Goal: Transaction & Acquisition: Purchase product/service

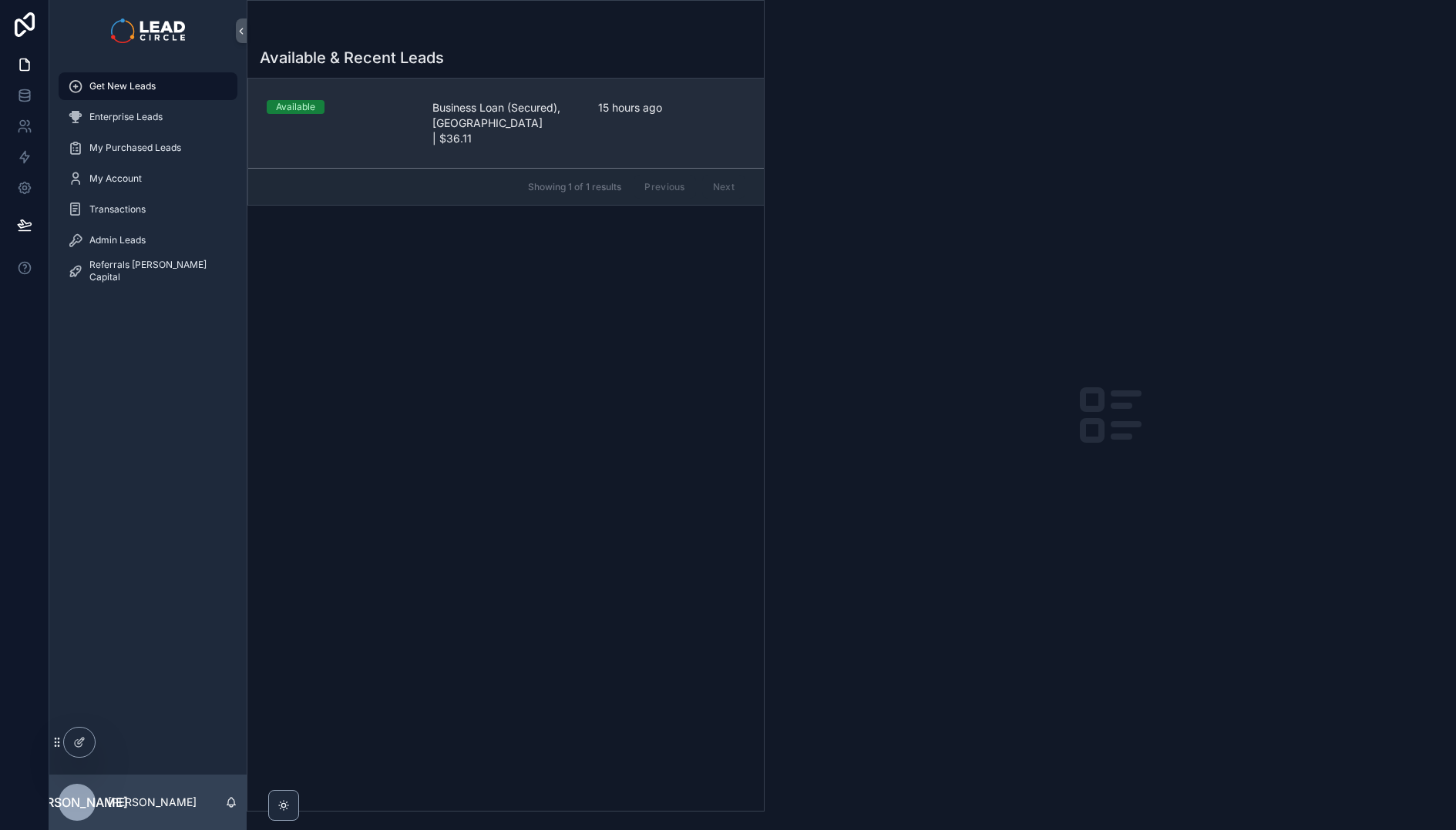
click at [517, 140] on link "Available Business Loan (Secured), [GEOGRAPHIC_DATA] | $36.11 15 hours ago" at bounding box center [506, 123] width 516 height 89
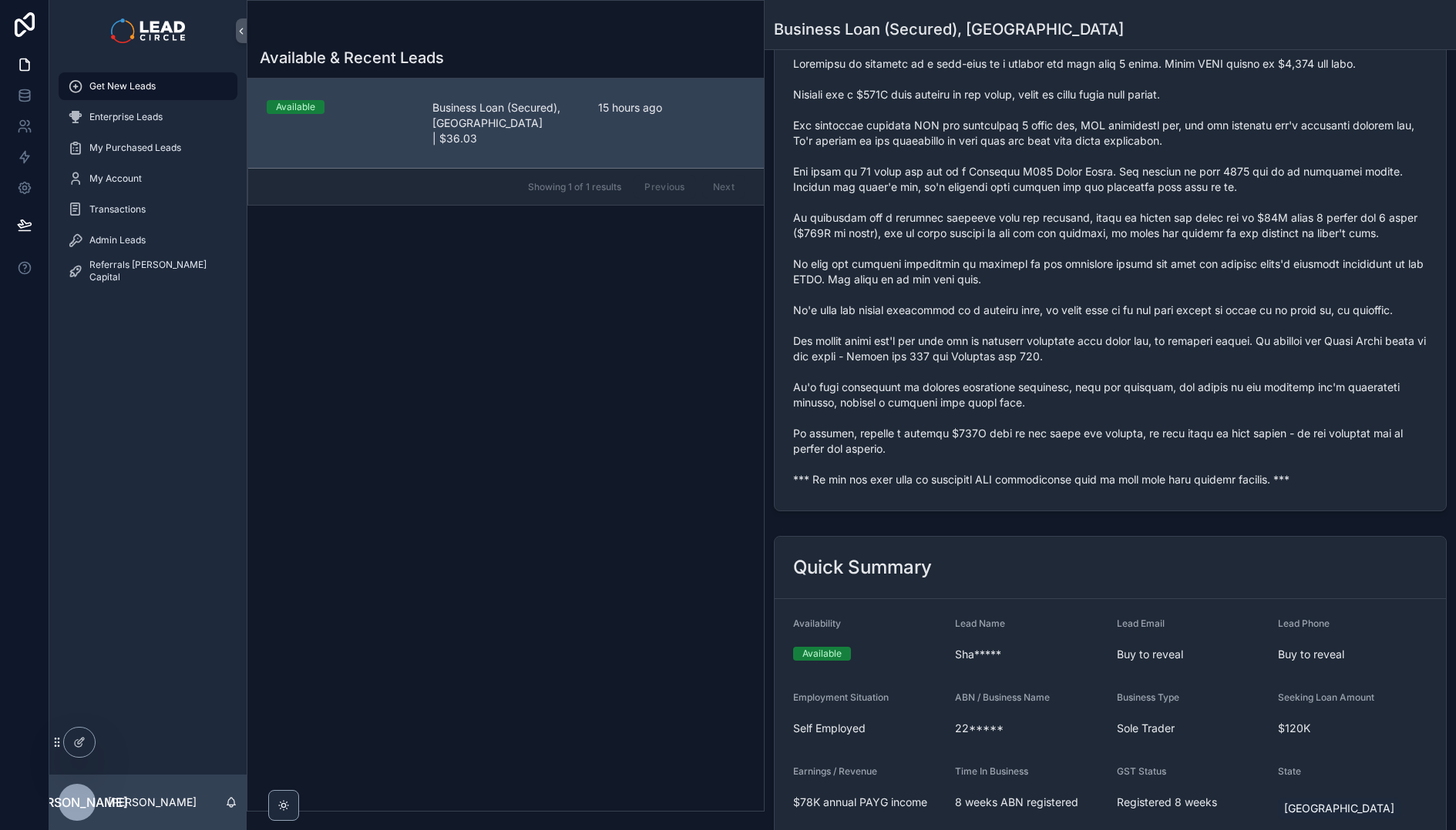
scroll to position [307, 0]
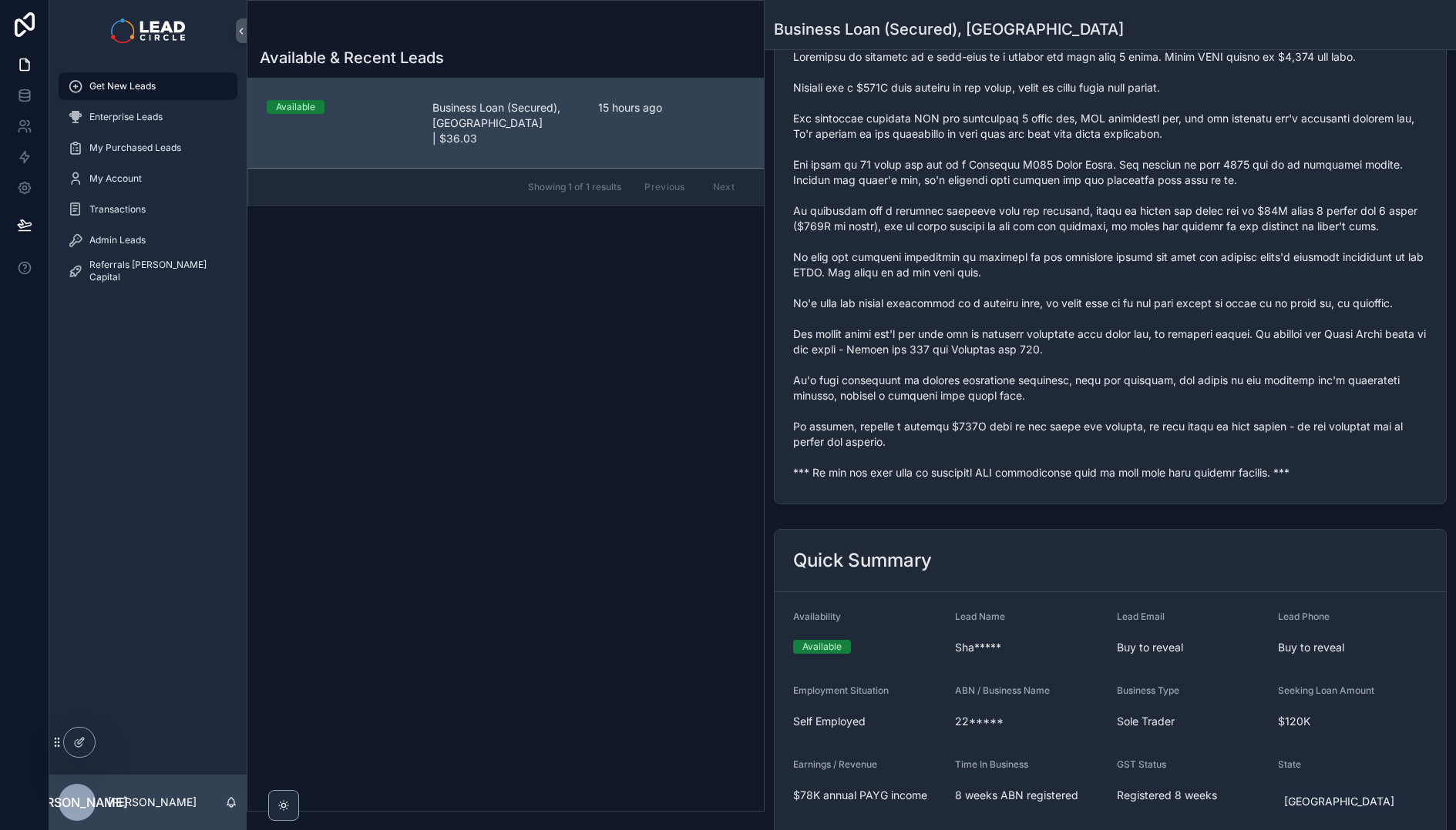
click at [945, 476] on span "scrollable content" at bounding box center [1110, 265] width 634 height 432
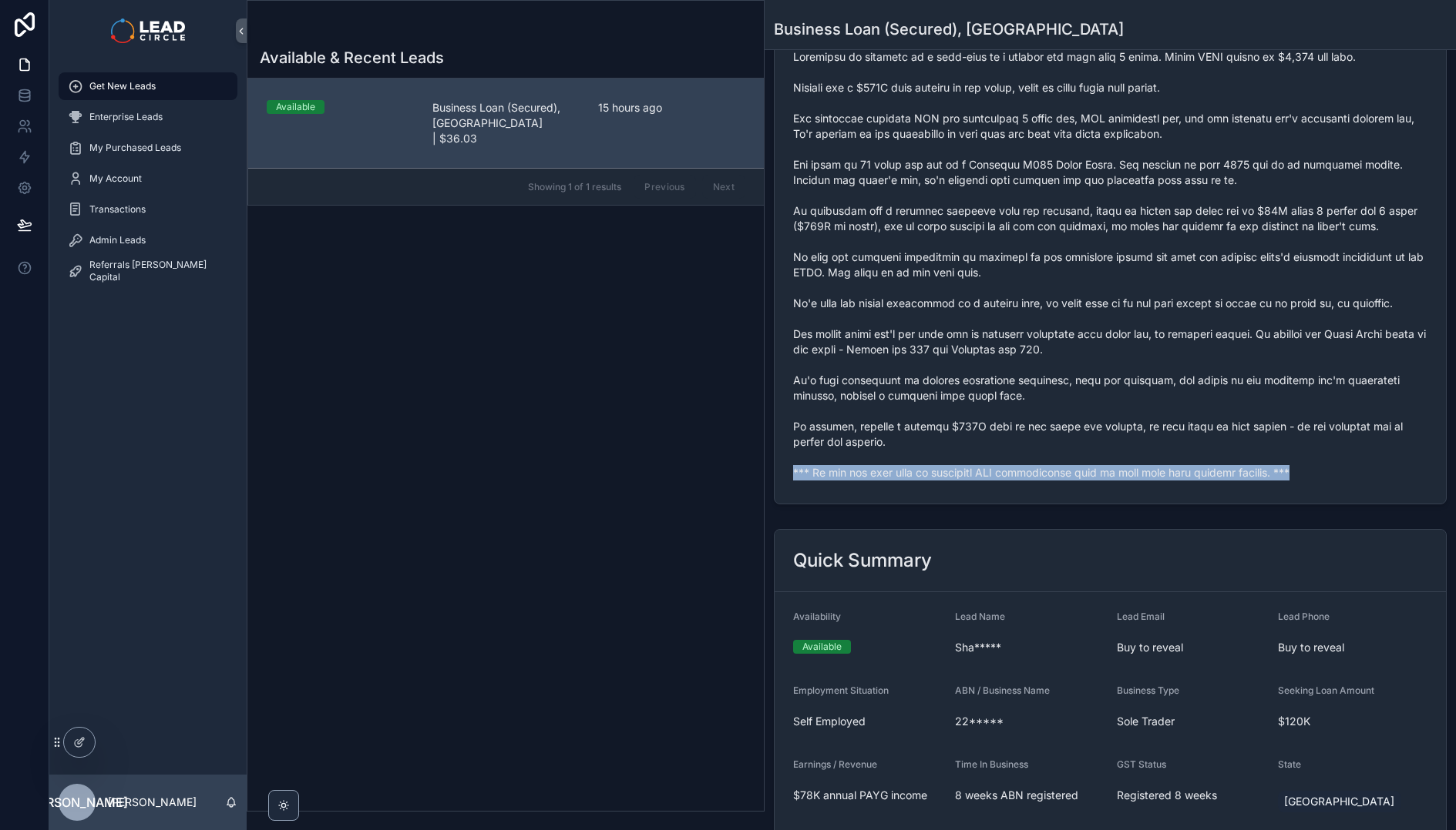
click at [945, 476] on span "scrollable content" at bounding box center [1110, 265] width 634 height 432
copy span "*** If you buy this lead an automatic SMS introduction will be sent with your c…"
click at [105, 235] on span "Admin Leads" at bounding box center [117, 240] width 56 height 12
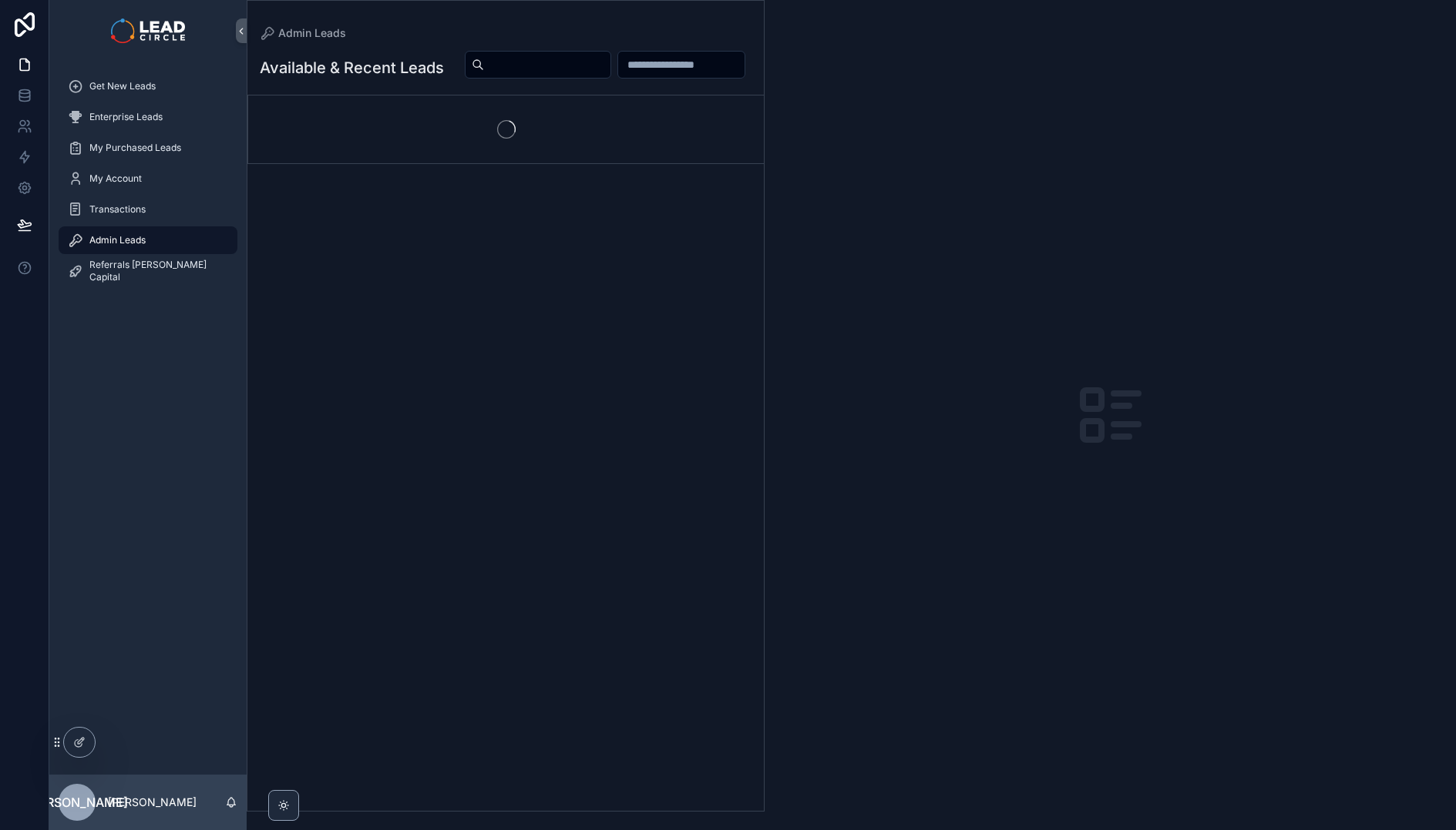
click at [611, 52] on div "scrollable content" at bounding box center [537, 65] width 146 height 28
click at [610, 59] on input "scrollable content" at bounding box center [546, 64] width 126 height 21
paste input "**********"
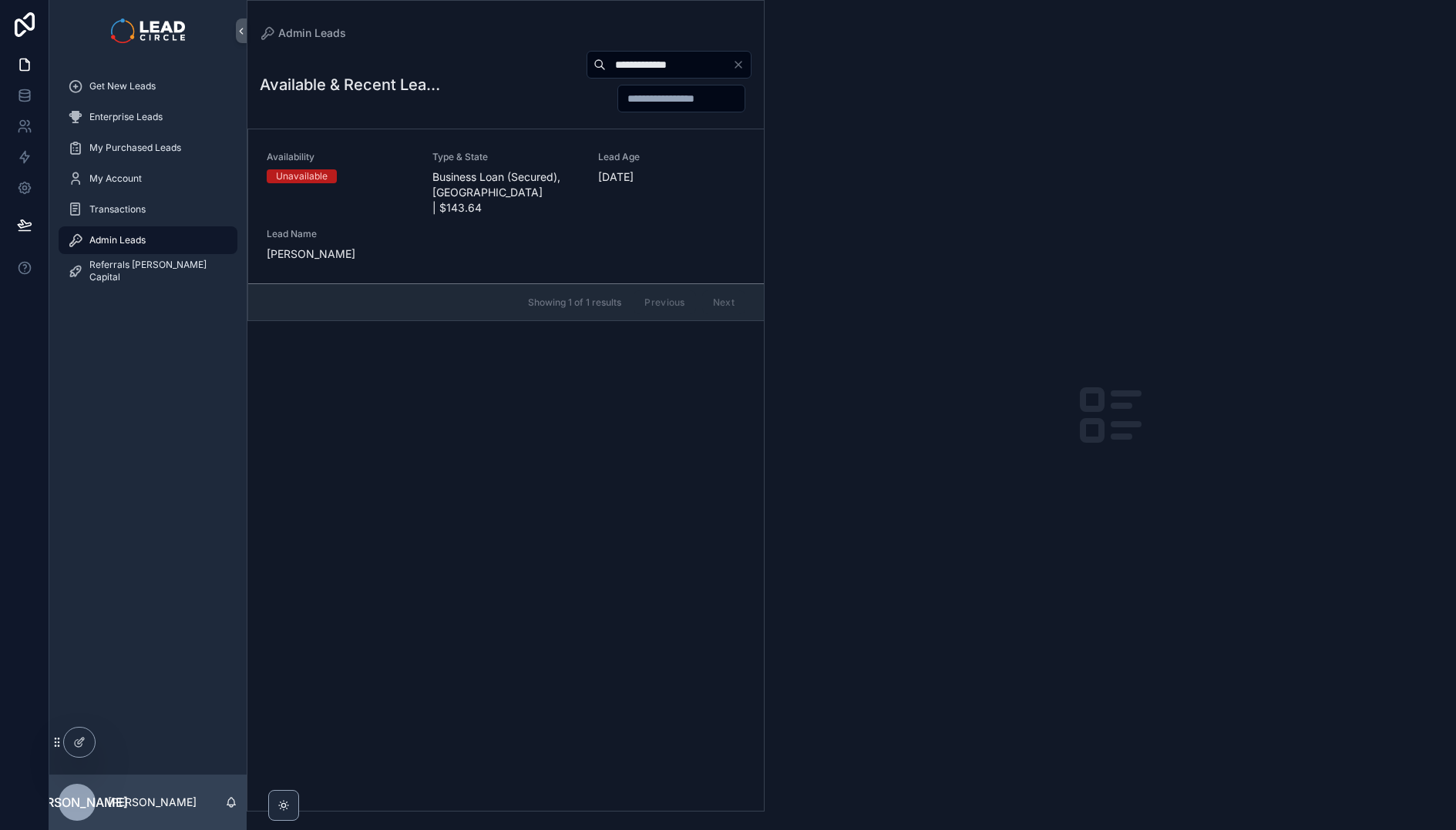
click at [520, 54] on div "**********" at bounding box center [595, 82] width 311 height 64
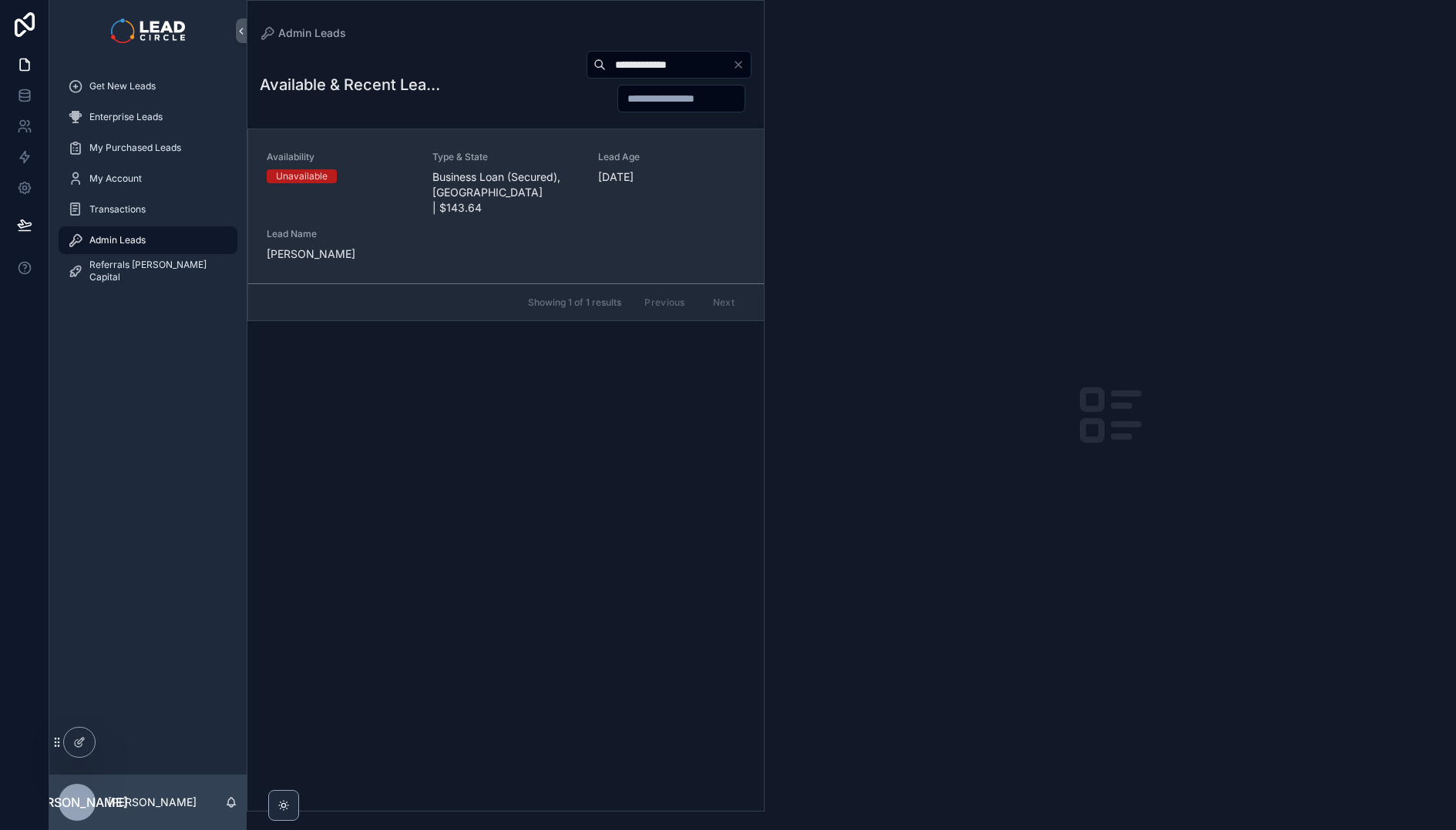
click at [489, 177] on span "Business Loan (Secured), NSW | $143.64" at bounding box center [506, 192] width 147 height 46
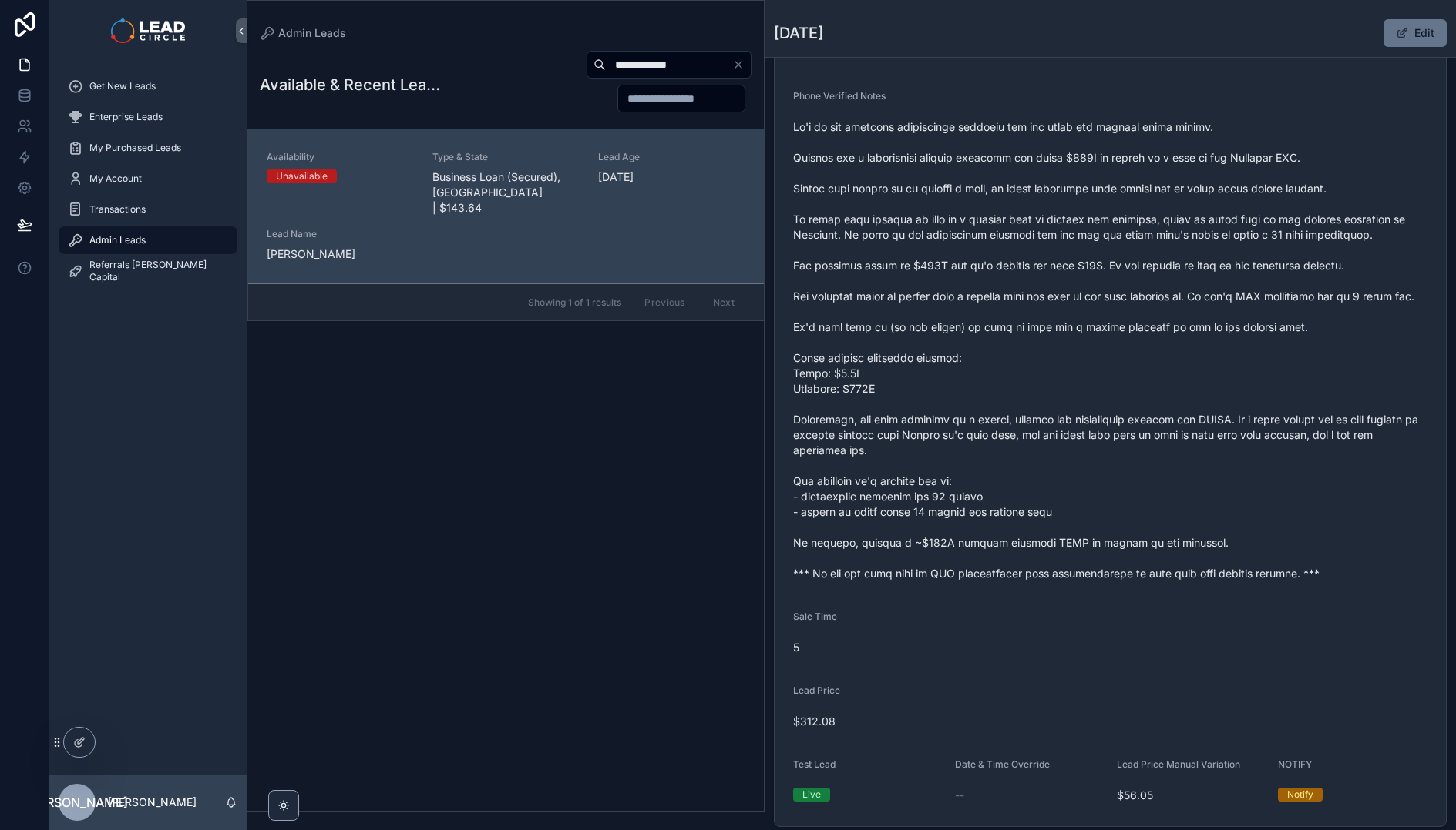
scroll to position [390, 0]
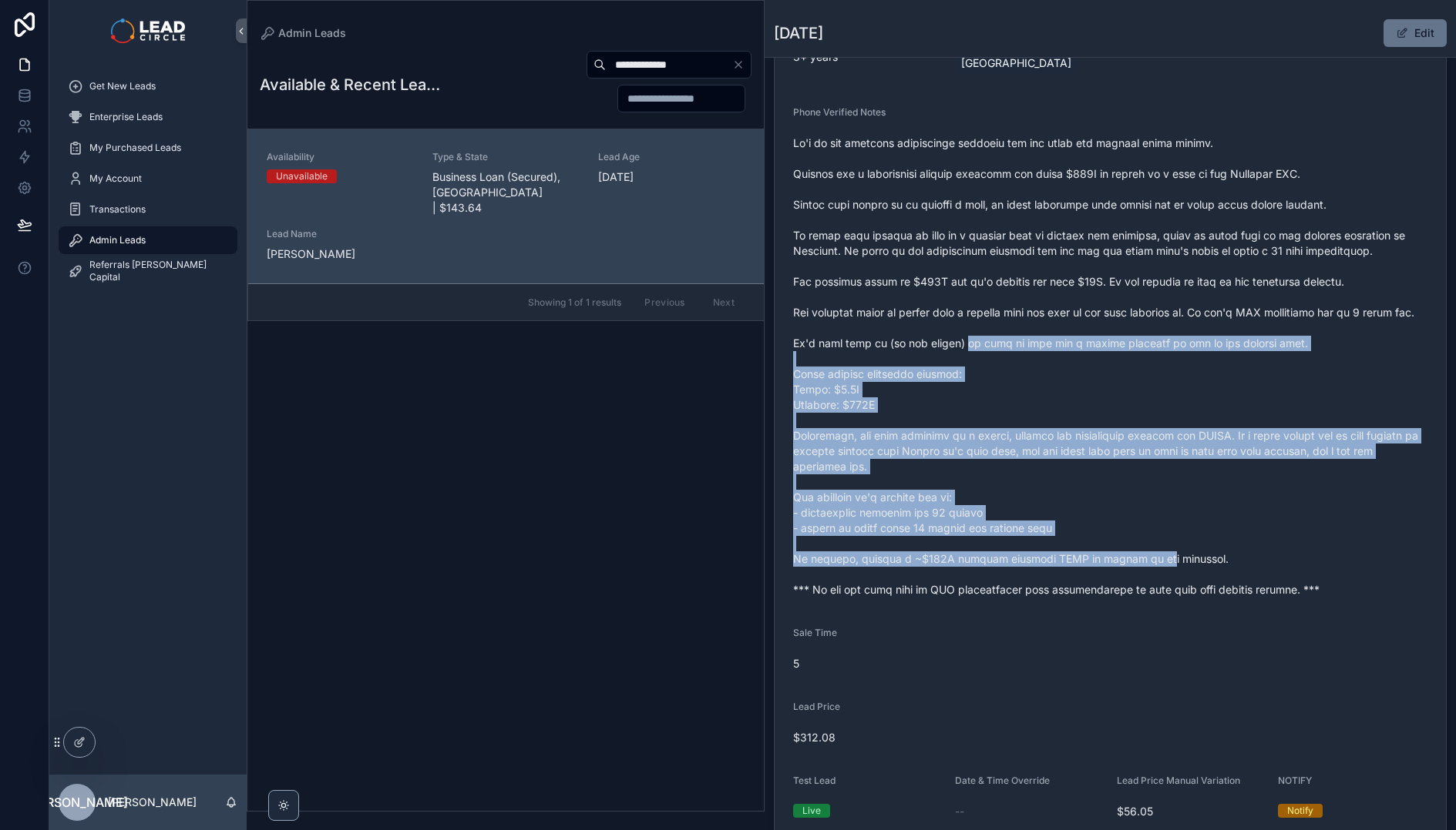
drag, startPoint x: 992, startPoint y: 385, endPoint x: 1147, endPoint y: 560, distance: 233.8
click at [1147, 560] on span "scrollable content" at bounding box center [1110, 366] width 634 height 462
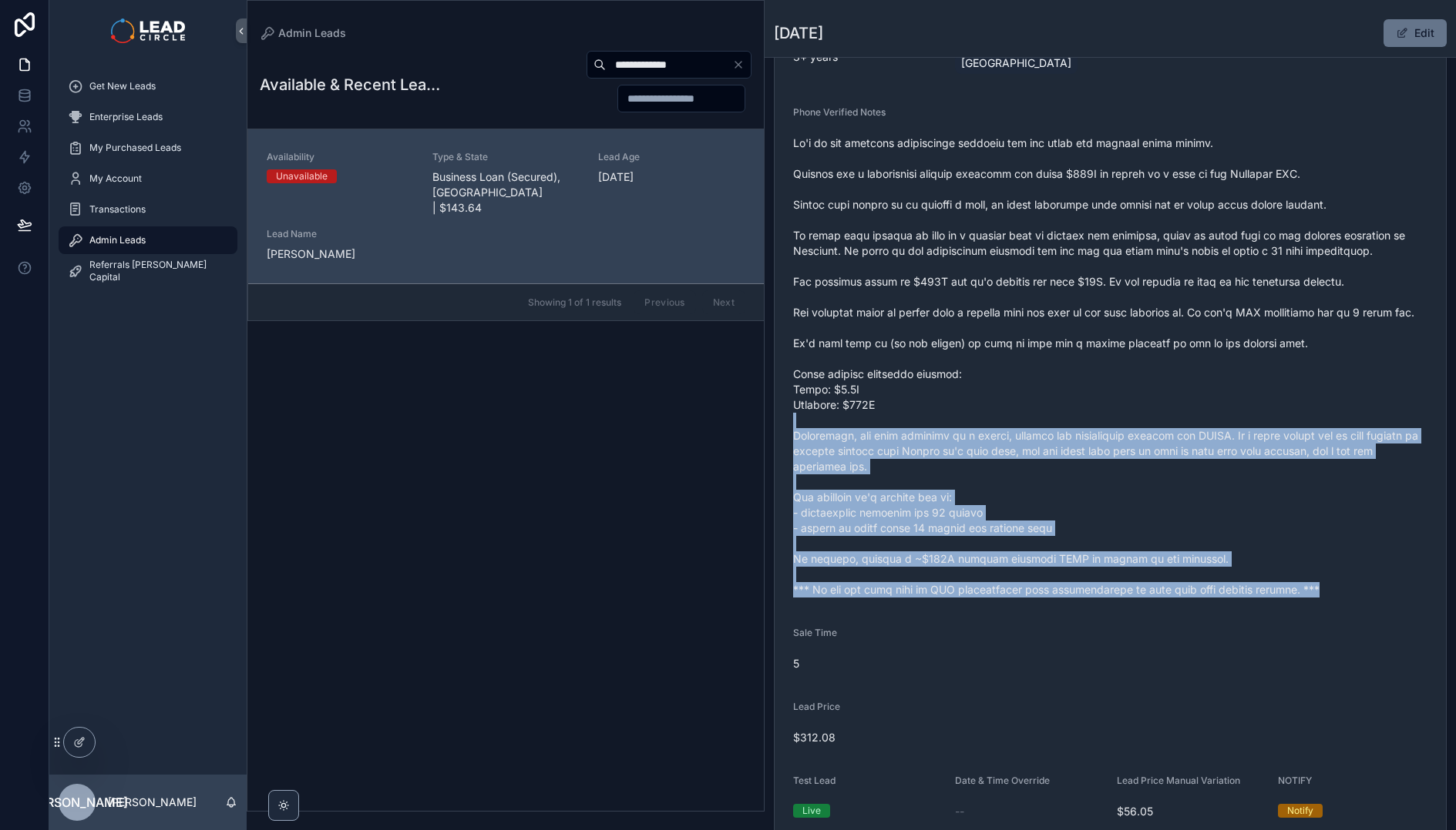
drag, startPoint x: 1212, startPoint y: 601, endPoint x: 1020, endPoint y: 390, distance: 285.3
click at [1020, 390] on div "scrollable content" at bounding box center [1110, 366] width 634 height 471
click at [1020, 390] on span "scrollable content" at bounding box center [1110, 366] width 634 height 462
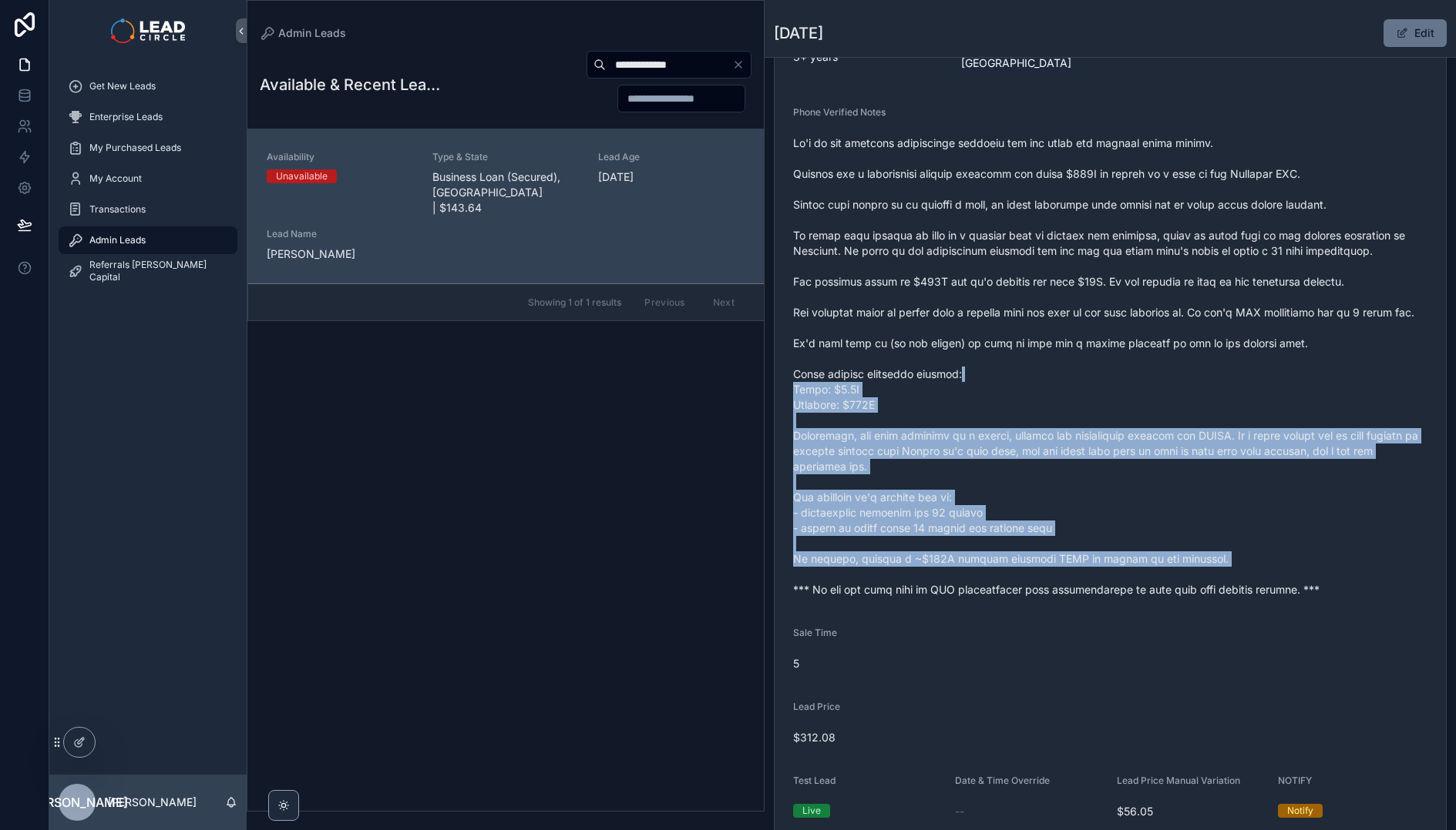
drag, startPoint x: 1020, startPoint y: 371, endPoint x: 1224, endPoint y: 576, distance: 289.2
click at [1224, 576] on span "scrollable content" at bounding box center [1110, 366] width 634 height 462
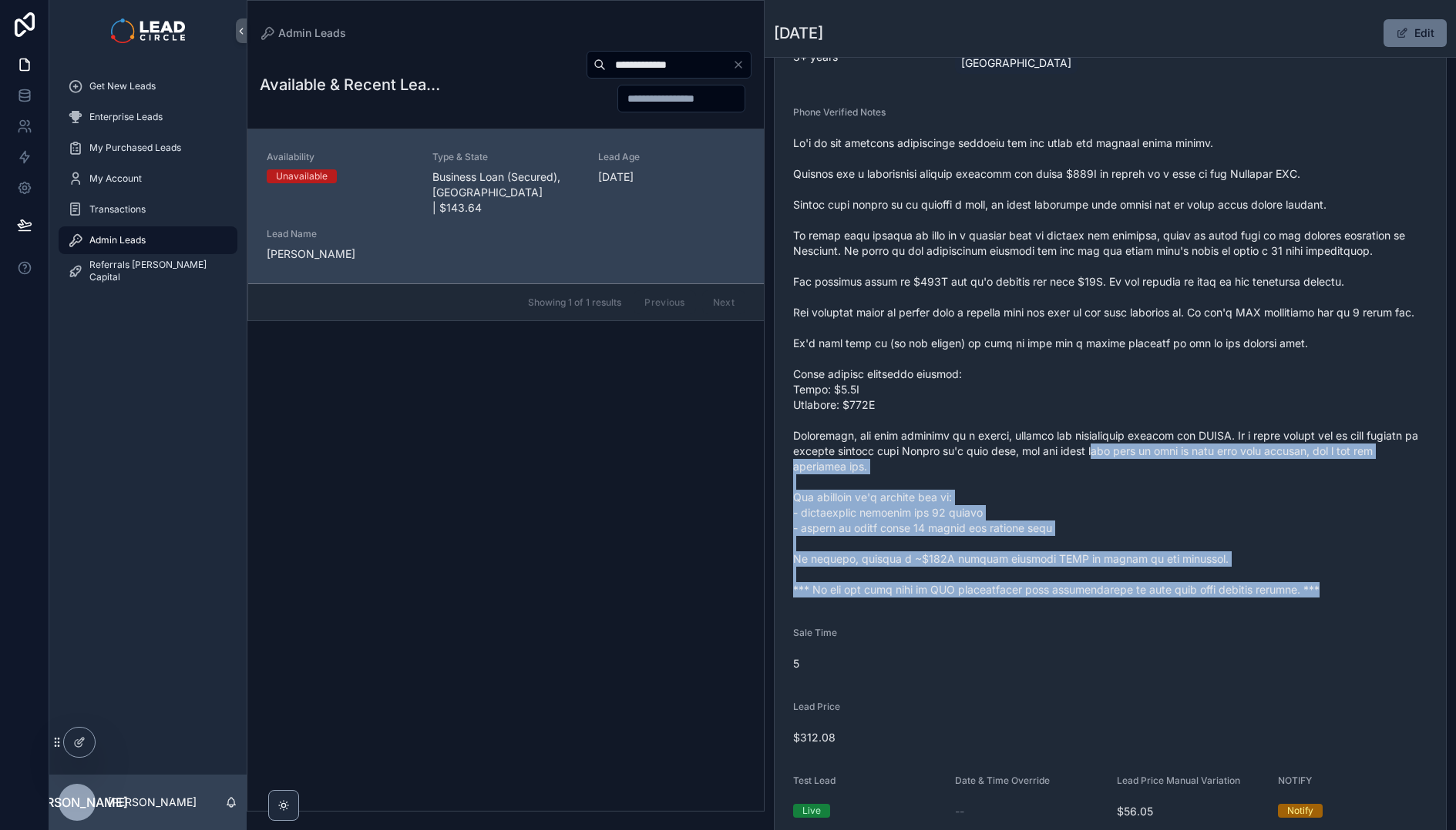
drag, startPoint x: 1261, startPoint y: 599, endPoint x: 1087, endPoint y: 432, distance: 241.2
click at [1087, 432] on div "scrollable content" at bounding box center [1110, 366] width 634 height 471
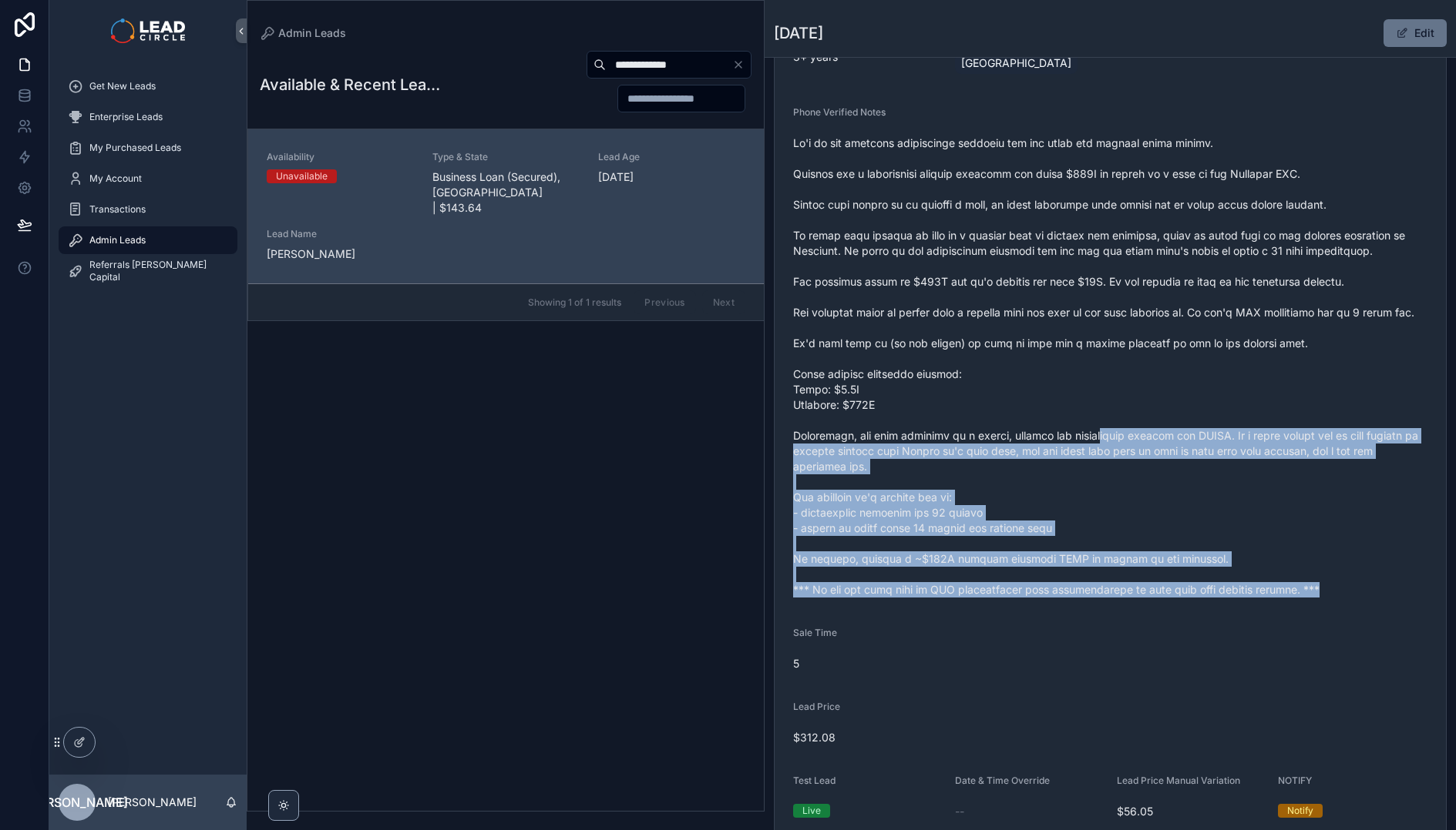
click at [1087, 432] on span "scrollable content" at bounding box center [1110, 366] width 634 height 462
drag, startPoint x: 1104, startPoint y: 448, endPoint x: 1208, endPoint y: 587, distance: 173.6
click at [1208, 587] on span "scrollable content" at bounding box center [1110, 366] width 634 height 462
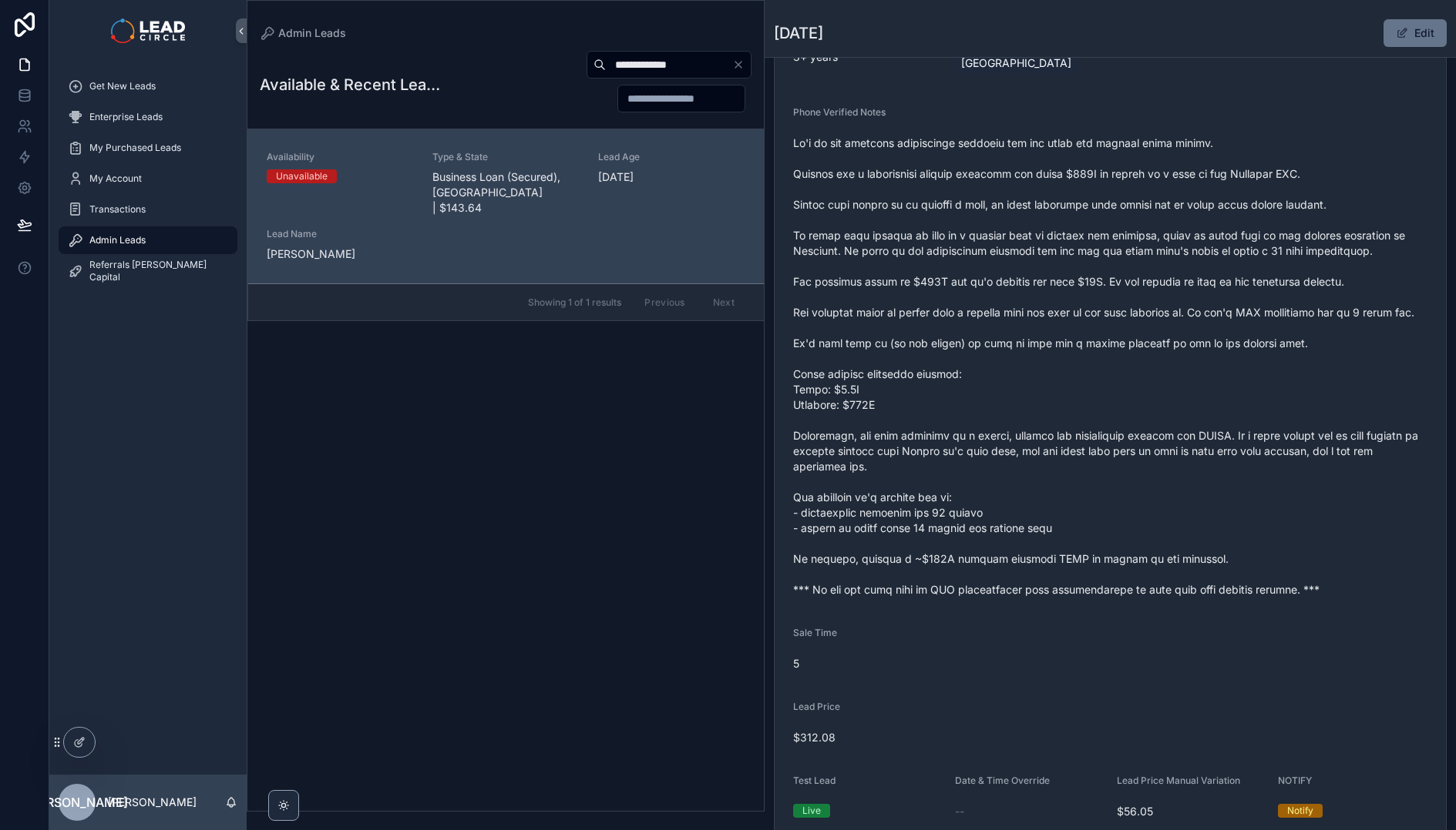
click at [1224, 591] on span "scrollable content" at bounding box center [1110, 366] width 634 height 462
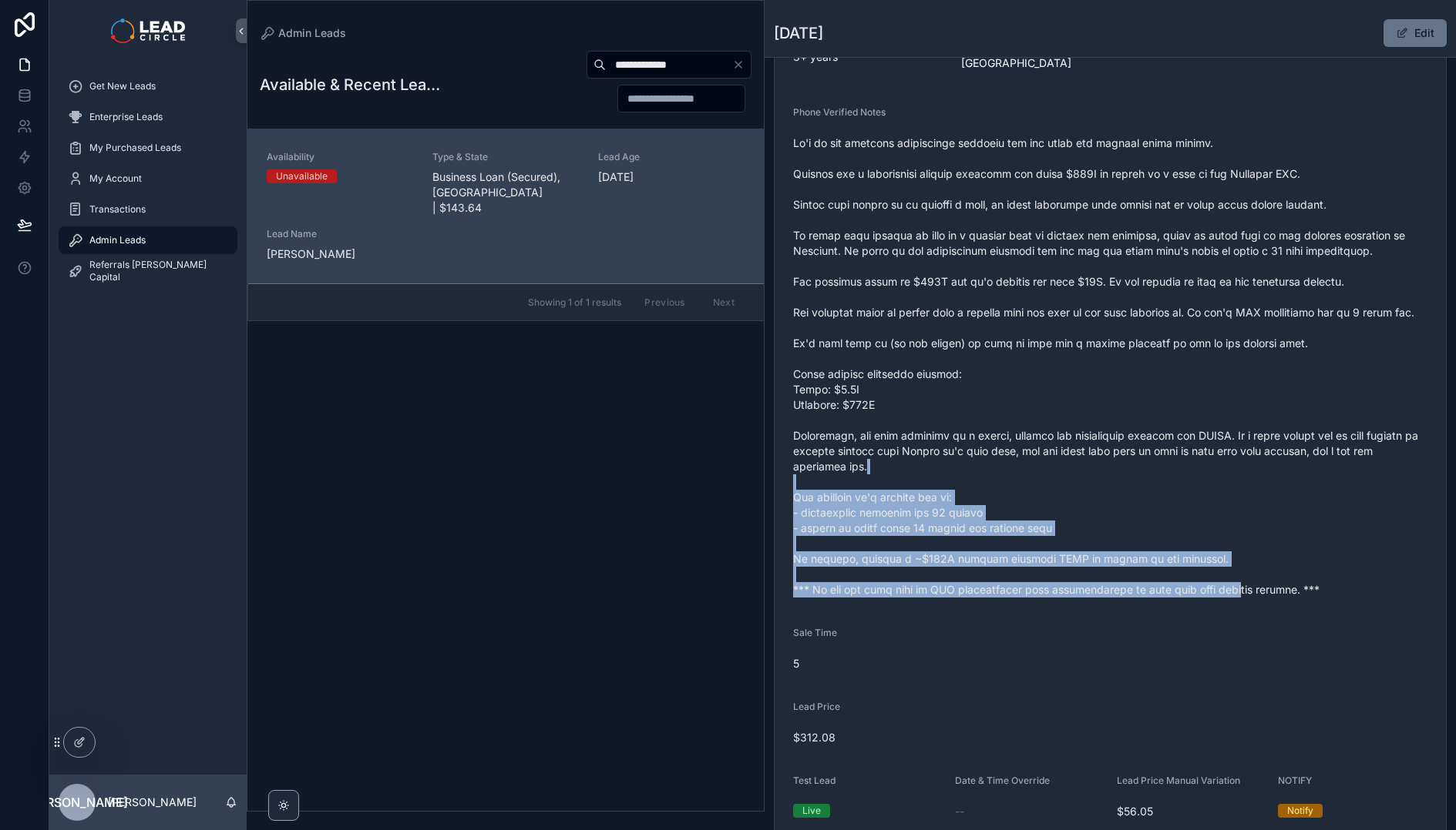
click at [1010, 464] on span "scrollable content" at bounding box center [1110, 366] width 634 height 462
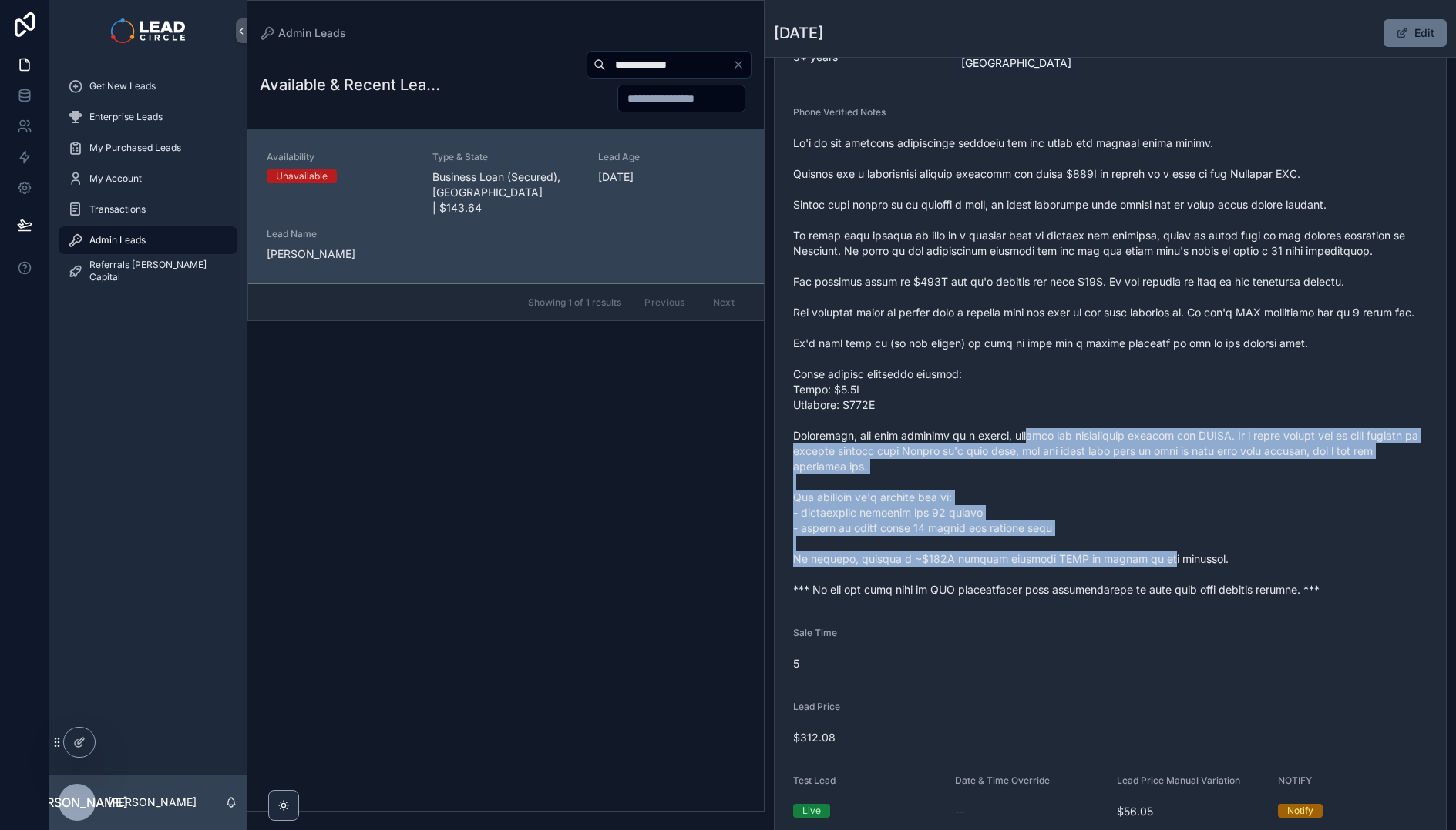
drag, startPoint x: 1012, startPoint y: 437, endPoint x: 1152, endPoint y: 564, distance: 189.0
click at [1152, 564] on span "scrollable content" at bounding box center [1110, 366] width 634 height 462
drag, startPoint x: 1152, startPoint y: 564, endPoint x: 1208, endPoint y: 597, distance: 65.0
click at [1153, 564] on span "scrollable content" at bounding box center [1110, 366] width 634 height 462
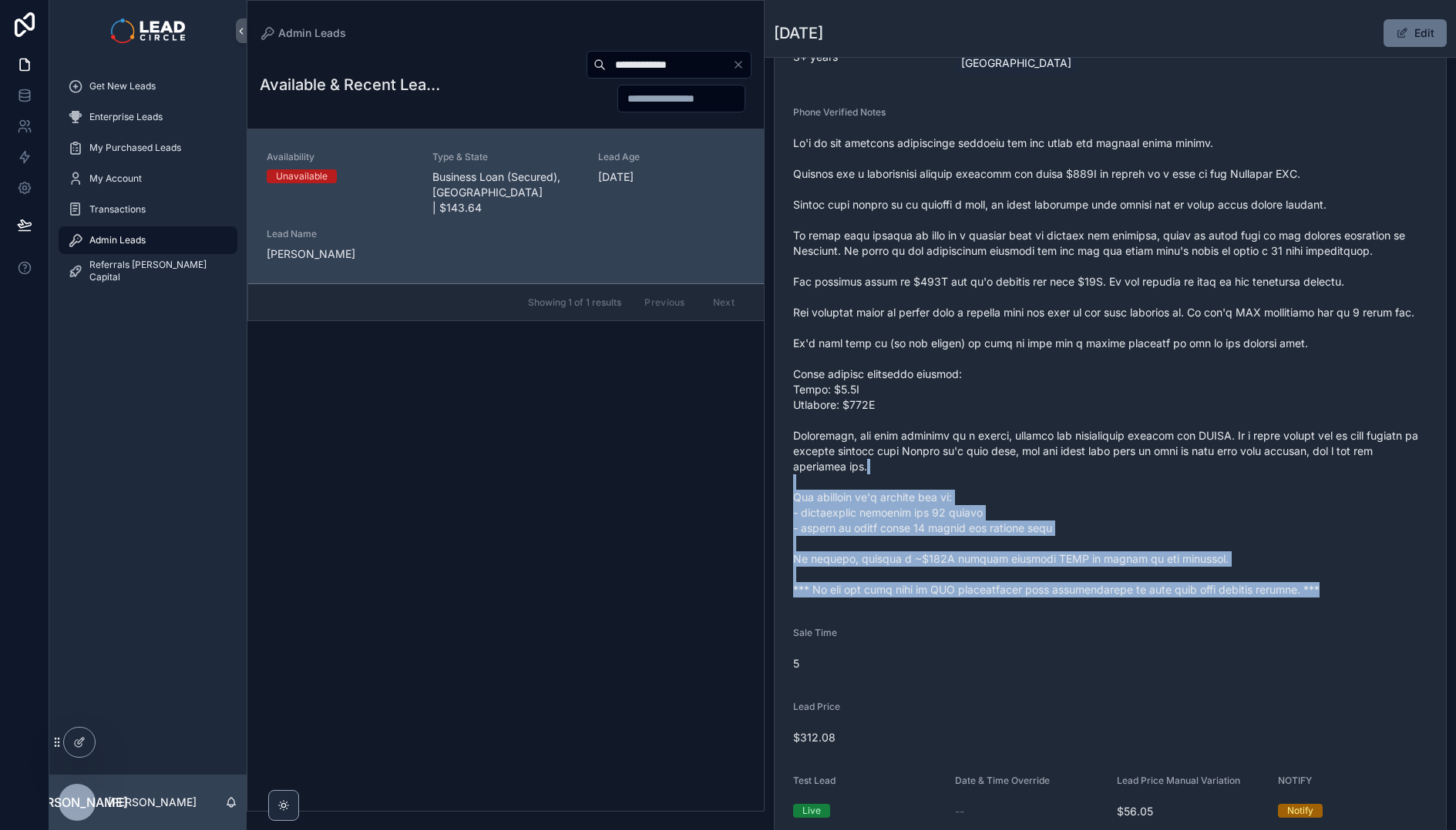
drag, startPoint x: 1208, startPoint y: 597, endPoint x: 1019, endPoint y: 458, distance: 234.6
click at [1019, 458] on div "scrollable content" at bounding box center [1110, 366] width 634 height 471
click at [1019, 458] on span "scrollable content" at bounding box center [1110, 366] width 634 height 462
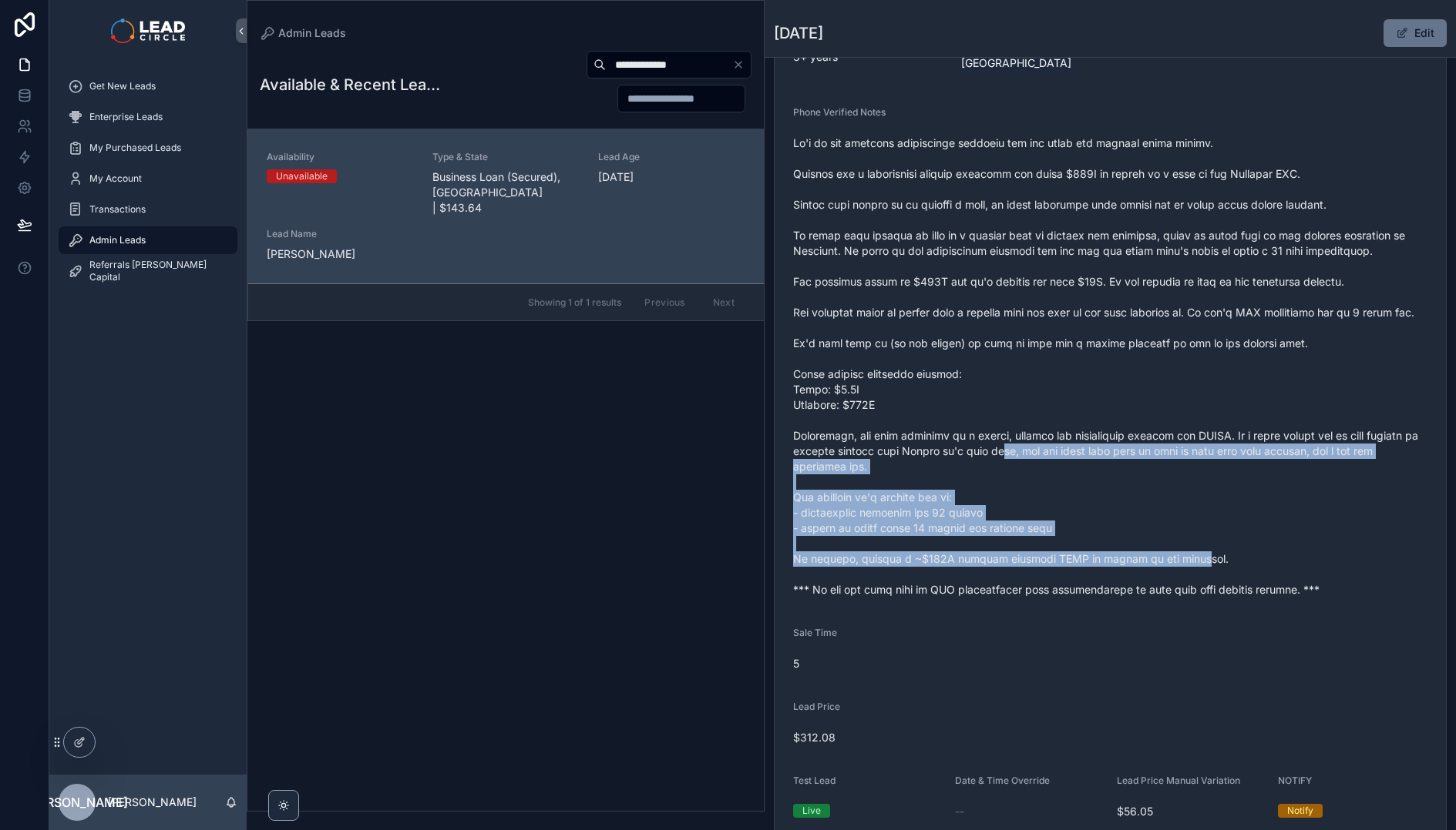
drag, startPoint x: 1022, startPoint y: 452, endPoint x: 1222, endPoint y: 581, distance: 238.0
click at [1209, 578] on span "scrollable content" at bounding box center [1110, 366] width 634 height 462
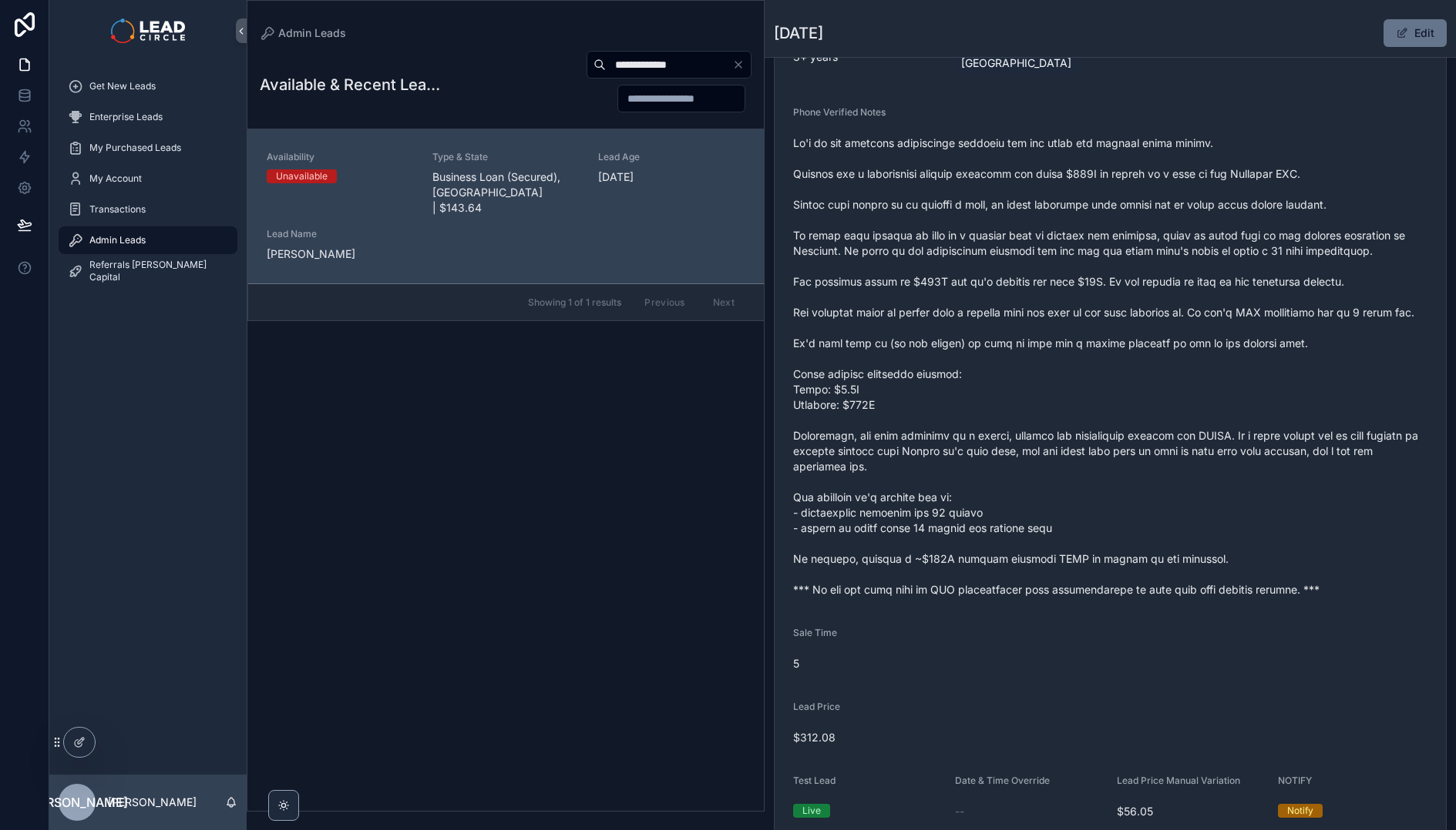
click at [1288, 597] on span "scrollable content" at bounding box center [1110, 366] width 634 height 462
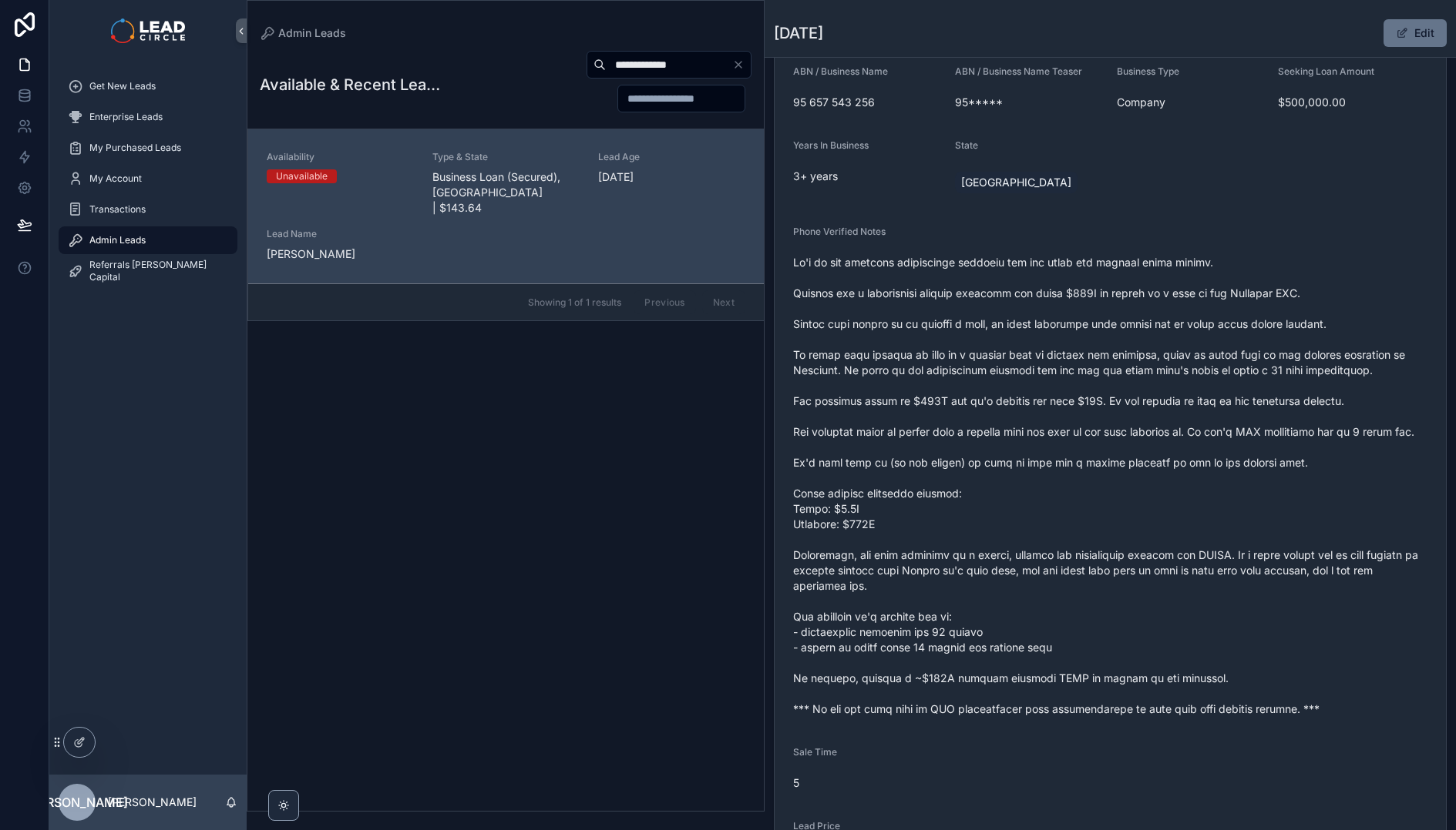
scroll to position [270, 0]
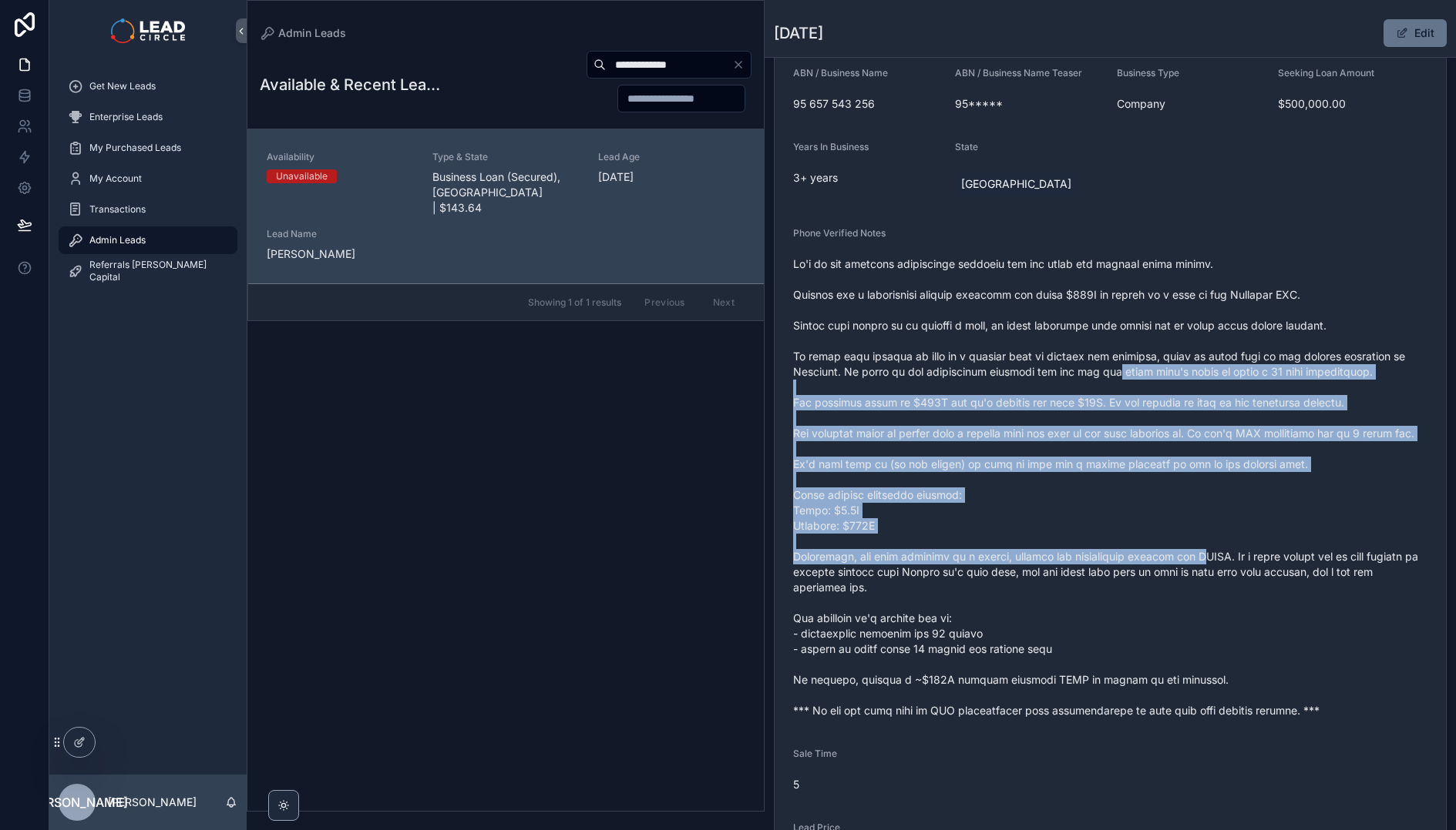
drag, startPoint x: 1105, startPoint y: 375, endPoint x: 1189, endPoint y: 563, distance: 205.9
click at [1189, 563] on span "scrollable content" at bounding box center [1110, 488] width 634 height 462
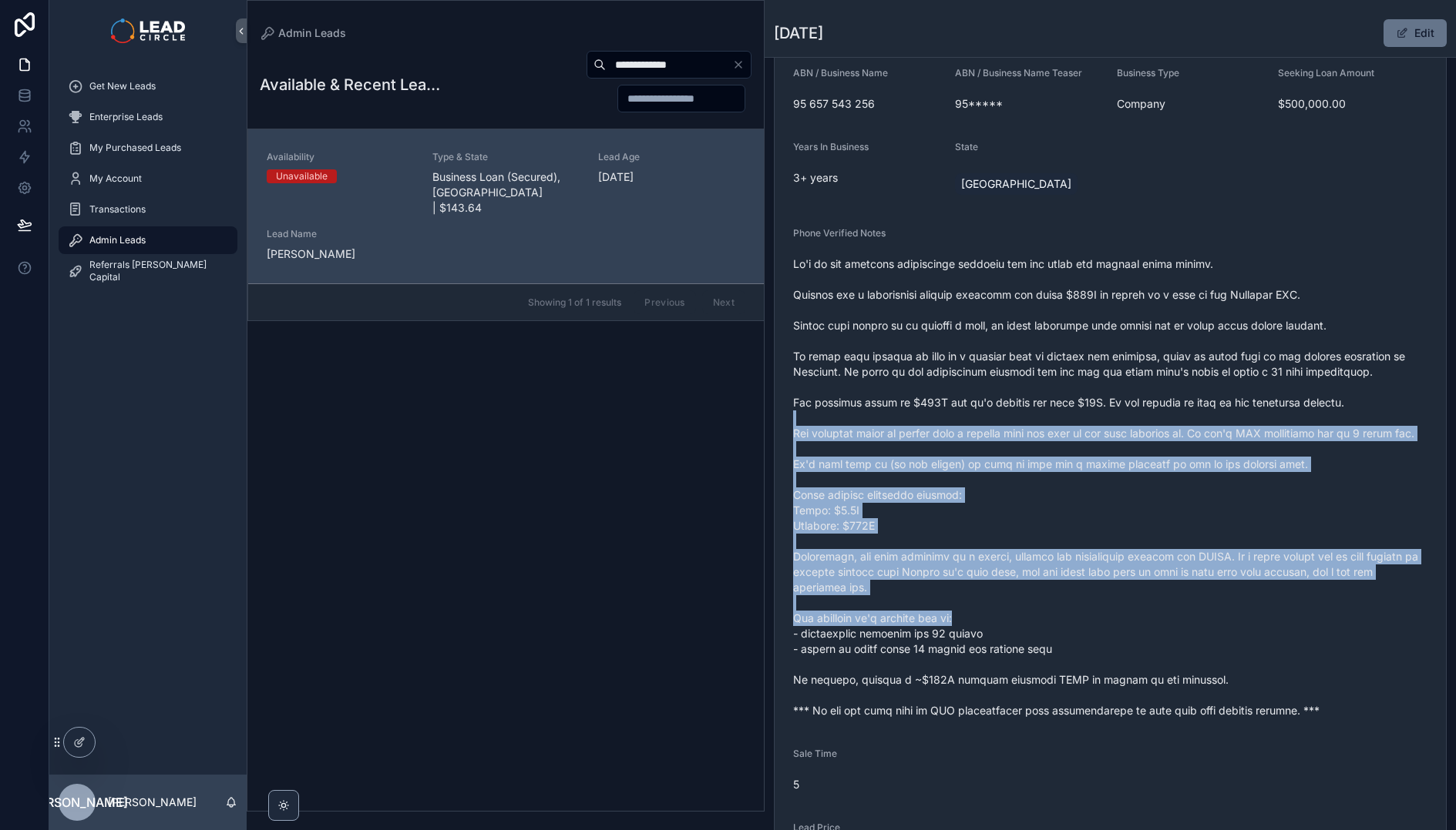
drag, startPoint x: 1227, startPoint y: 620, endPoint x: 1073, endPoint y: 403, distance: 266.1
click at [1073, 403] on span "scrollable content" at bounding box center [1110, 488] width 634 height 462
drag, startPoint x: 1094, startPoint y: 429, endPoint x: 1148, endPoint y: 601, distance: 180.3
click at [1148, 601] on span "scrollable content" at bounding box center [1110, 488] width 634 height 462
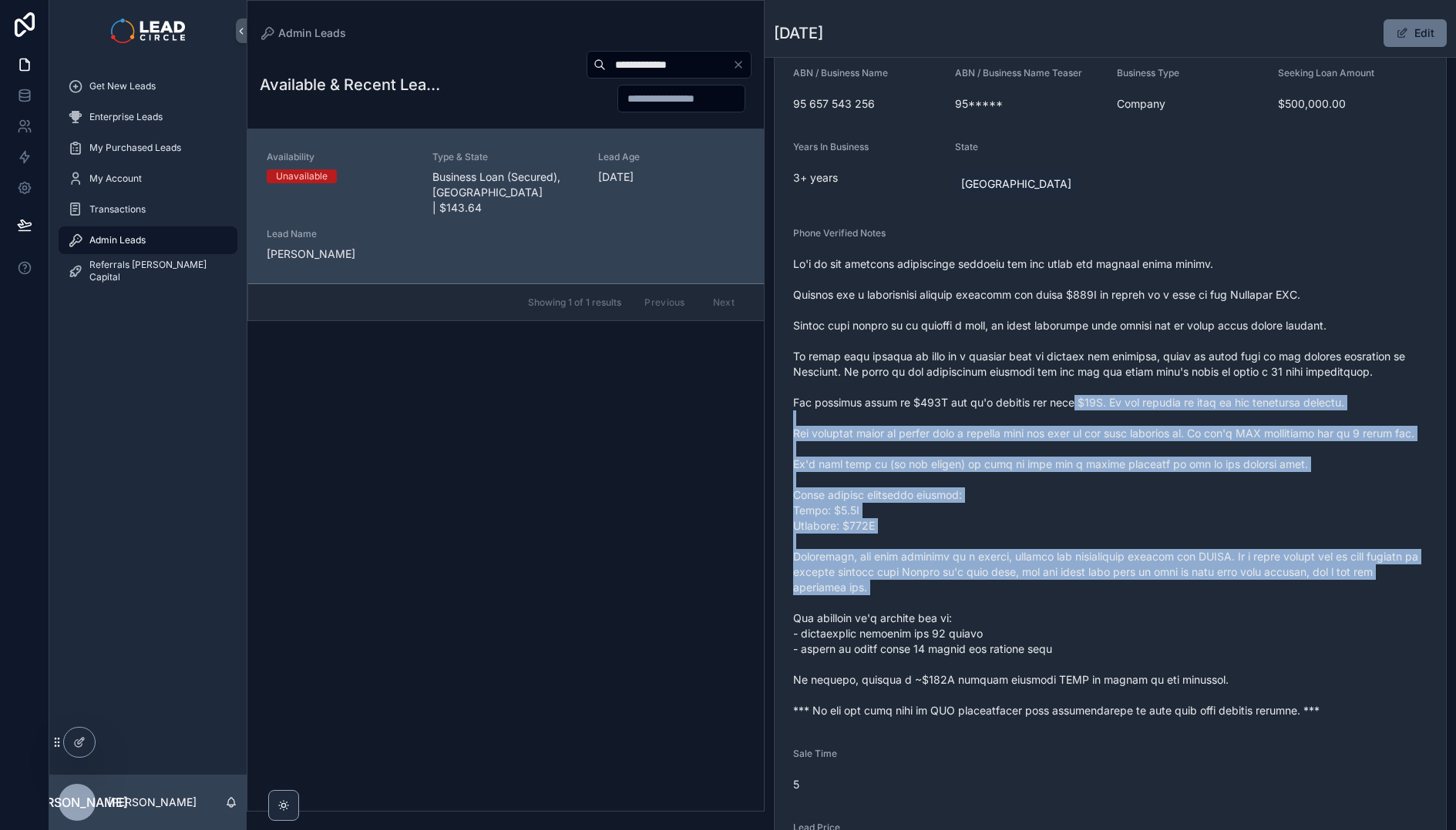
click at [1148, 601] on span "scrollable content" at bounding box center [1110, 488] width 634 height 462
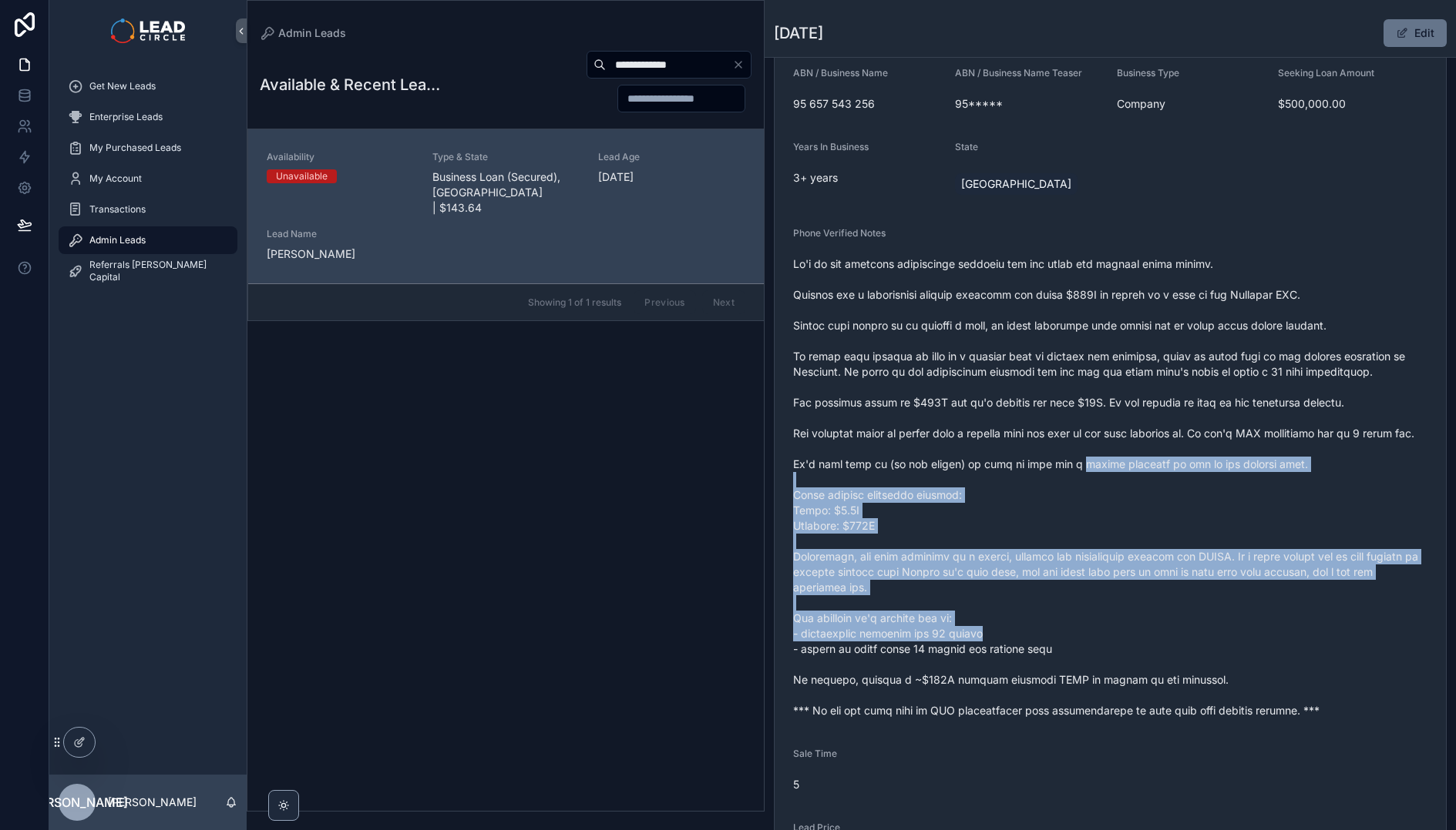
drag, startPoint x: 1175, startPoint y: 636, endPoint x: 1037, endPoint y: 418, distance: 258.0
click at [1037, 418] on span "scrollable content" at bounding box center [1110, 488] width 634 height 462
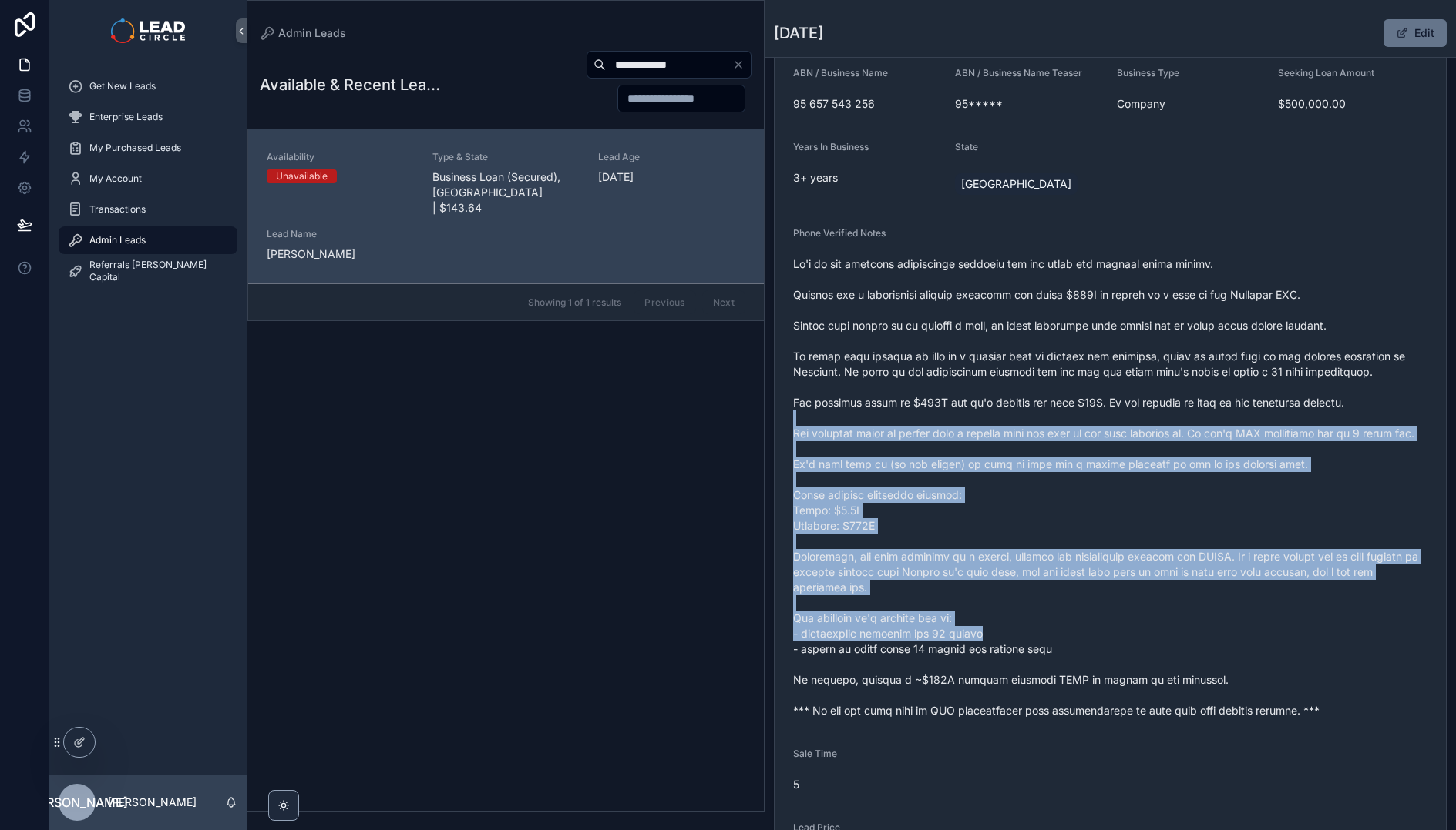
click at [1037, 418] on span "scrollable content" at bounding box center [1110, 488] width 634 height 462
drag, startPoint x: 976, startPoint y: 456, endPoint x: 1059, endPoint y: 614, distance: 178.5
click at [1058, 613] on span "scrollable content" at bounding box center [1110, 488] width 634 height 462
click at [1059, 614] on span "scrollable content" at bounding box center [1110, 488] width 634 height 462
drag, startPoint x: 1010, startPoint y: 464, endPoint x: 980, endPoint y: 414, distance: 58.3
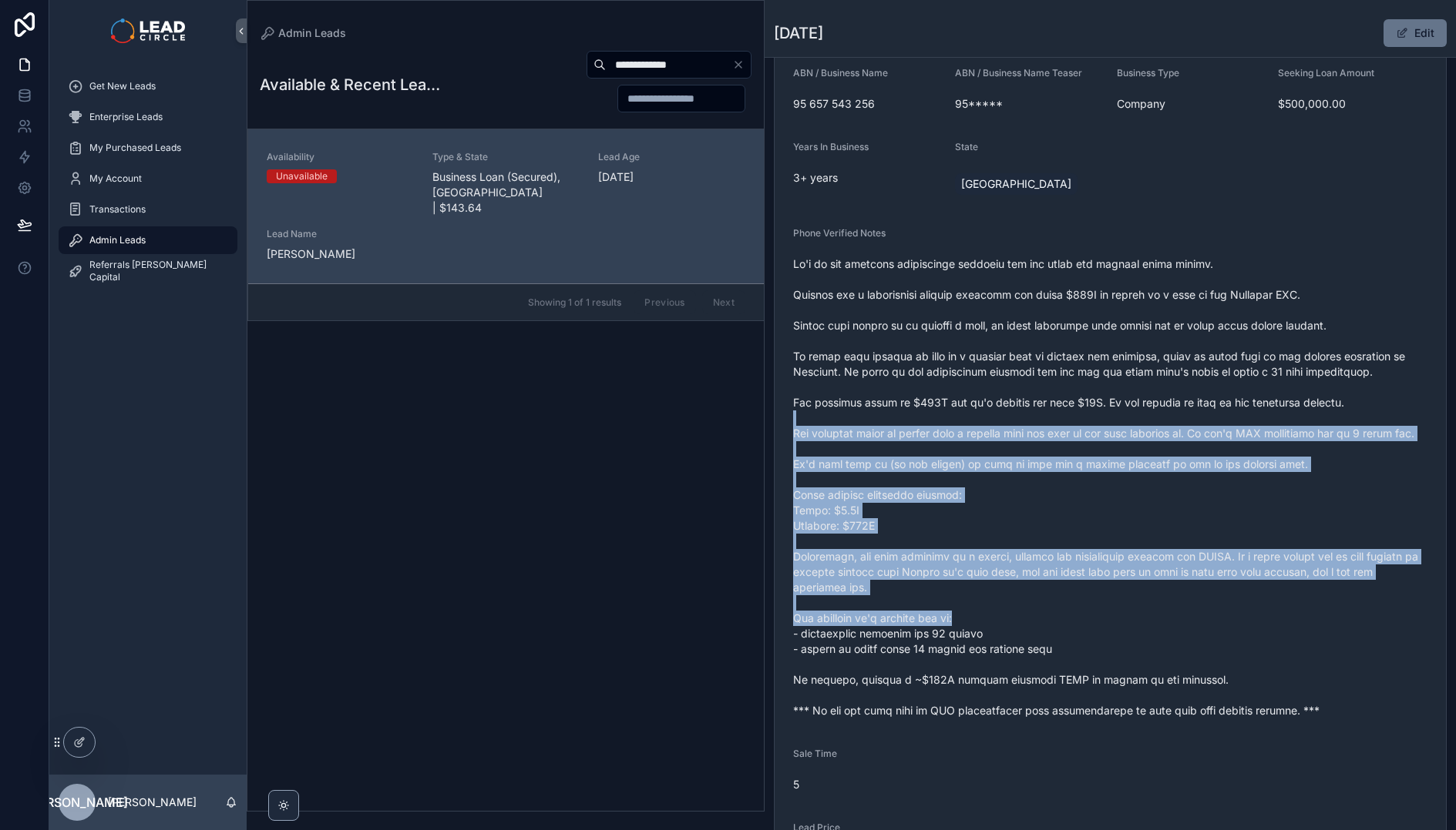
click at [980, 414] on span "scrollable content" at bounding box center [1110, 488] width 634 height 462
click at [980, 413] on span "scrollable content" at bounding box center [1110, 488] width 634 height 462
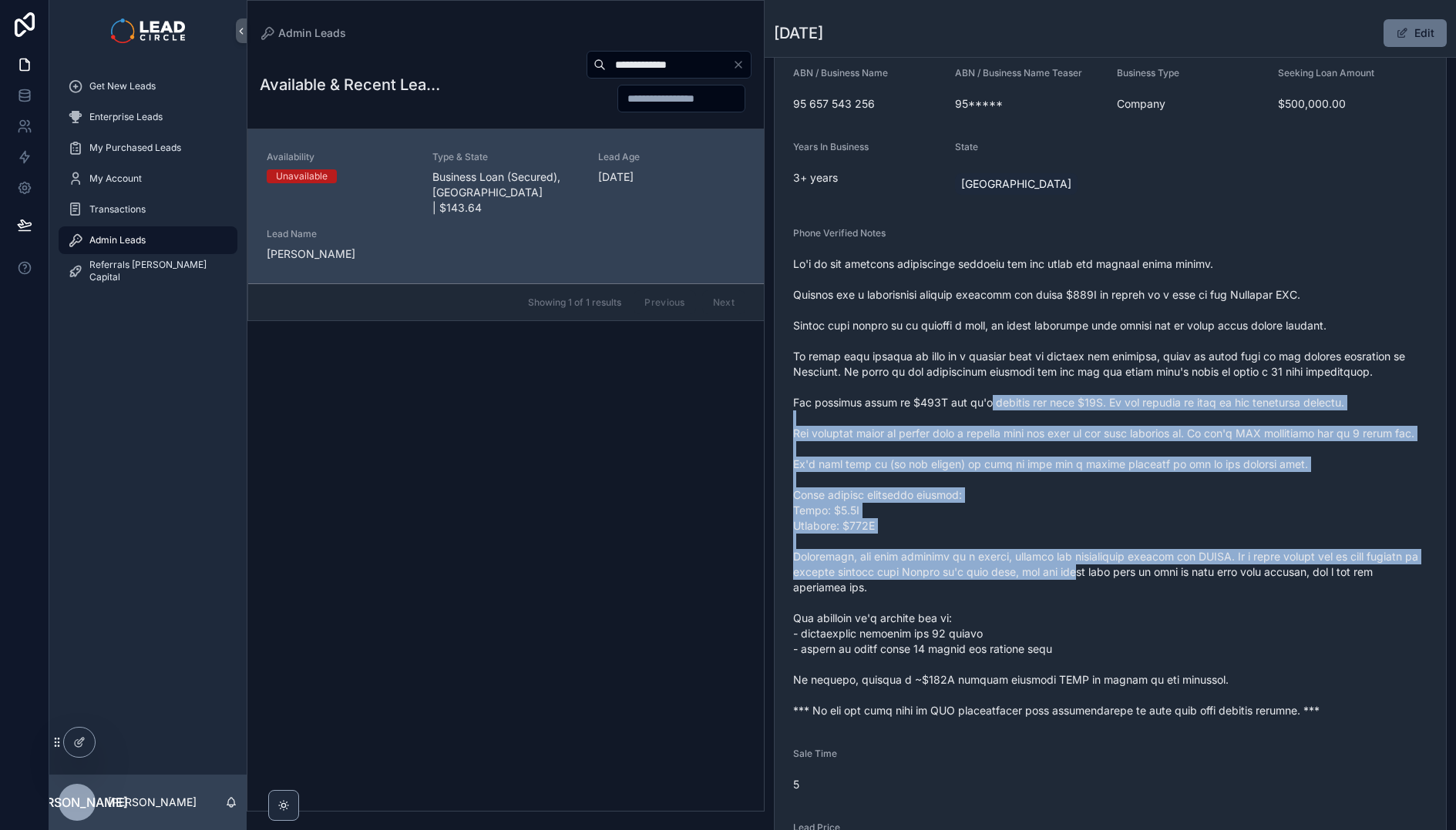
click at [1098, 584] on span "scrollable content" at bounding box center [1110, 488] width 634 height 462
click at [1097, 582] on span "scrollable content" at bounding box center [1110, 488] width 634 height 462
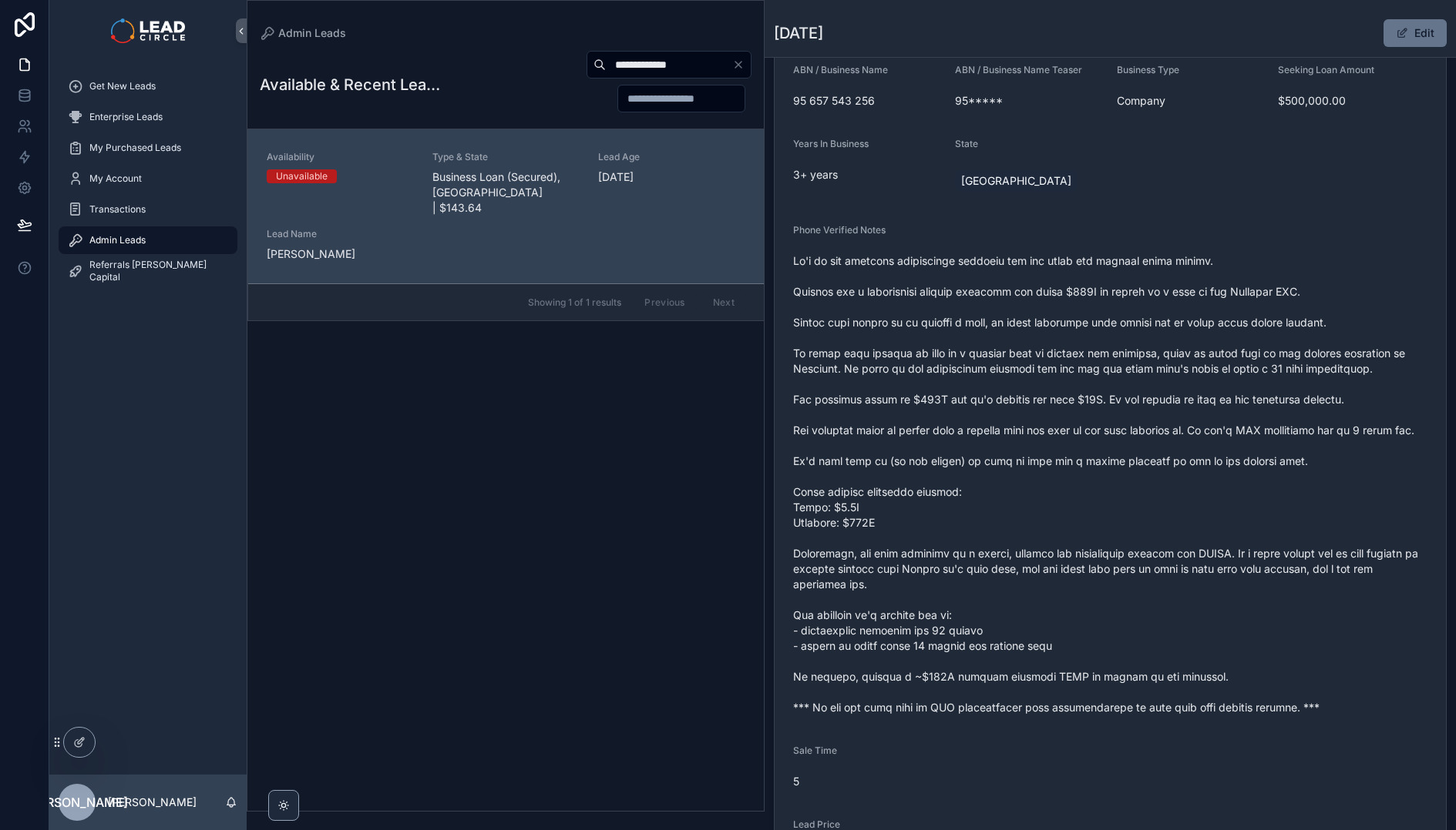
scroll to position [272, 0]
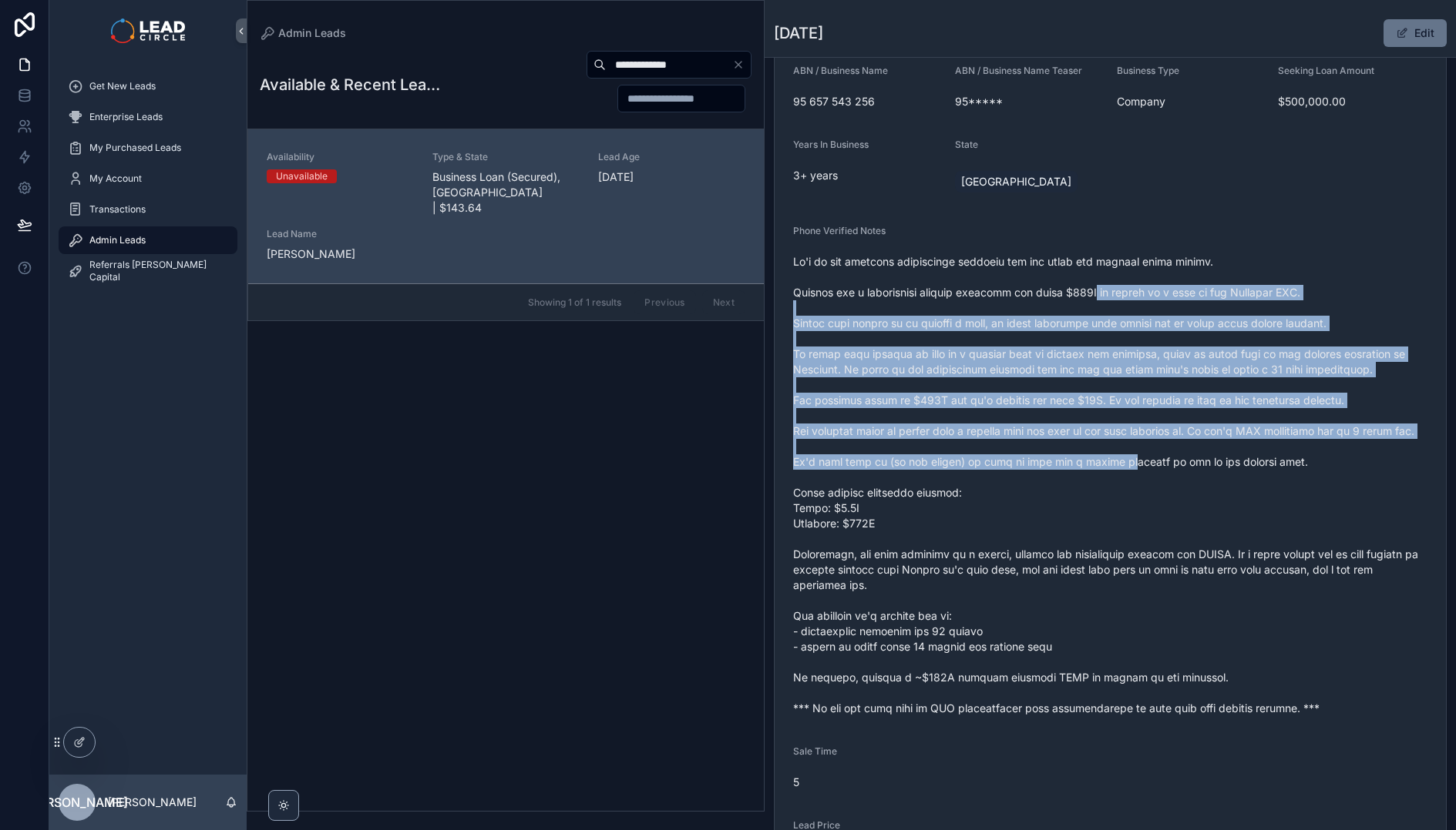
drag, startPoint x: 1094, startPoint y: 298, endPoint x: 1118, endPoint y: 466, distance: 169.7
click at [1118, 466] on span "scrollable content" at bounding box center [1110, 485] width 634 height 462
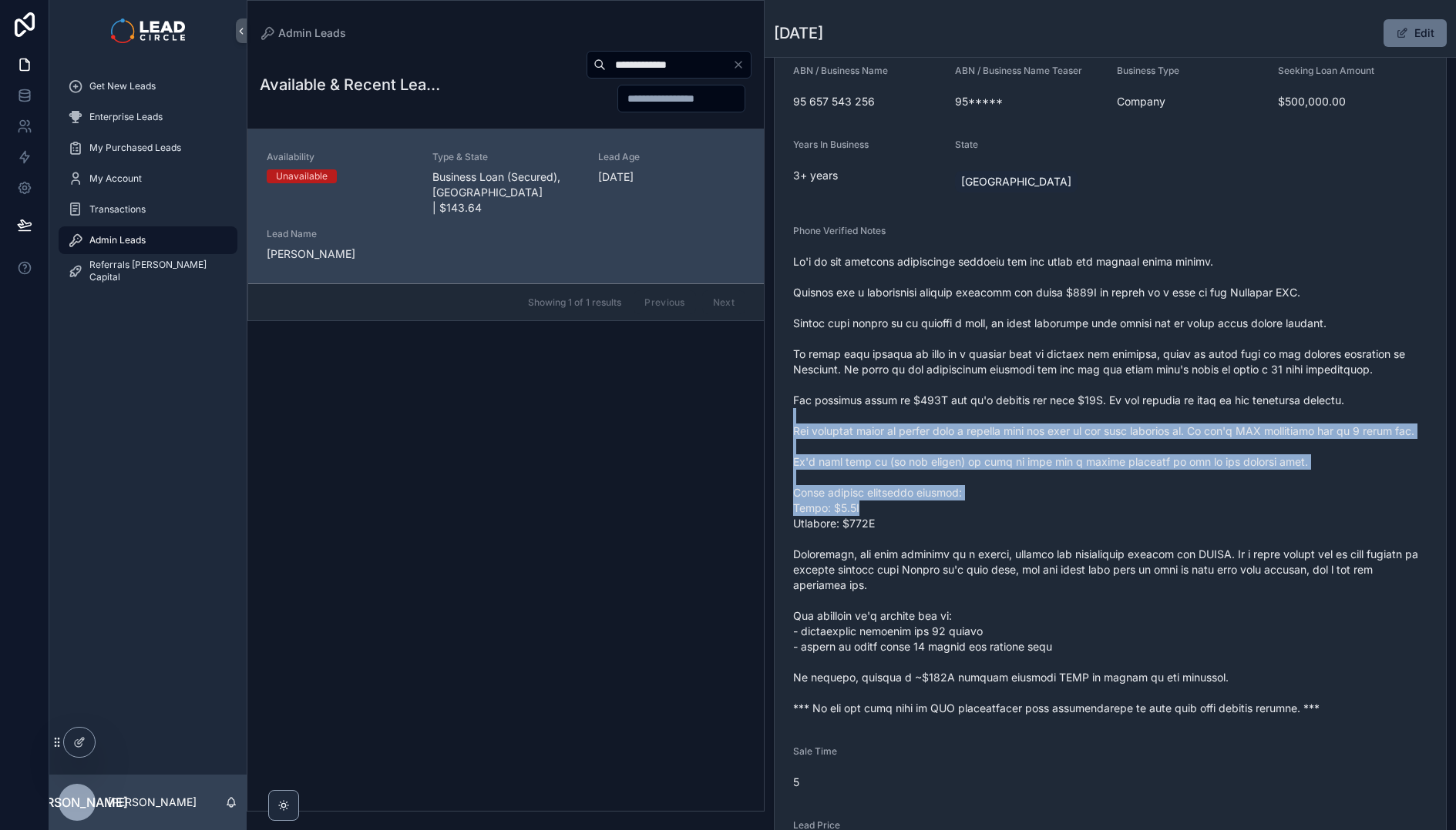
drag, startPoint x: 1124, startPoint y: 513, endPoint x: 1104, endPoint y: 370, distance: 144.4
click at [1104, 374] on span "scrollable content" at bounding box center [1110, 485] width 634 height 462
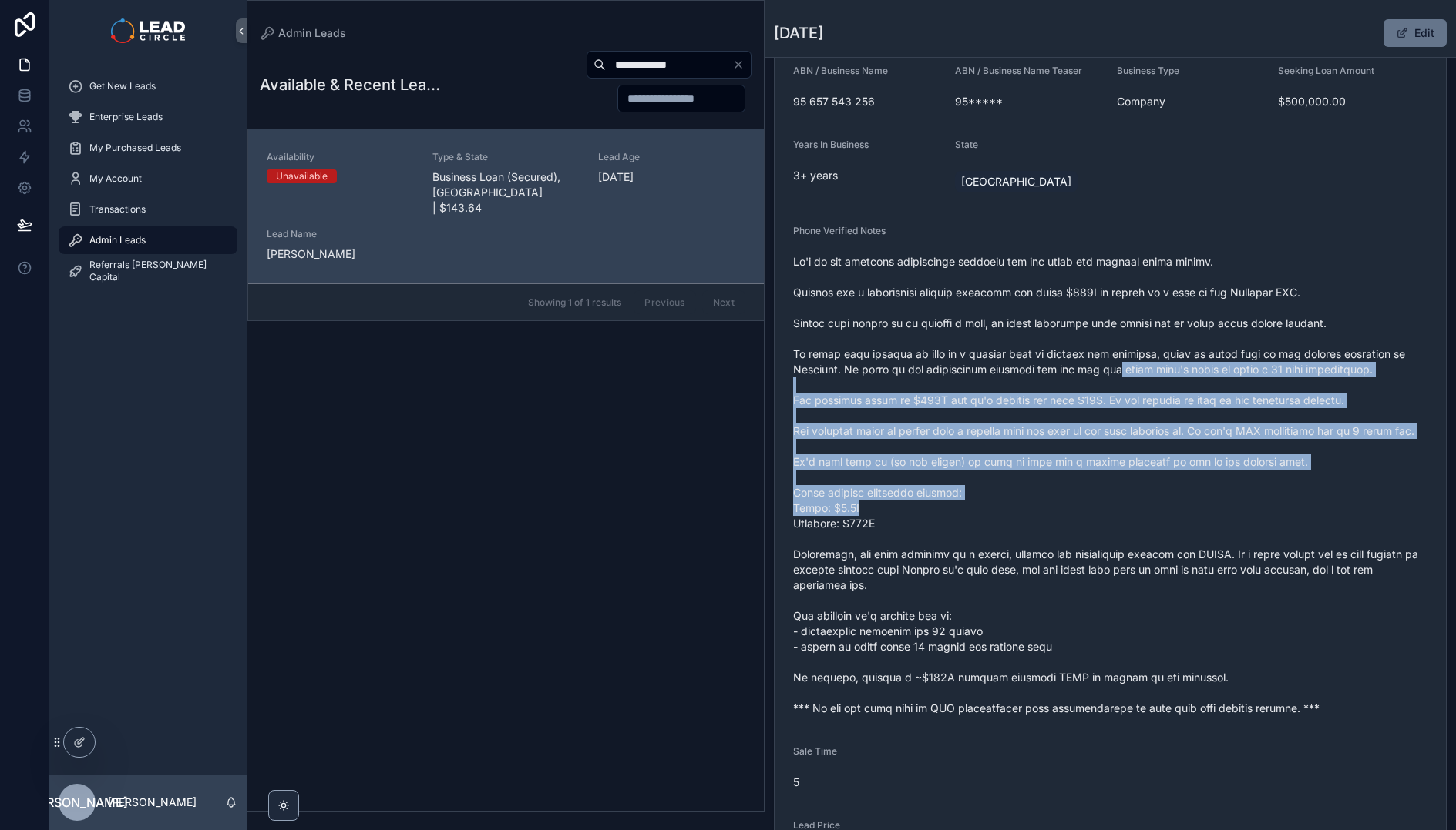
click at [1104, 368] on span "scrollable content" at bounding box center [1110, 485] width 634 height 462
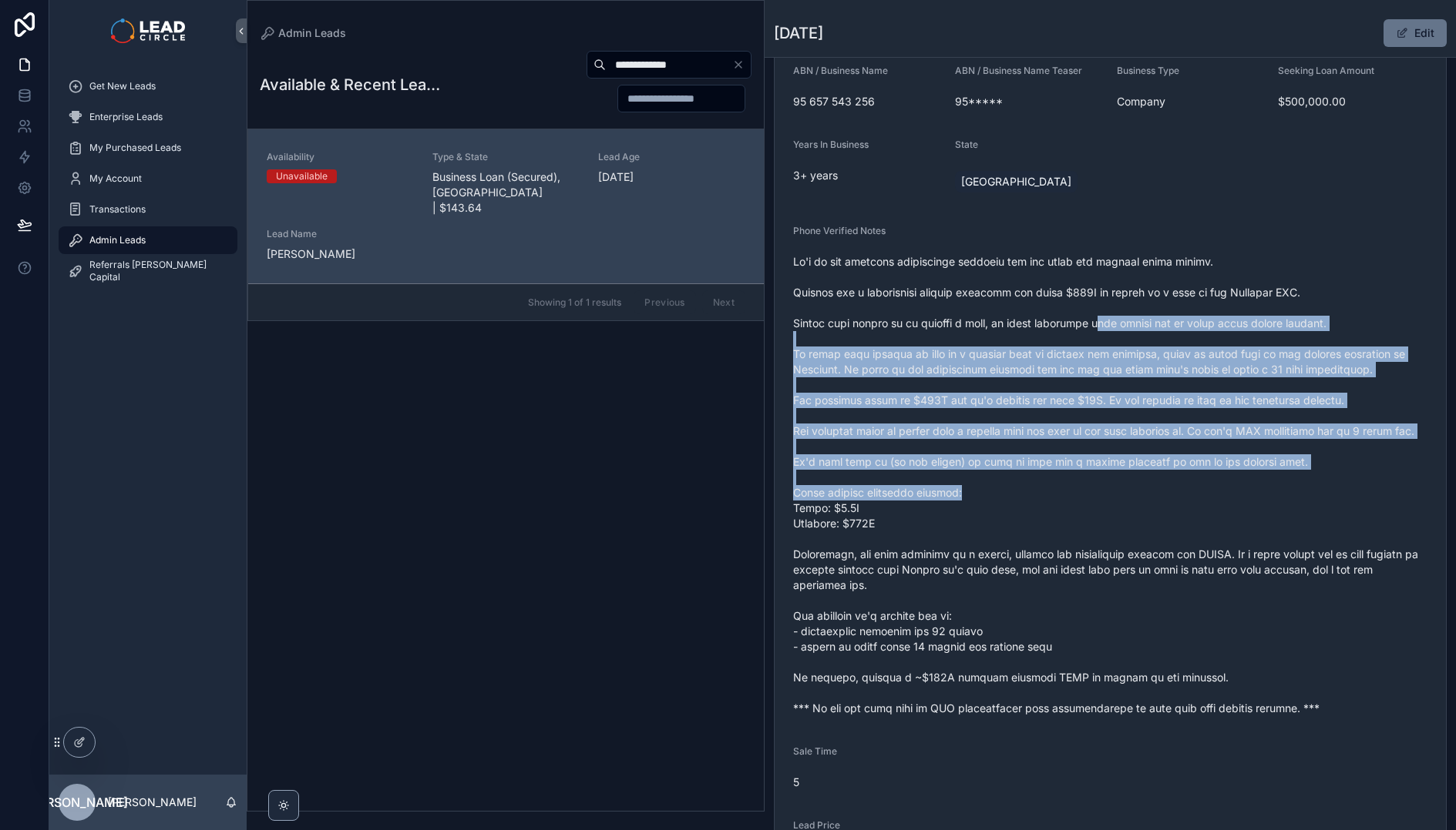
drag, startPoint x: 1131, startPoint y: 451, endPoint x: 1132, endPoint y: 488, distance: 37.0
click at [1132, 488] on span "scrollable content" at bounding box center [1110, 485] width 634 height 462
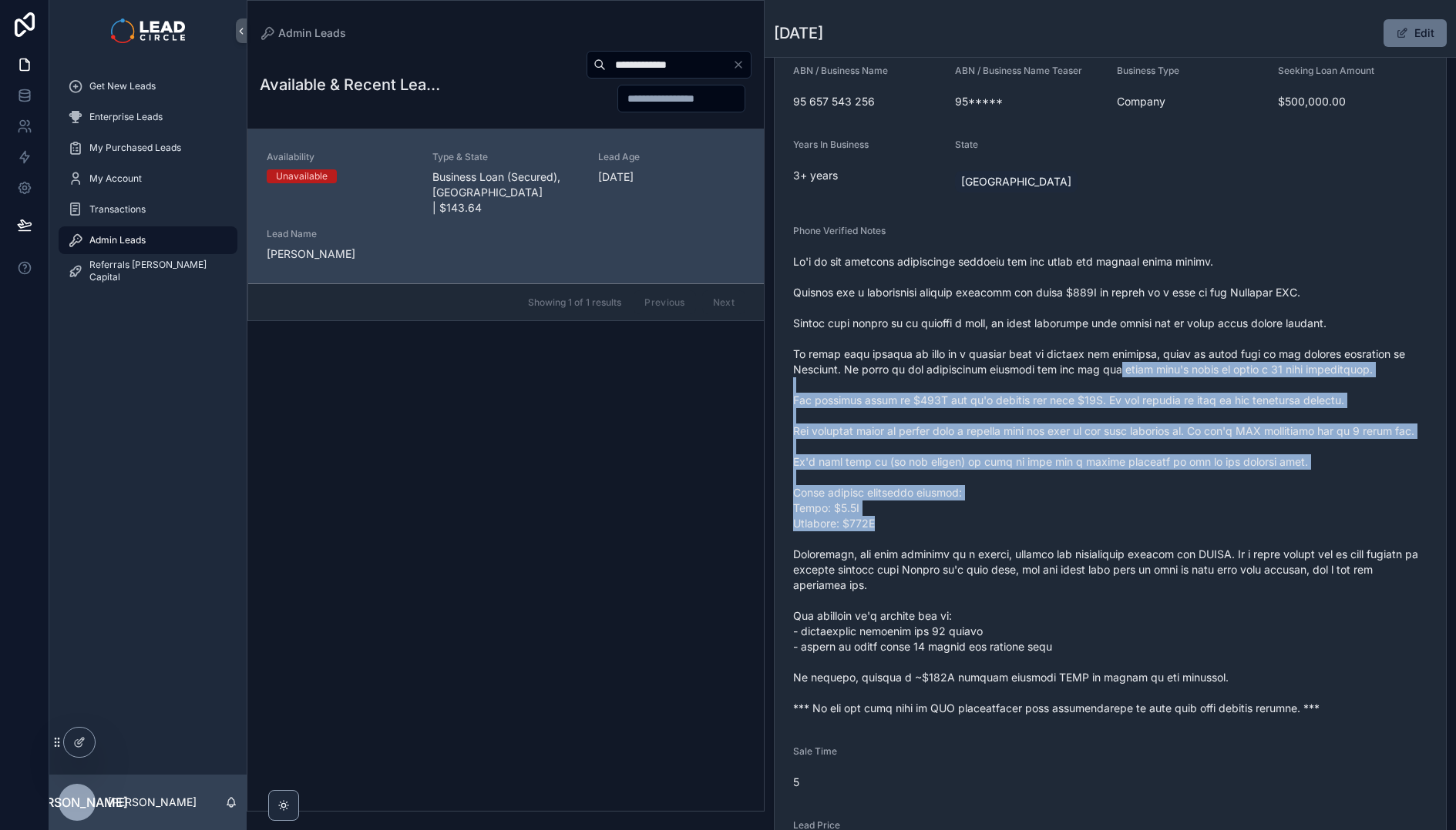
drag, startPoint x: 1140, startPoint y: 522, endPoint x: 1104, endPoint y: 362, distance: 164.0
click at [1104, 363] on span "scrollable content" at bounding box center [1110, 485] width 634 height 462
click at [1104, 362] on span "scrollable content" at bounding box center [1110, 485] width 634 height 462
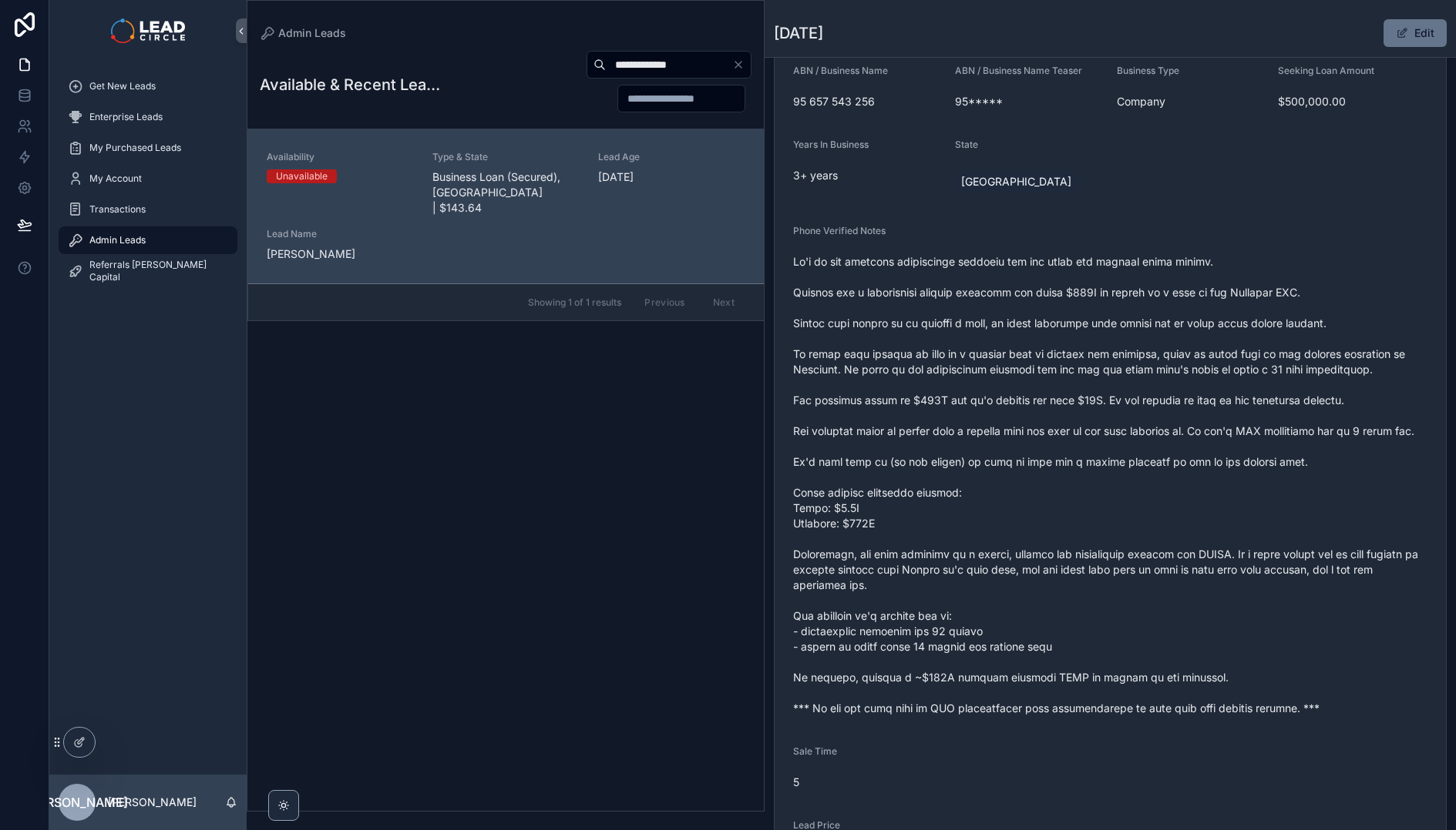
drag, startPoint x: 1106, startPoint y: 351, endPoint x: 1127, endPoint y: 514, distance: 164.3
click at [1127, 514] on span "scrollable content" at bounding box center [1110, 485] width 634 height 462
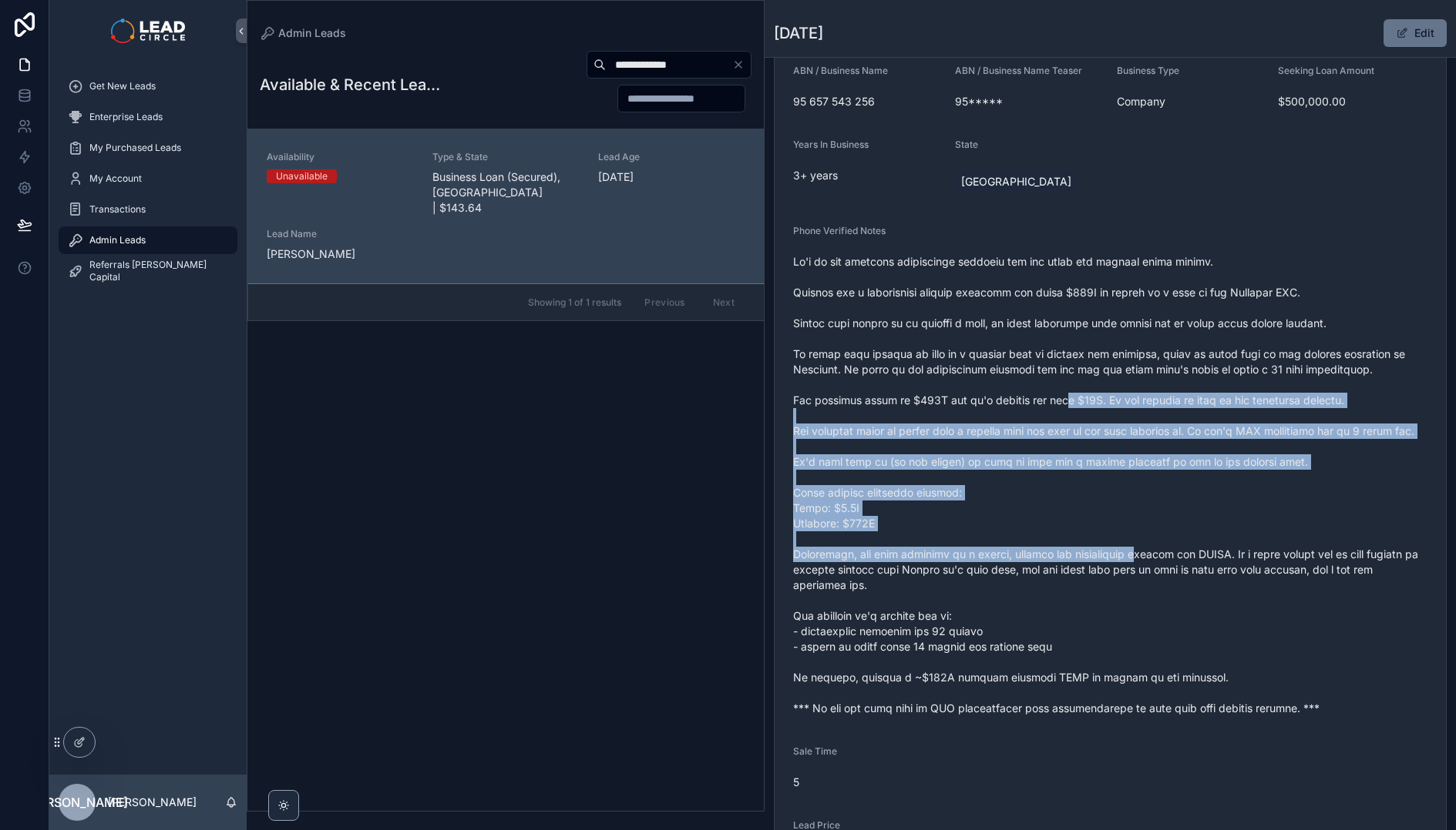
drag, startPoint x: 1126, startPoint y: 552, endPoint x: 1068, endPoint y: 398, distance: 164.6
click at [1068, 398] on span "scrollable content" at bounding box center [1110, 485] width 634 height 462
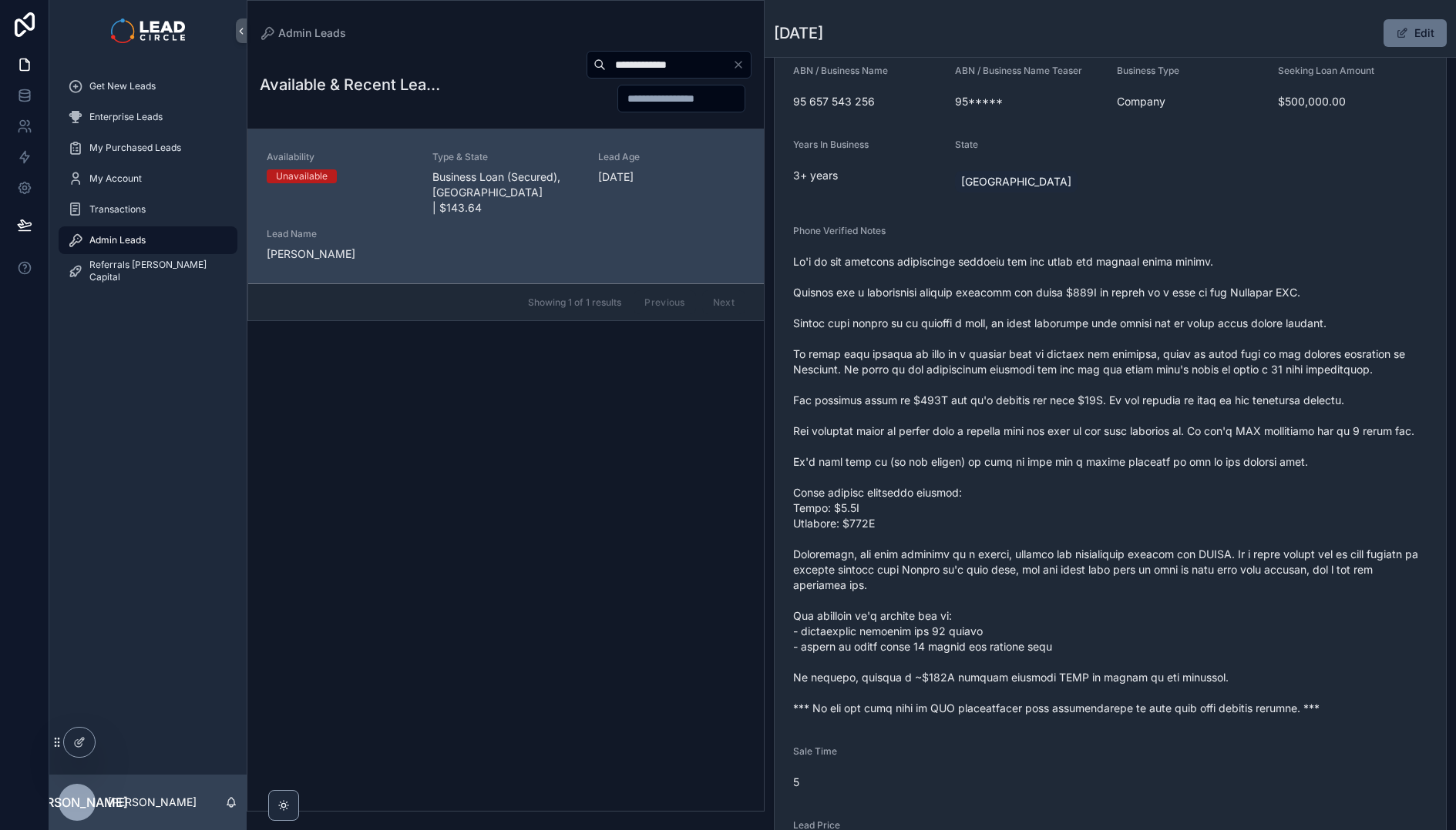
click at [654, 65] on input "**********" at bounding box center [669, 64] width 126 height 21
paste input "scrollable content"
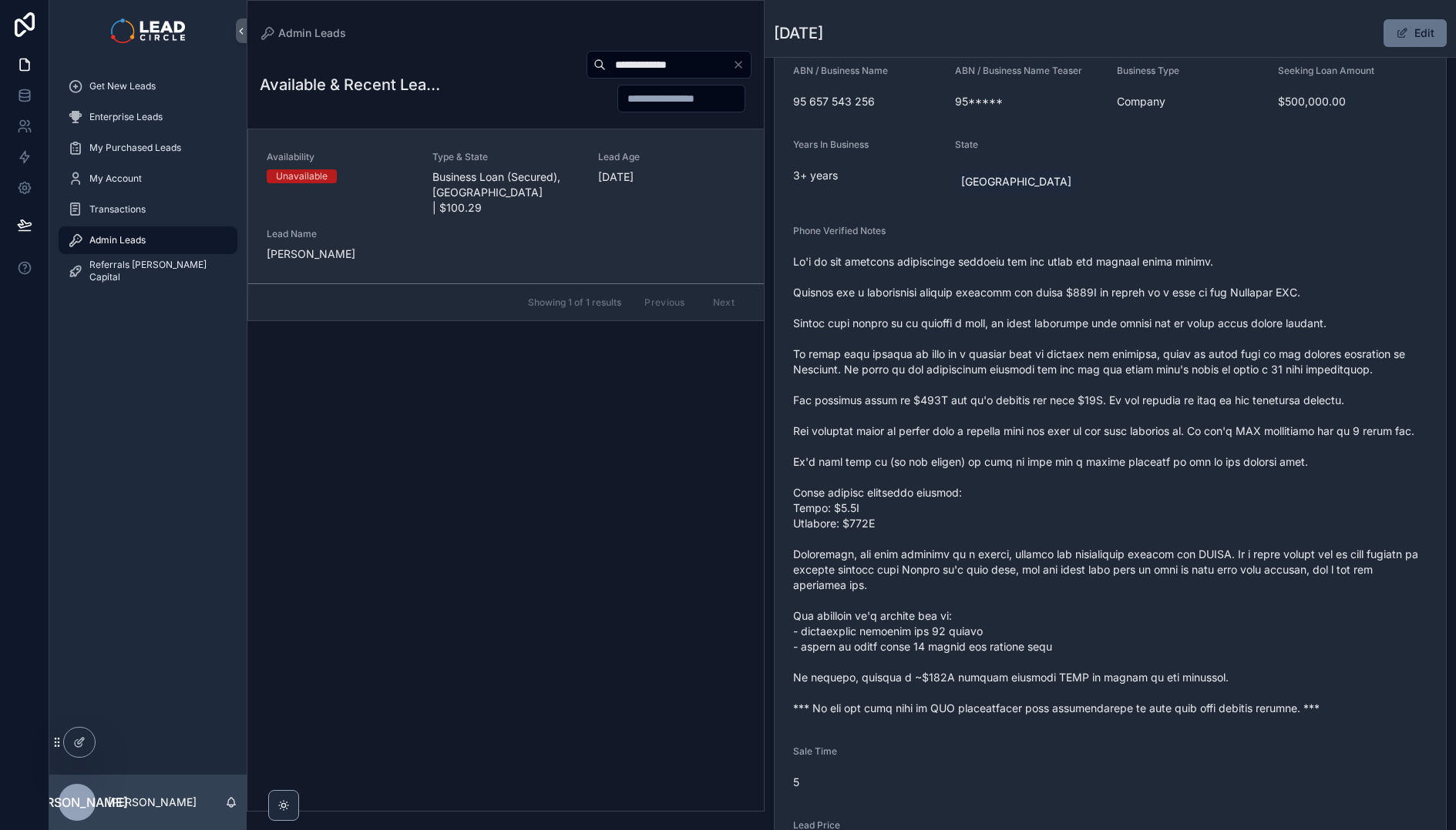
click at [625, 187] on div "Lead Age 81 days ago" at bounding box center [671, 183] width 147 height 64
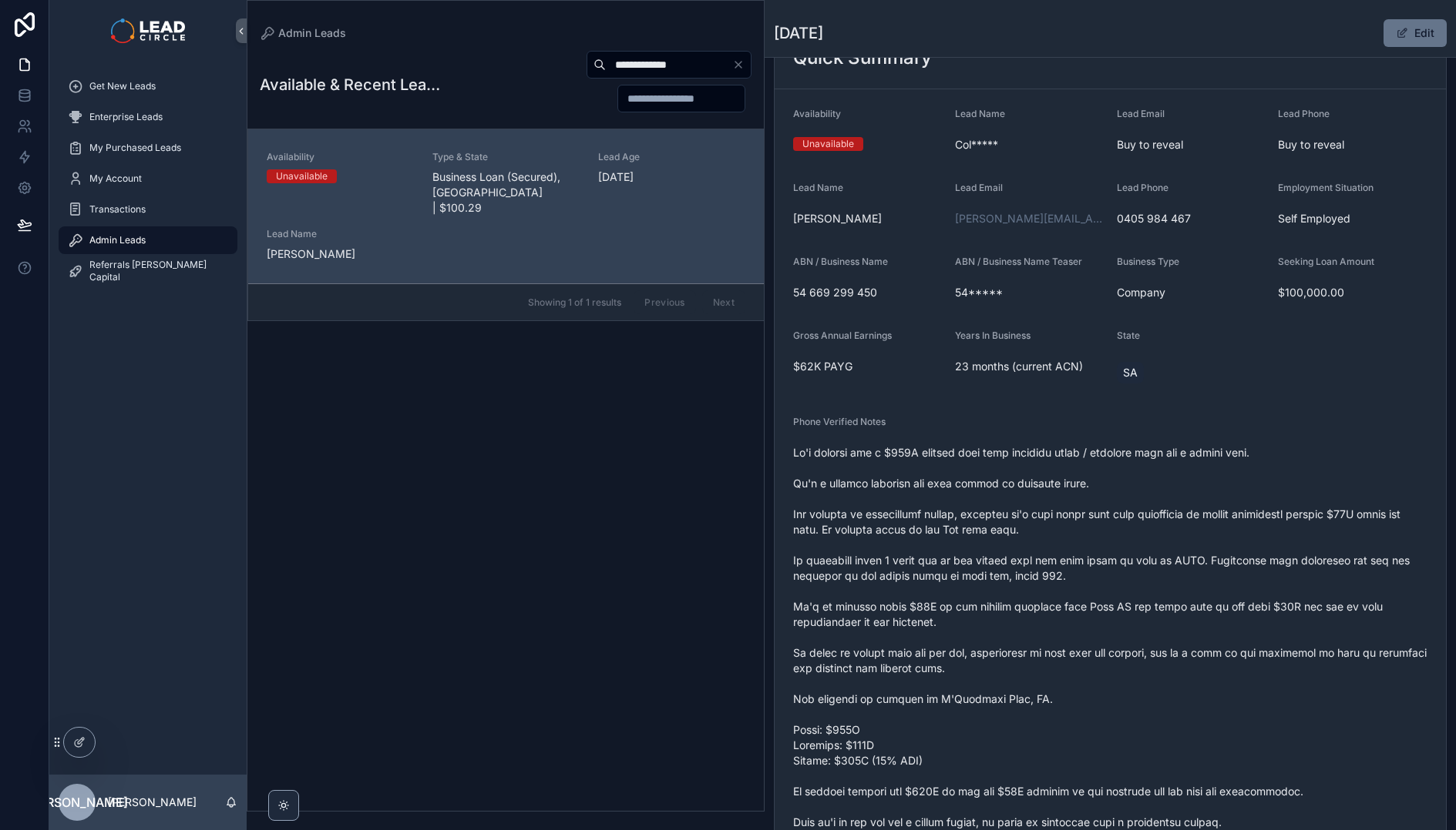
scroll to position [130, 0]
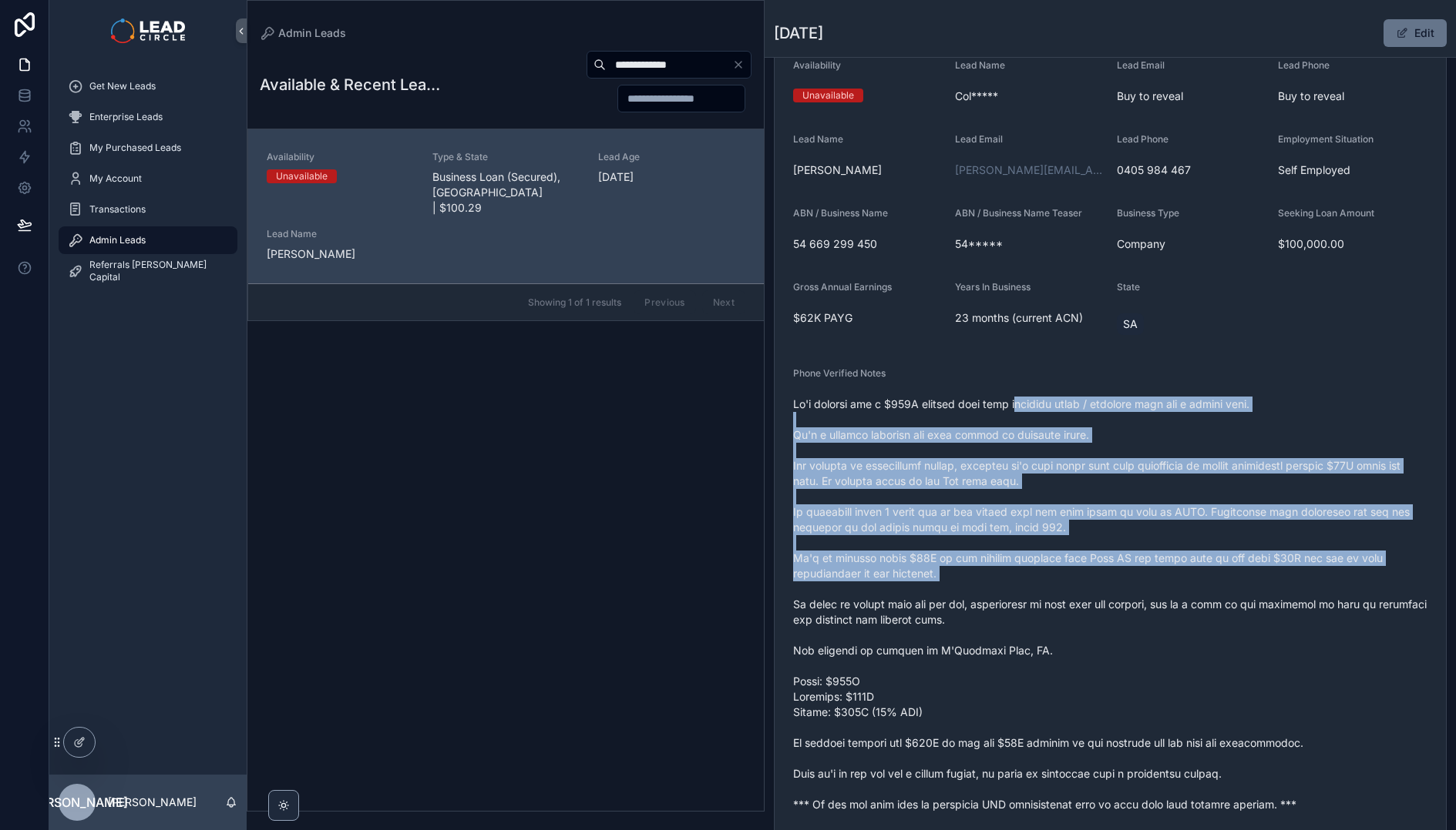
drag, startPoint x: 1012, startPoint y: 404, endPoint x: 1085, endPoint y: 588, distance: 198.0
click at [1085, 588] on span "scrollable content" at bounding box center [1110, 605] width 634 height 416
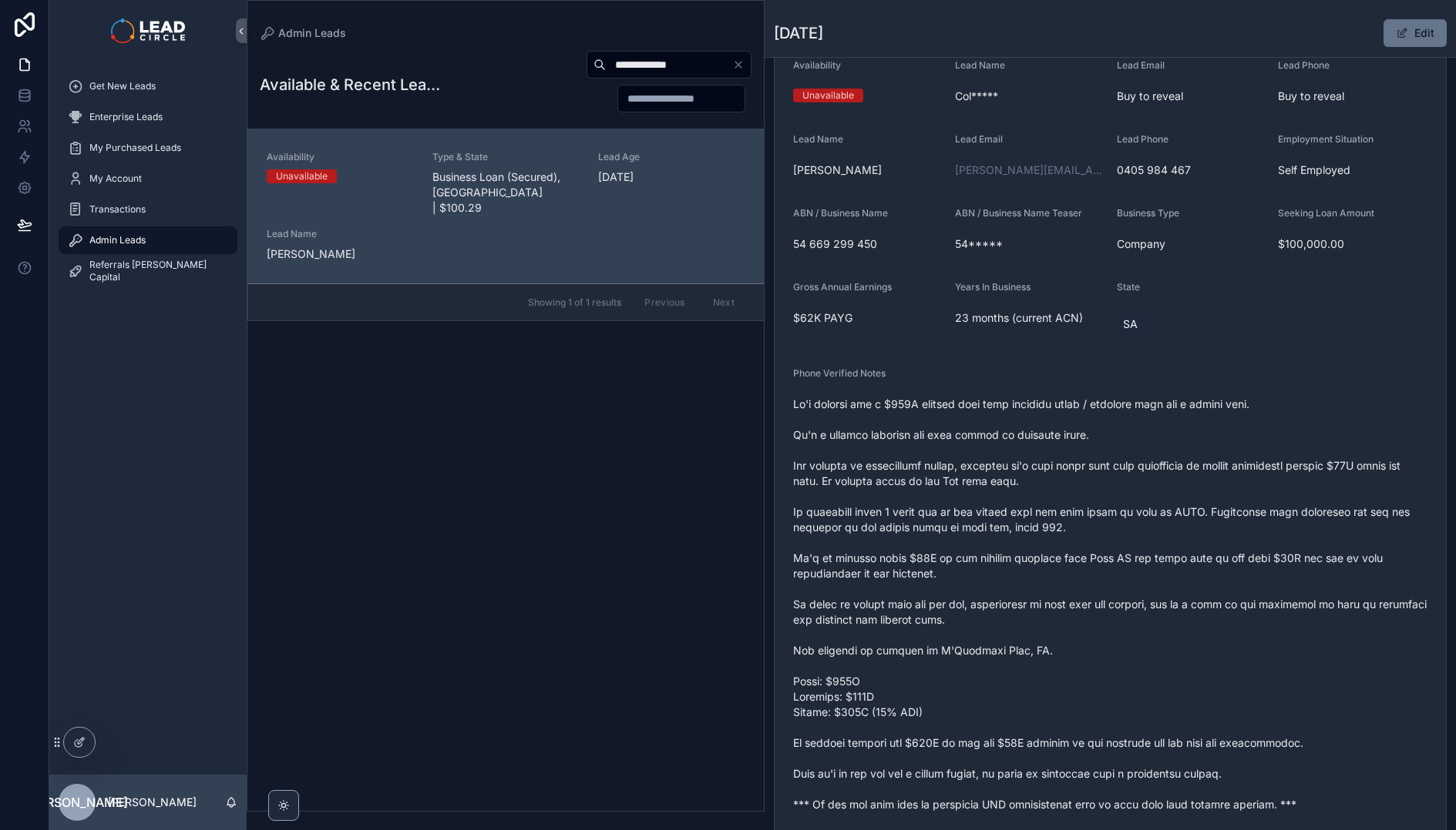
click at [1123, 632] on span "scrollable content" at bounding box center [1110, 605] width 634 height 416
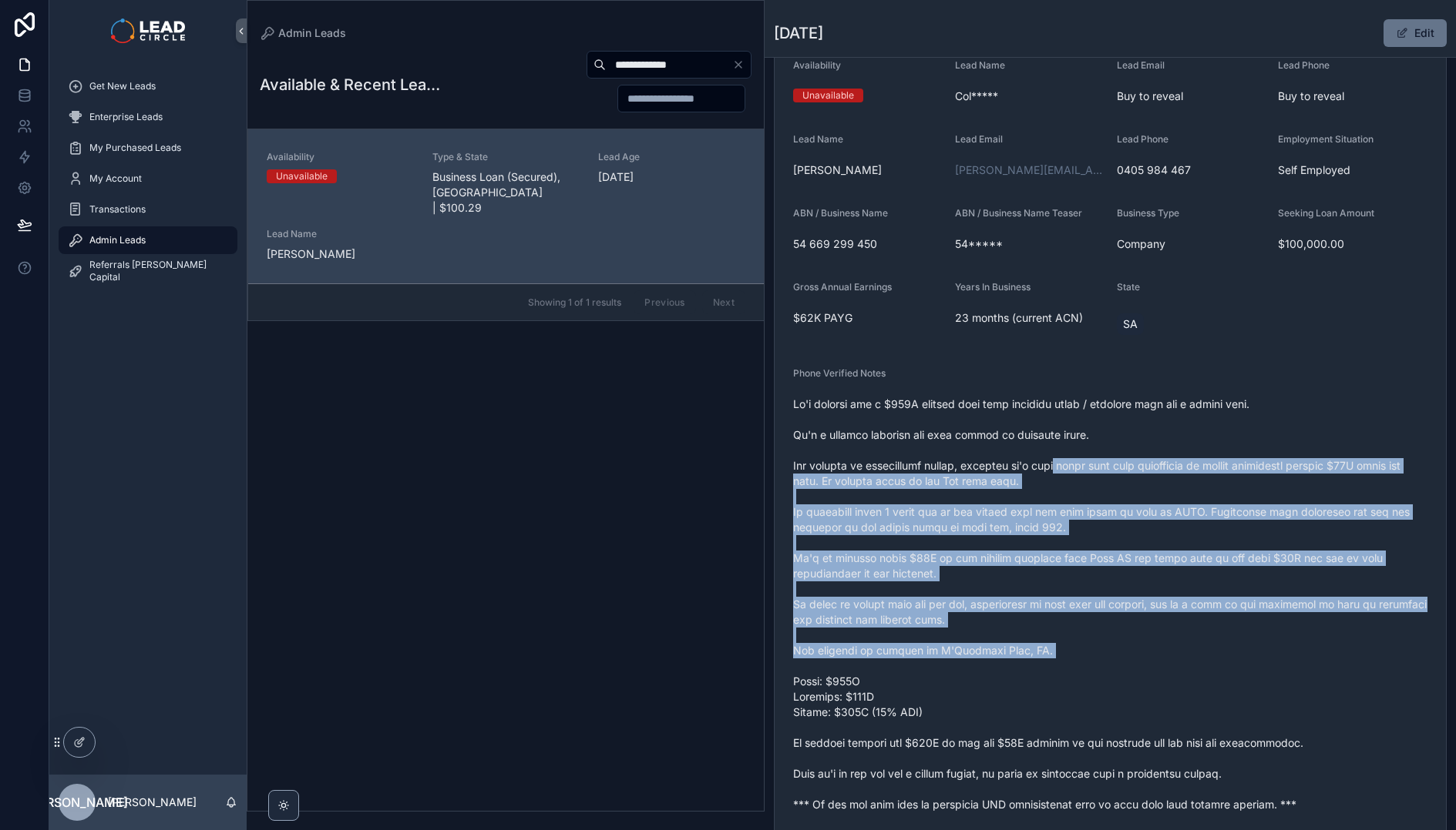
drag, startPoint x: 1137, startPoint y: 660, endPoint x: 1061, endPoint y: 460, distance: 214.0
click at [1061, 460] on span "scrollable content" at bounding box center [1110, 605] width 634 height 416
drag, startPoint x: 1082, startPoint y: 440, endPoint x: 1095, endPoint y: 667, distance: 227.4
click at [1095, 667] on span "scrollable content" at bounding box center [1110, 605] width 634 height 416
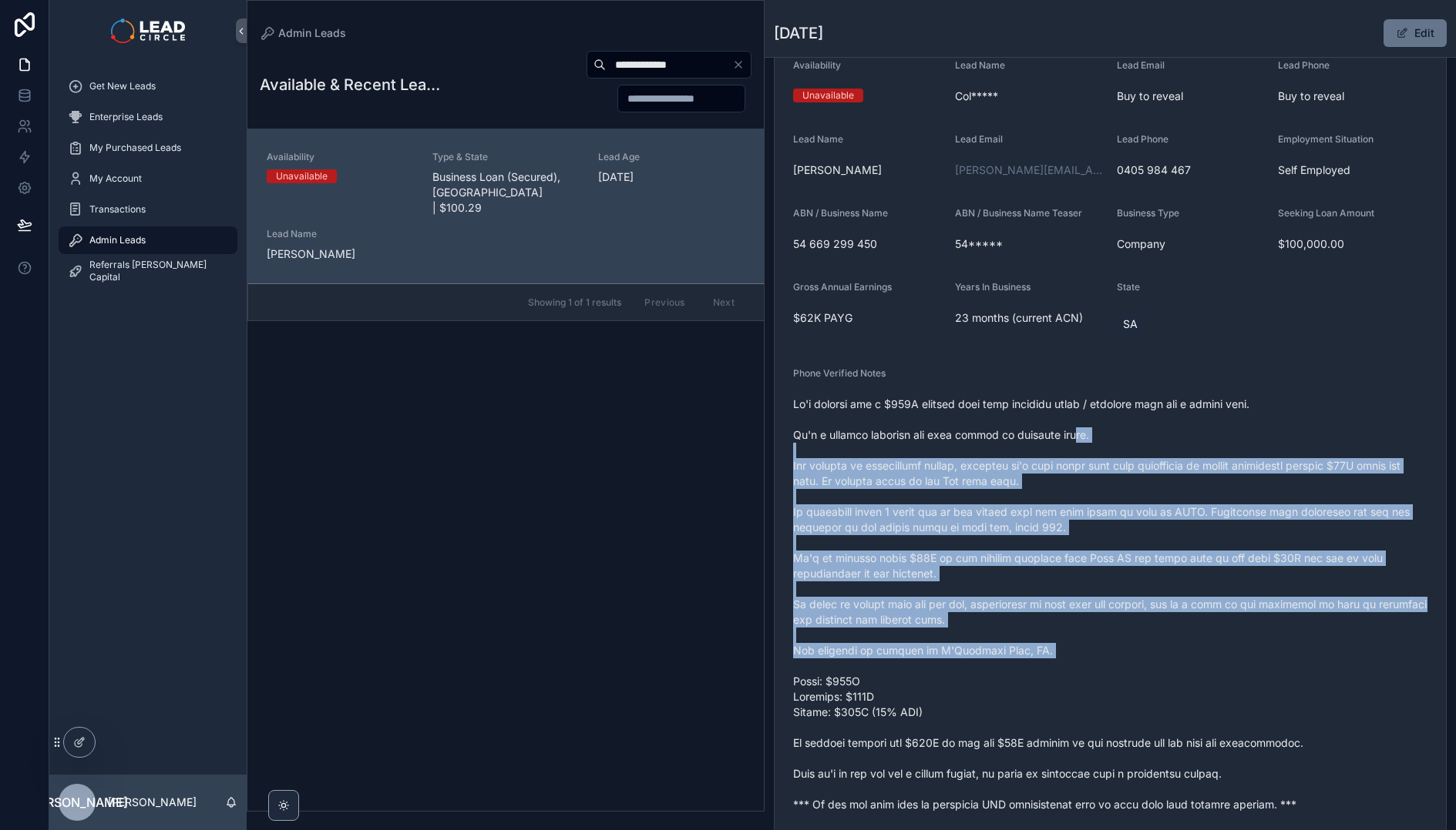
click at [1095, 667] on span "scrollable content" at bounding box center [1110, 605] width 634 height 416
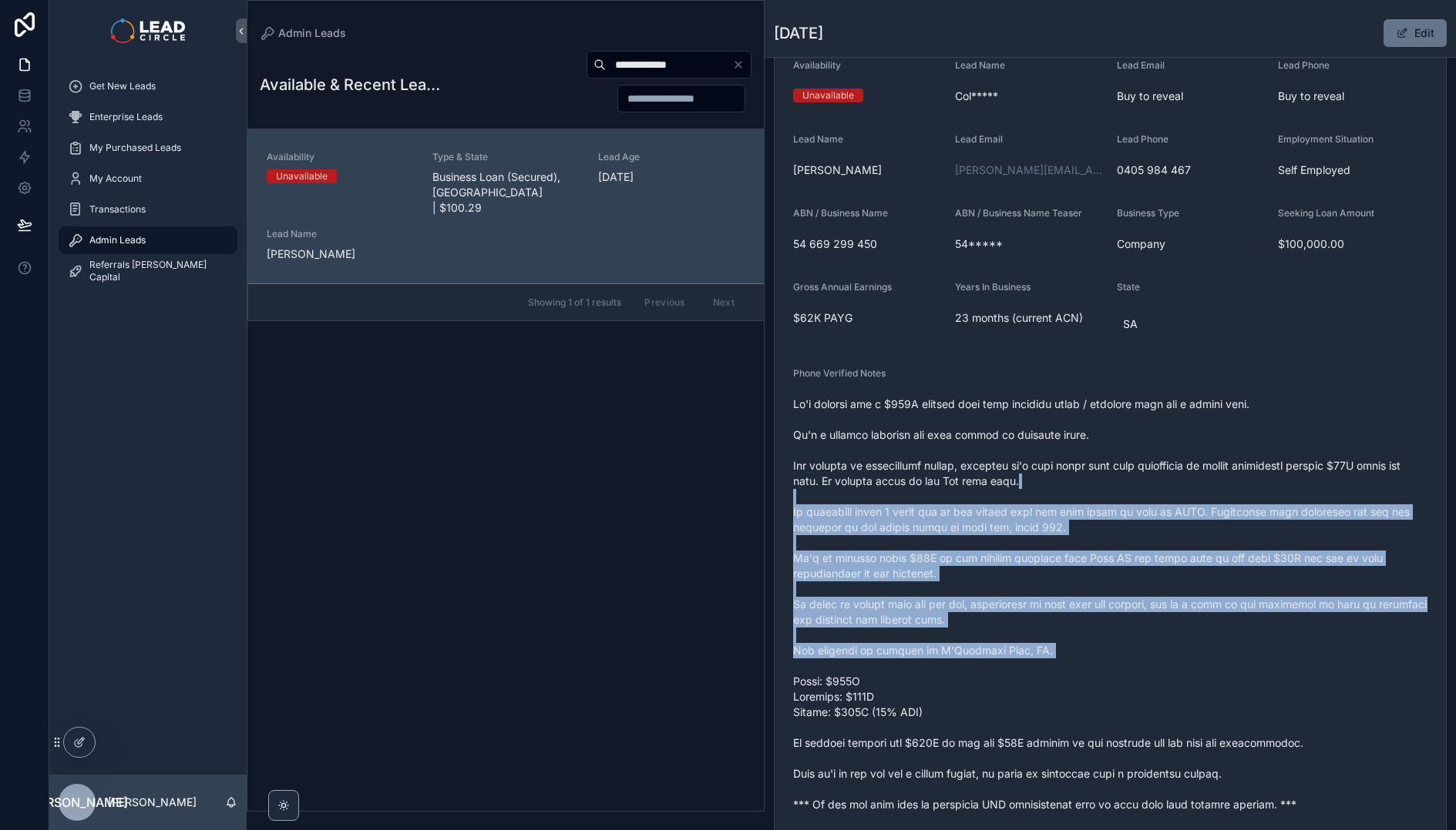
drag, startPoint x: 1096, startPoint y: 665, endPoint x: 1116, endPoint y: 475, distance: 191.0
click at [1116, 475] on span "scrollable content" at bounding box center [1110, 605] width 634 height 416
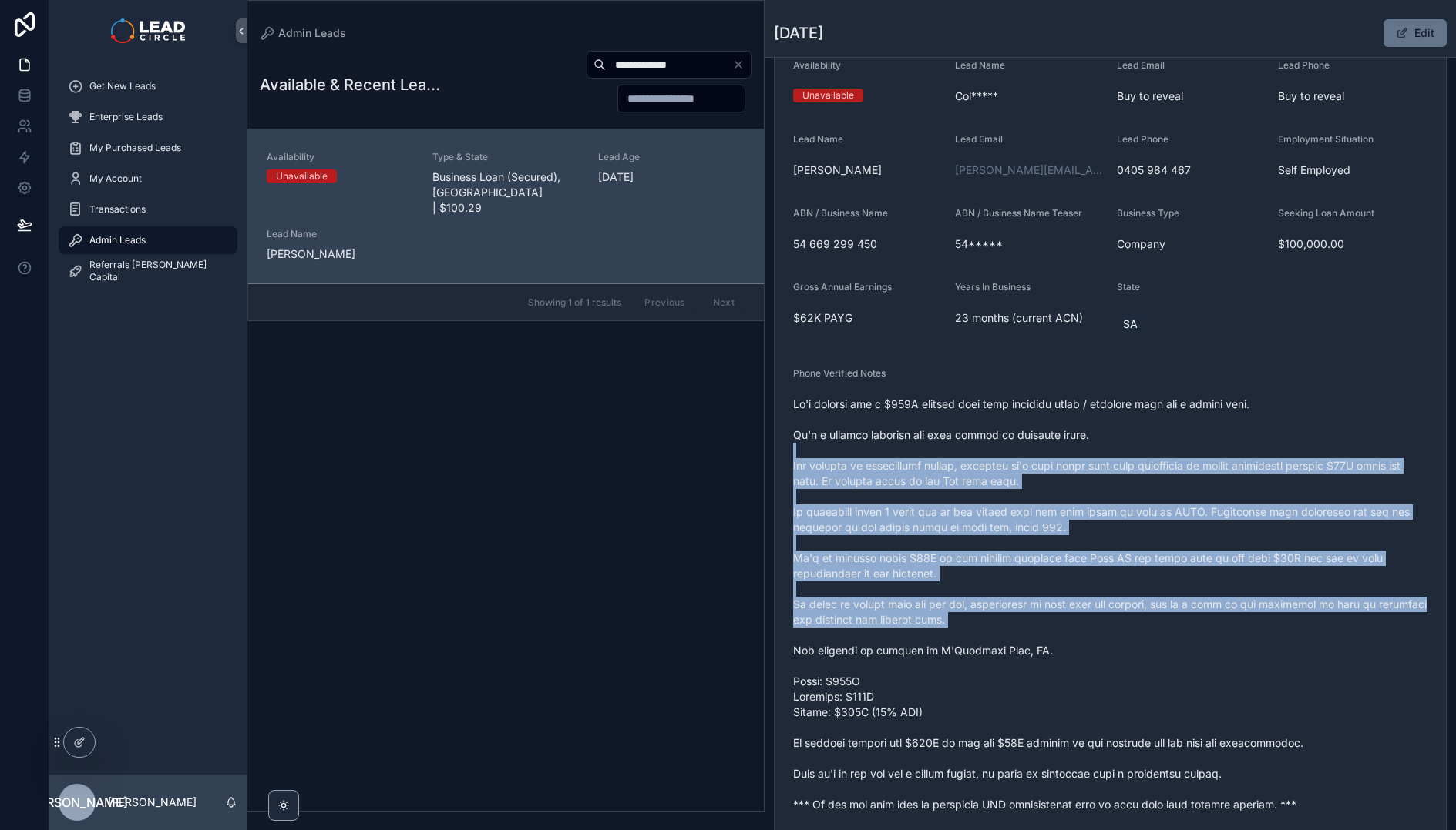
drag, startPoint x: 1126, startPoint y: 452, endPoint x: 1131, endPoint y: 635, distance: 183.1
click at [1131, 635] on span "scrollable content" at bounding box center [1110, 605] width 634 height 416
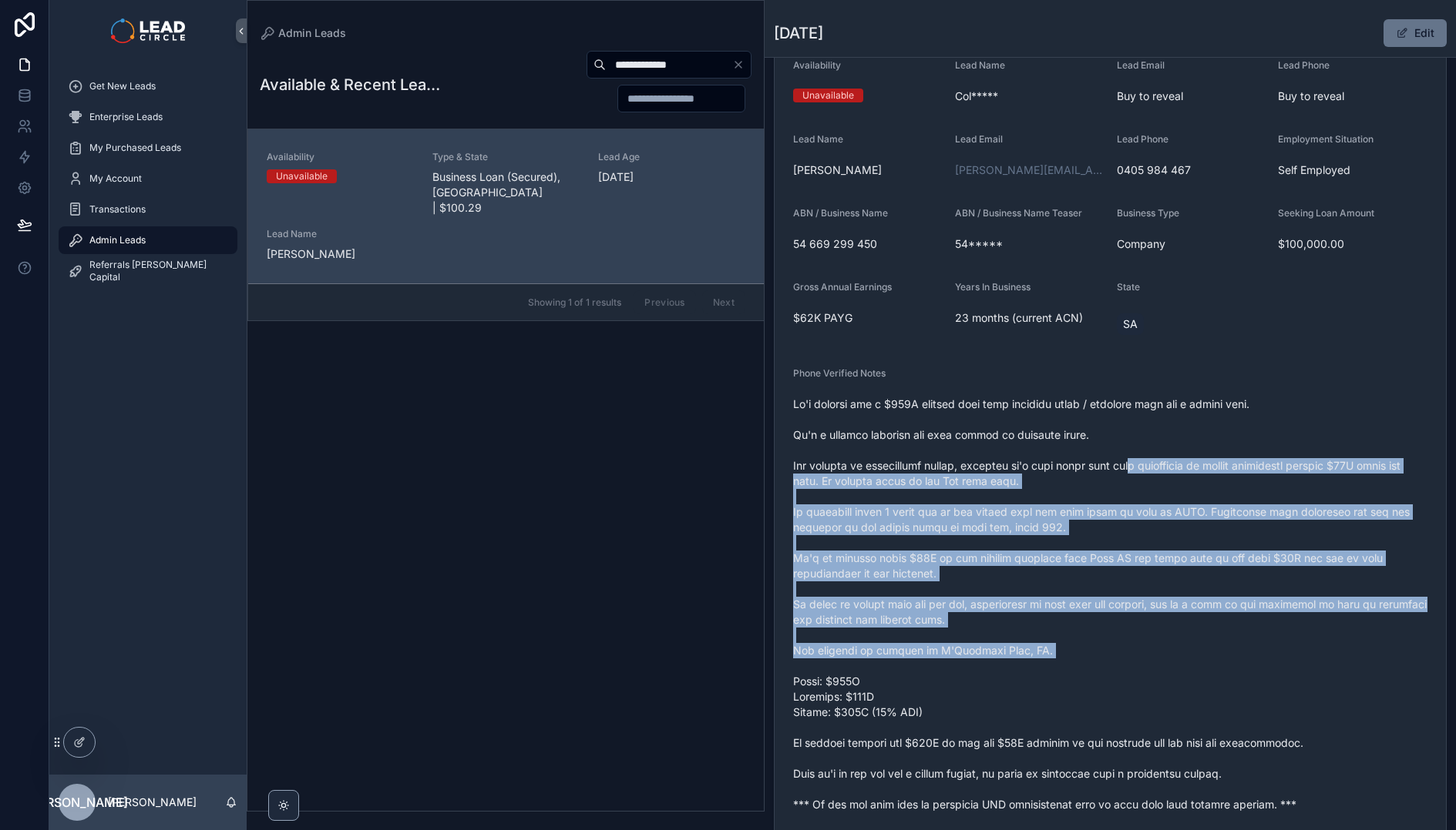
drag, startPoint x: 1140, startPoint y: 672, endPoint x: 1137, endPoint y: 467, distance: 205.0
click at [1137, 467] on span "scrollable content" at bounding box center [1110, 605] width 634 height 416
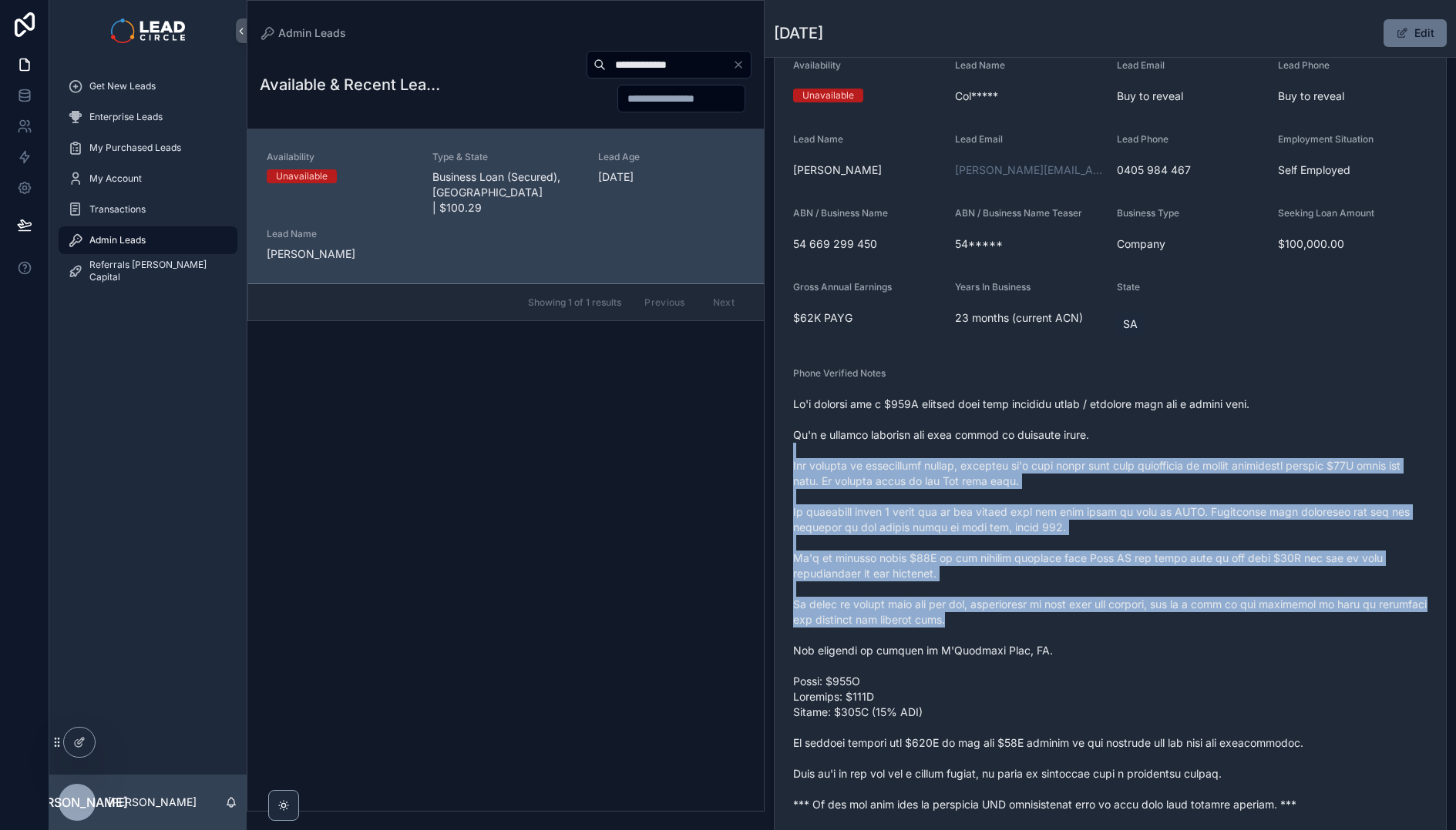
drag, startPoint x: 1145, startPoint y: 454, endPoint x: 1148, endPoint y: 620, distance: 166.0
click at [1148, 620] on span "scrollable content" at bounding box center [1110, 605] width 634 height 416
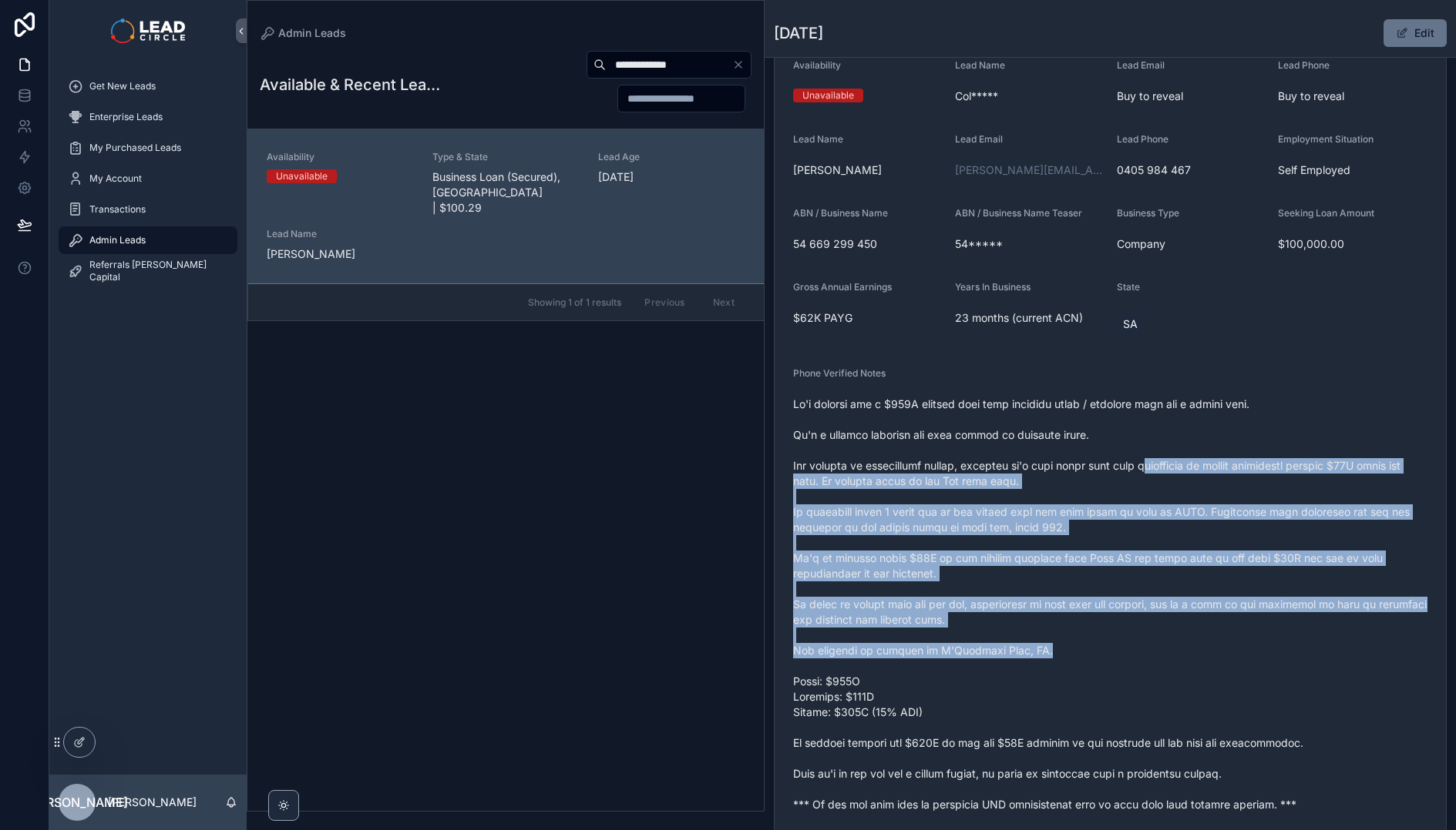
drag, startPoint x: 1154, startPoint y: 658, endPoint x: 1151, endPoint y: 461, distance: 197.0
click at [1151, 461] on span "scrollable content" at bounding box center [1110, 605] width 634 height 416
drag, startPoint x: 1152, startPoint y: 447, endPoint x: 1137, endPoint y: 667, distance: 220.5
click at [1137, 667] on span "scrollable content" at bounding box center [1110, 605] width 634 height 416
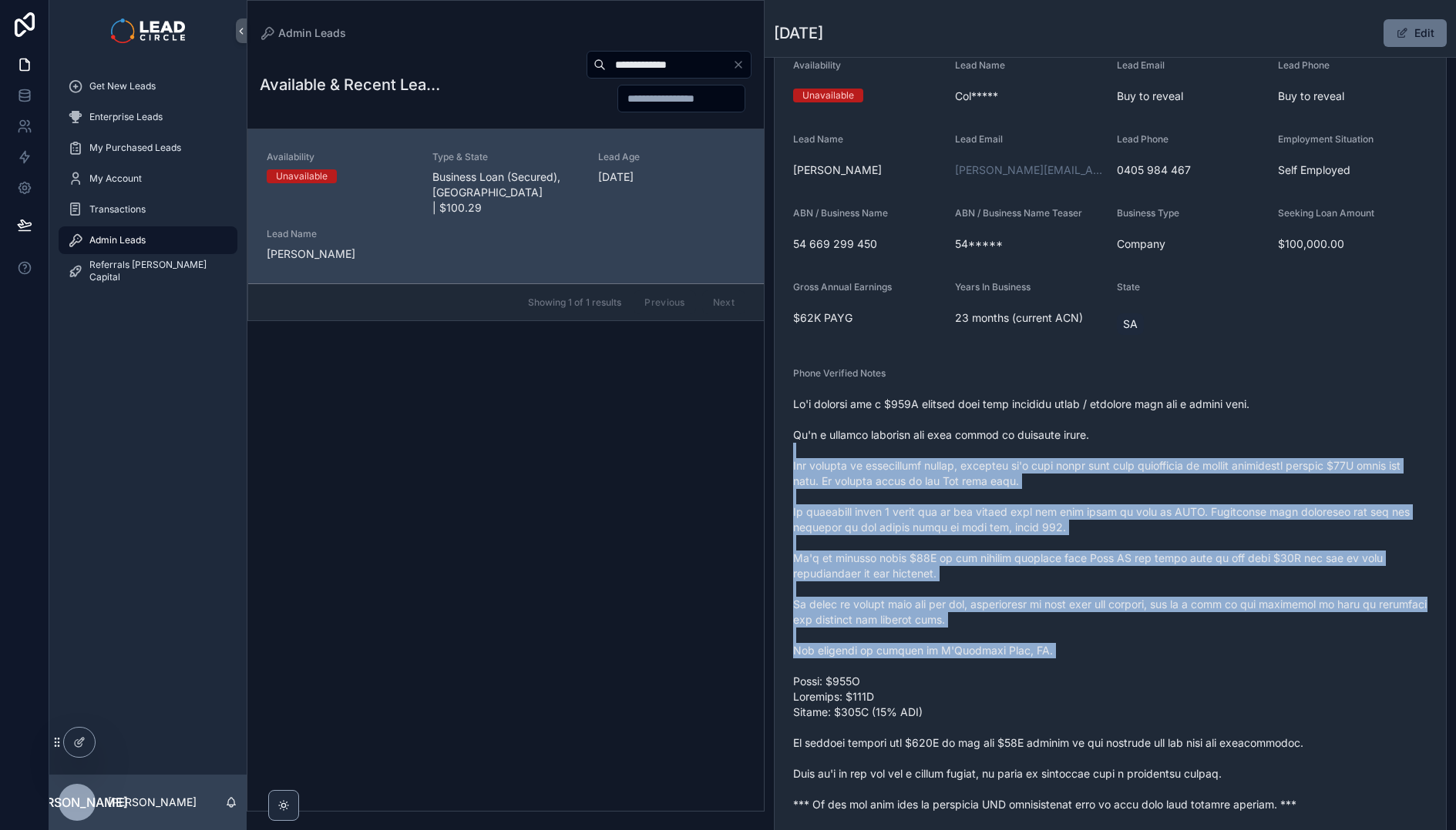
click at [1137, 667] on span "scrollable content" at bounding box center [1110, 605] width 634 height 416
drag
click at [1136, 457] on span "scrollable content" at bounding box center [1110, 605] width 634 height 416
click at [1136, 456] on span "scrollable content" at bounding box center [1110, 605] width 634 height 416
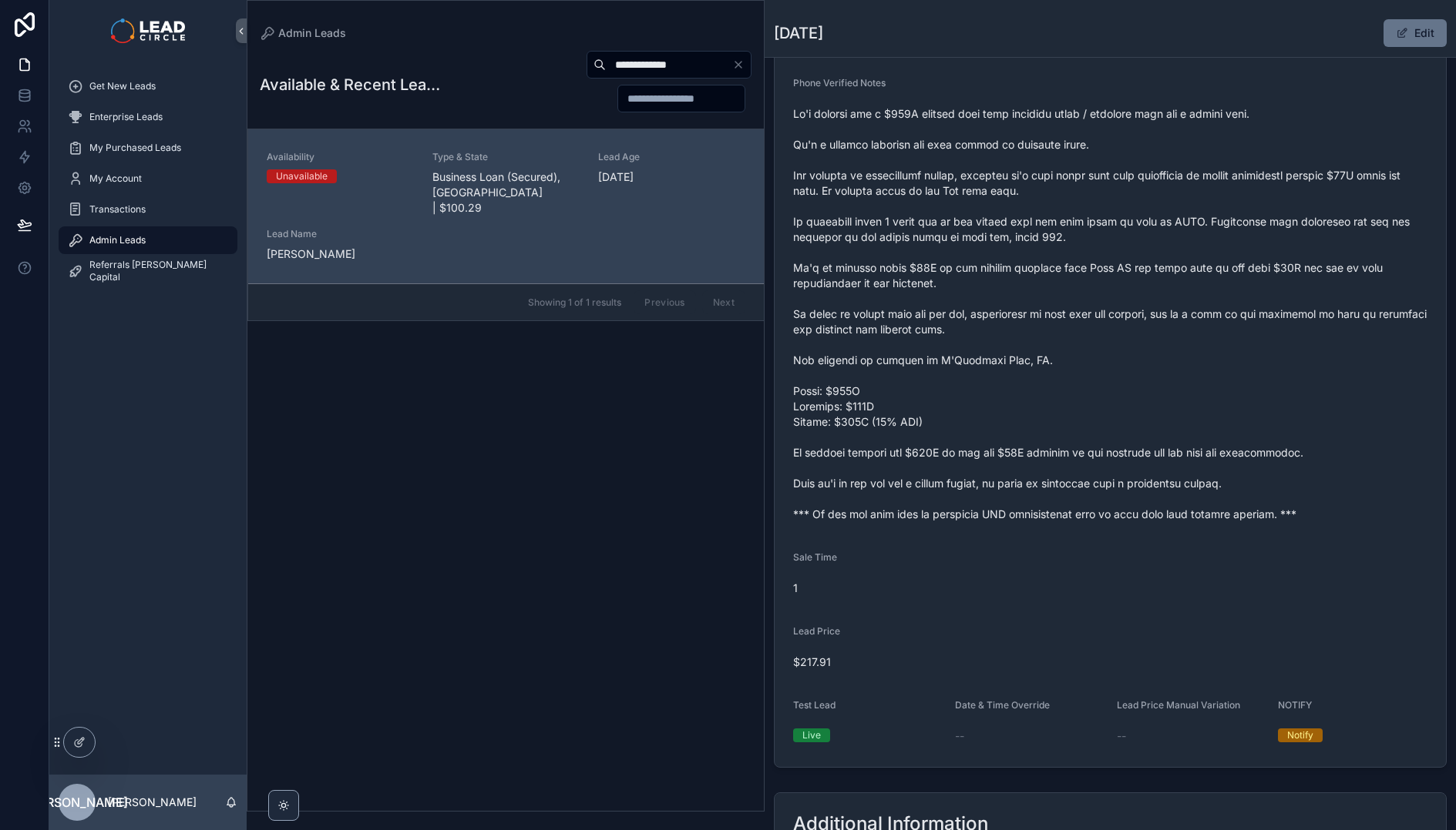
scroll to position [540, 0]
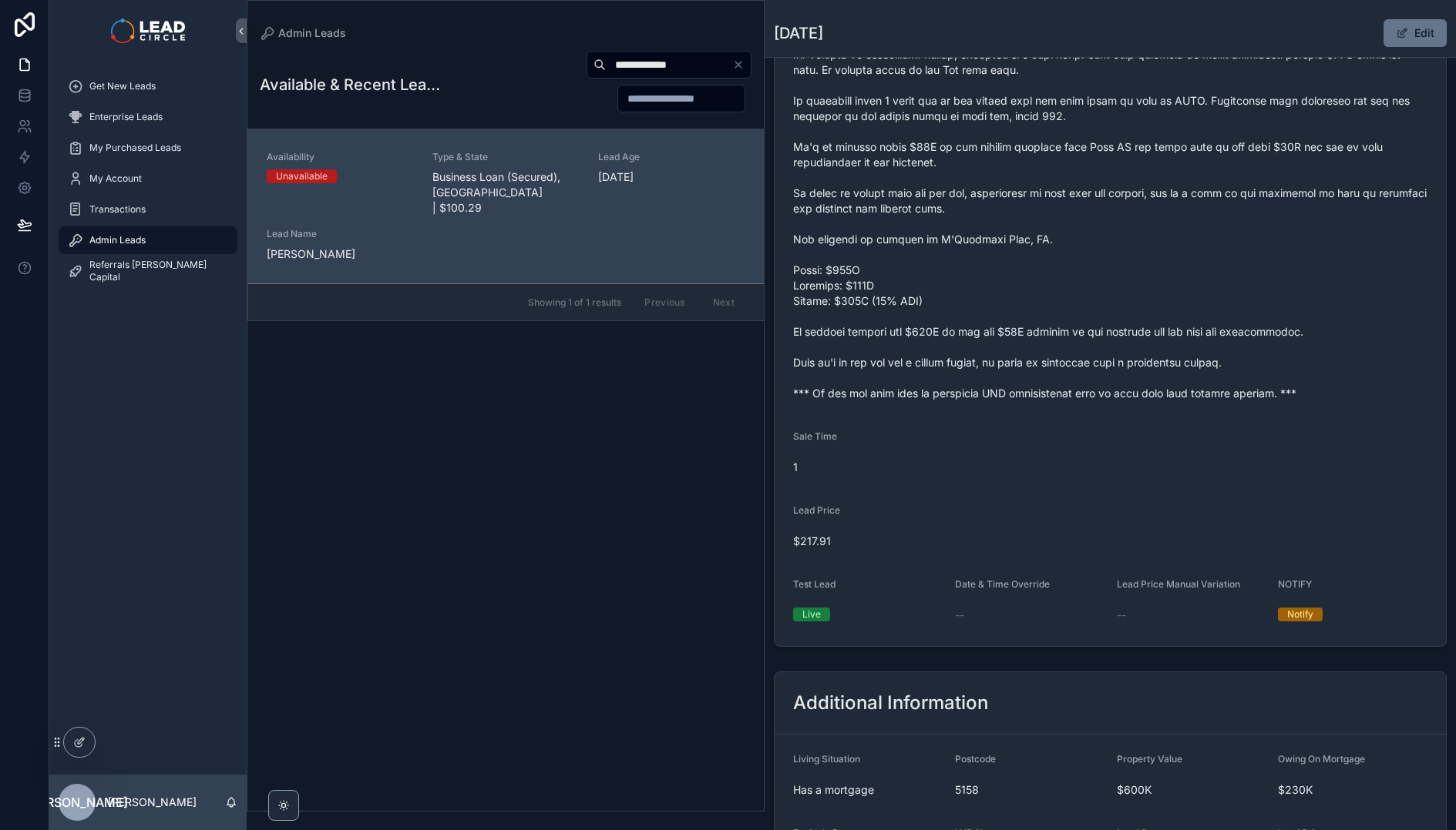
click at [806, 539] on span "$217.91" at bounding box center [1110, 541] width 634 height 16
click at [883, 521] on div "Lead Price" at bounding box center [1110, 513] width 634 height 18
click at [909, 533] on form "Availability Unavailable Lead Name Col***** Lead Email Buy to reveal Lead Phone…" at bounding box center [1109, 138] width 671 height 1016
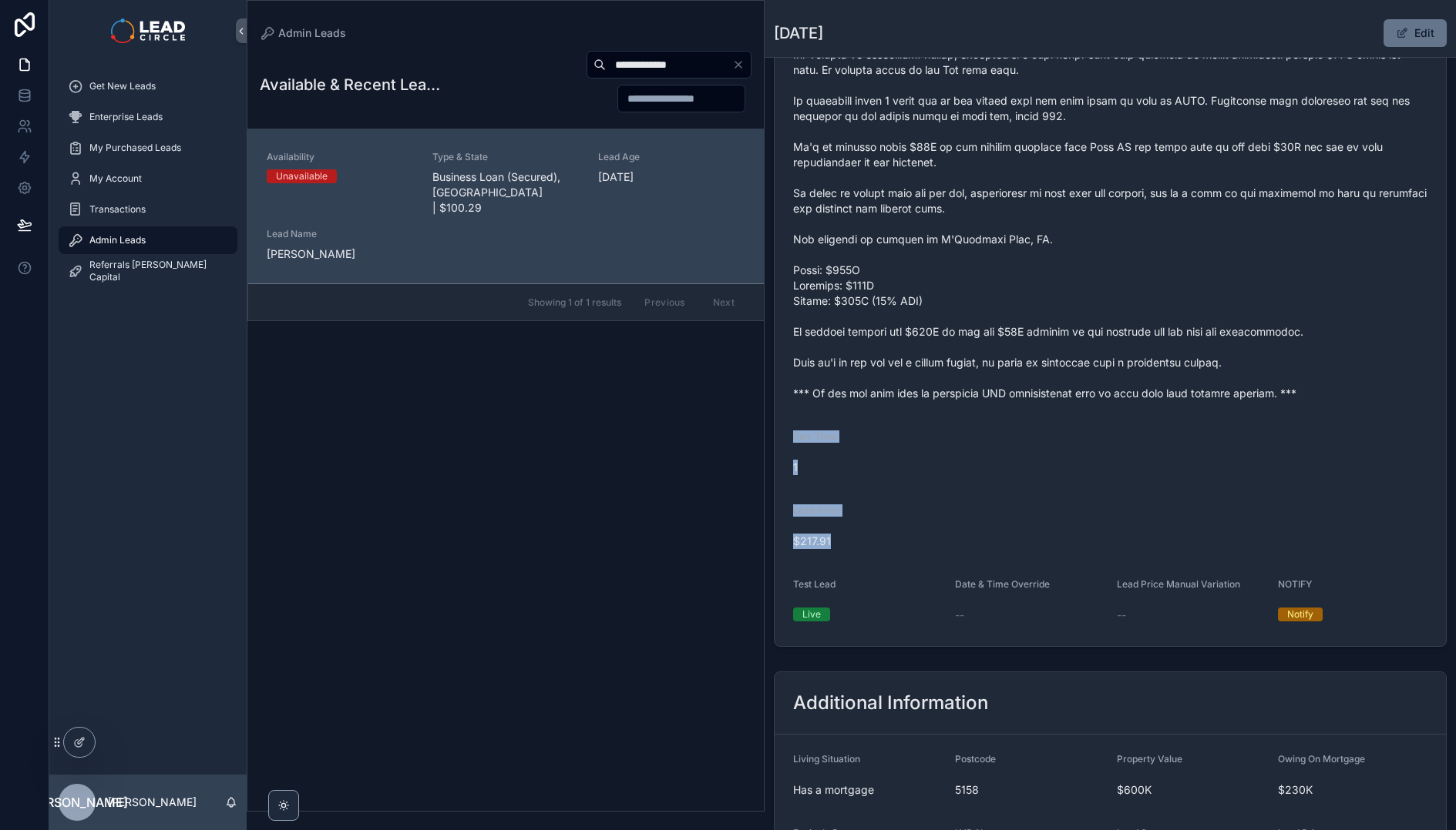
click at [909, 534] on span "$217.91" at bounding box center [1110, 541] width 634 height 16
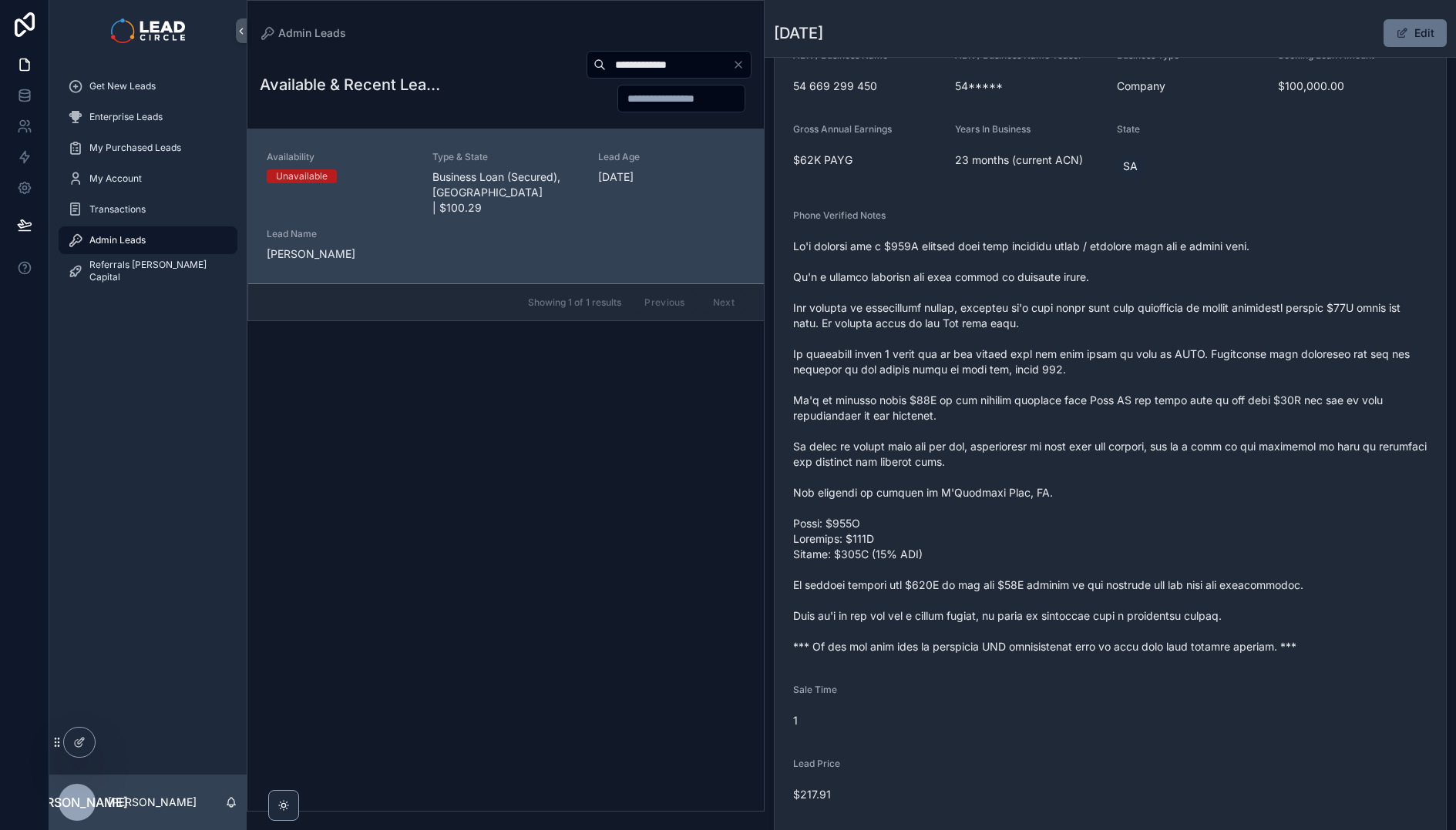
scroll to position [284, 0]
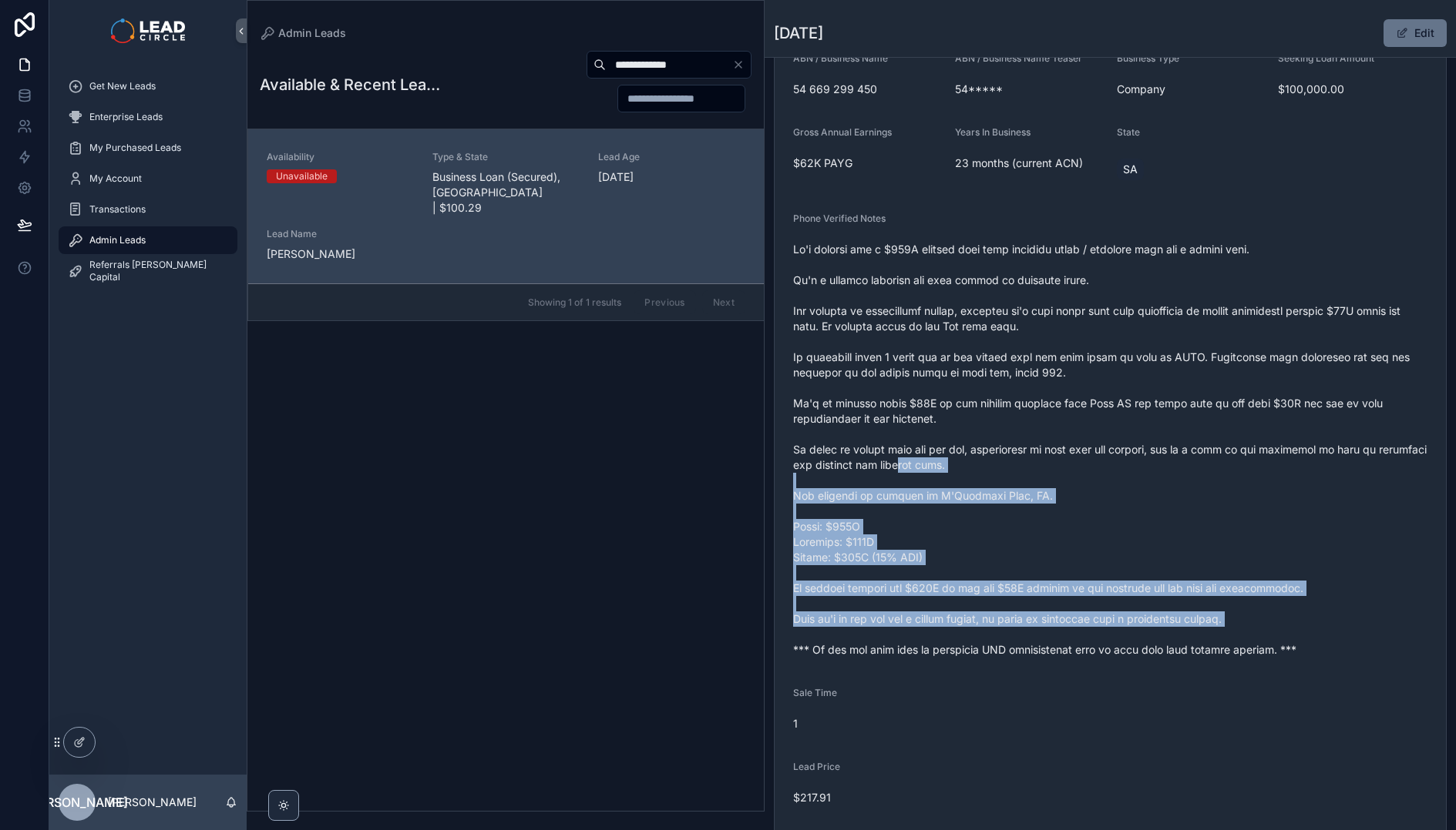
click at [954, 458] on span "scrollable content" at bounding box center [1110, 450] width 634 height 416
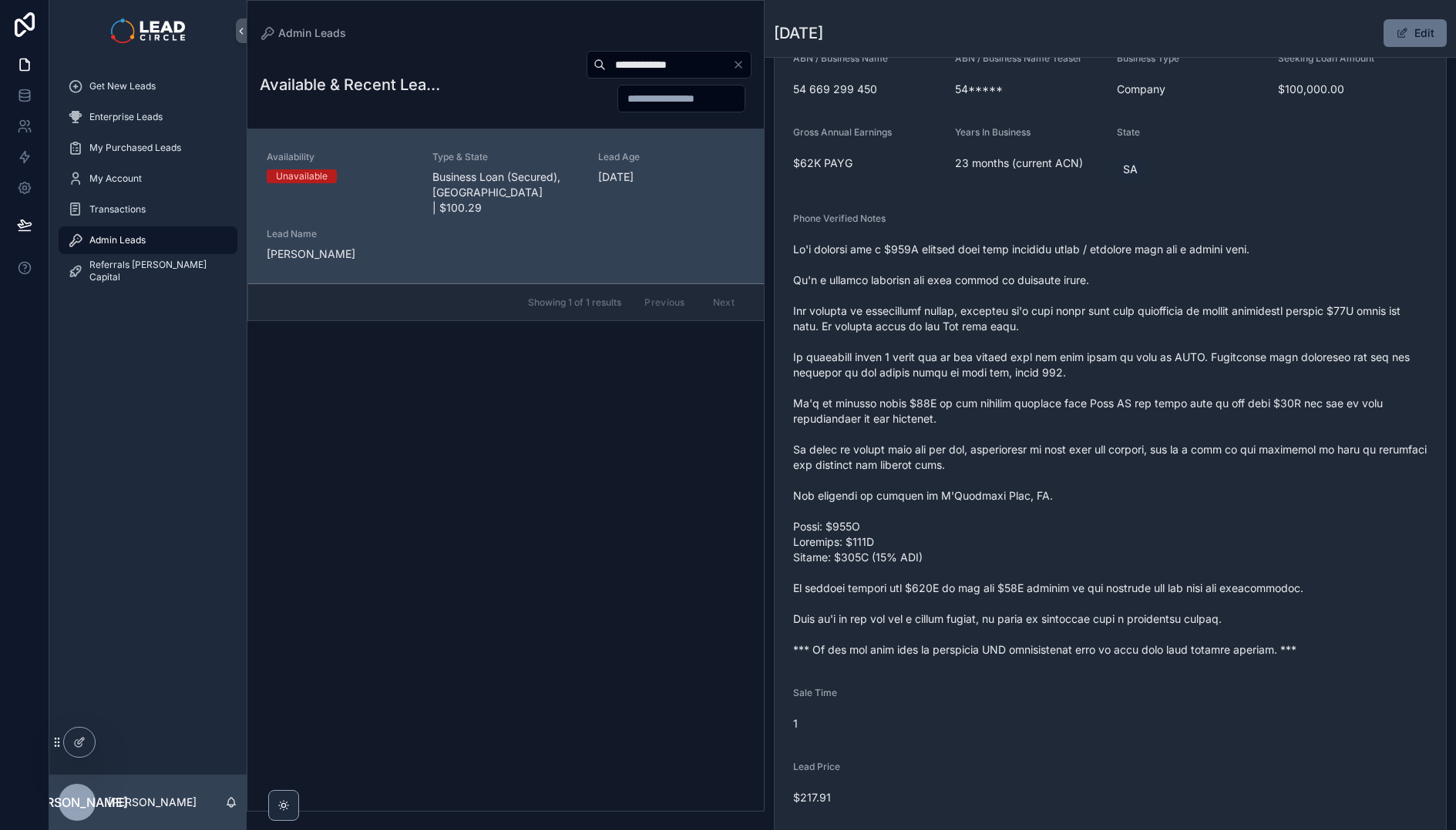
click at [669, 65] on input "**********" at bounding box center [669, 64] width 126 height 21
paste input "scrollable content"
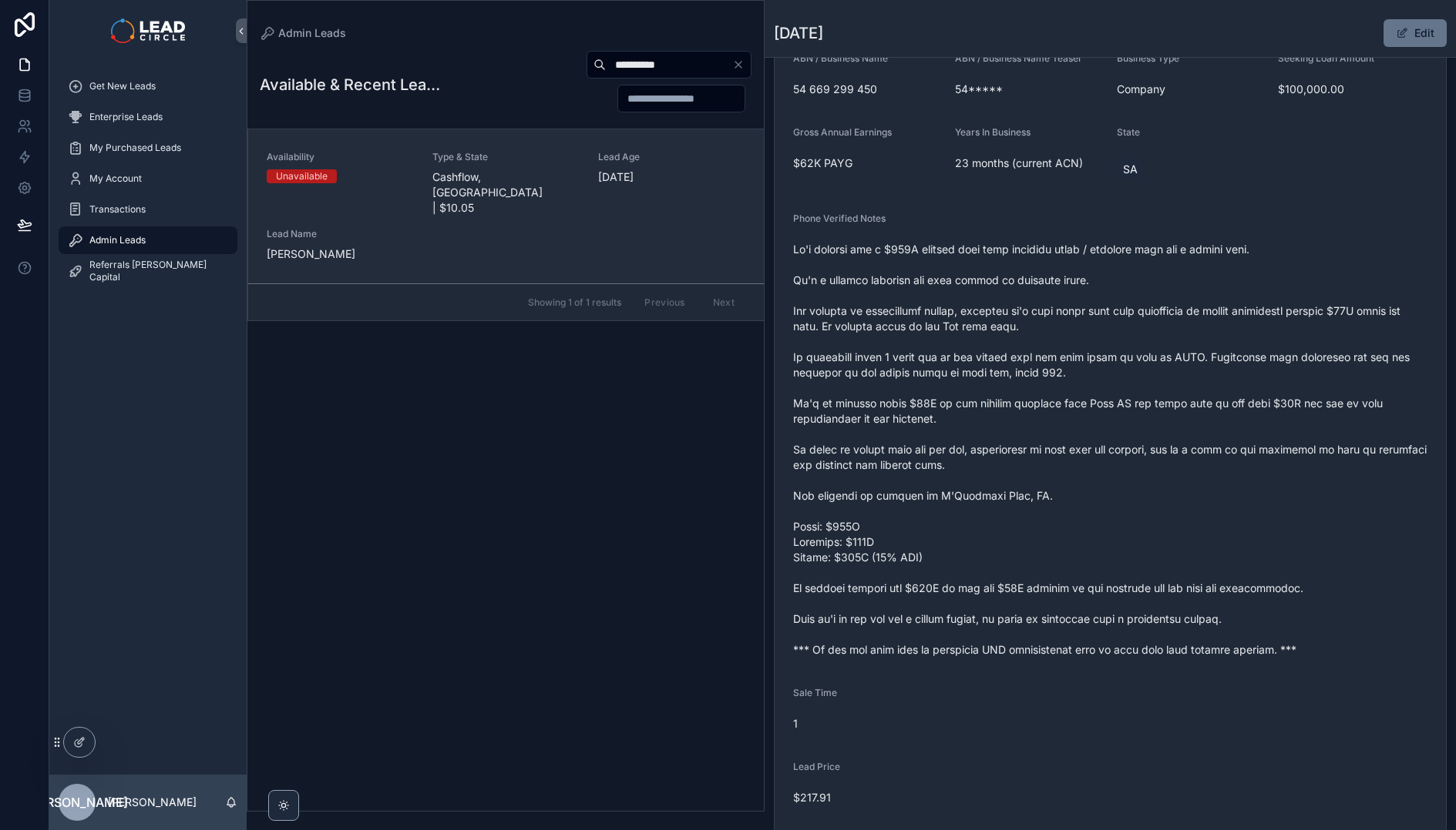
click at [518, 168] on div "Type & State Cashflow, NSW | $10.05" at bounding box center [506, 183] width 147 height 64
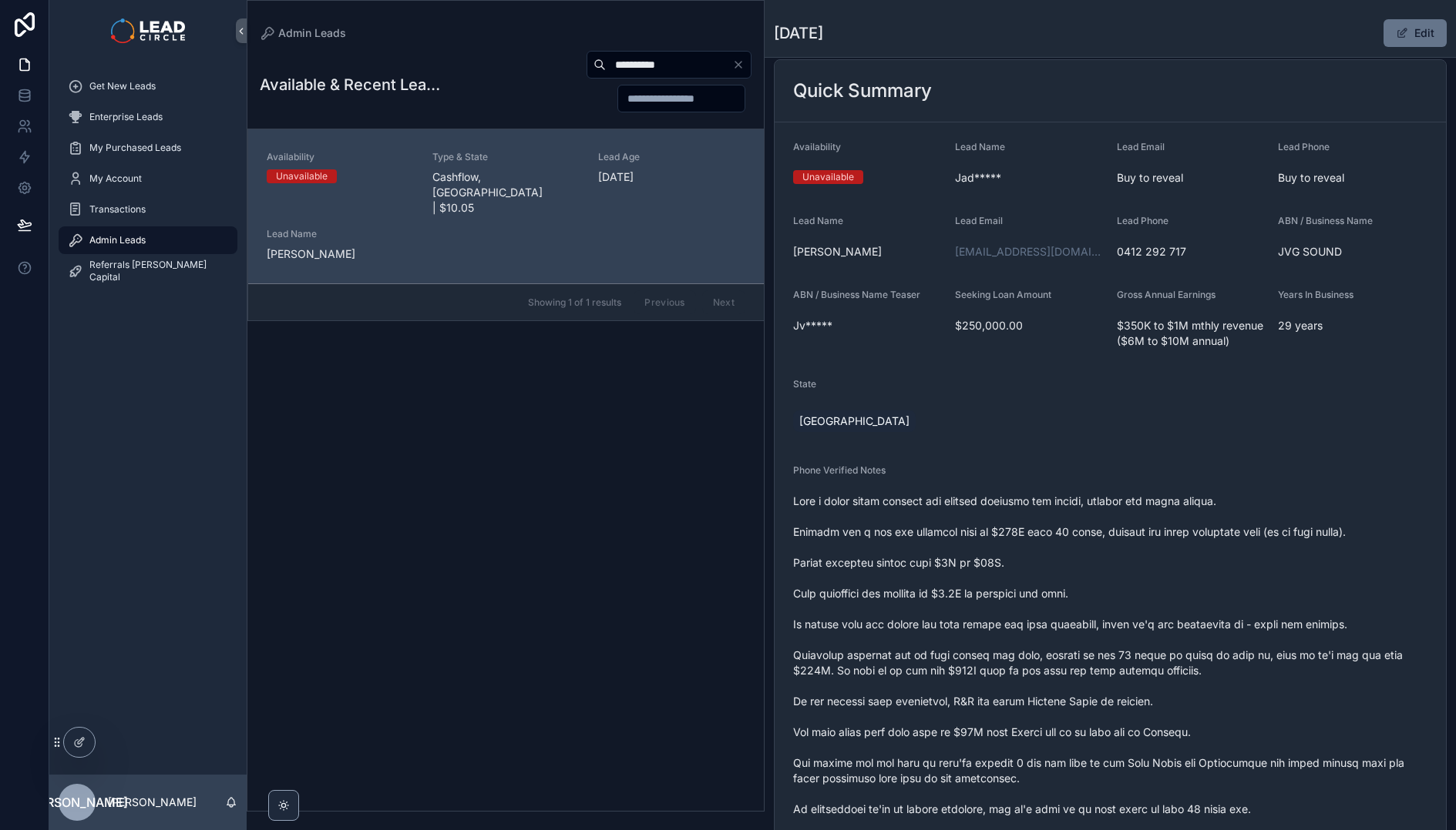
scroll to position [73, 0]
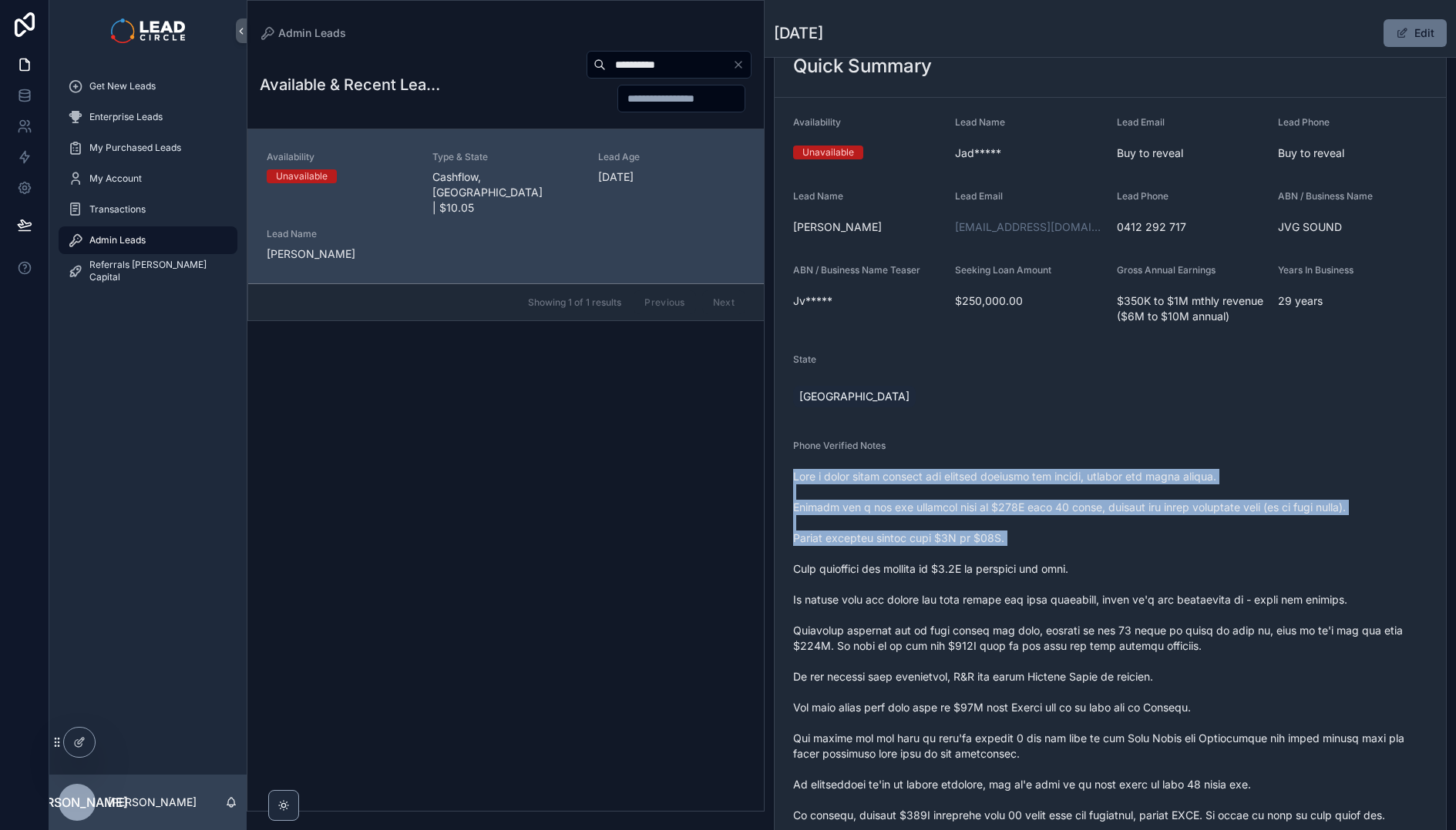
drag, startPoint x: 1077, startPoint y: 462, endPoint x: 1188, endPoint y: 558, distance: 146.8
click at [1188, 558] on div "Phone Verified Notes" at bounding box center [1110, 649] width 634 height 419
click at [1188, 558] on span "scrollable content" at bounding box center [1110, 662] width 634 height 385
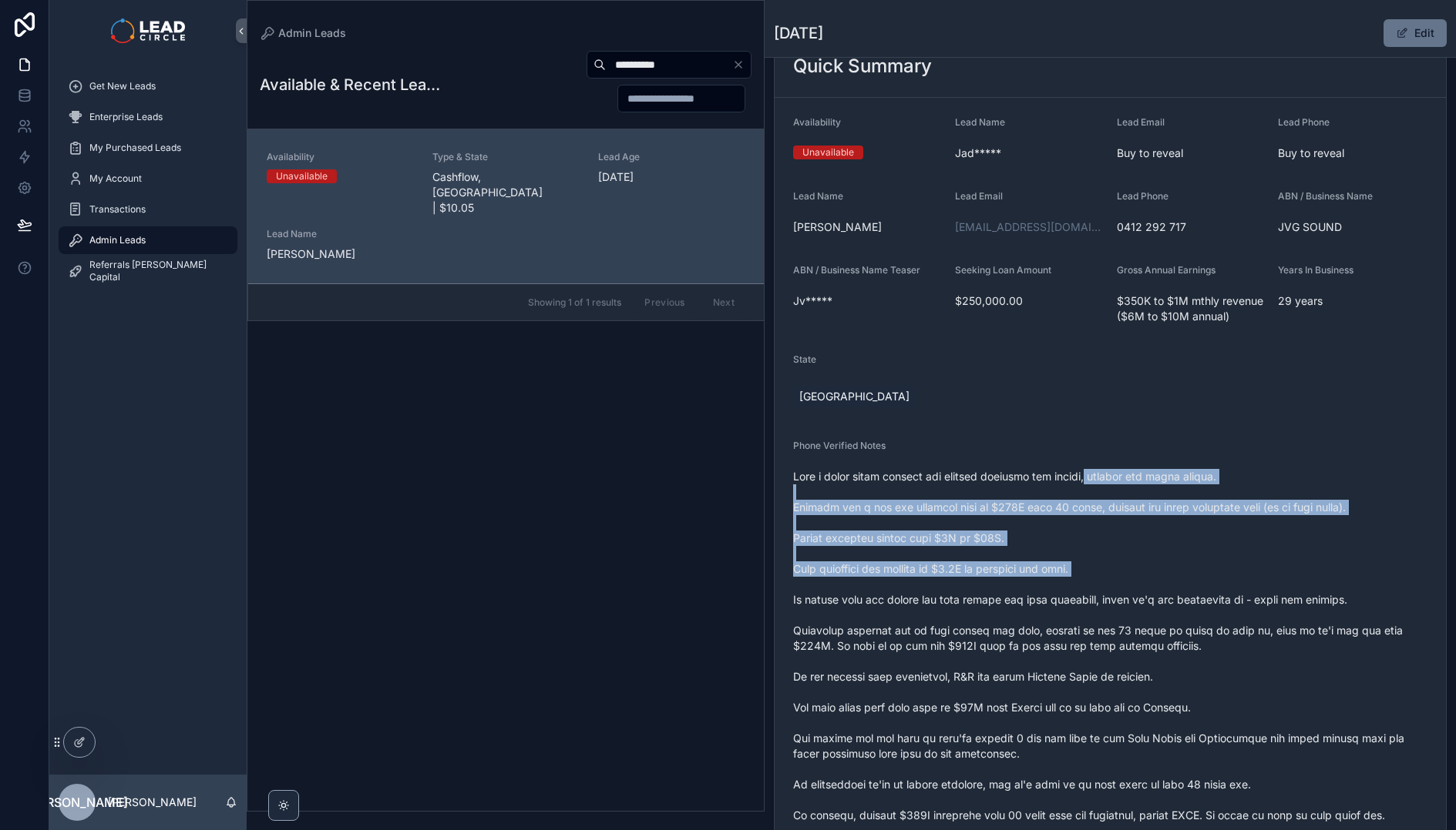
drag, startPoint x: 1218, startPoint y: 568, endPoint x: 1072, endPoint y: 469, distance: 176.4
click at [1072, 469] on span "scrollable content" at bounding box center [1110, 662] width 634 height 385
drag, startPoint x: 1099, startPoint y: 483, endPoint x: 1231, endPoint y: 577, distance: 162.0
click at [1231, 577] on span "scrollable content" at bounding box center [1110, 662] width 634 height 385
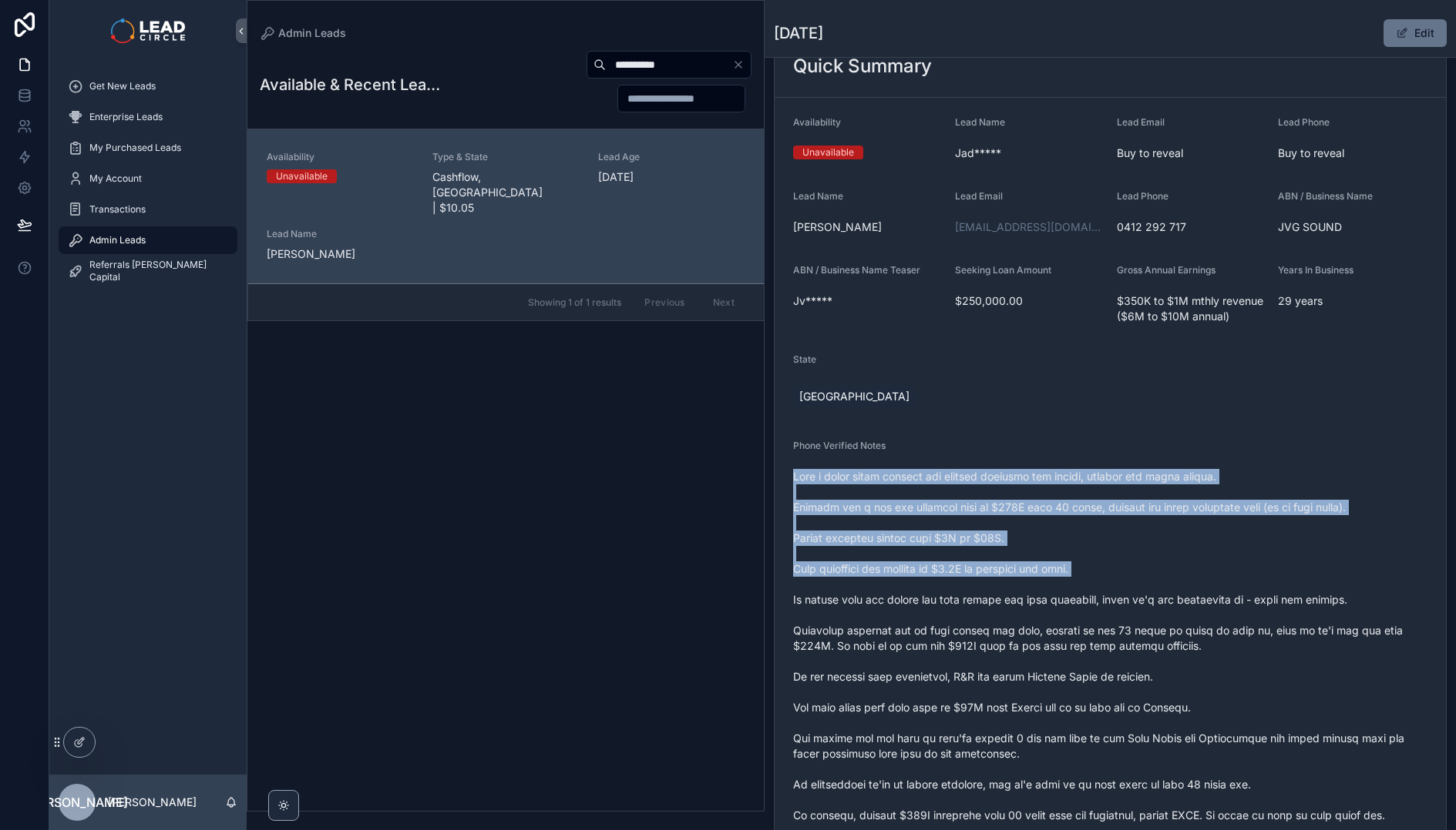
click at [1231, 577] on span "scrollable content" at bounding box center [1110, 662] width 634 height 385
drag, startPoint x: 1147, startPoint y: 497, endPoint x: 1108, endPoint y: 471, distance: 46.9
click at [1108, 471] on span "scrollable content" at bounding box center [1110, 662] width 634 height 385
drag, startPoint x: 1099, startPoint y: 468, endPoint x: 1234, endPoint y: 582, distance: 176.7
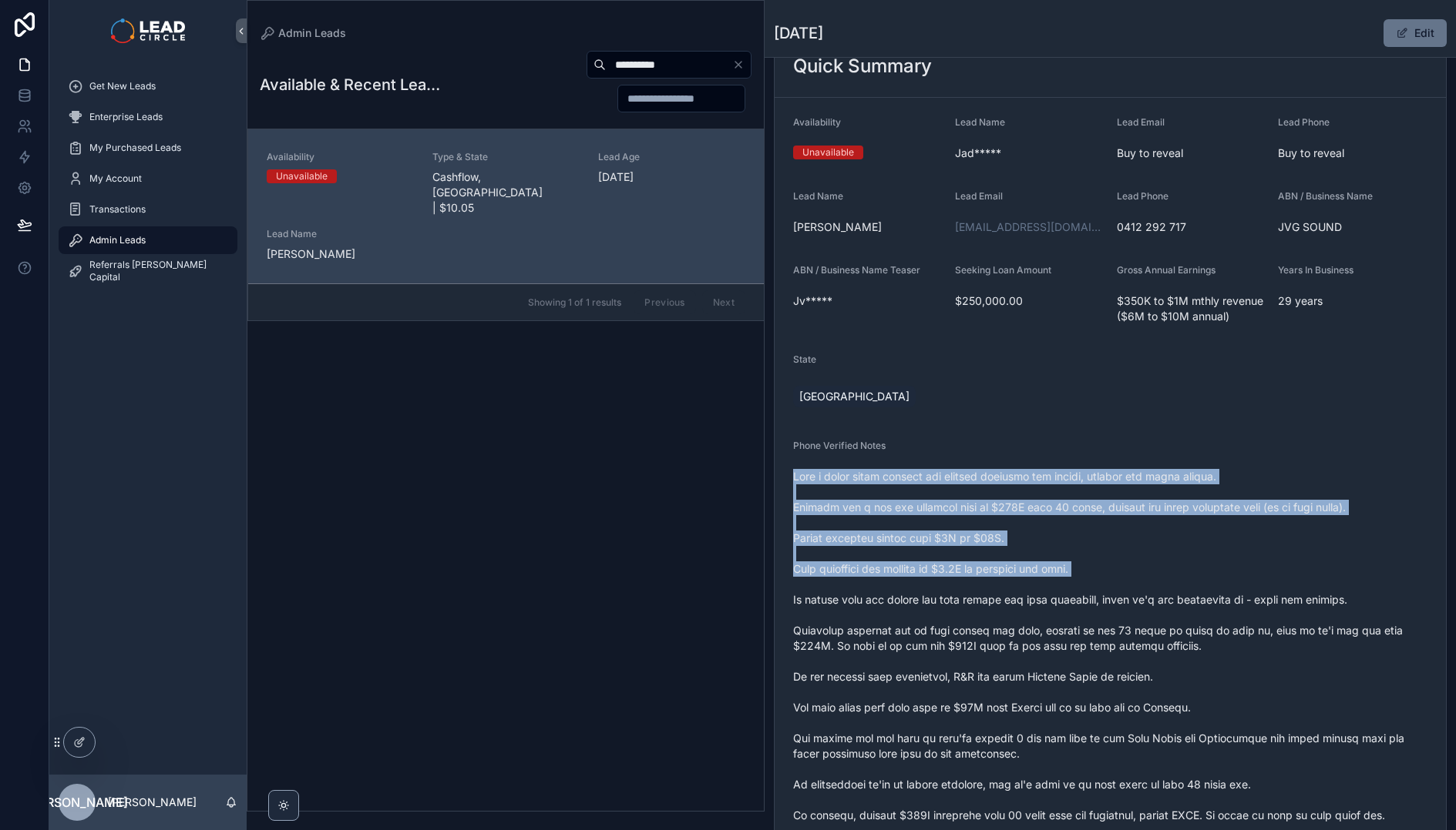
click at [1234, 582] on div "scrollable content" at bounding box center [1110, 662] width 634 height 394
click at [1234, 582] on span "scrollable content" at bounding box center [1110, 662] width 634 height 385
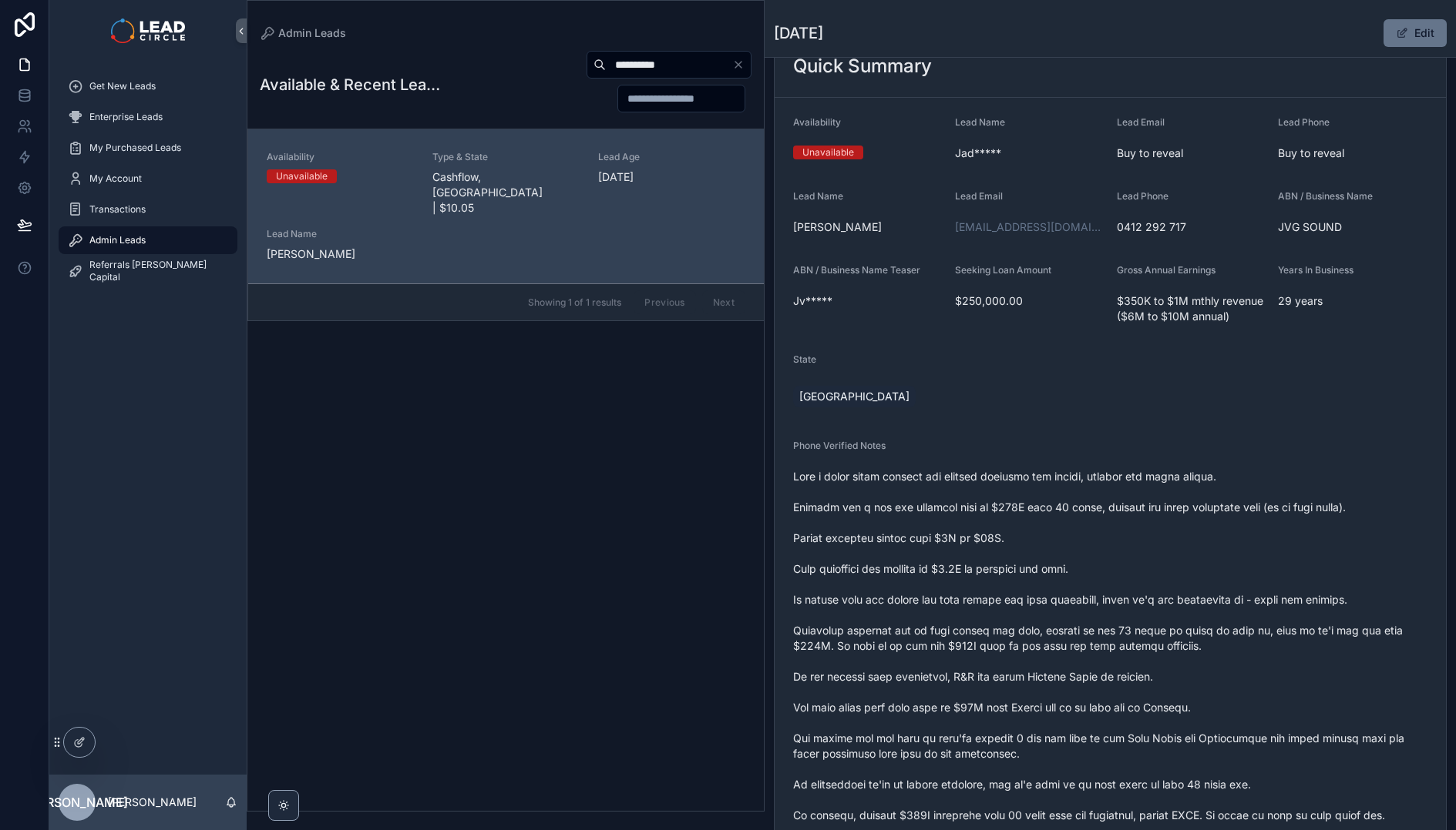
click at [668, 68] on input "**********" at bounding box center [669, 64] width 126 height 21
paste input "**********"
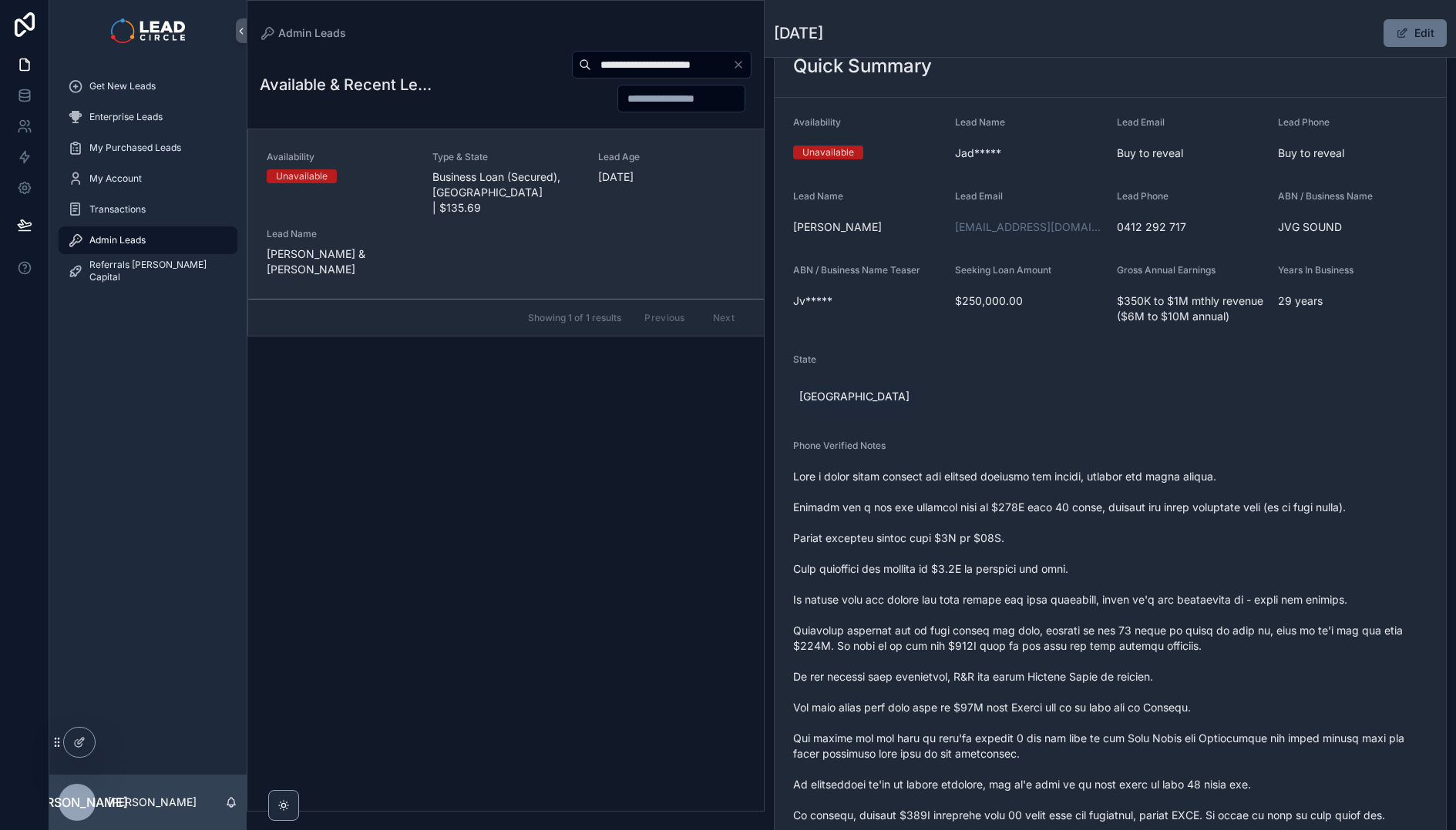
click at [570, 160] on span "Type & State" at bounding box center [506, 157] width 147 height 12
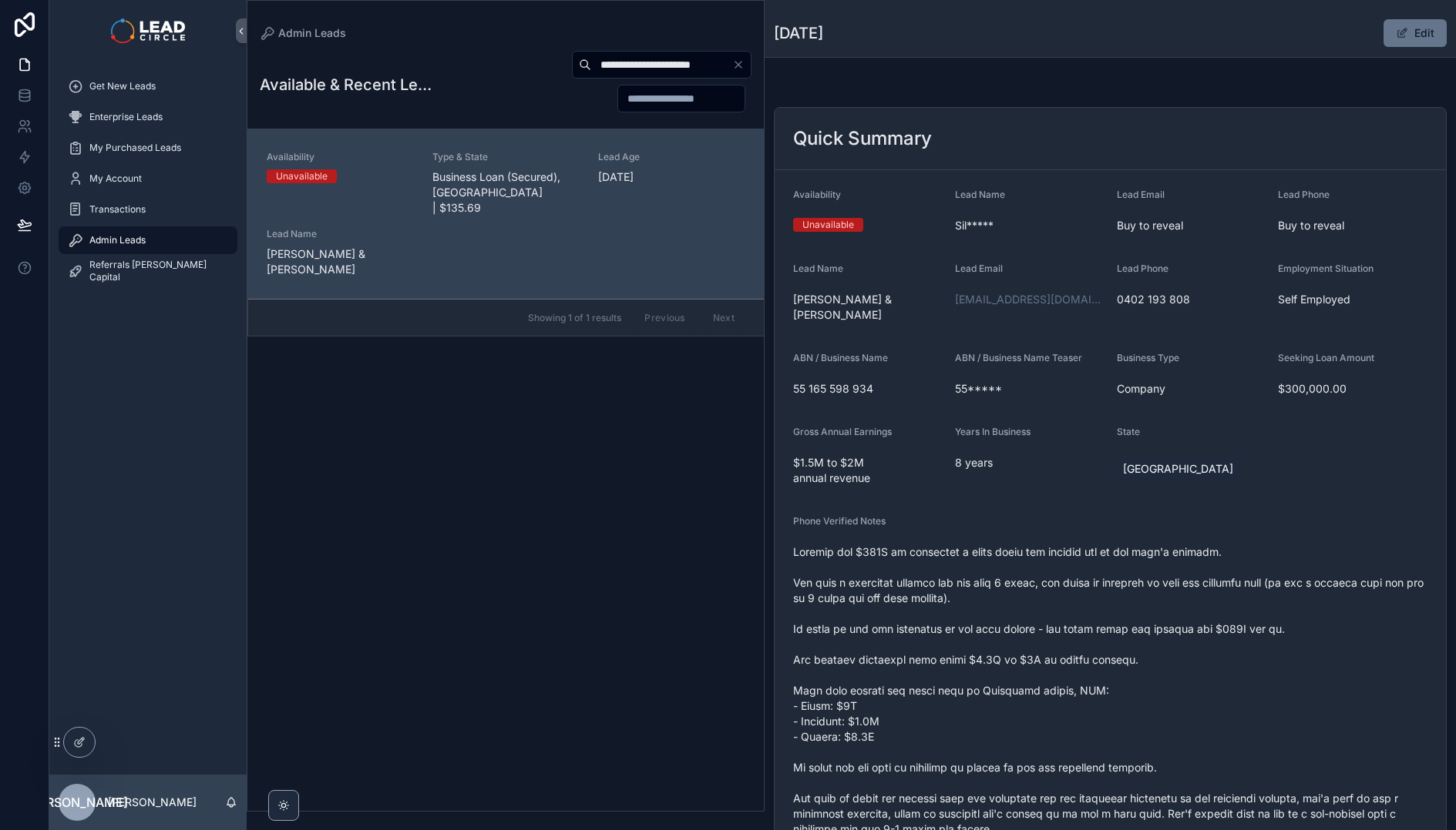
scroll to position [116, 0]
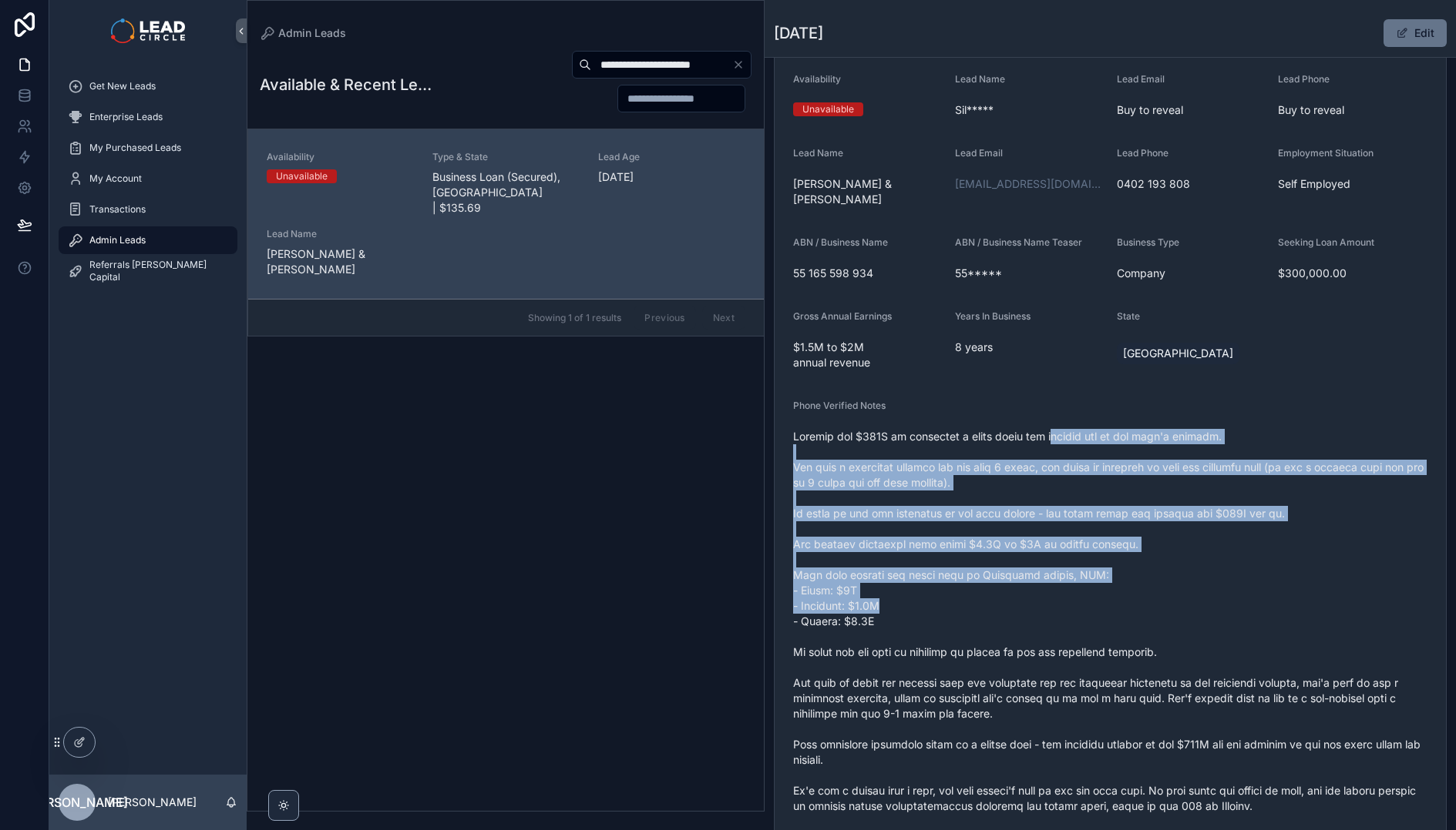
drag, startPoint x: 1060, startPoint y: 427, endPoint x: 1140, endPoint y: 597, distance: 187.9
click at [1140, 597] on span "scrollable content" at bounding box center [1110, 675] width 634 height 493
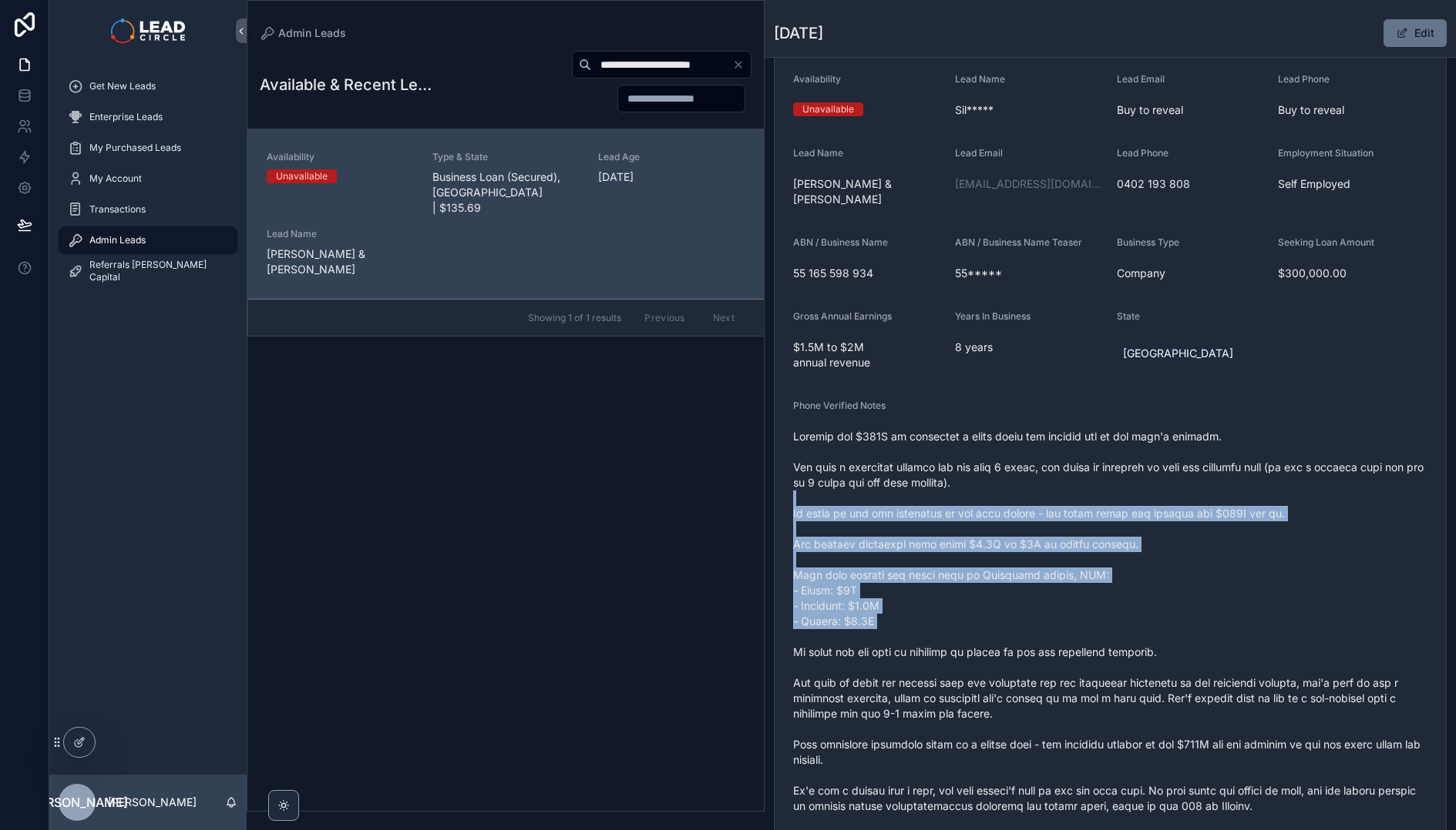
drag, startPoint x: 1175, startPoint y: 615, endPoint x: 1116, endPoint y: 469, distance: 157.5
click at [1117, 473] on span "scrollable content" at bounding box center [1110, 675] width 634 height 493
click at [1116, 469] on span "scrollable content" at bounding box center [1110, 675] width 634 height 493
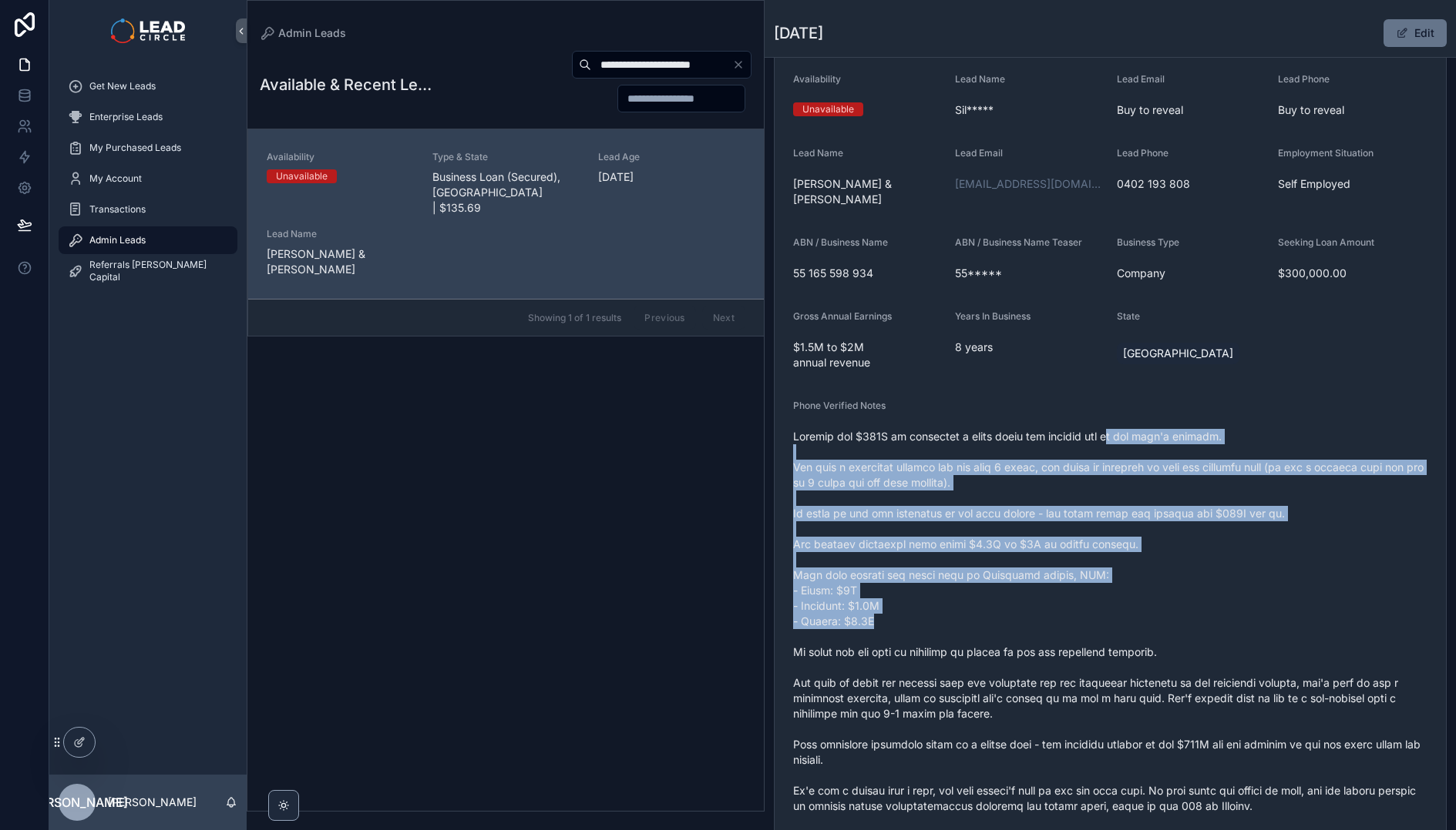
drag, startPoint x: 1111, startPoint y: 427, endPoint x: 1171, endPoint y: 601, distance: 184.1
click at [1171, 601] on span "scrollable content" at bounding box center [1110, 675] width 634 height 493
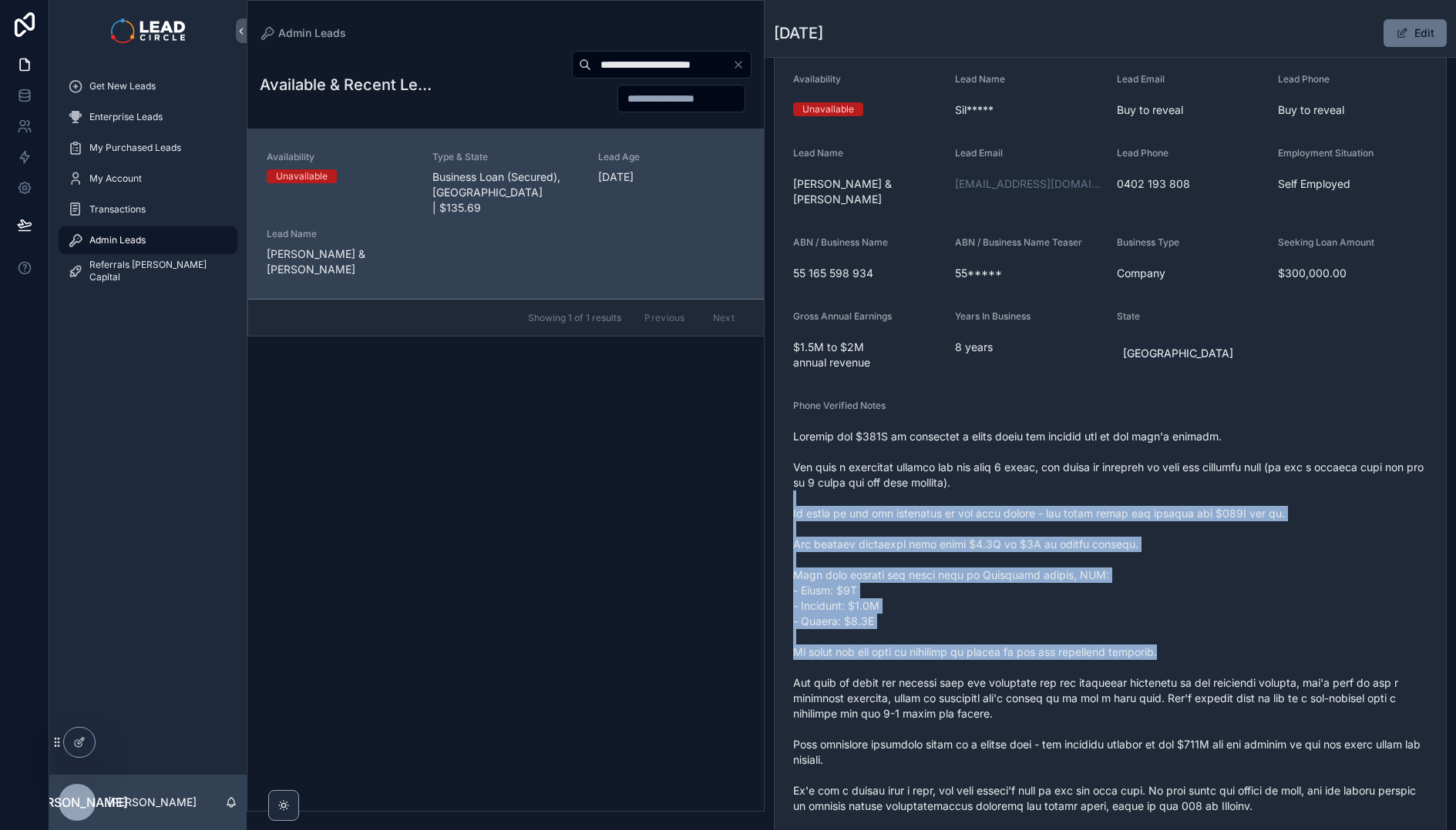
drag, startPoint x: 1177, startPoint y: 546, endPoint x: 1127, endPoint y: 480, distance: 82.8
click at [1127, 480] on span "scrollable content" at bounding box center [1110, 675] width 634 height 493
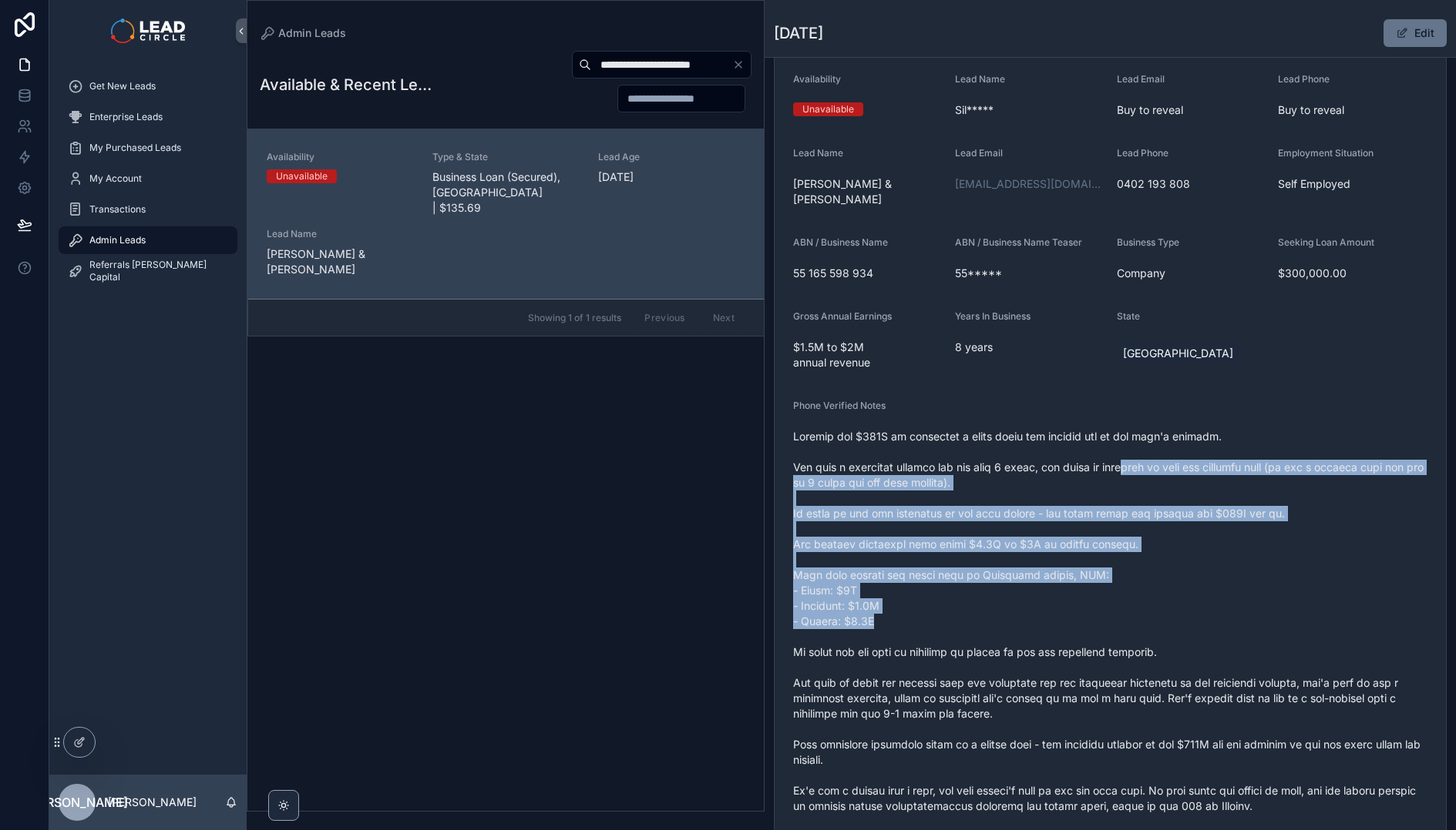
drag, startPoint x: 1145, startPoint y: 458, endPoint x: 1193, endPoint y: 611, distance: 160.4
click at [1193, 611] on span "scrollable content" at bounding box center [1110, 675] width 634 height 493
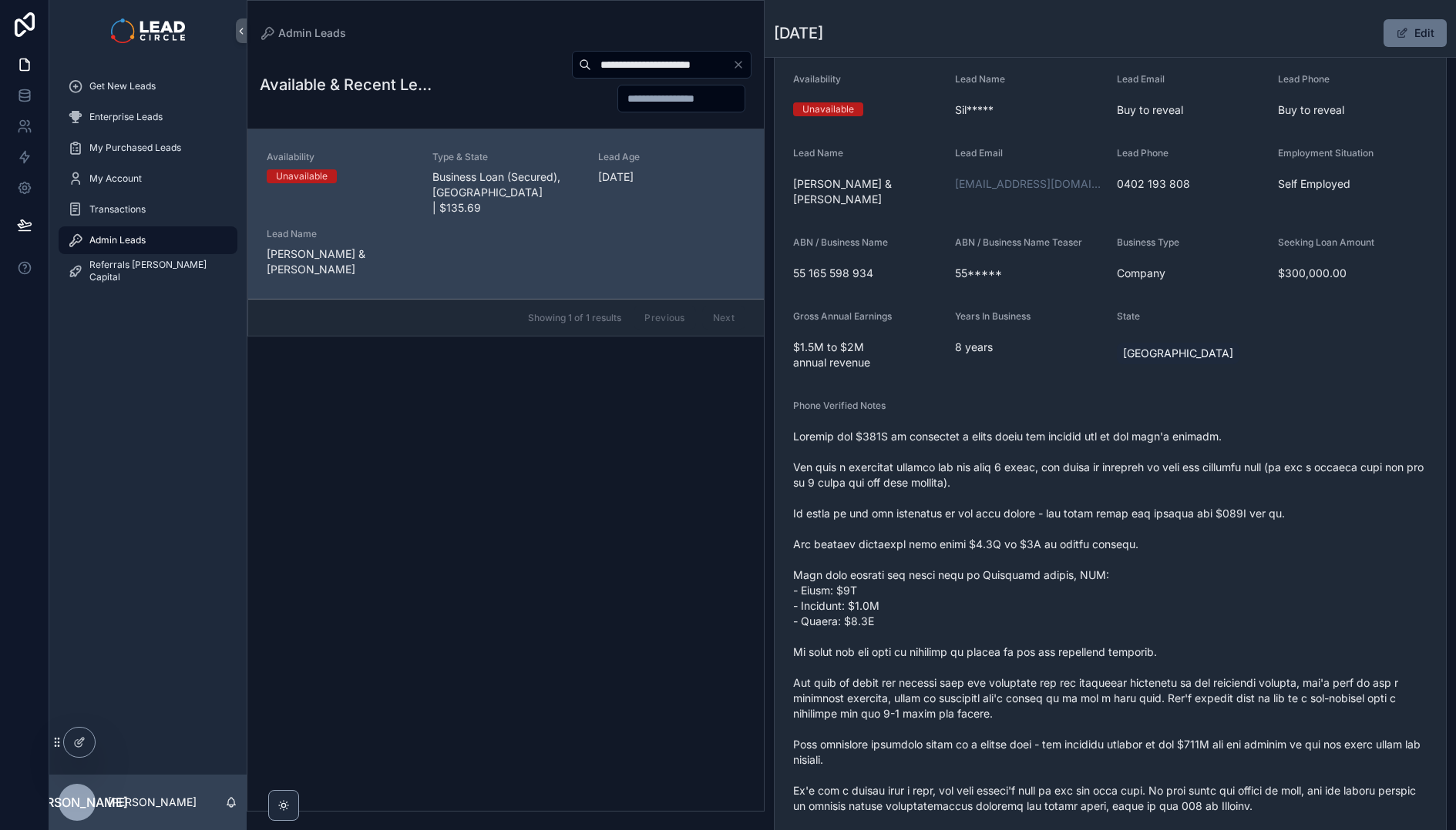
click at [651, 68] on input "**********" at bounding box center [661, 64] width 141 height 21
paste input "scrollable content"
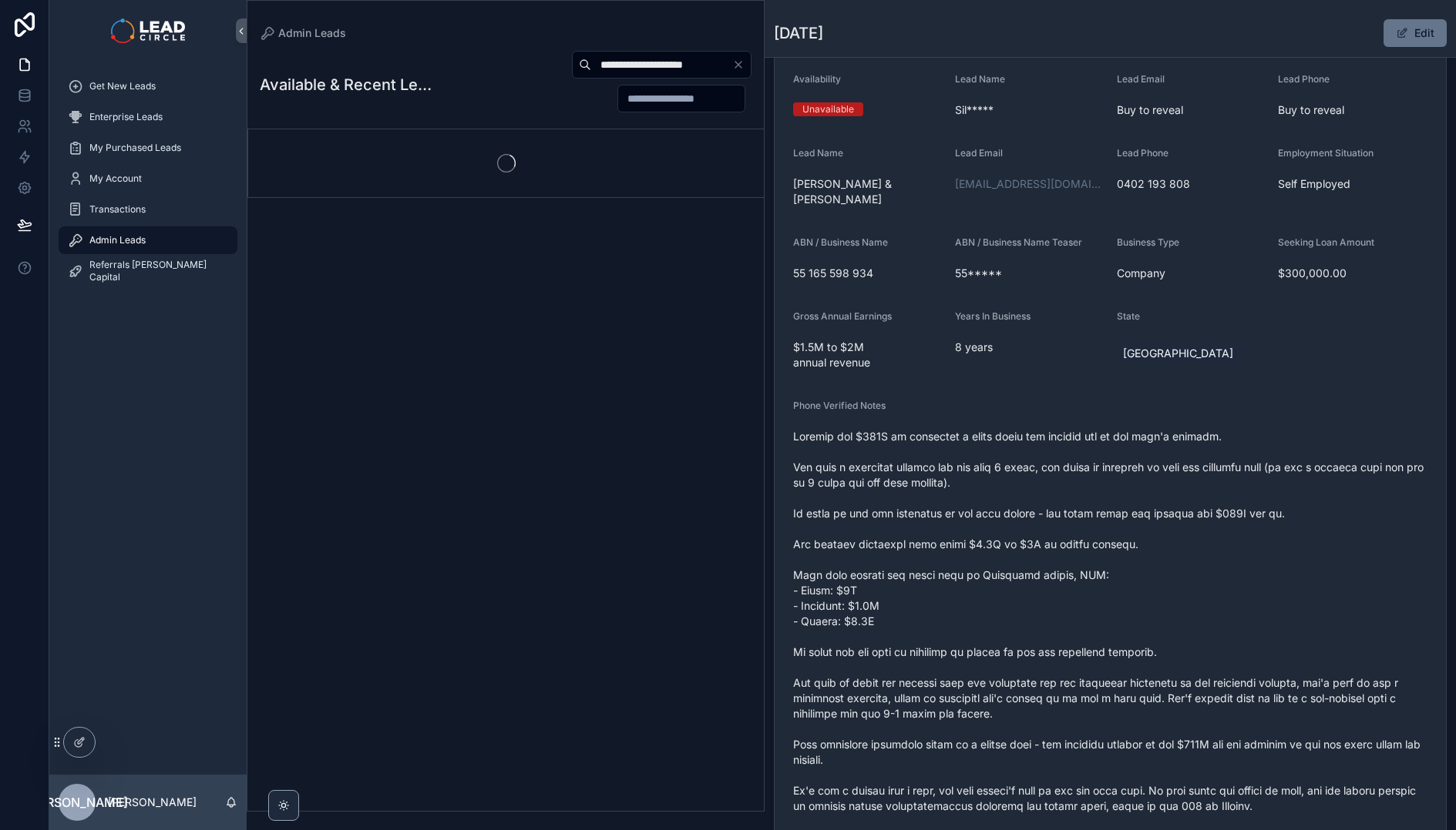
type input "**********"
click at [614, 419] on div "**********" at bounding box center [505, 426] width 516 height 771
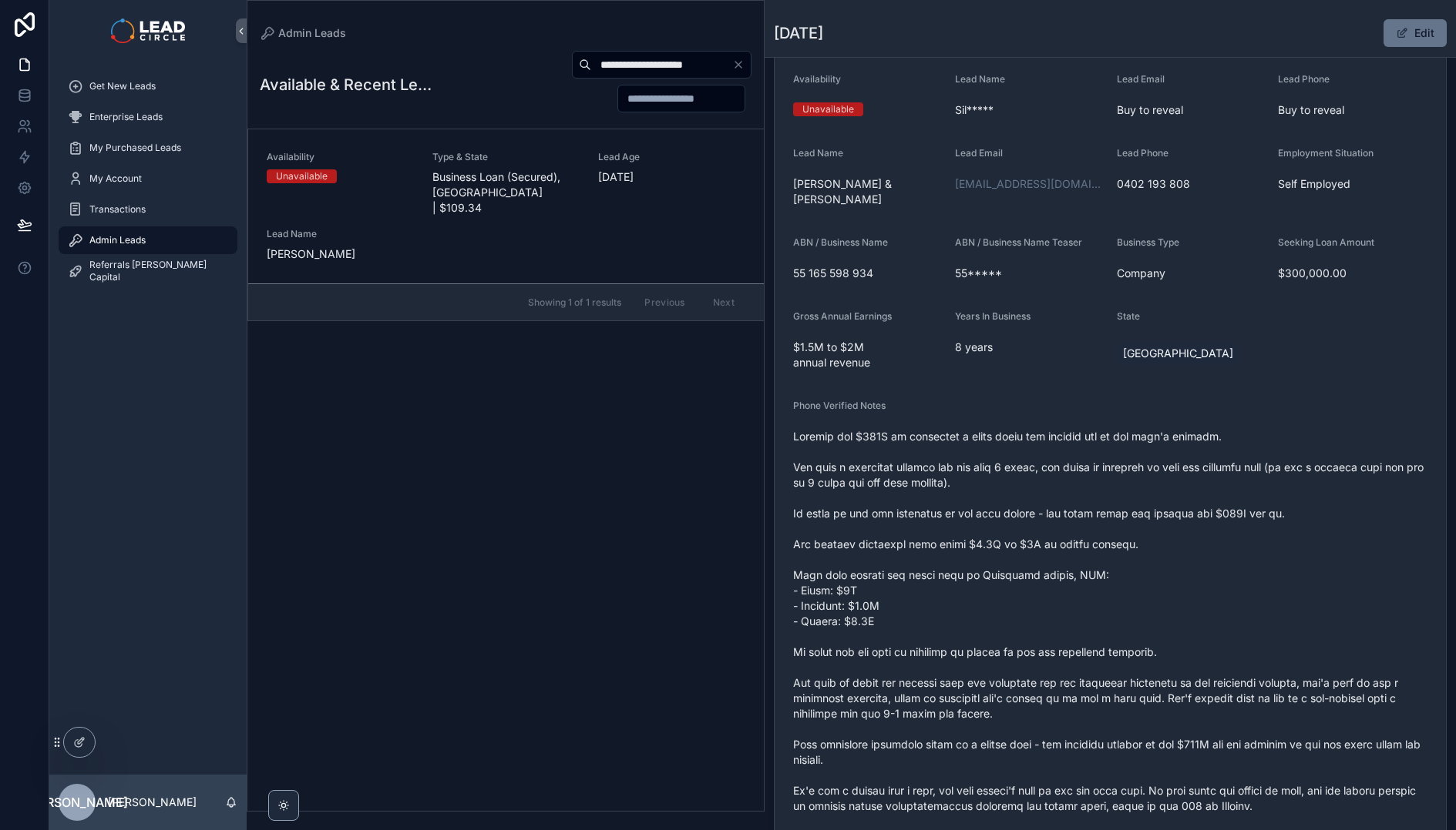
click at [524, 172] on span "Business Loan (Secured), VIC | $109.34" at bounding box center [506, 192] width 147 height 46
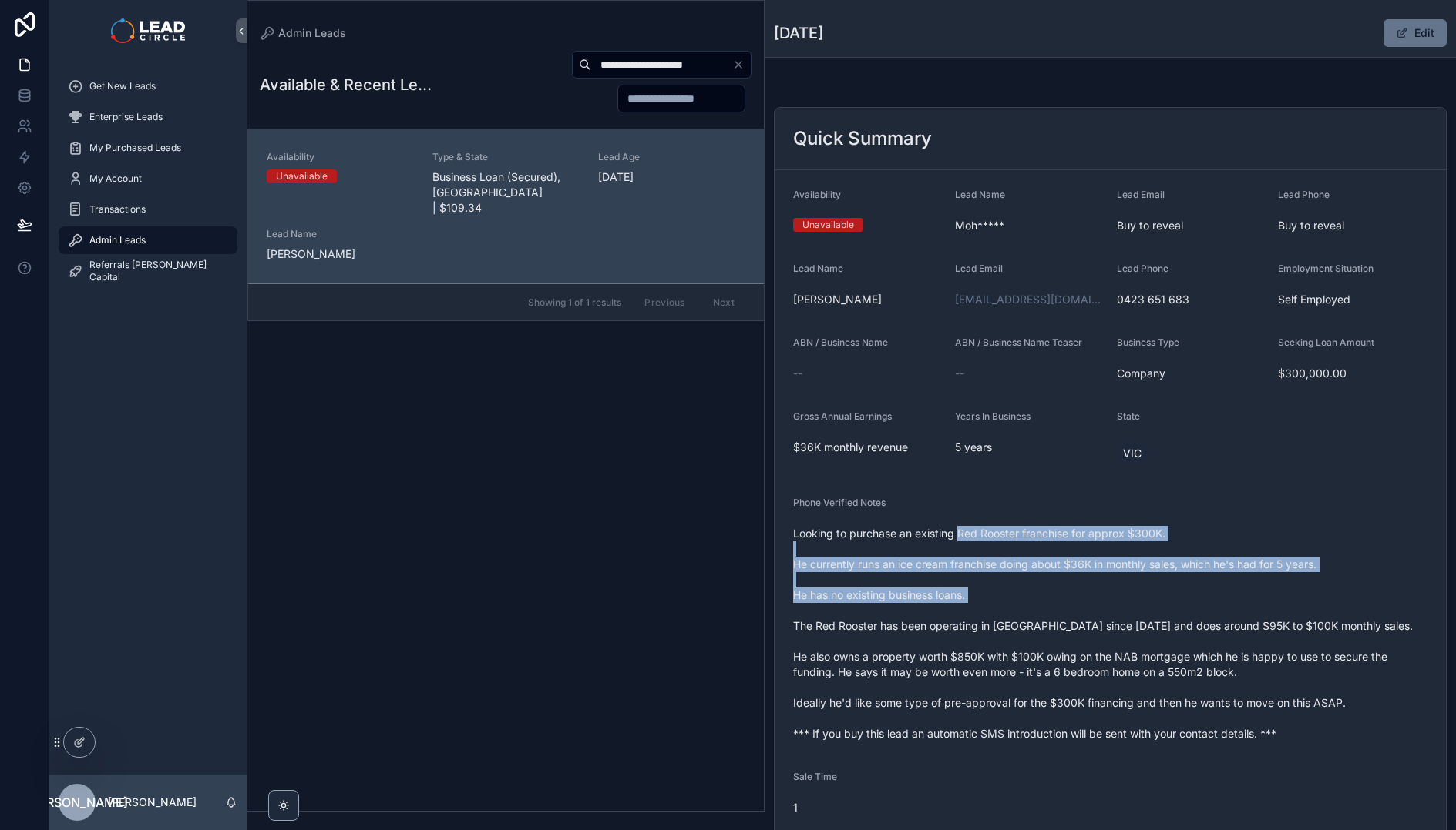
drag, startPoint x: 959, startPoint y: 539, endPoint x: 1044, endPoint y: 611, distance: 111.4
click at [1044, 611] on span "Looking to purchase an existing Red Rooster franchise for approx $300K. He curr…" at bounding box center [1110, 634] width 634 height 215
drag, startPoint x: 969, startPoint y: 542, endPoint x: 943, endPoint y: 529, distance: 29.1
click at [944, 529] on span "Looking to purchase an existing Red Rooster franchise for approx $300K. He curr…" at bounding box center [1110, 634] width 634 height 215
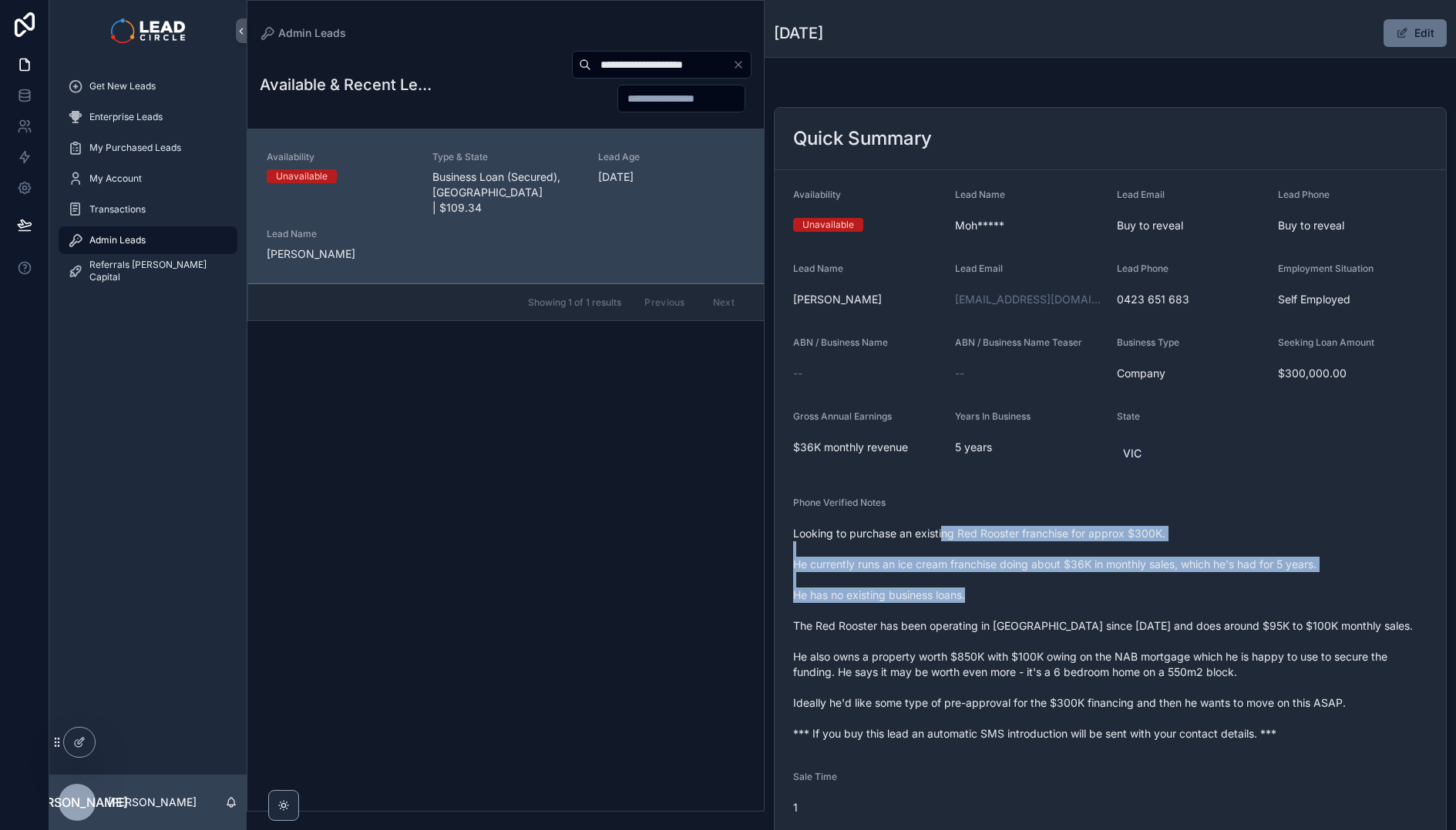
click at [943, 529] on span "Looking to purchase an existing Red Rooster franchise for approx $300K. He curr…" at bounding box center [1110, 634] width 634 height 215
drag, startPoint x: 932, startPoint y: 535, endPoint x: 1001, endPoint y: 619, distance: 108.7
click at [996, 619] on span "Looking to purchase an existing Red Rooster franchise for approx $300K. He curr…" at bounding box center [1110, 634] width 634 height 215
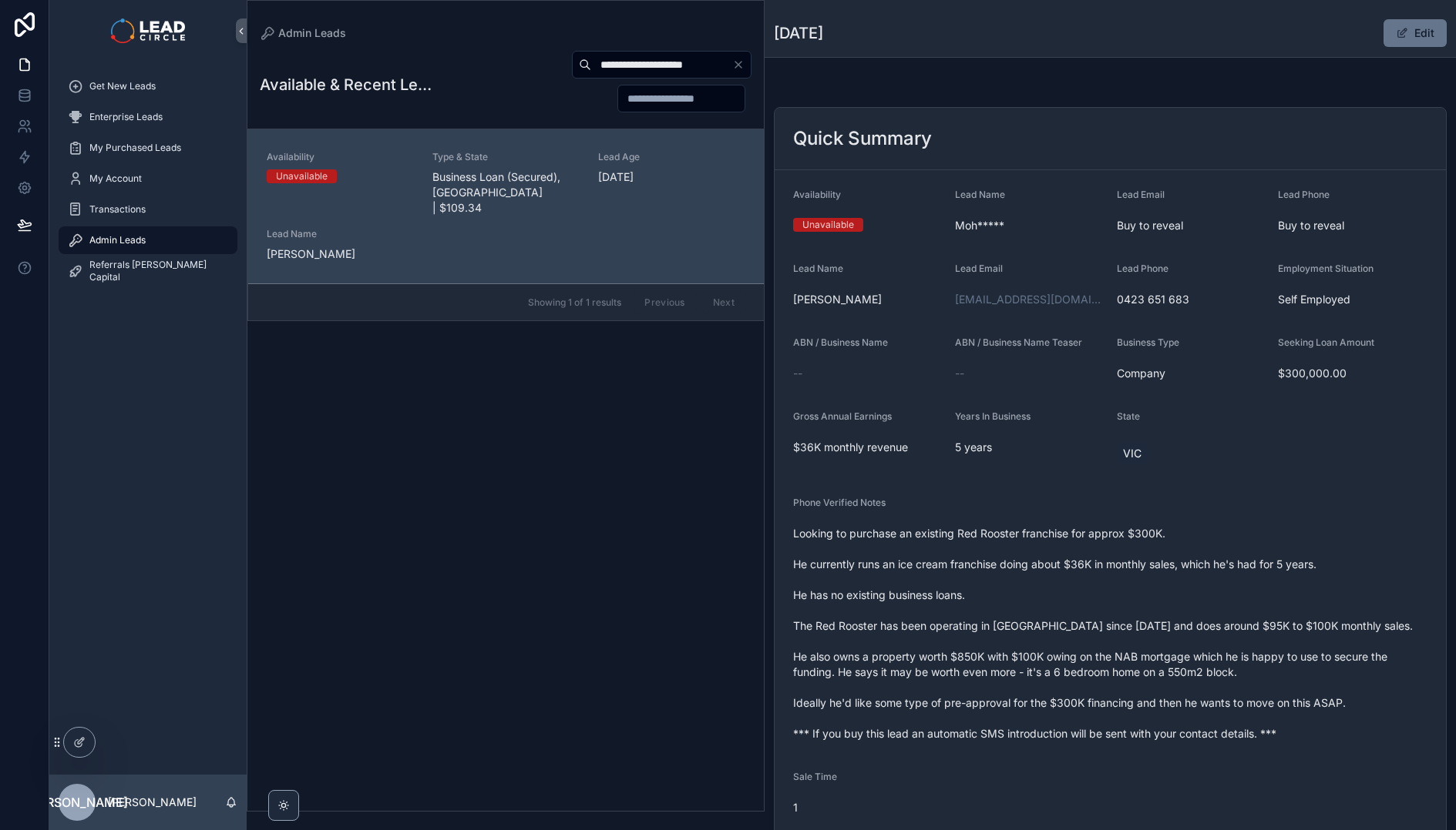
click at [1001, 619] on span "Looking to purchase an existing Red Rooster franchise for approx $300K. He curr…" at bounding box center [1110, 634] width 634 height 215
click at [933, 605] on span "Looking to purchase an existing Red Rooster franchise for approx $300K. He curr…" at bounding box center [1110, 634] width 634 height 215
click at [1021, 631] on span "Looking to purchase an existing Red Rooster franchise for approx $300K. He curr…" at bounding box center [1110, 634] width 634 height 215
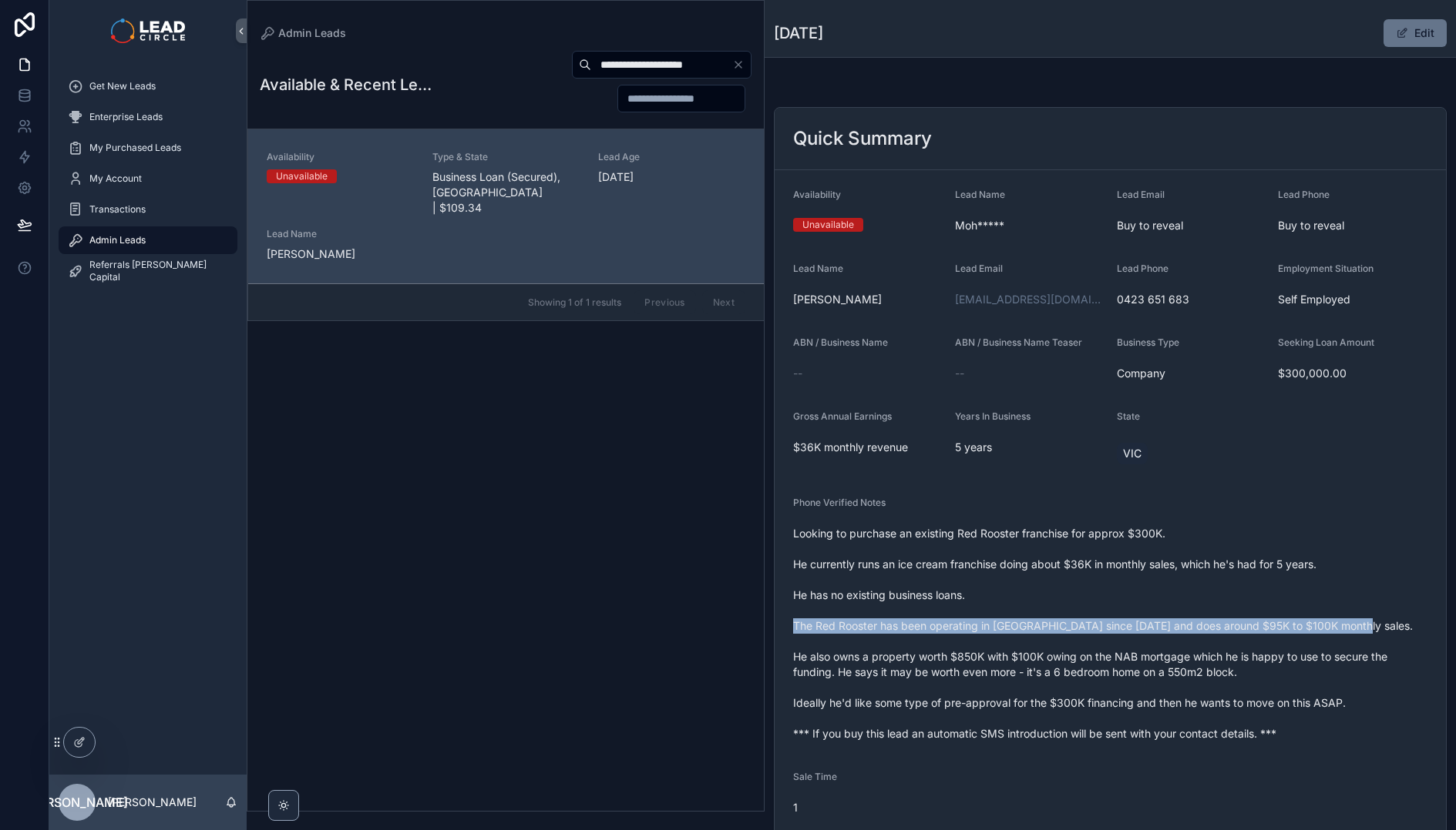
click at [1021, 631] on span "Looking to purchase an existing Red Rooster franchise for approx $300K. He curr…" at bounding box center [1110, 634] width 634 height 215
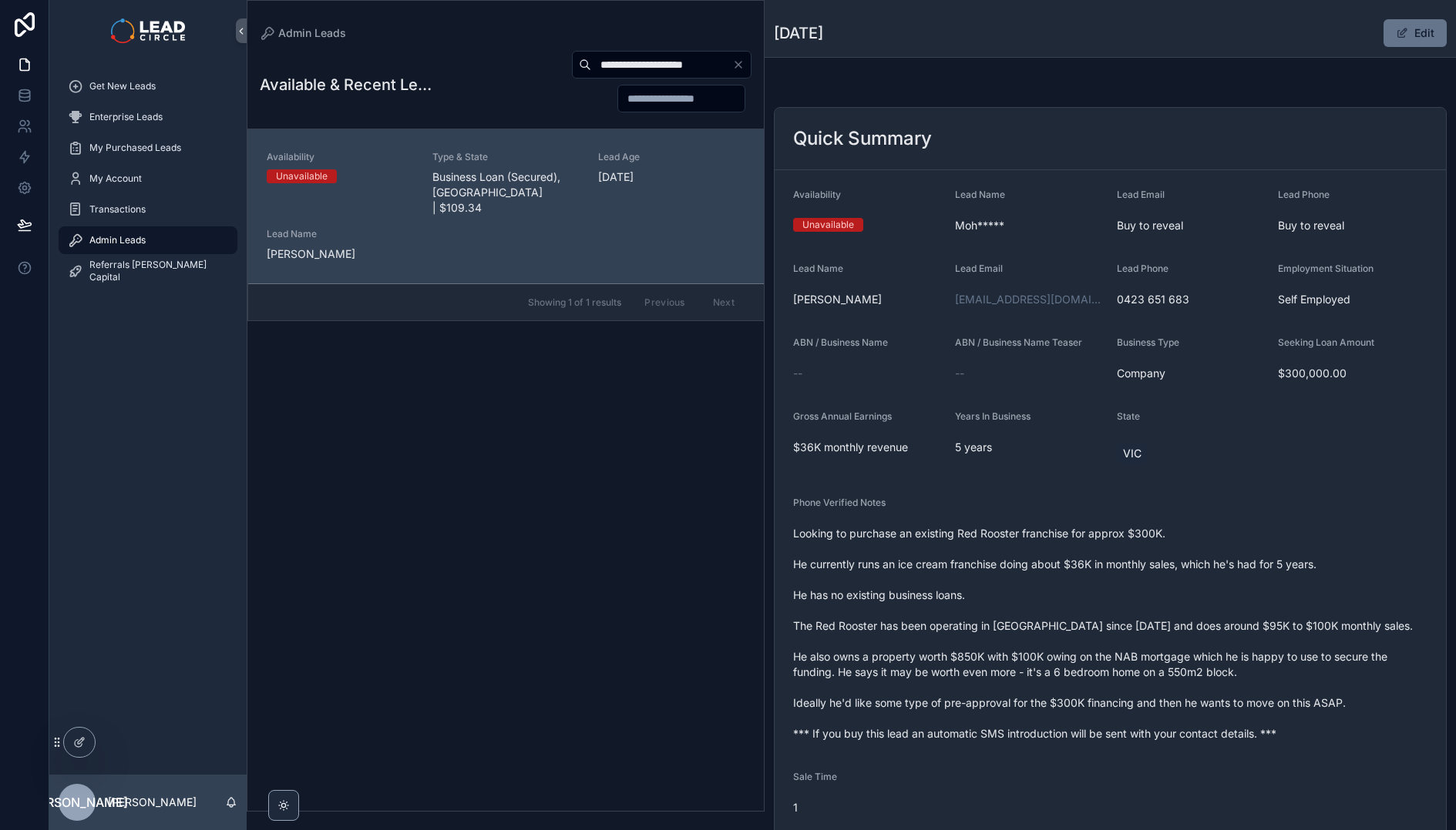
click at [1022, 569] on span "Looking to purchase an existing Red Rooster franchise for approx $300K. He curr…" at bounding box center [1110, 634] width 634 height 215
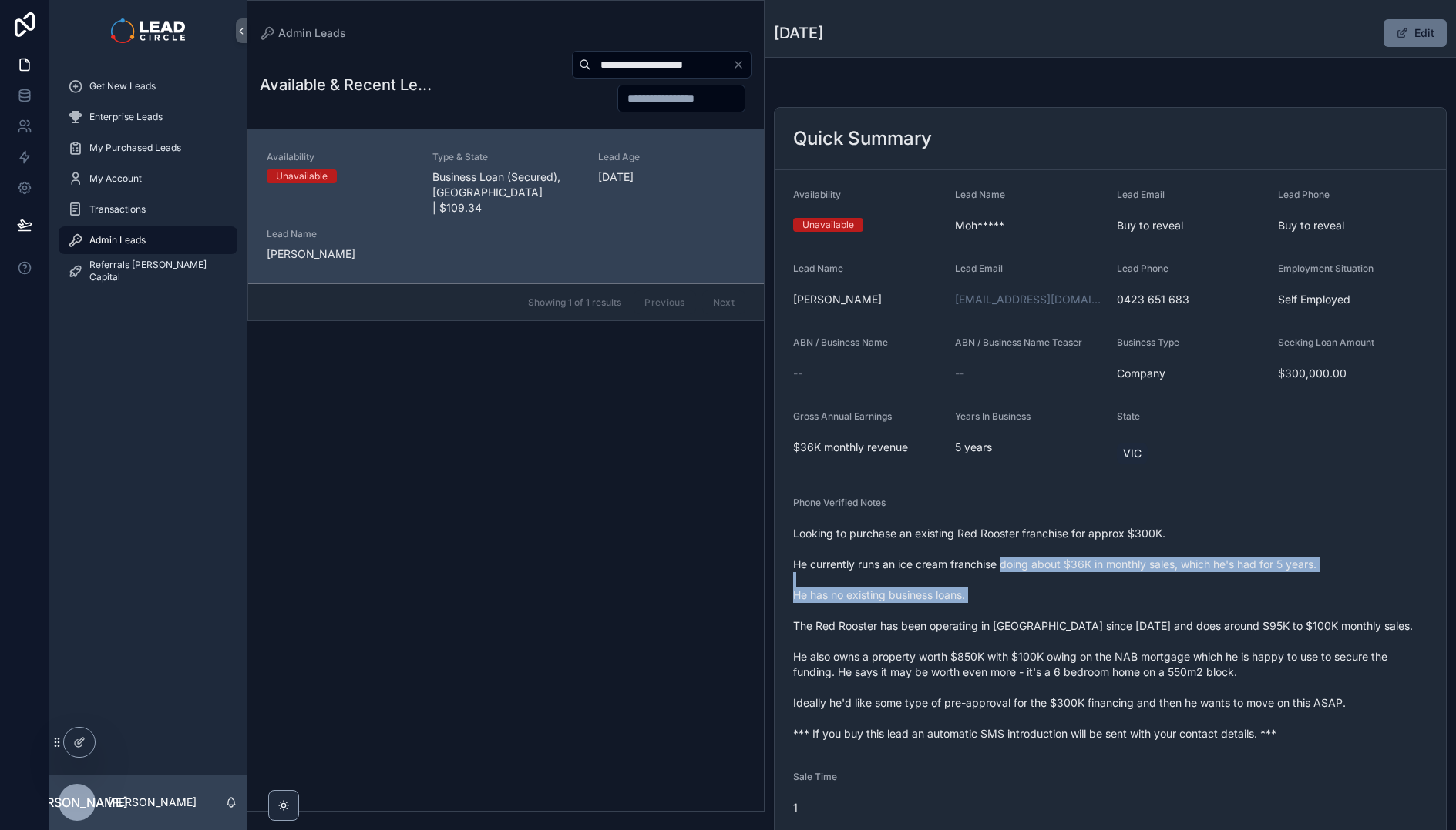
drag, startPoint x: 1026, startPoint y: 573, endPoint x: 1082, endPoint y: 607, distance: 65.5
click at [1082, 607] on span "Looking to purchase an existing Red Rooster franchise for approx $300K. He curr…" at bounding box center [1110, 634] width 634 height 215
click at [1083, 607] on span "Looking to purchase an existing Red Rooster franchise for approx $300K. He curr…" at bounding box center [1110, 634] width 634 height 215
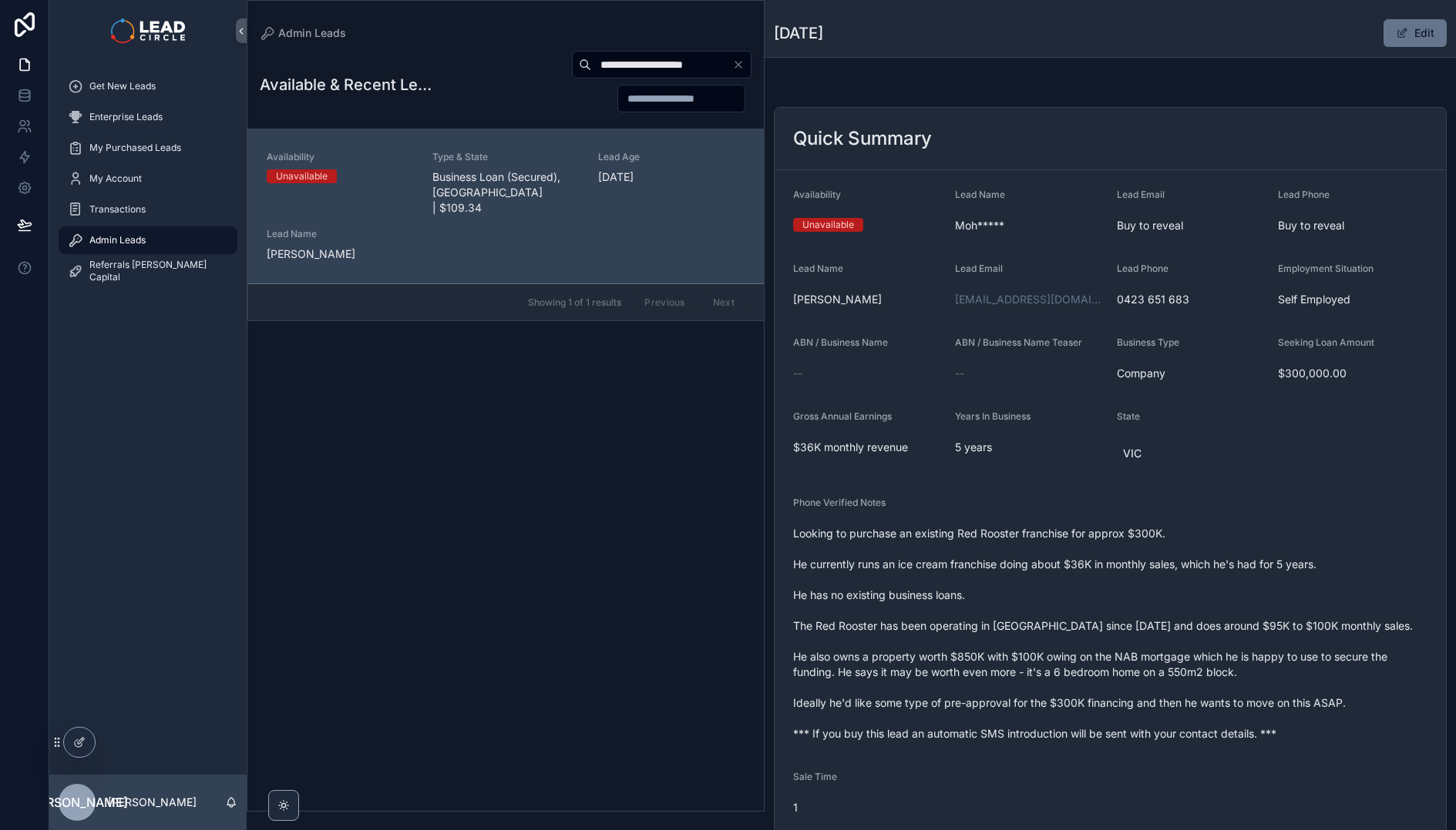
click at [1108, 620] on span "Looking to purchase an existing Red Rooster franchise for approx $300K. He curr…" at bounding box center [1110, 634] width 634 height 215
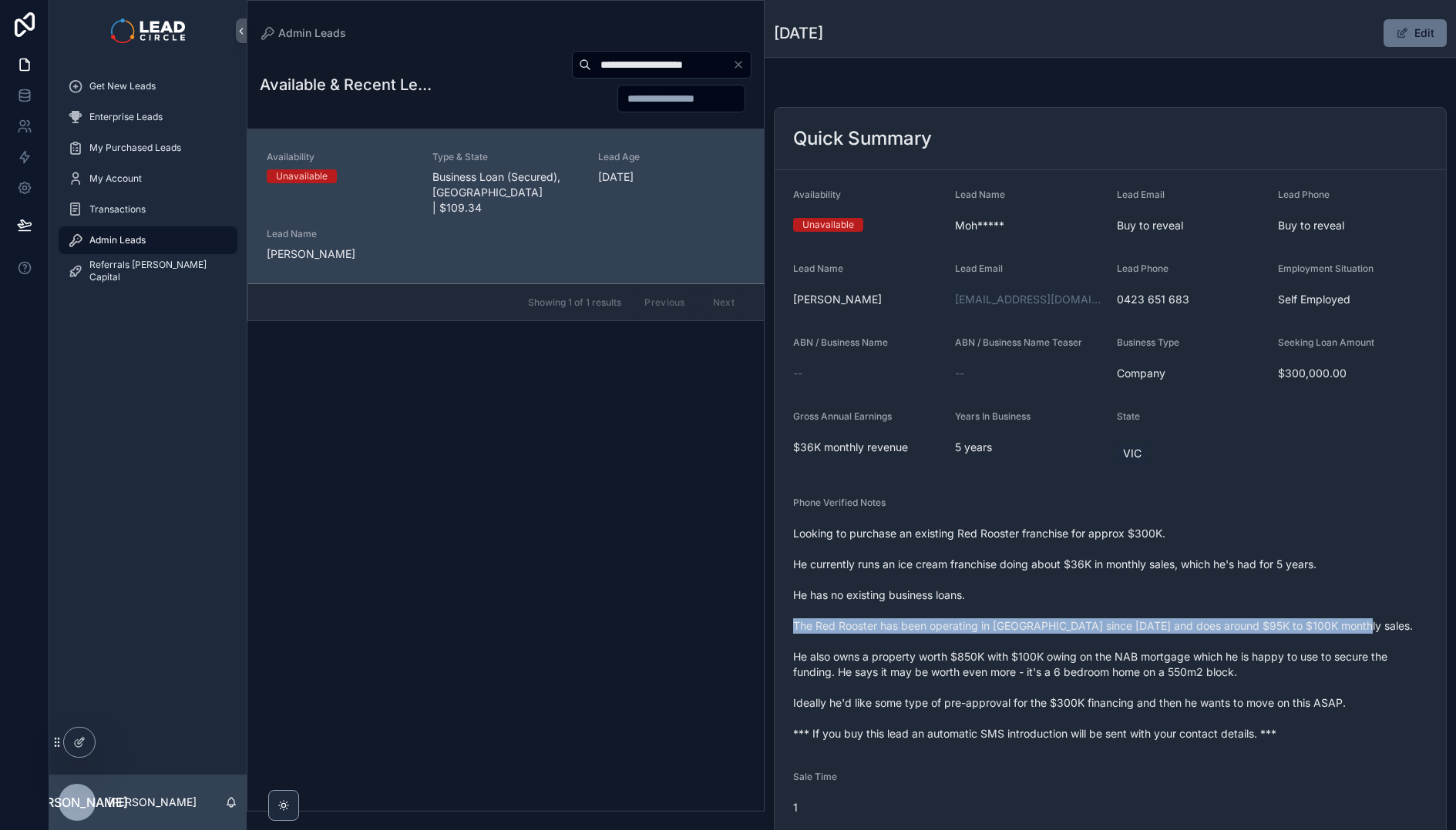
click at [1108, 620] on span "Looking to purchase an existing Red Rooster franchise for approx $300K. He curr…" at bounding box center [1110, 634] width 634 height 215
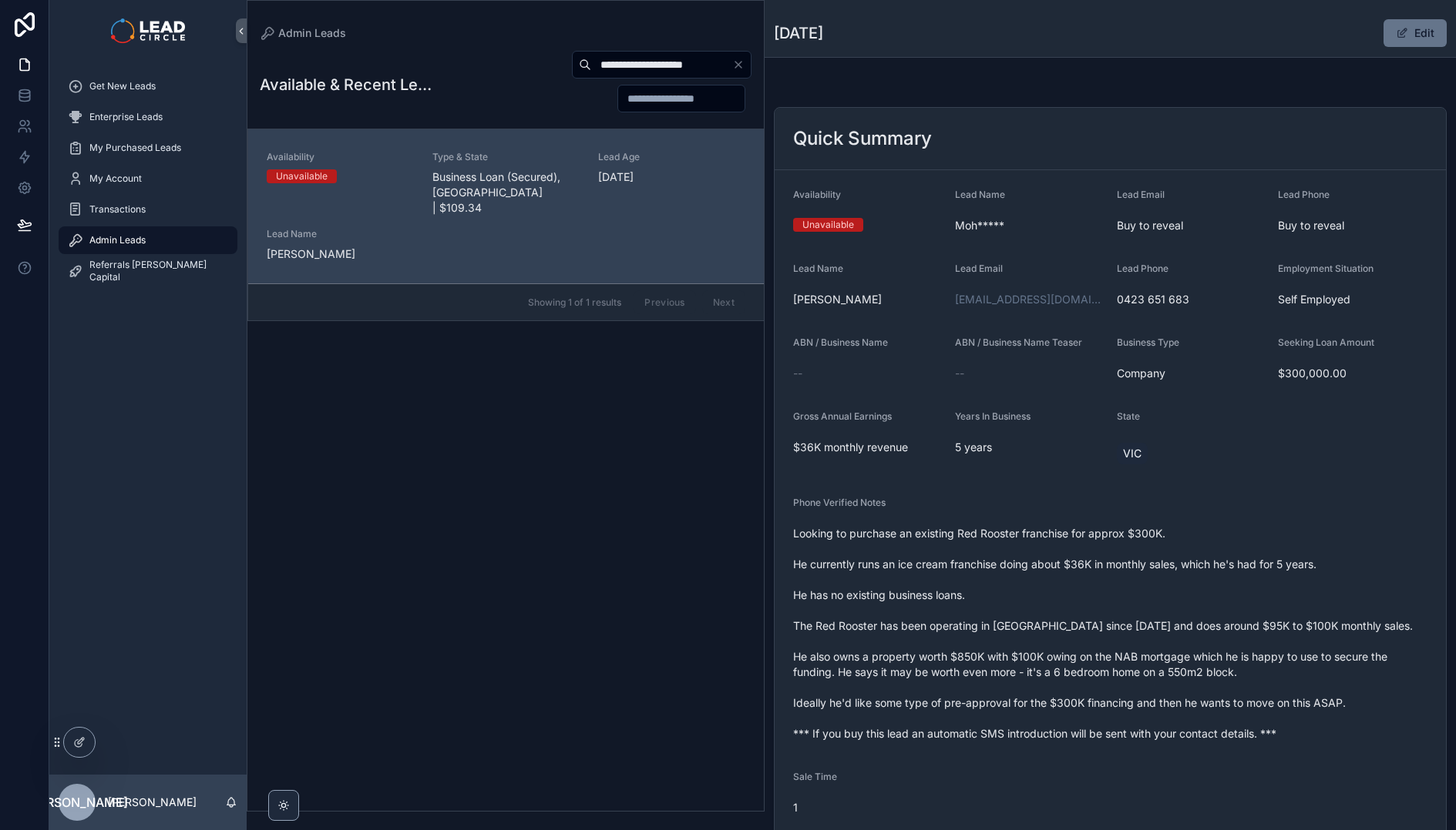
click at [948, 520] on div "Phone Verified Notes Looking to purchase an existing Red Rooster franchise for …" at bounding box center [1110, 621] width 634 height 249
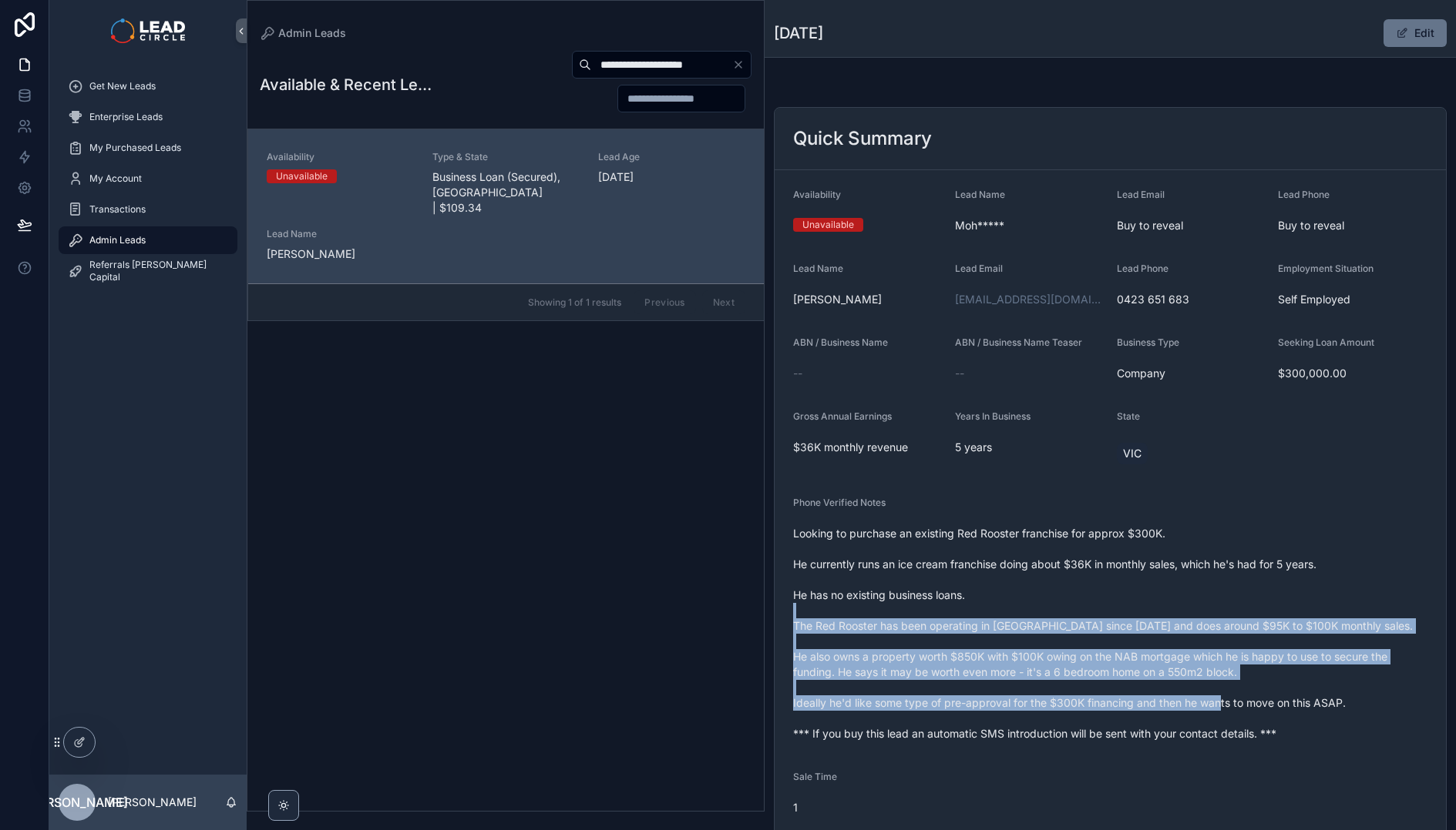
drag, startPoint x: 1154, startPoint y: 648, endPoint x: 1287, endPoint y: 705, distance: 144.7
click at [1286, 705] on span "Looking to purchase an existing Red Rooster franchise for approx $300K. He curr…" at bounding box center [1110, 634] width 634 height 215
click at [1287, 705] on span "Looking to purchase an existing Red Rooster franchise for approx $300K. He curr…" at bounding box center [1110, 634] width 634 height 215
click at [1153, 615] on span "Looking to purchase an existing Red Rooster franchise for approx $300K. He curr…" at bounding box center [1110, 634] width 634 height 215
click at [1151, 614] on span "Looking to purchase an existing Red Rooster franchise for approx $300K. He curr…" at bounding box center [1110, 634] width 634 height 215
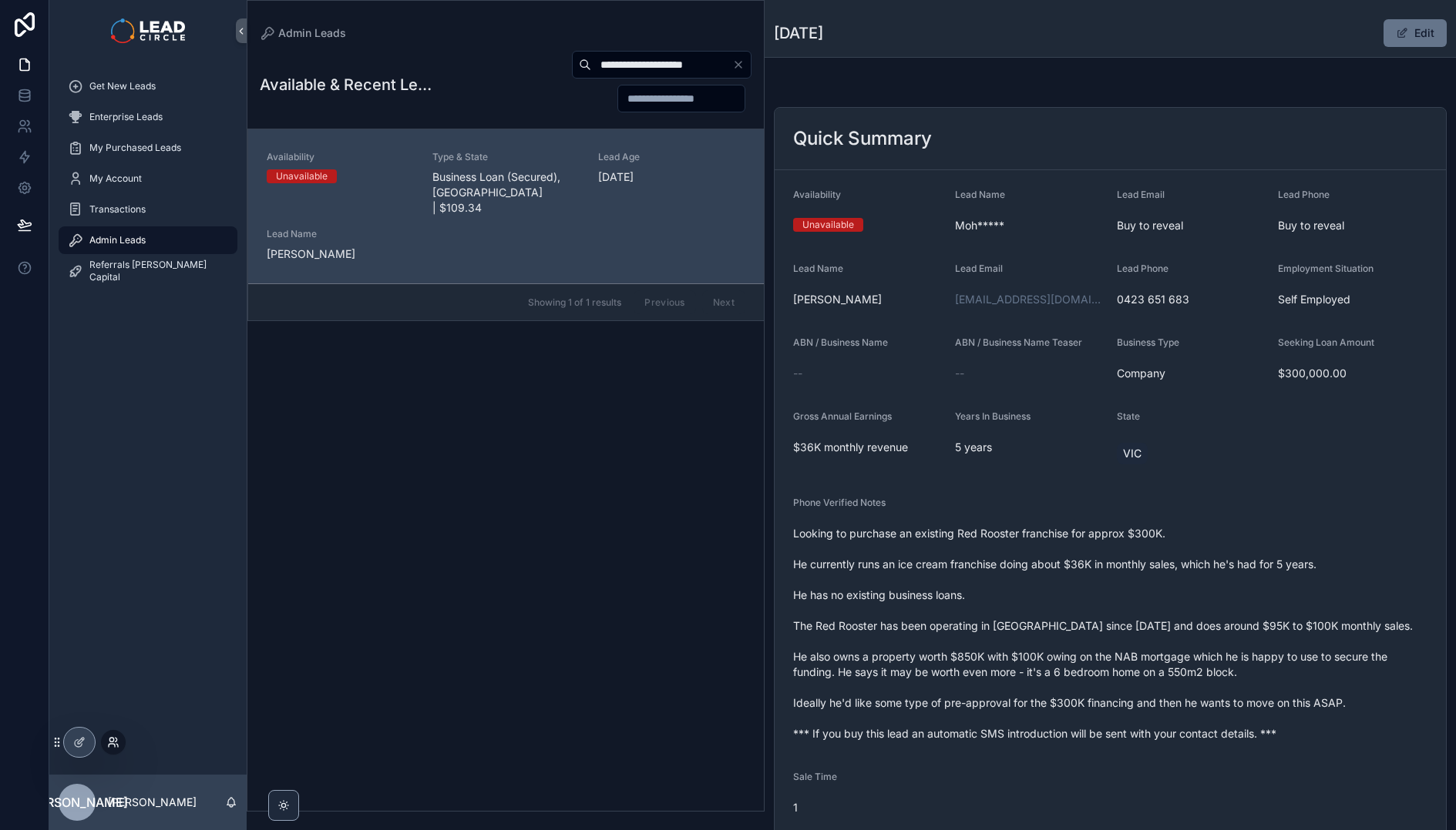
click at [109, 747] on icon at bounding box center [111, 746] width 6 height 3
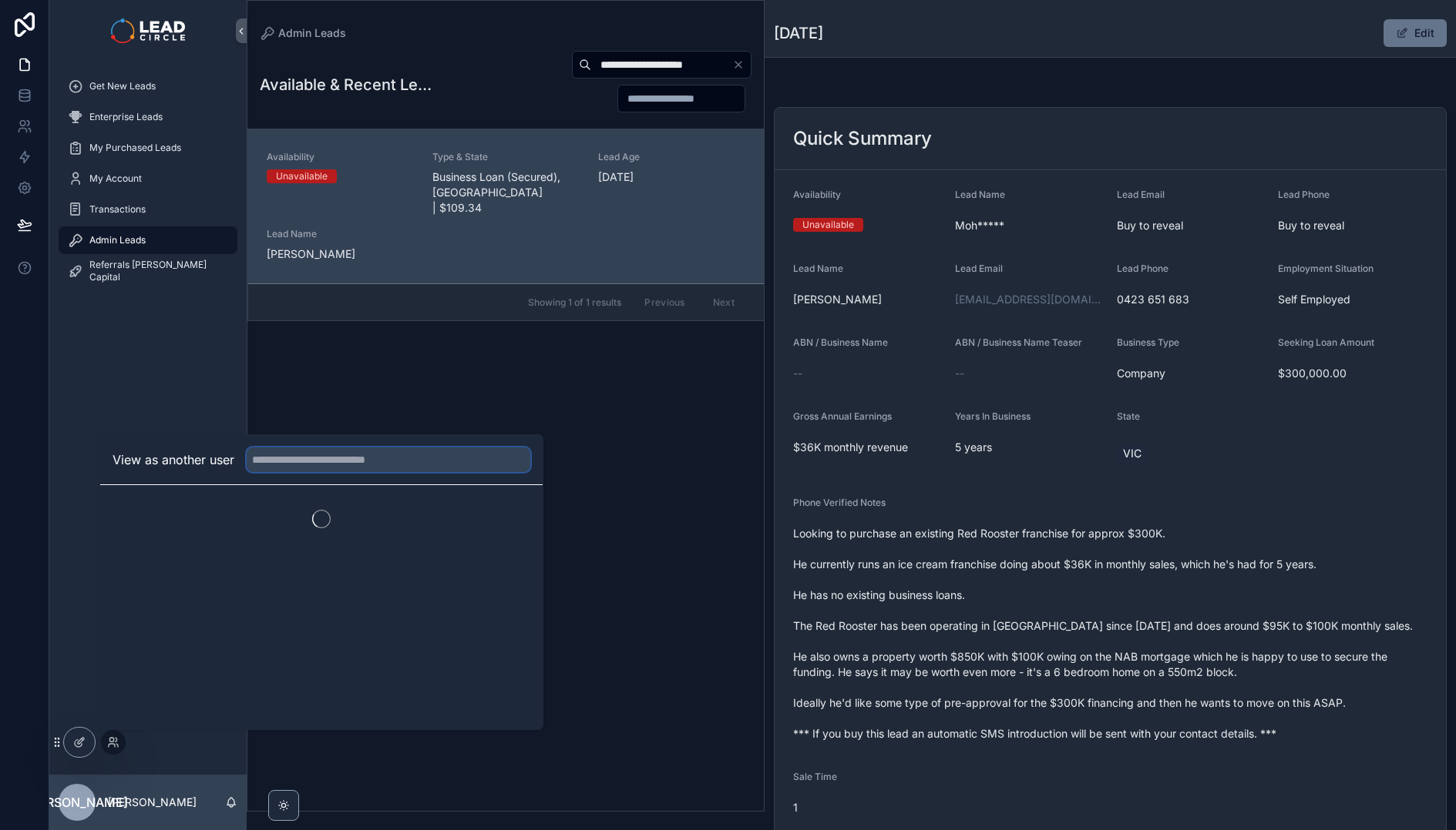
click at [313, 469] on input "text" at bounding box center [389, 460] width 284 height 25
type input "*********"
click at [499, 512] on button "Select" at bounding box center [510, 516] width 40 height 22
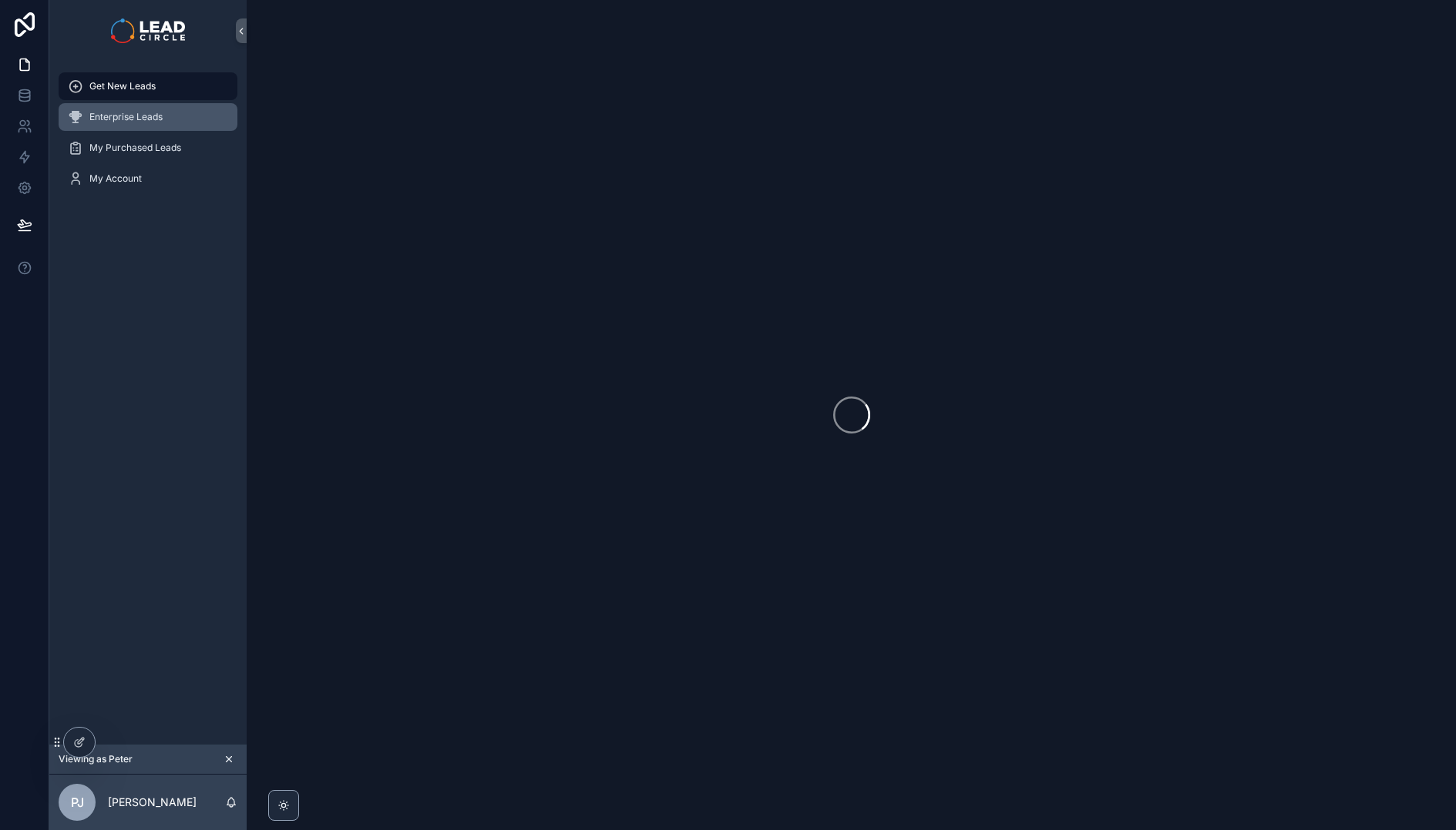
click at [145, 120] on span "Enterprise Leads" at bounding box center [125, 116] width 73 height 12
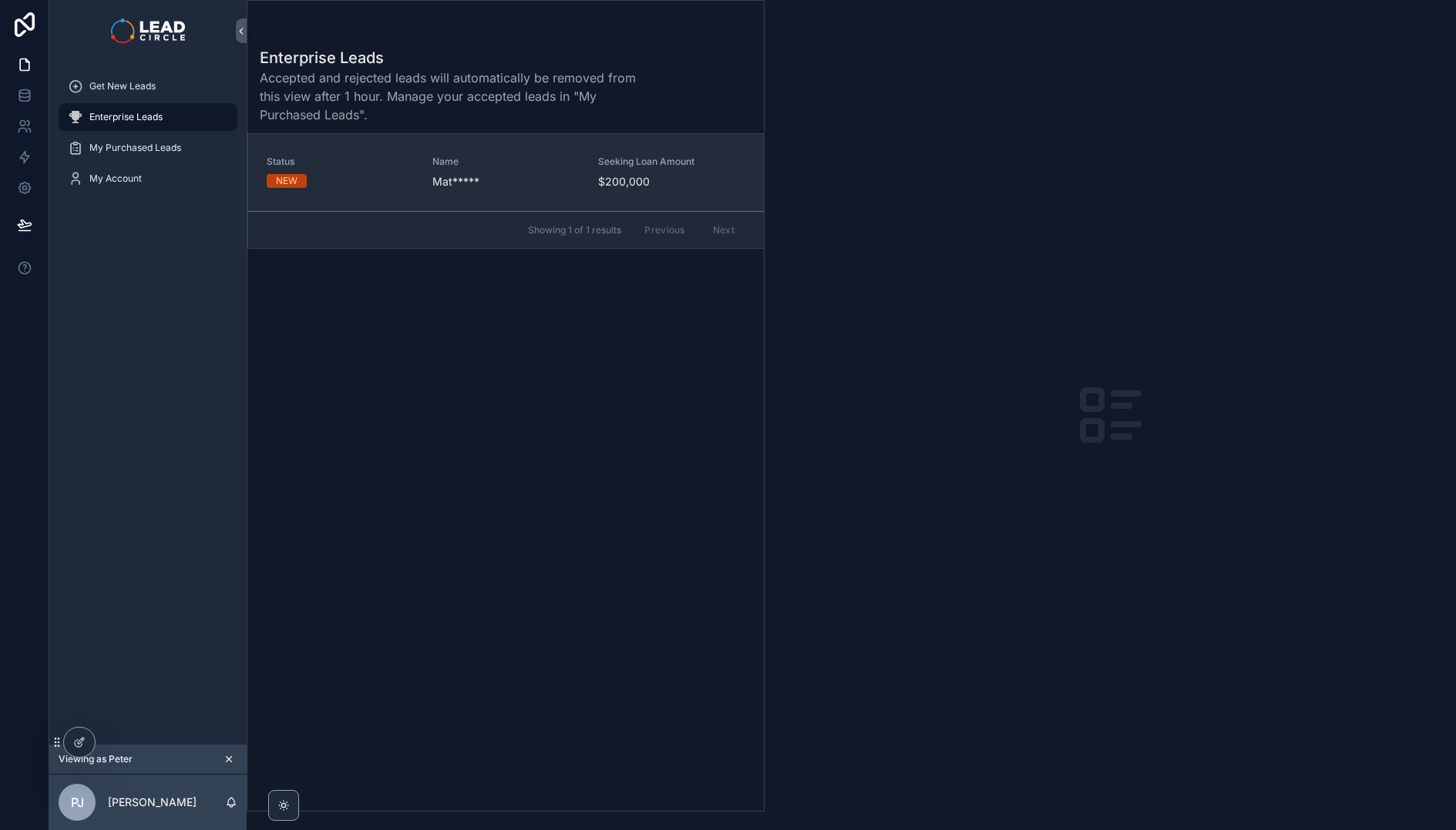
click at [607, 190] on link "Status NEW Name Mat***** Seeking Loan Amount $200,000" at bounding box center [506, 172] width 516 height 77
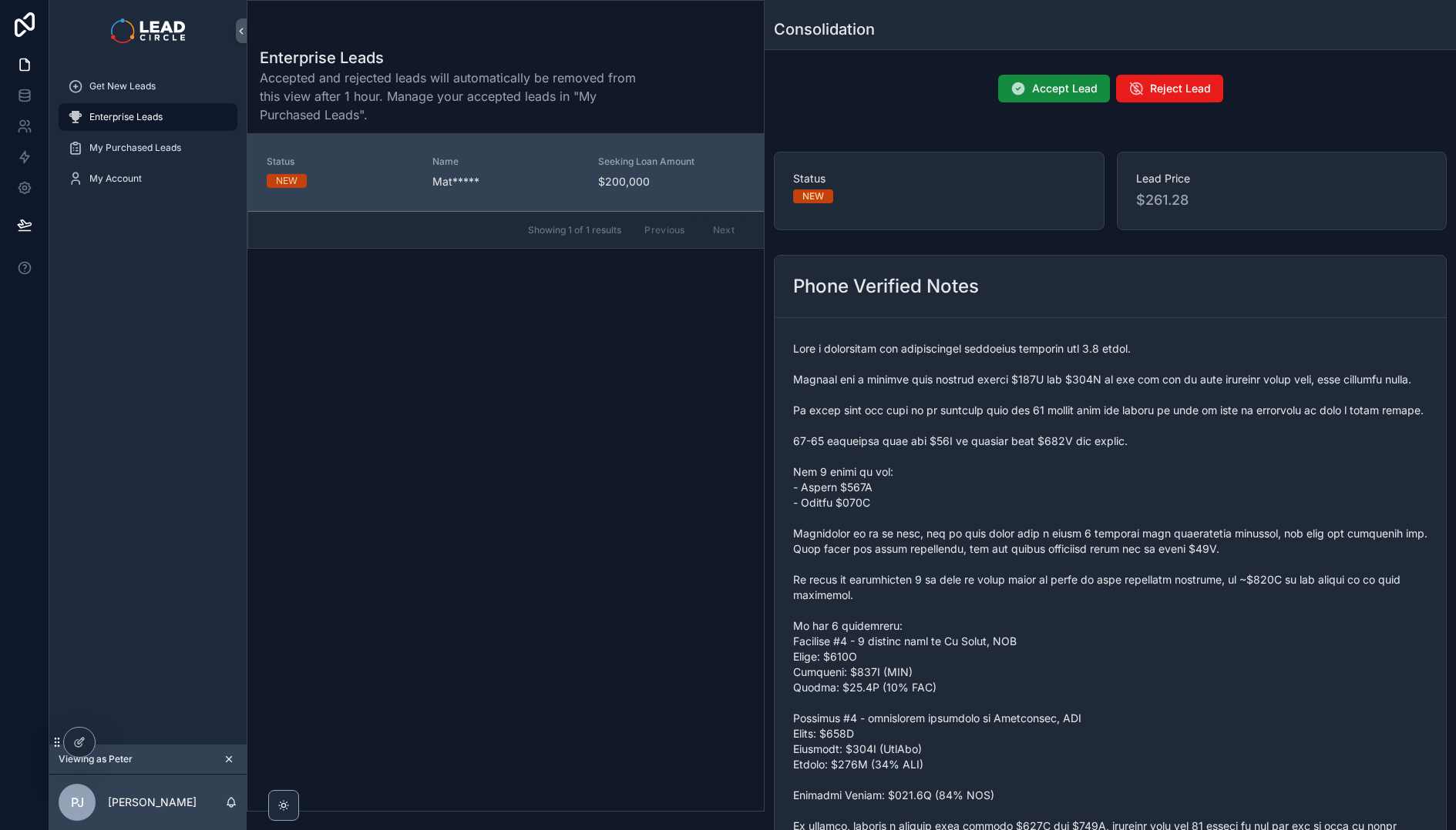
drag, startPoint x: 953, startPoint y: 358, endPoint x: 1068, endPoint y: 361, distance: 115.0
click at [1044, 362] on span "scrollable content" at bounding box center [1110, 611] width 634 height 539
click at [1077, 361] on span "scrollable content" at bounding box center [1110, 611] width 634 height 539
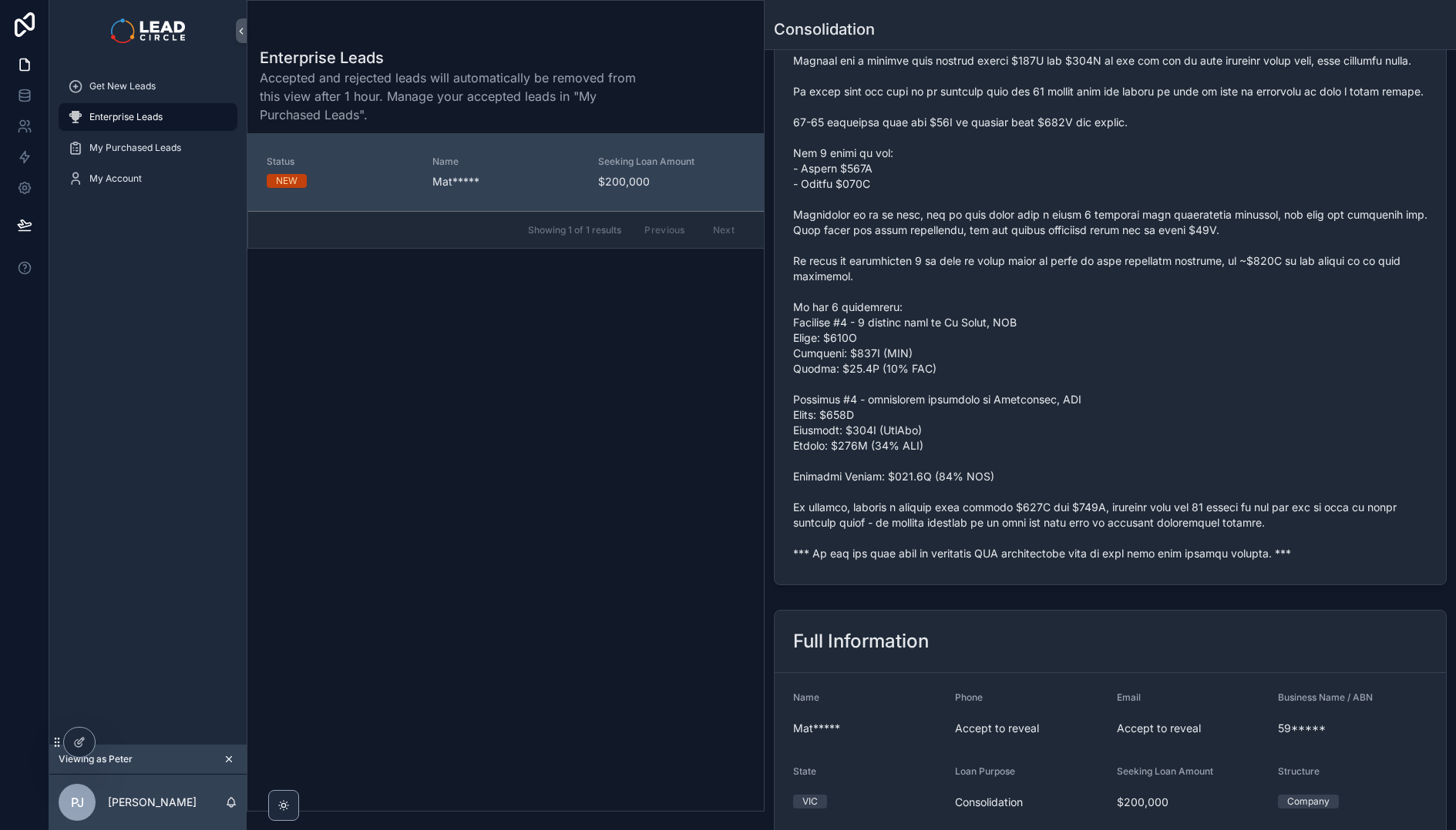
scroll to position [316, 0]
drag, startPoint x: 880, startPoint y: 113, endPoint x: 1095, endPoint y: 111, distance: 215.0
click at [1059, 111] on span "scrollable content" at bounding box center [1110, 295] width 634 height 539
click at [1096, 111] on span "scrollable content" at bounding box center [1110, 295] width 634 height 539
drag, startPoint x: 1138, startPoint y: 111, endPoint x: 1023, endPoint y: 107, distance: 115.1
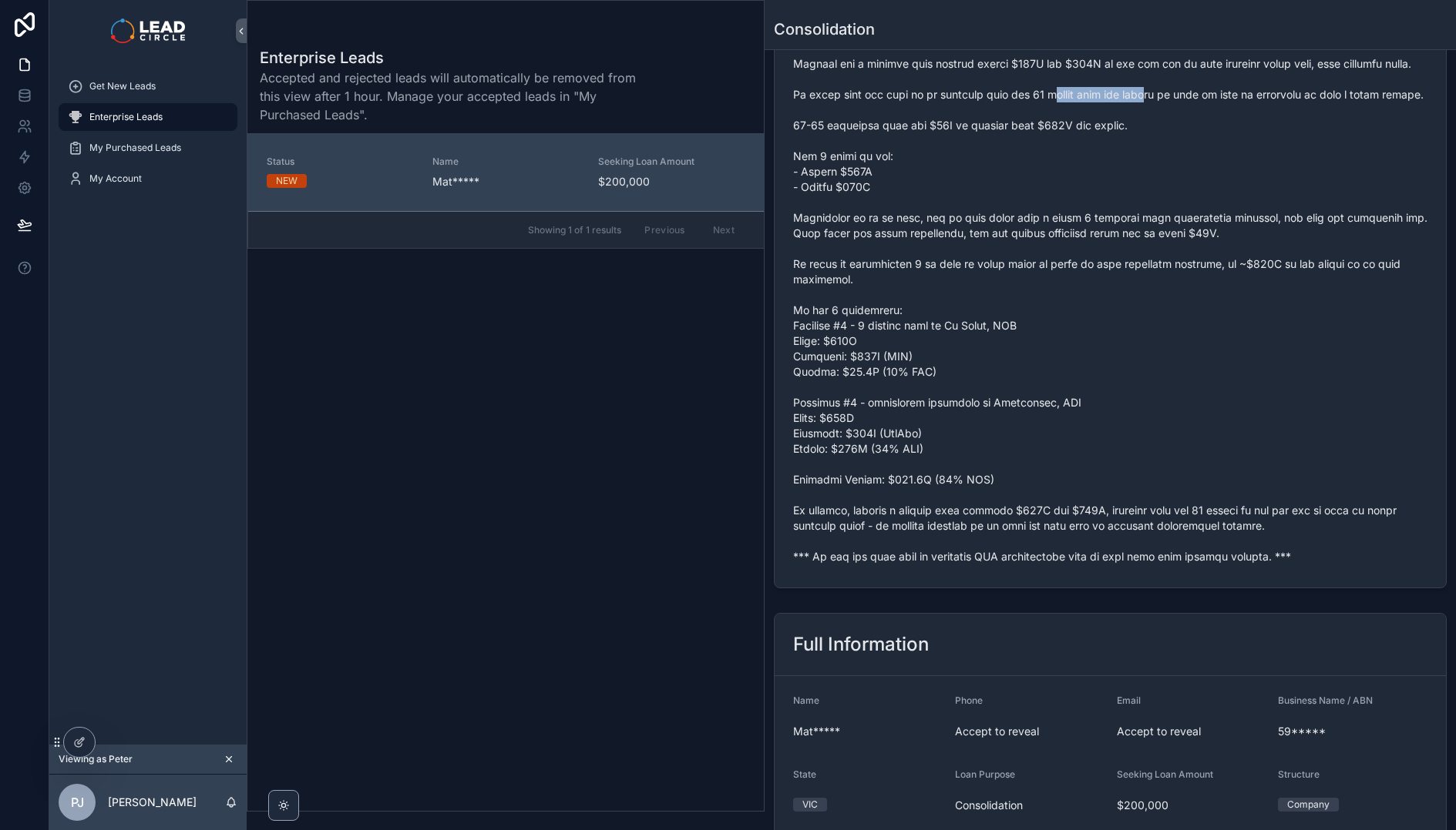
click at [1030, 108] on span "scrollable content" at bounding box center [1110, 295] width 634 height 539
click at [1023, 107] on span "scrollable content" at bounding box center [1110, 295] width 634 height 539
drag, startPoint x: 988, startPoint y: 112, endPoint x: 1181, endPoint y: 112, distance: 193.0
click at [1157, 112] on span "scrollable content" at bounding box center [1110, 295] width 634 height 539
click at [1181, 112] on span "scrollable content" at bounding box center [1110, 295] width 634 height 539
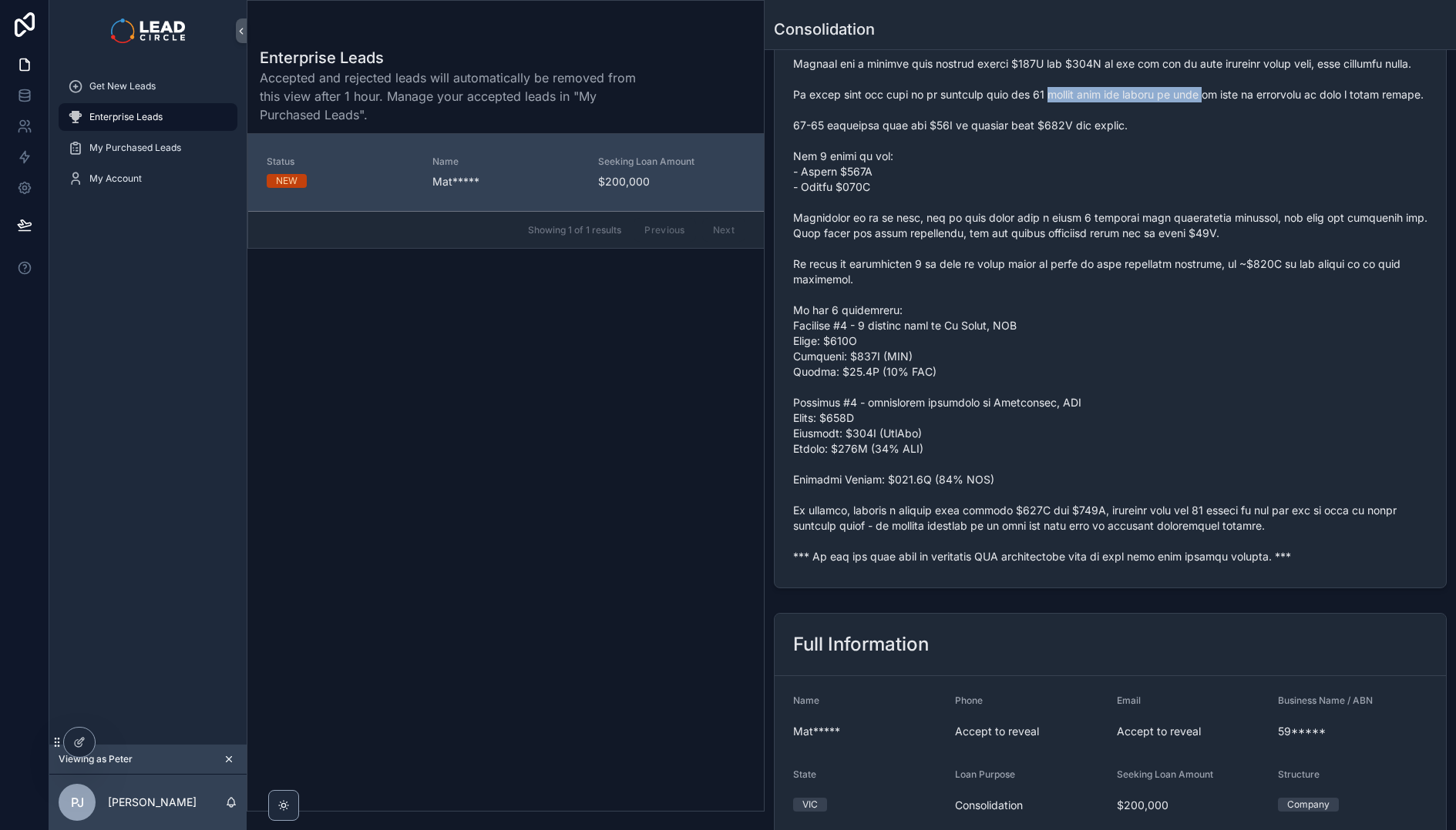
drag, startPoint x: 1181, startPoint y: 112, endPoint x: 1014, endPoint y: 103, distance: 167.2
click at [1017, 104] on span "scrollable content" at bounding box center [1110, 295] width 634 height 539
click at [1014, 103] on span "scrollable content" at bounding box center [1110, 295] width 634 height 539
drag, startPoint x: 882, startPoint y: 139, endPoint x: 1020, endPoint y: 137, distance: 138.0
click at [1014, 139] on span "scrollable content" at bounding box center [1110, 295] width 634 height 539
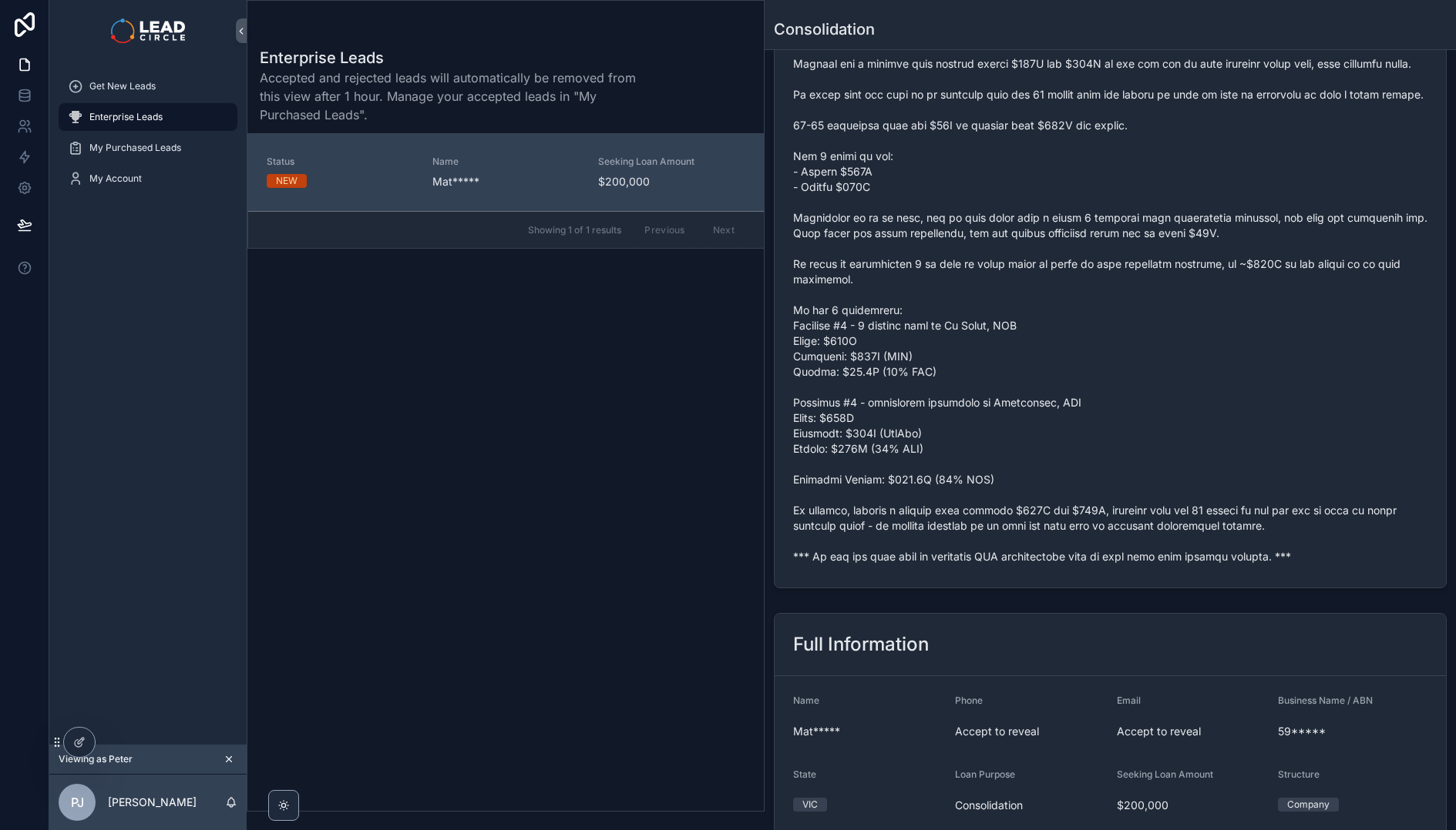
click at [1020, 137] on span "scrollable content" at bounding box center [1110, 295] width 634 height 539
drag, startPoint x: 924, startPoint y: 159, endPoint x: 953, endPoint y: 200, distance: 50.2
click at [953, 200] on span "scrollable content" at bounding box center [1110, 295] width 634 height 539
drag, startPoint x: 984, startPoint y: 233, endPoint x: 1160, endPoint y: 241, distance: 176.2
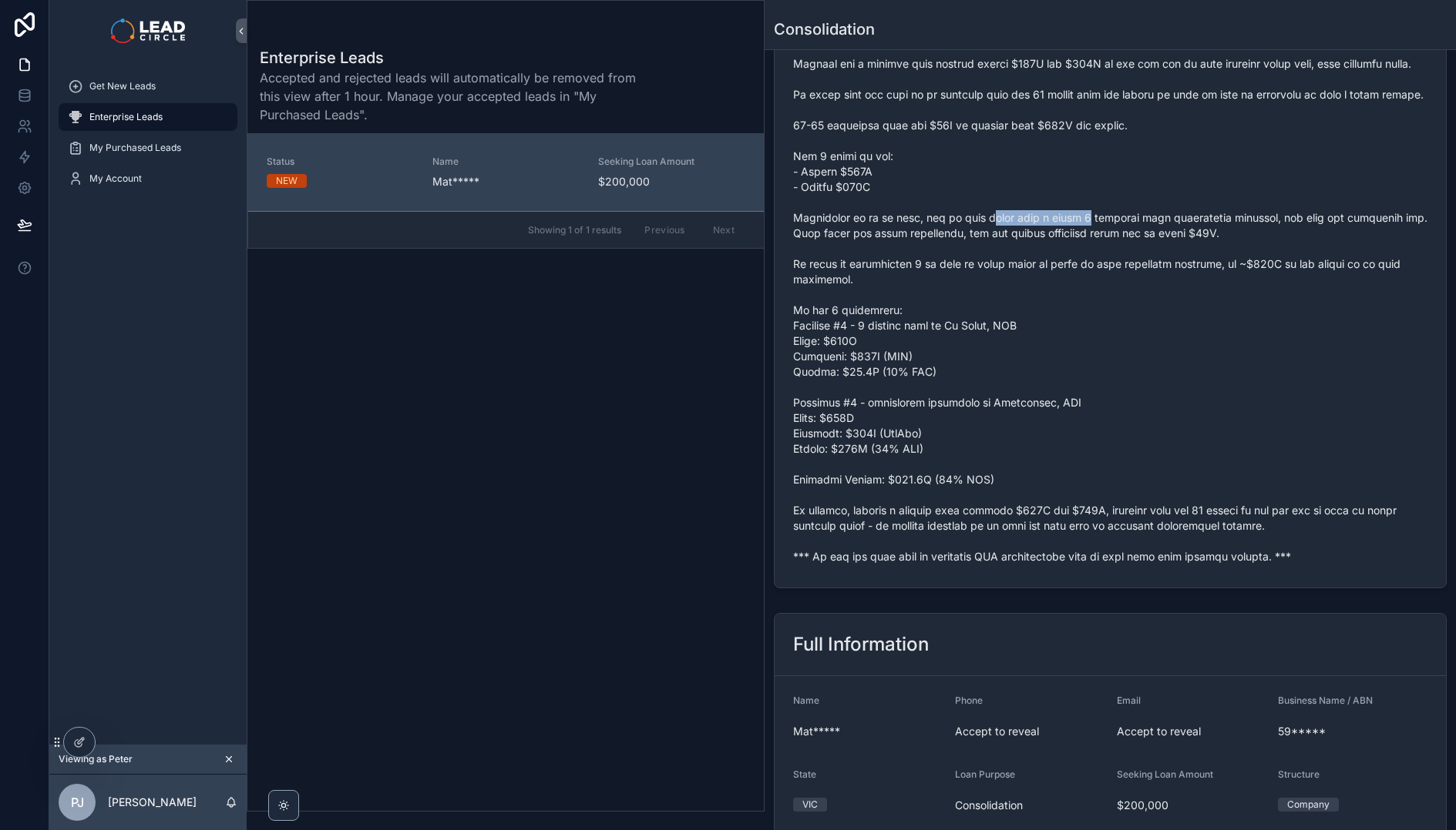
click at [1131, 237] on span "scrollable content" at bounding box center [1110, 295] width 634 height 539
click at [1161, 241] on span "scrollable content" at bounding box center [1110, 295] width 634 height 539
drag, startPoint x: 913, startPoint y: 251, endPoint x: 1104, endPoint y: 262, distance: 191.3
click at [1098, 262] on span "scrollable content" at bounding box center [1110, 295] width 634 height 539
click at [1104, 262] on span "scrollable content" at bounding box center [1110, 295] width 634 height 539
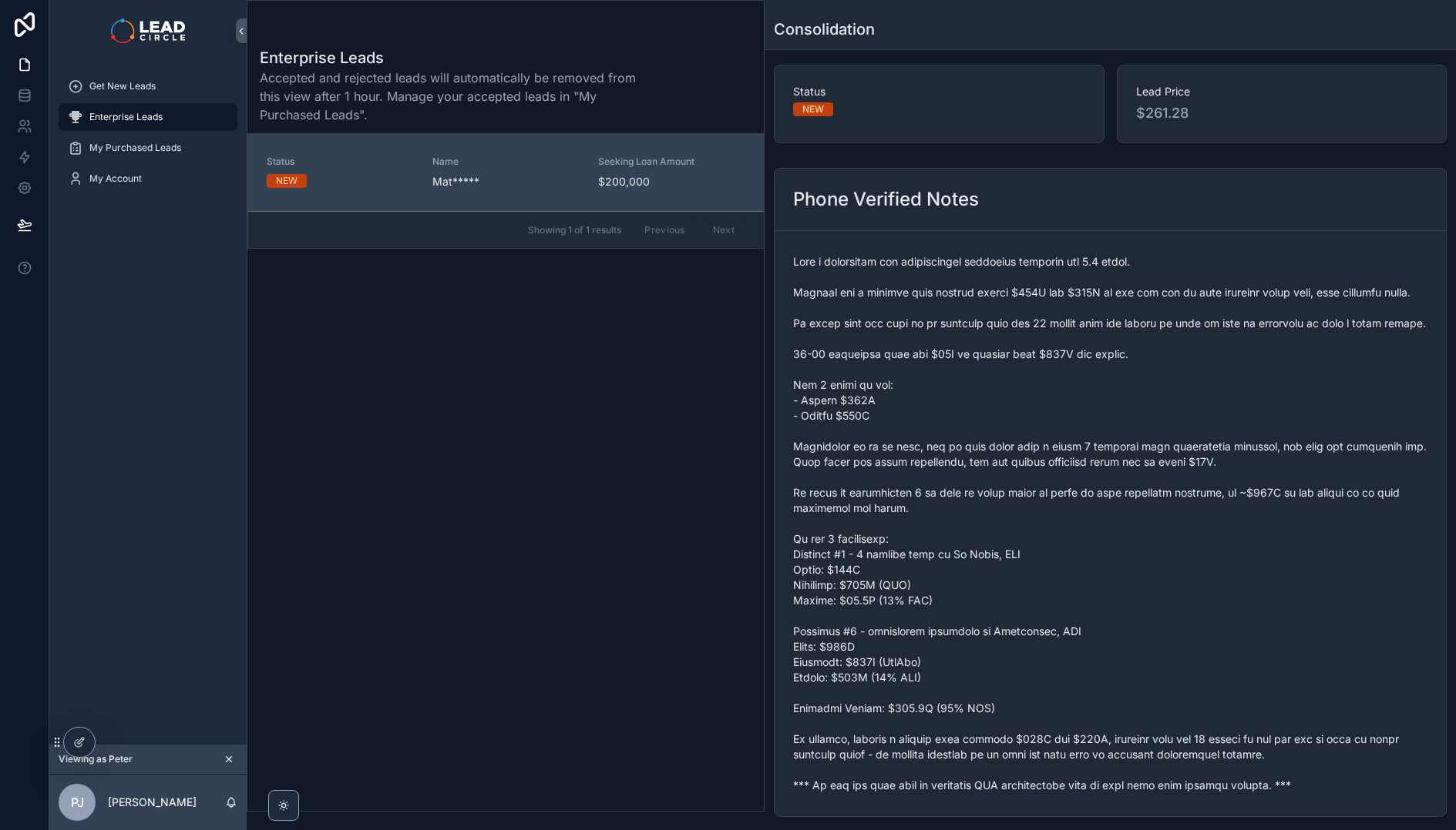
scroll to position [0, 0]
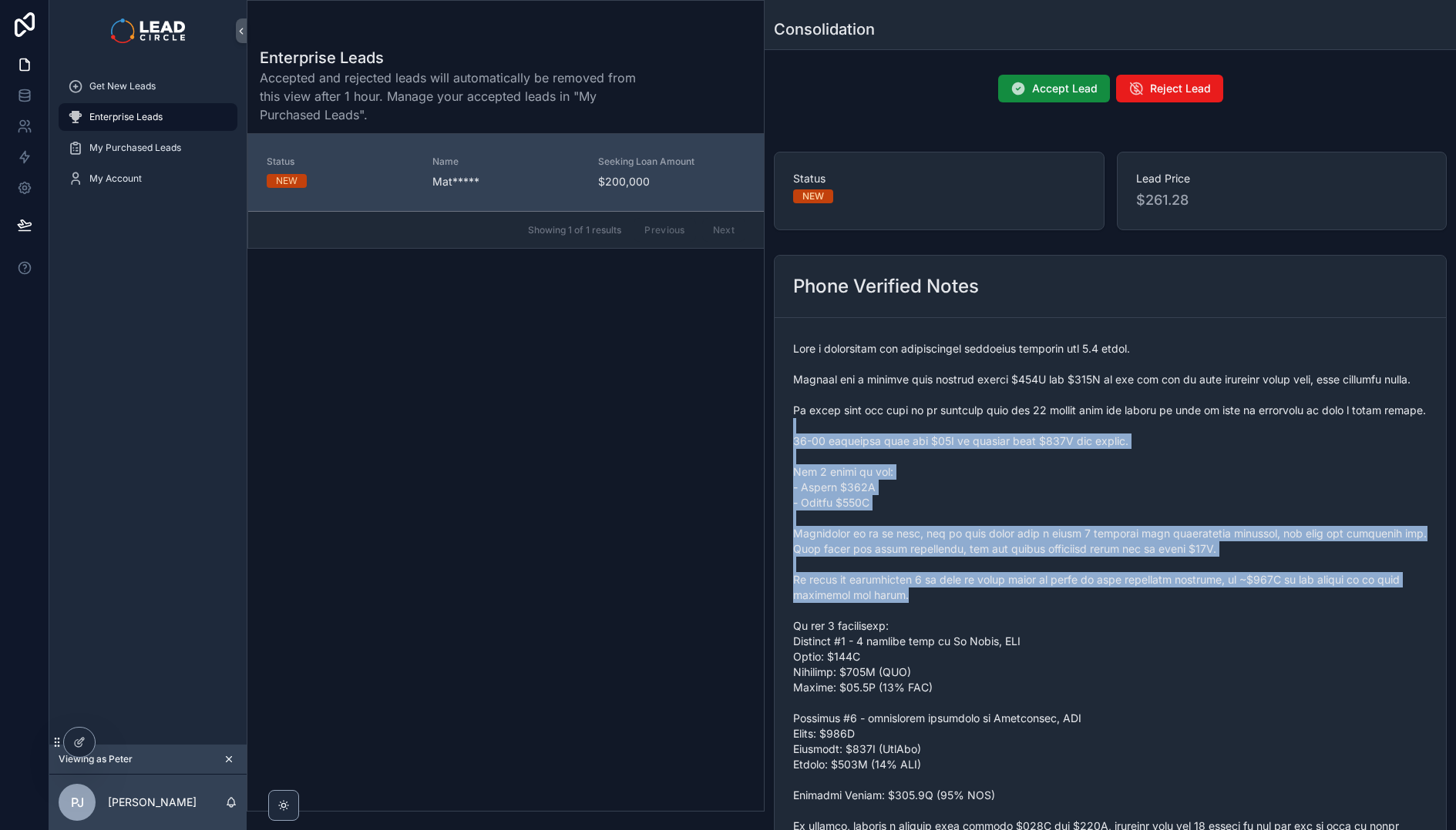
drag, startPoint x: 953, startPoint y: 458, endPoint x: 1014, endPoint y: 625, distance: 177.8
click at [1014, 625] on span "scrollable content" at bounding box center [1110, 611] width 634 height 539
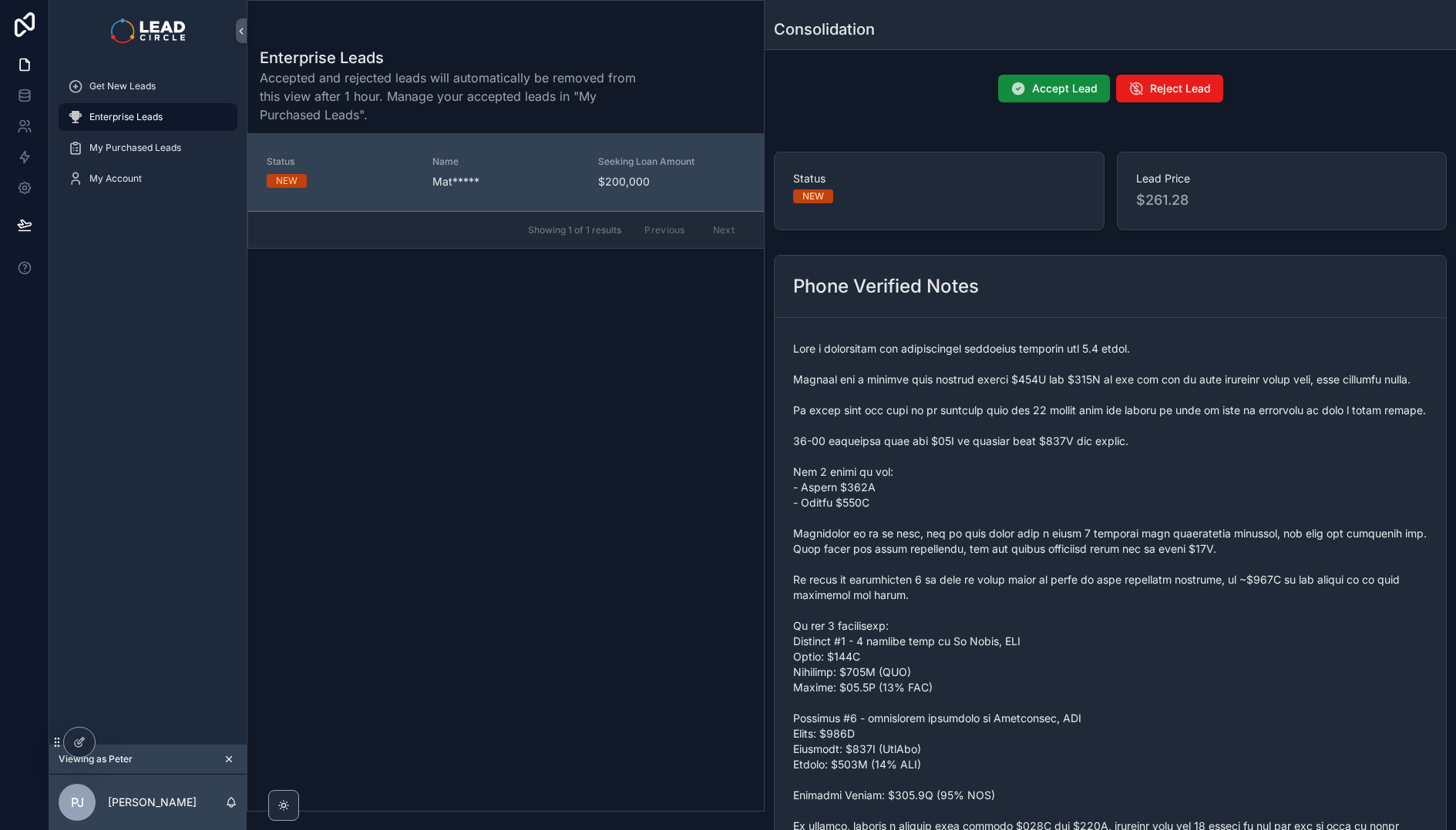
click at [1014, 625] on span "scrollable content" at bounding box center [1110, 611] width 634 height 539
drag, startPoint x: 1204, startPoint y: 198, endPoint x: 1226, endPoint y: 201, distance: 22.2
click at [1226, 201] on div "Lead Price $261.28" at bounding box center [1282, 191] width 331 height 78
click at [1226, 201] on span "$261.28" at bounding box center [1282, 200] width 292 height 21
click at [111, 89] on span "Get New Leads" at bounding box center [122, 86] width 66 height 12
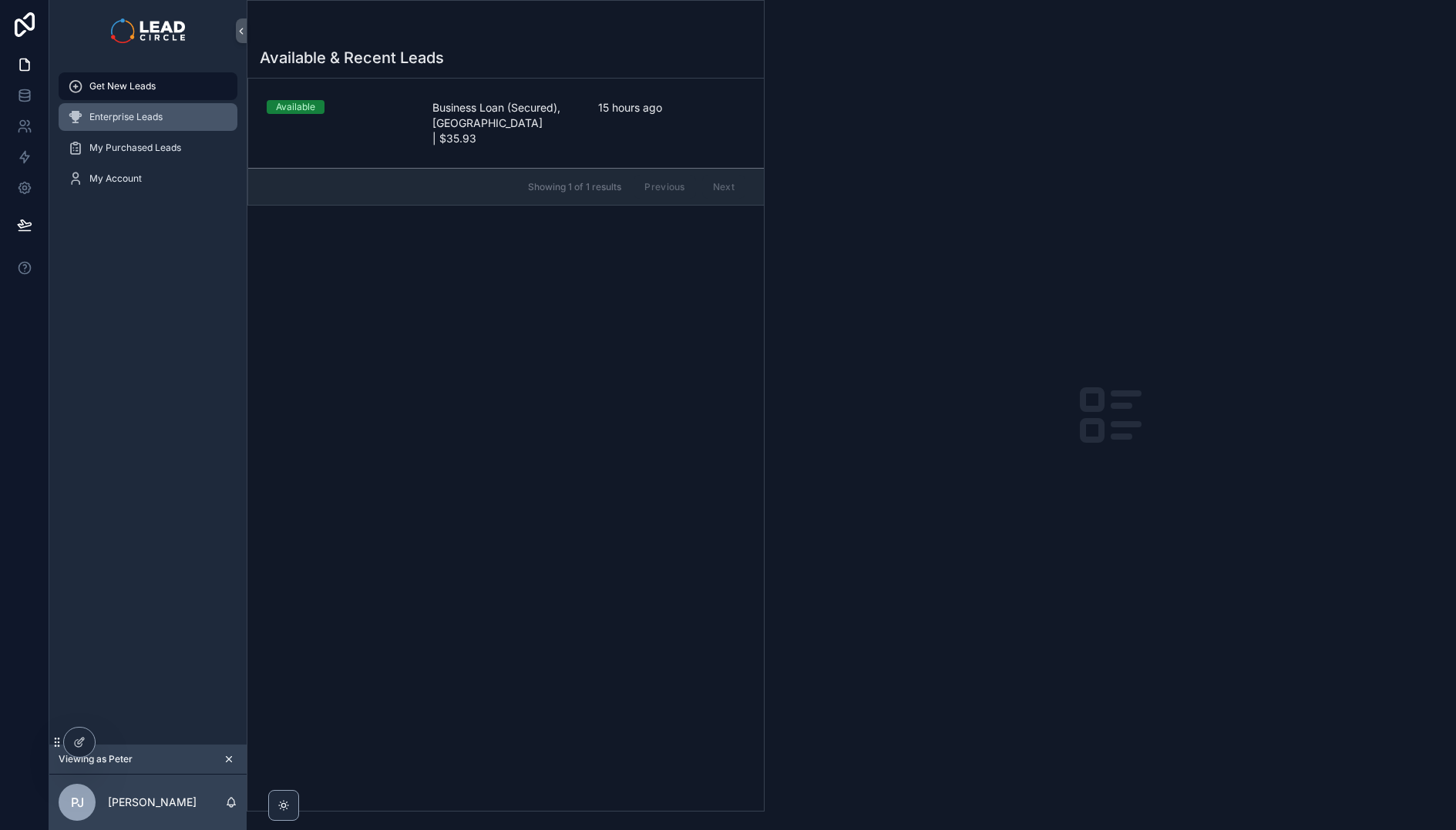
click at [147, 124] on div "Enterprise Leads" at bounding box center [148, 117] width 160 height 25
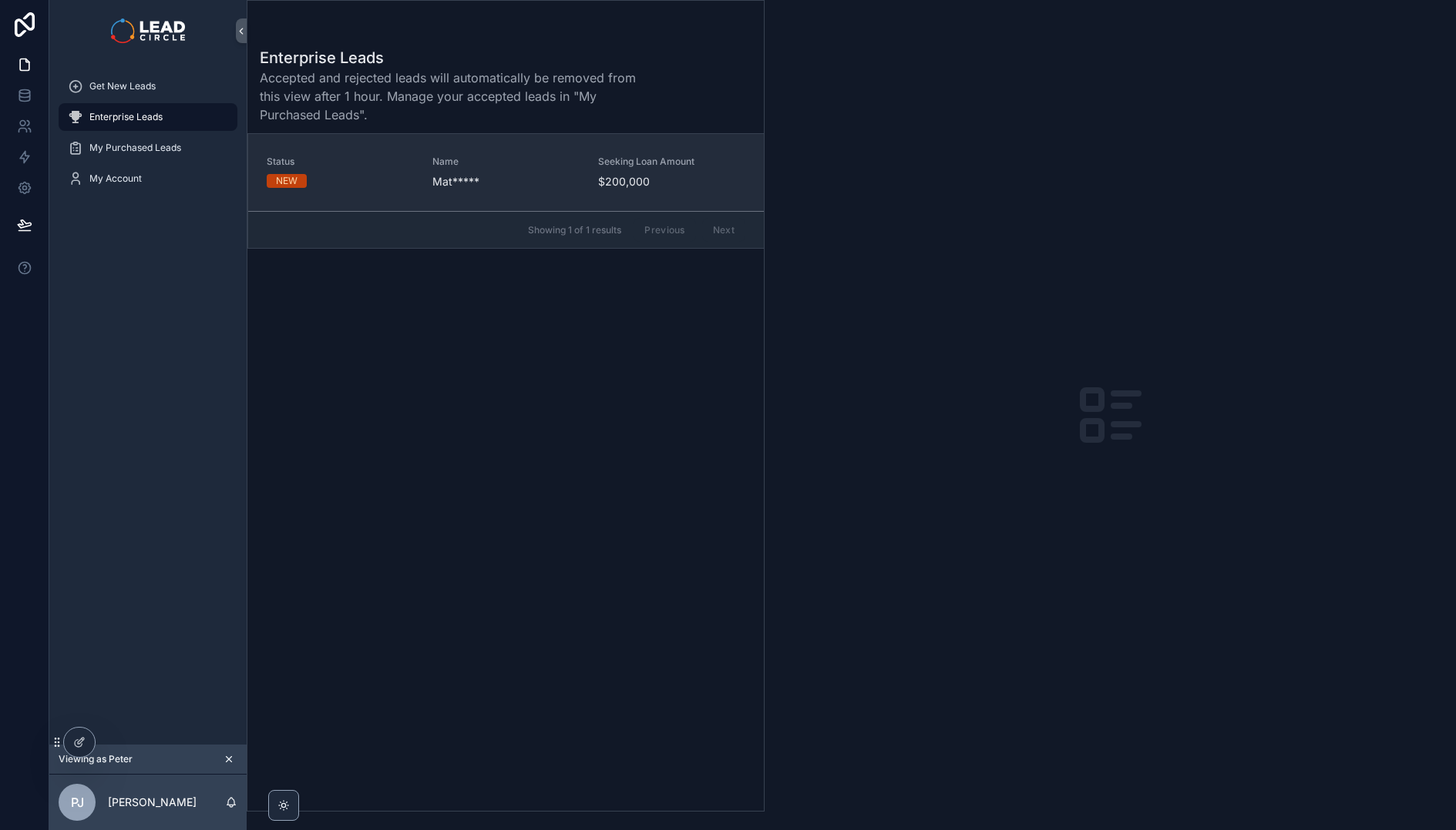
click at [395, 180] on div "NEW" at bounding box center [340, 181] width 147 height 14
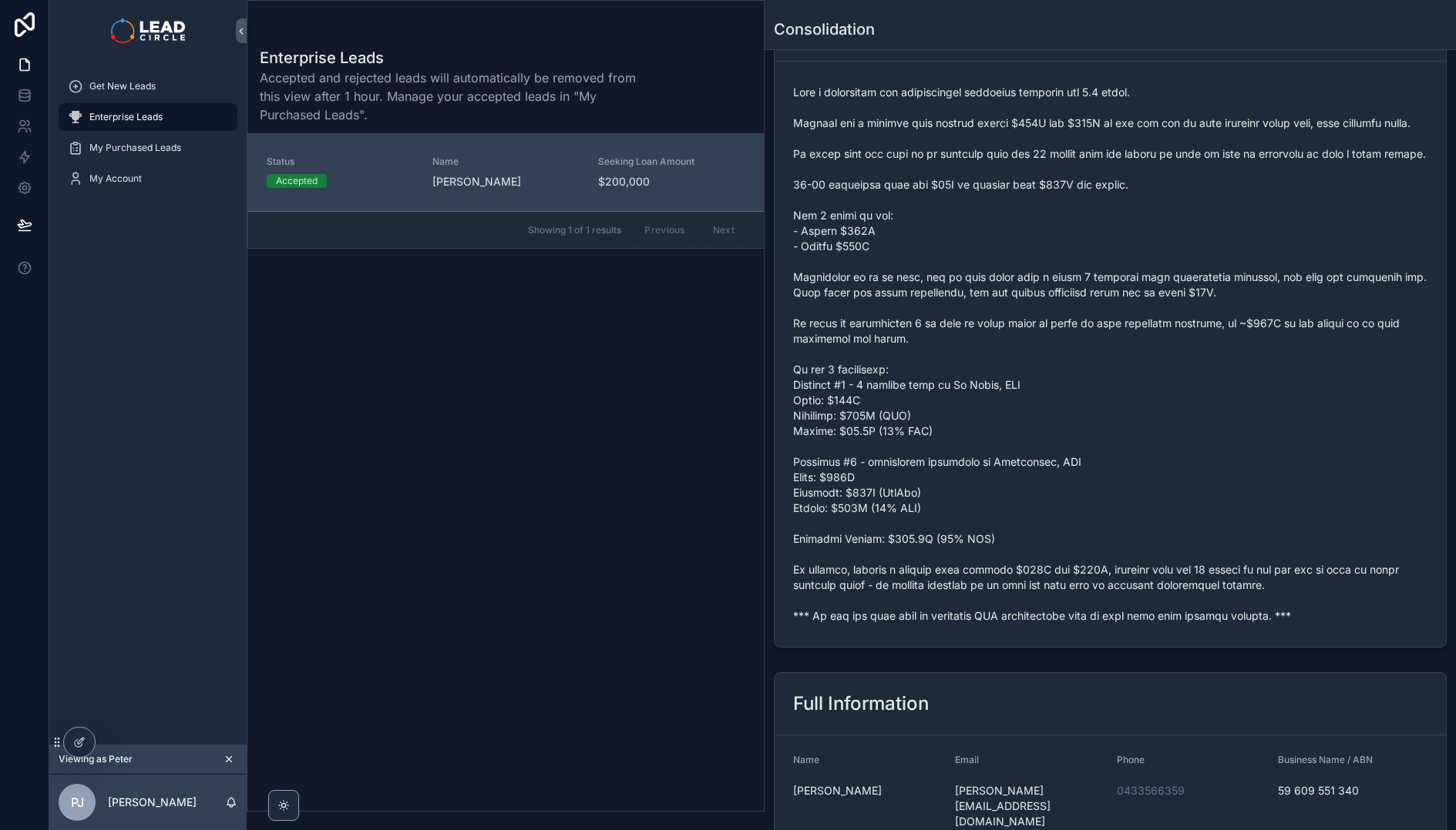
scroll to position [168, 0]
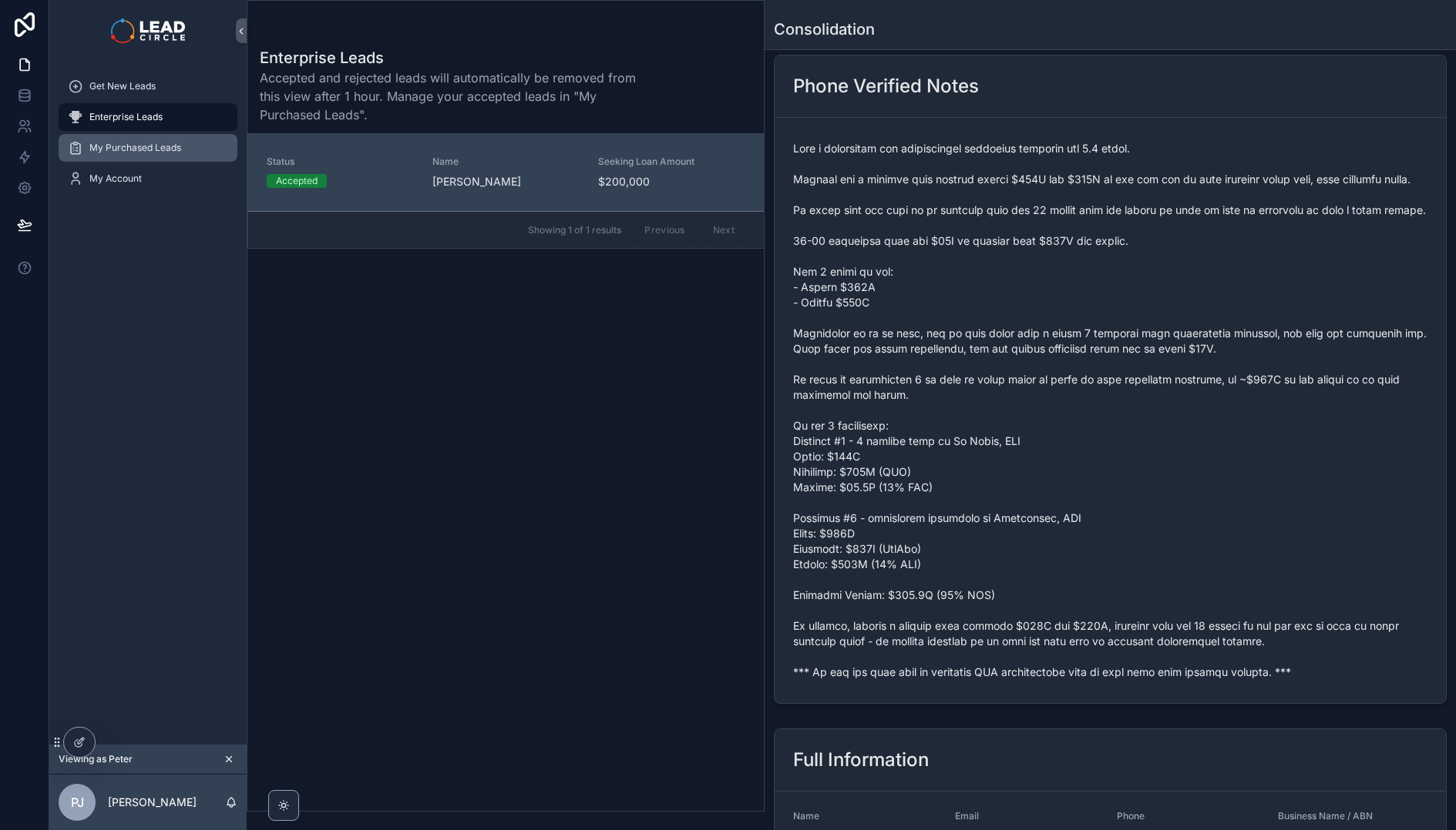
click at [132, 139] on div "My Purchased Leads" at bounding box center [148, 148] width 160 height 25
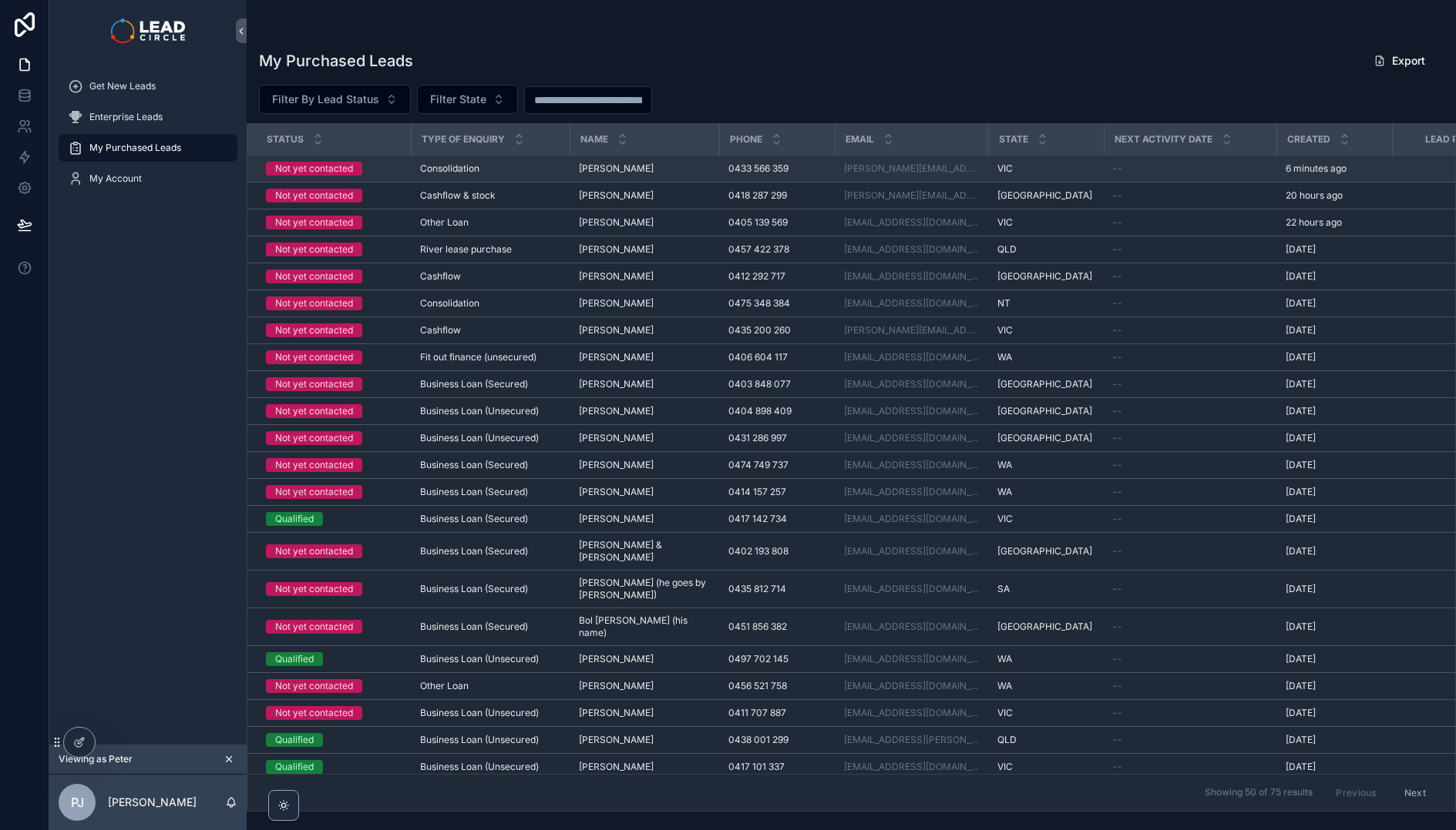
click at [309, 165] on div "Not yet contacted" at bounding box center [314, 168] width 78 height 14
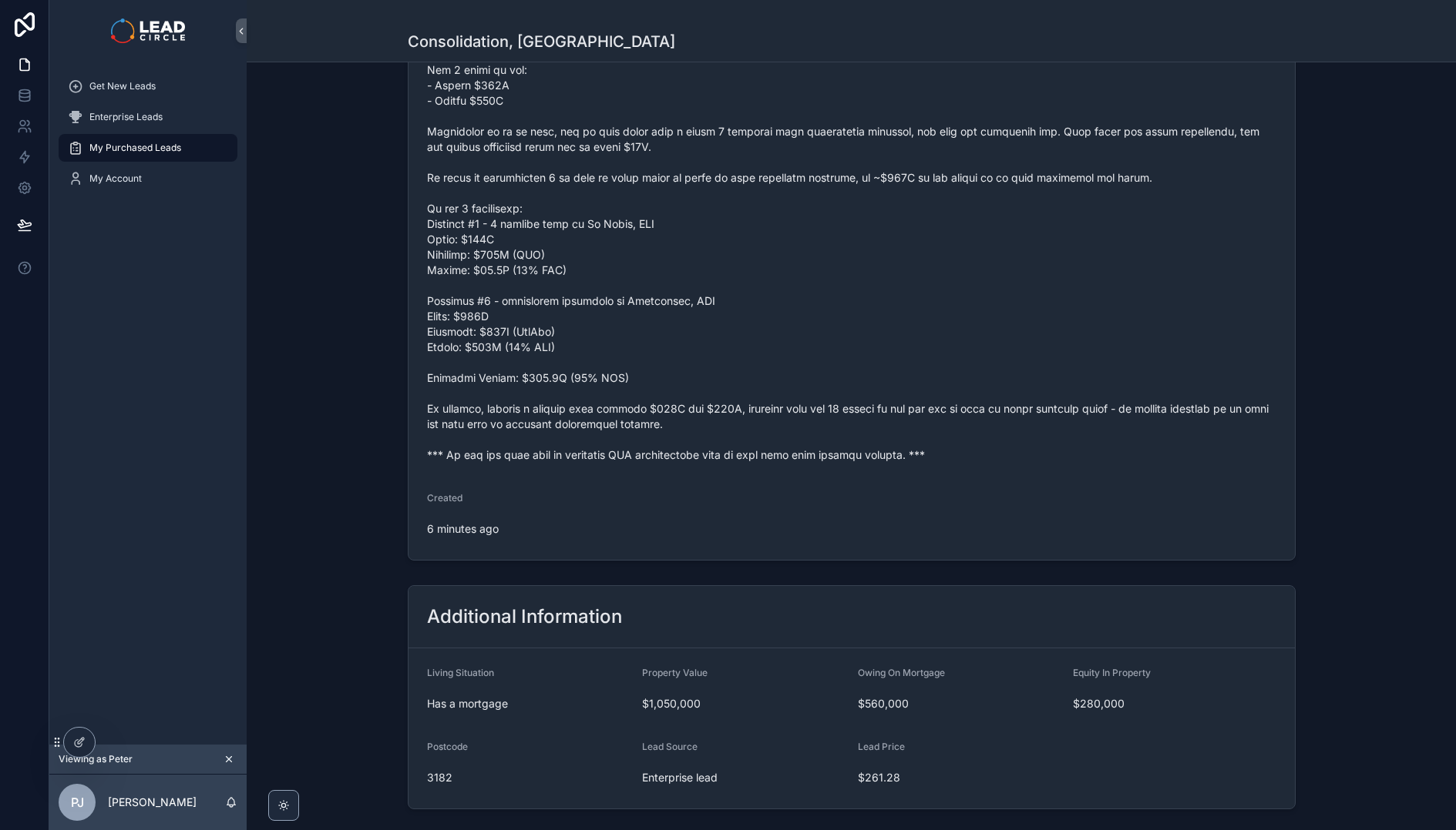
scroll to position [738, 0]
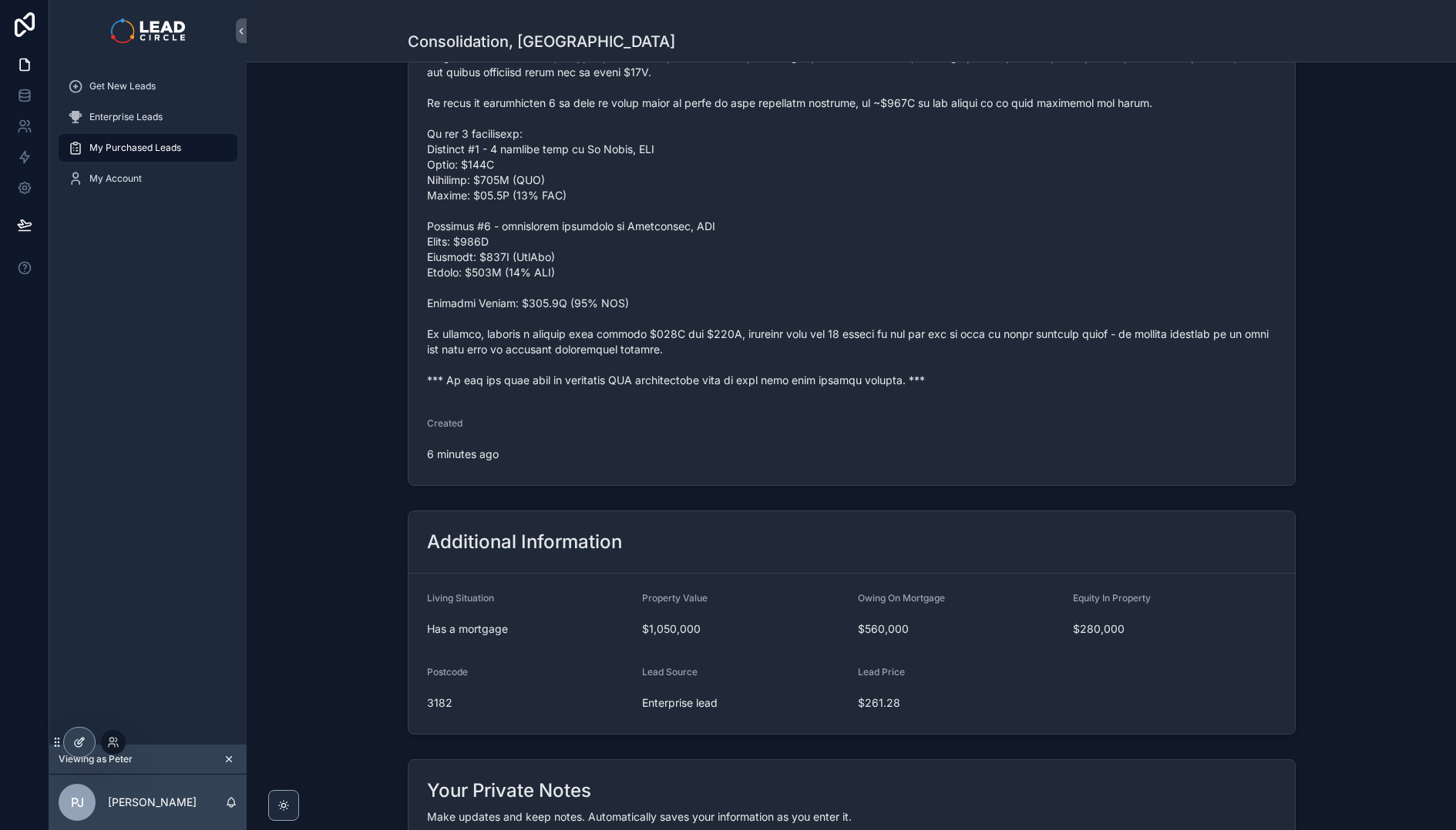
click at [78, 738] on icon at bounding box center [79, 742] width 12 height 12
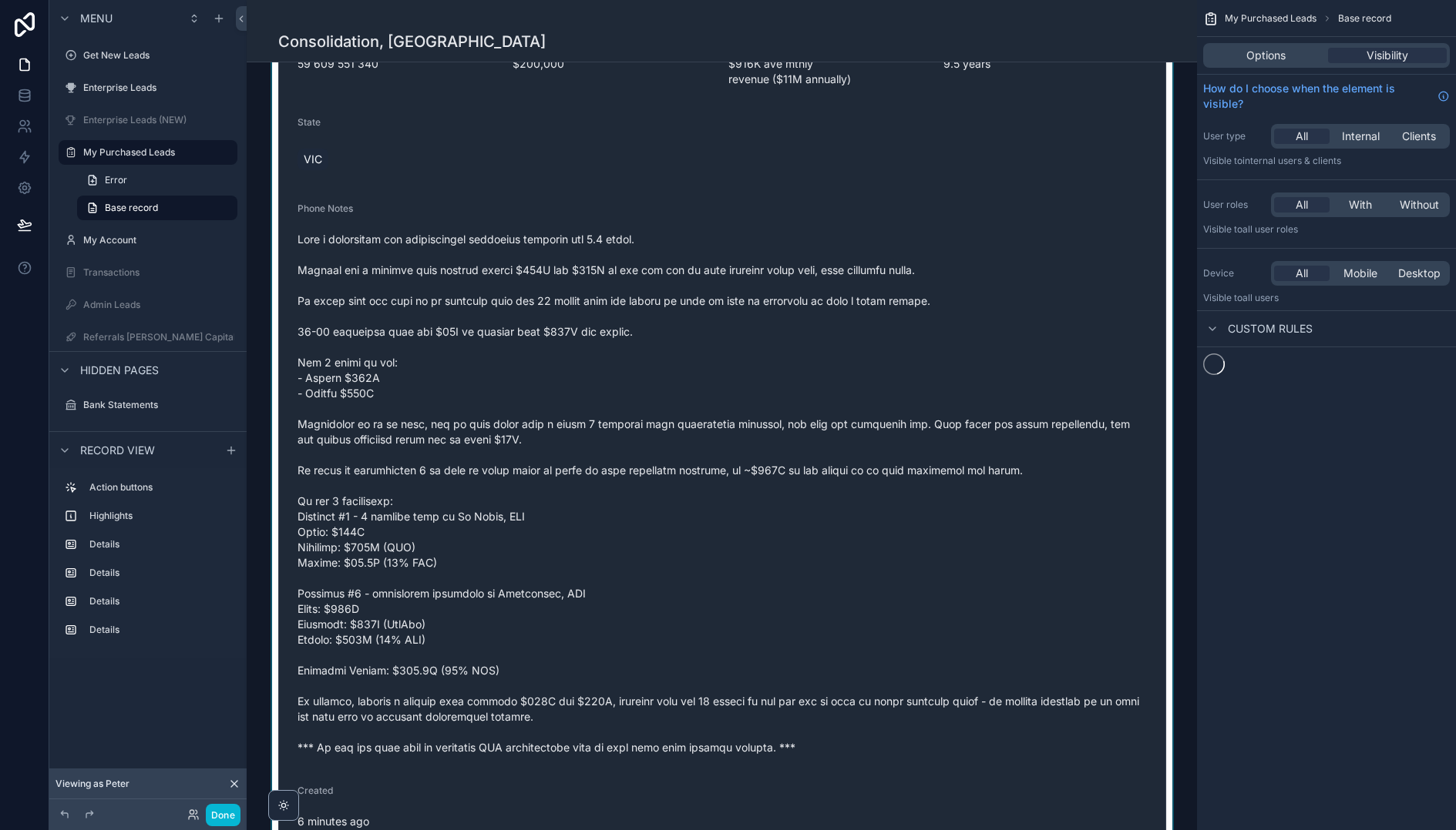
scroll to position [993, 0]
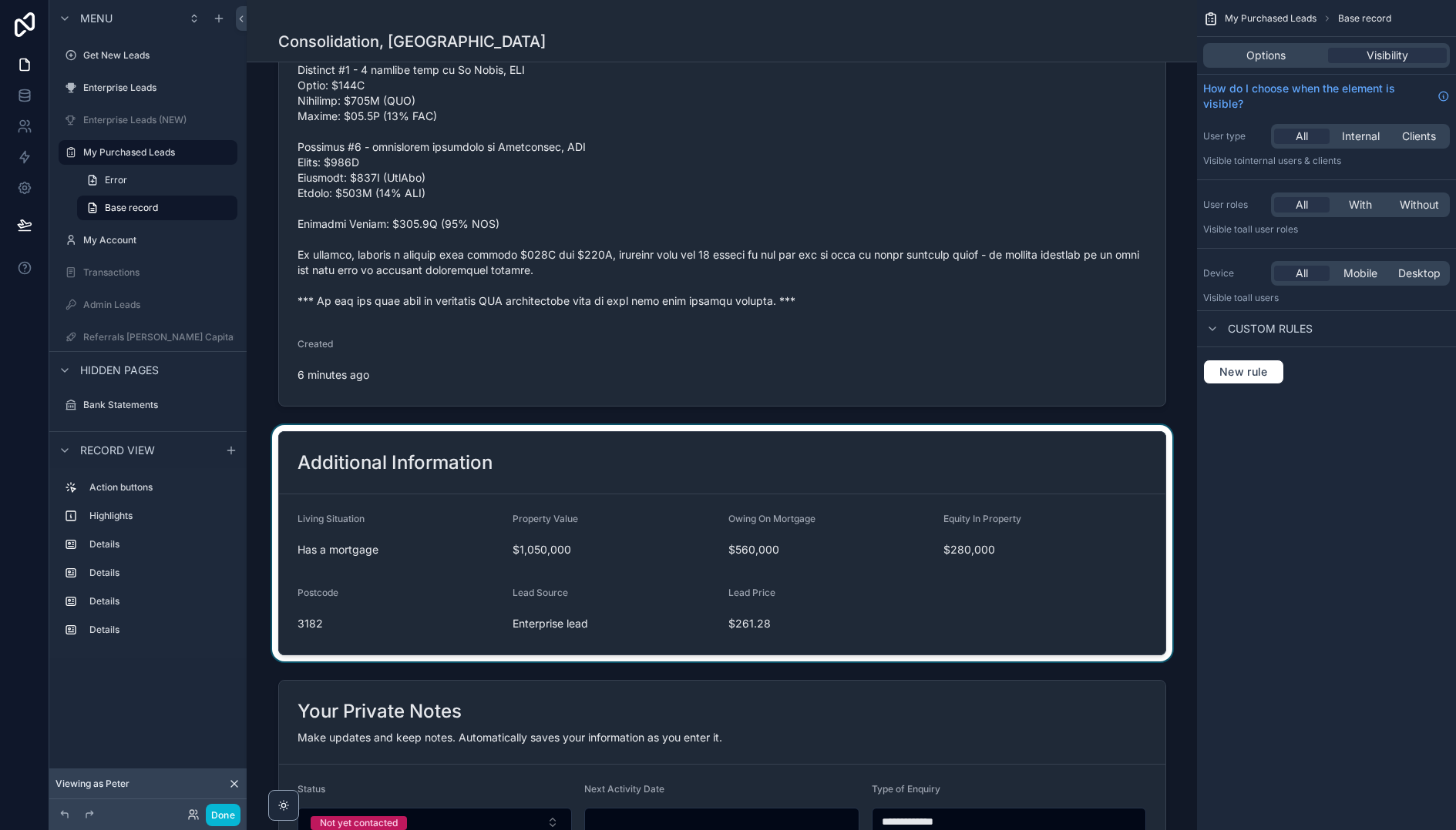
click at [957, 569] on div "scrollable content" at bounding box center [721, 543] width 950 height 237
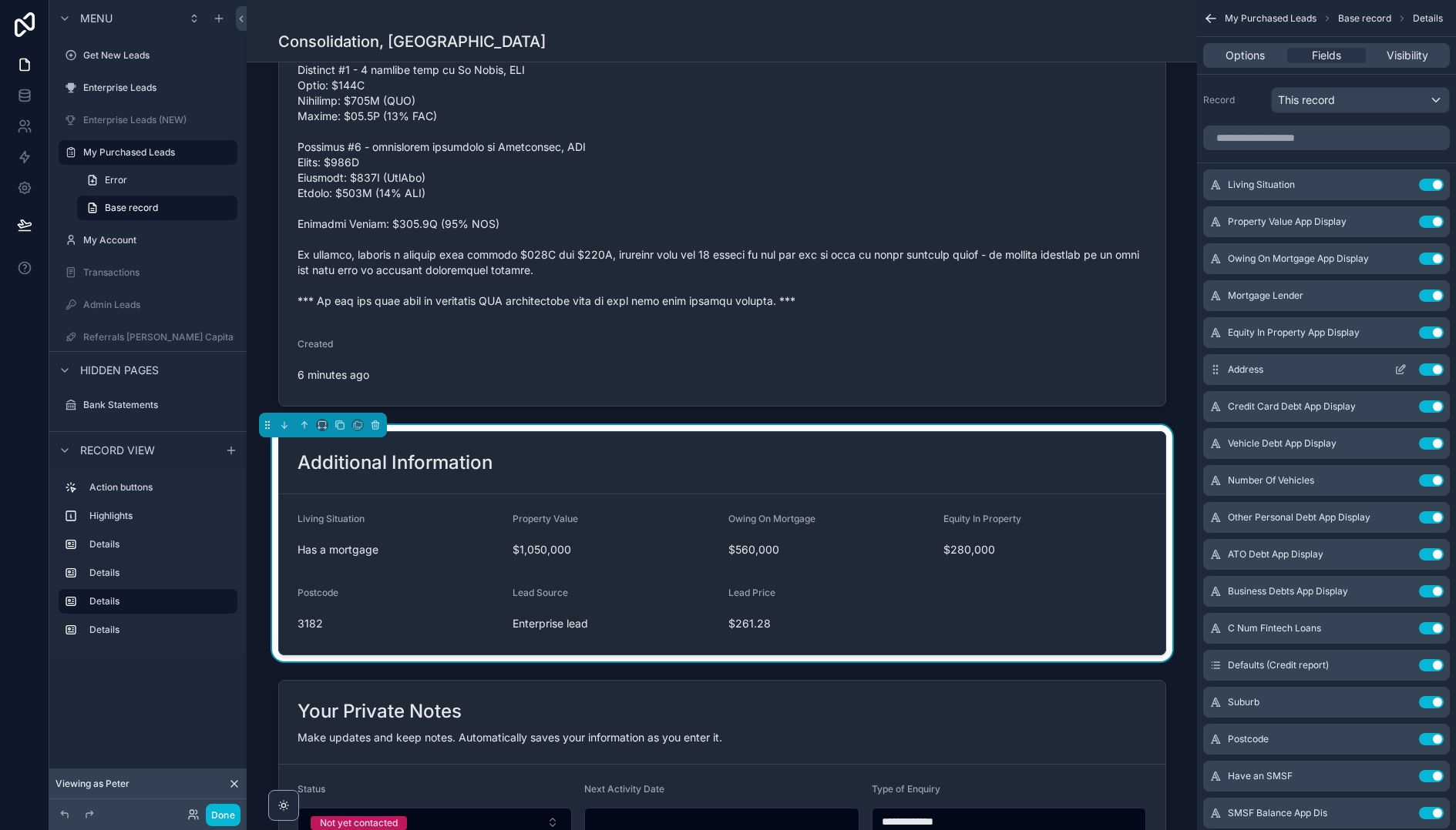
click at [1401, 368] on icon "scrollable content" at bounding box center [1400, 370] width 12 height 12
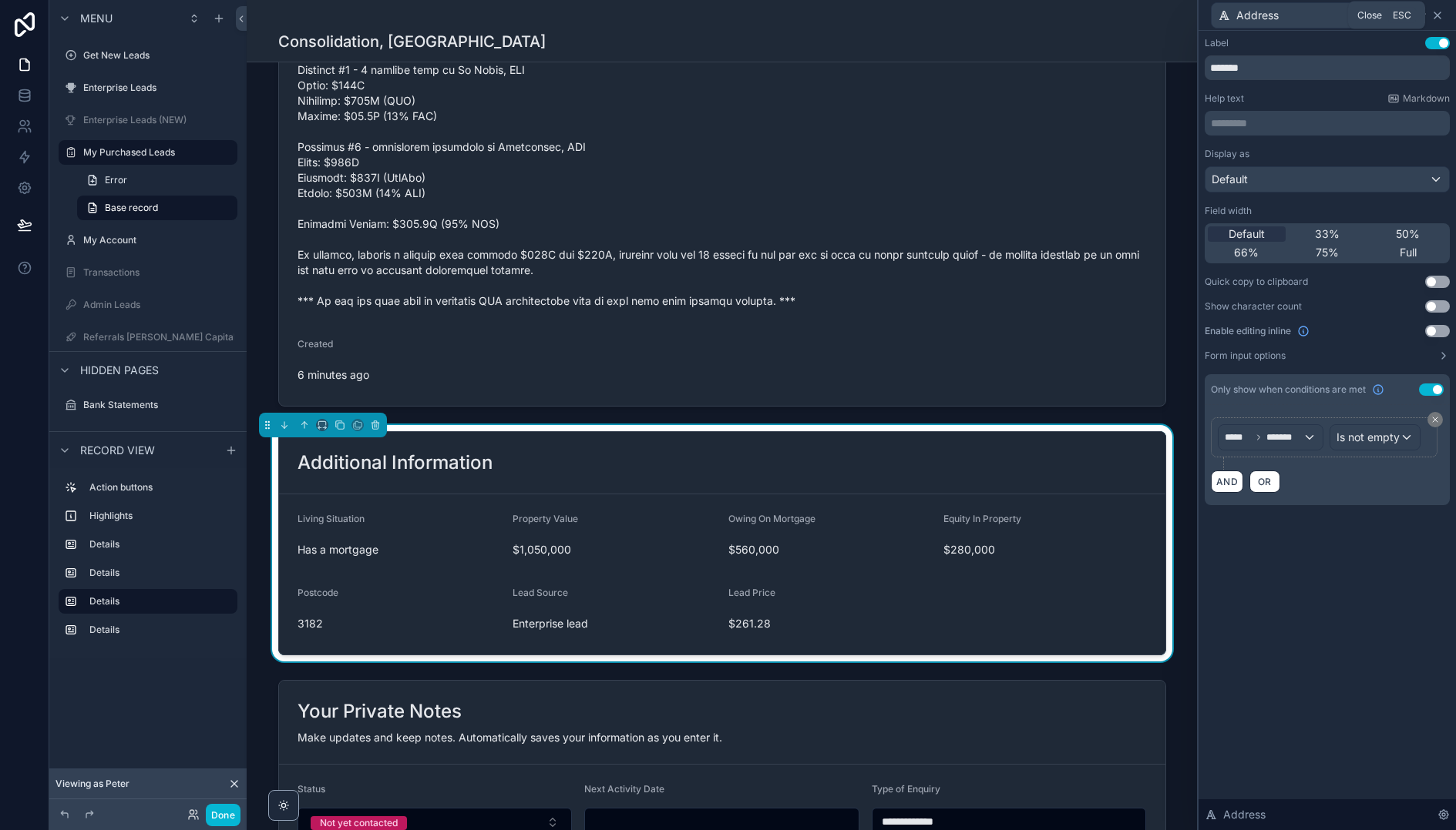
click at [1436, 17] on icon at bounding box center [1437, 15] width 12 height 12
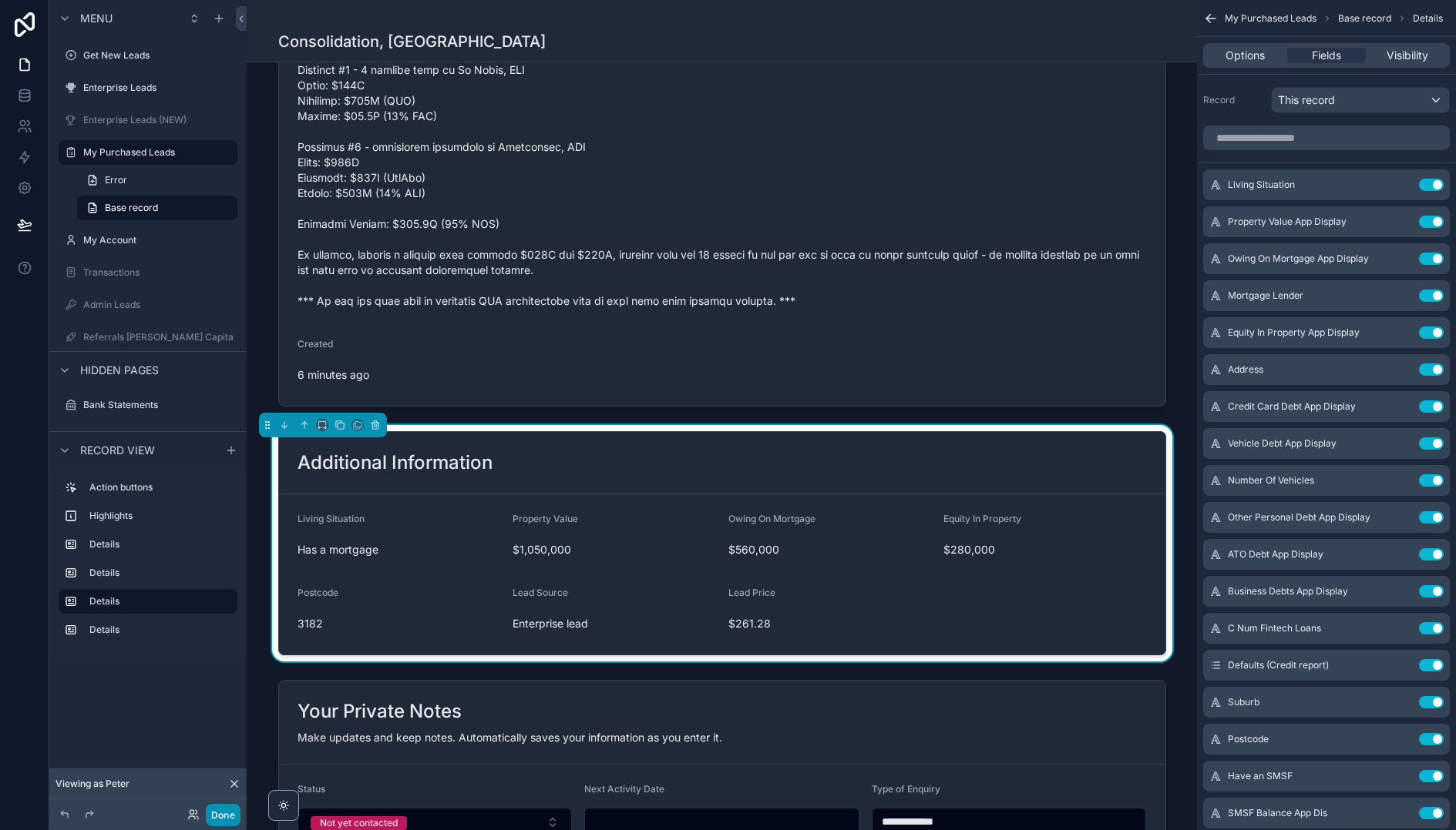
click at [223, 819] on button "Done" at bounding box center [223, 815] width 35 height 22
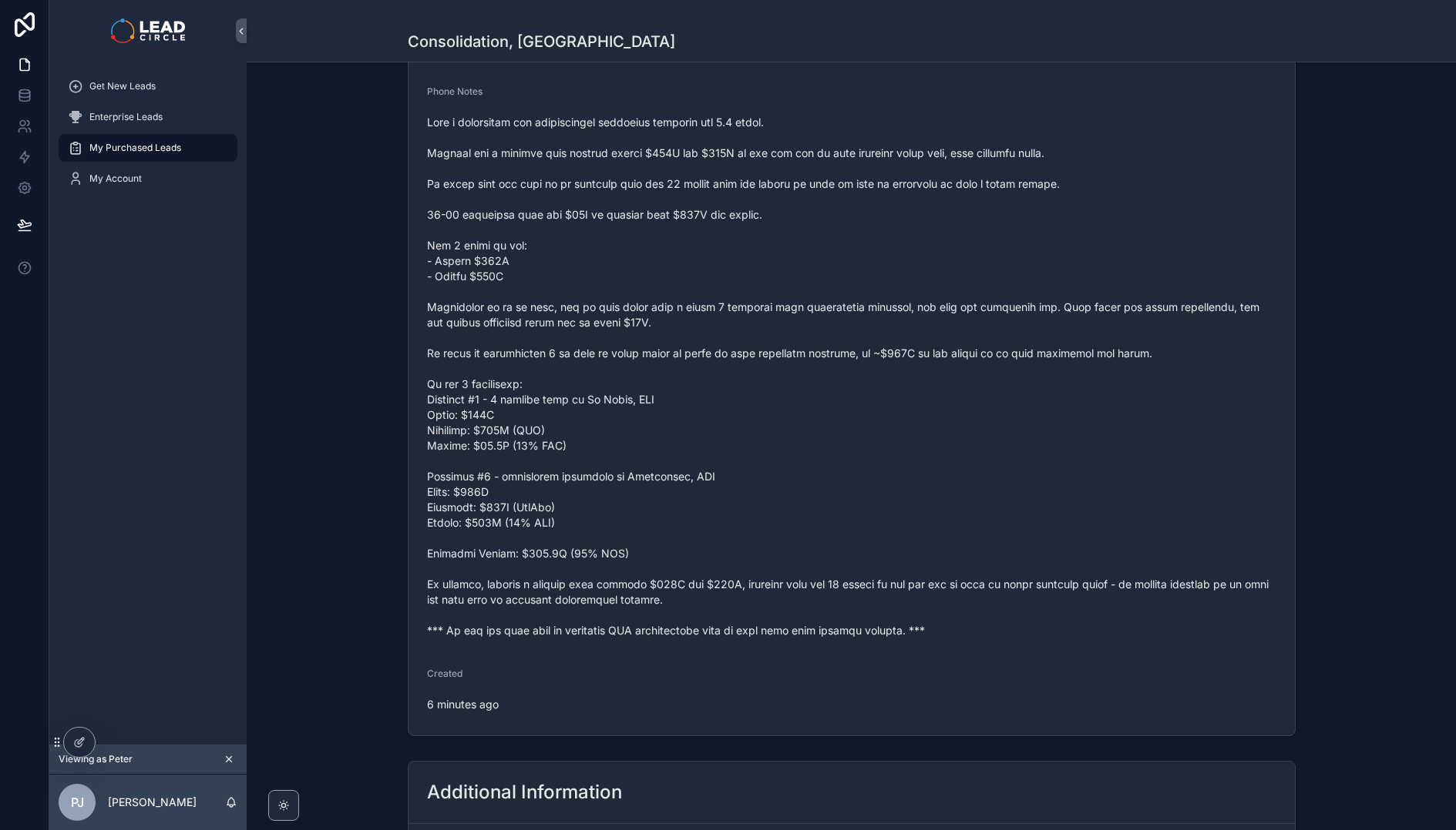
scroll to position [32, 0]
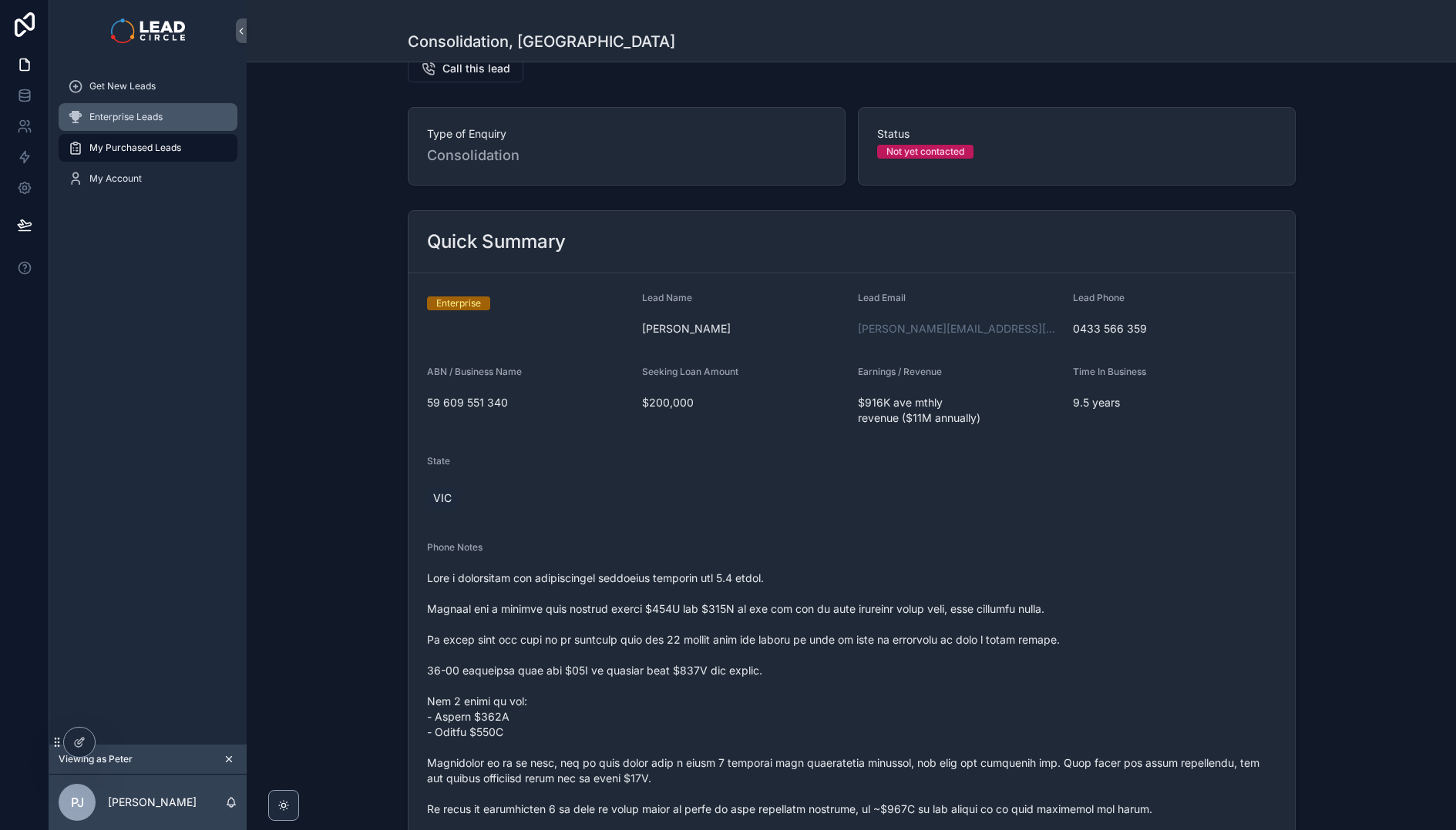
click at [158, 122] on span "Enterprise Leads" at bounding box center [125, 116] width 73 height 12
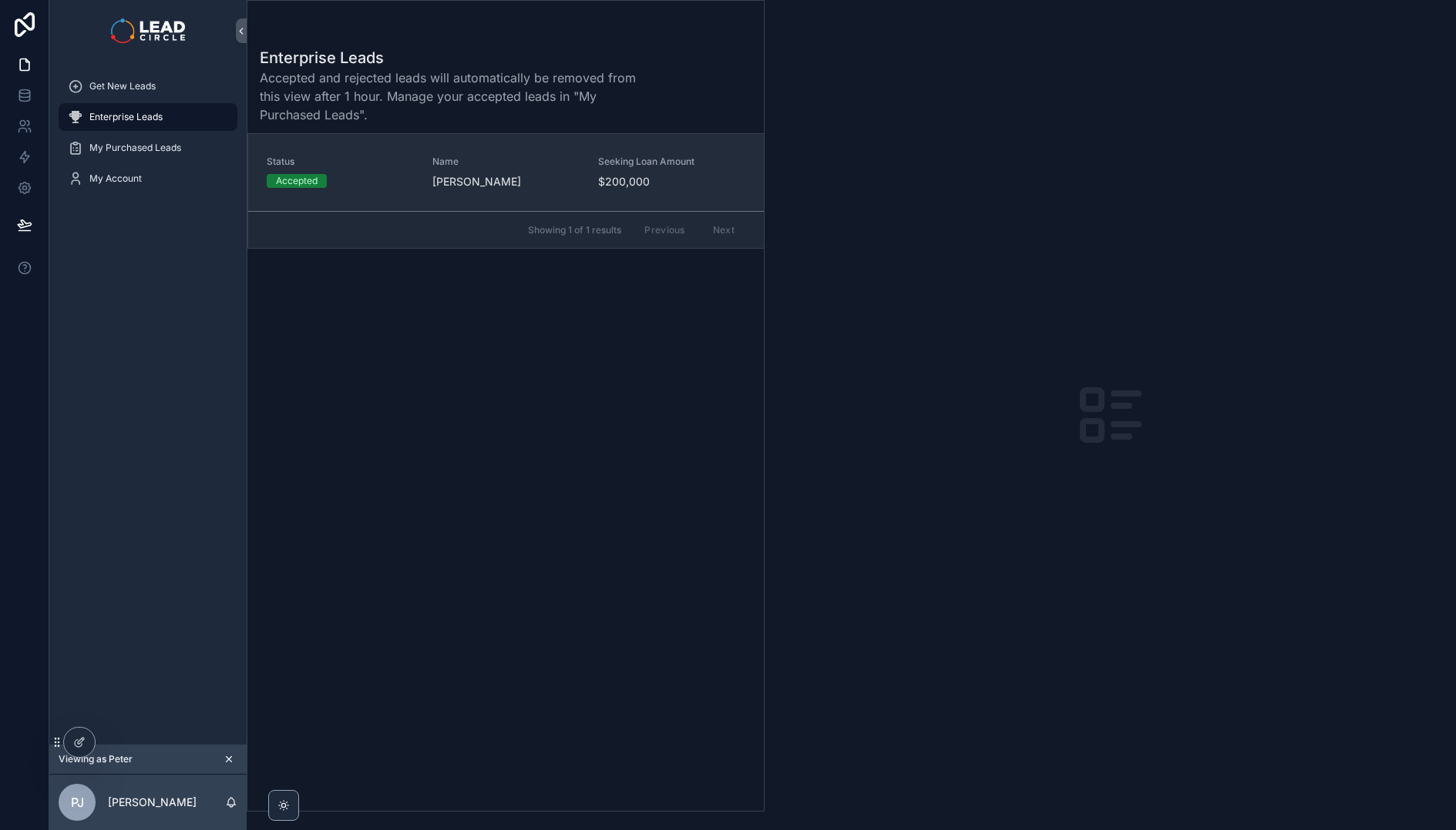
click at [639, 178] on span "$200,000" at bounding box center [671, 182] width 147 height 16
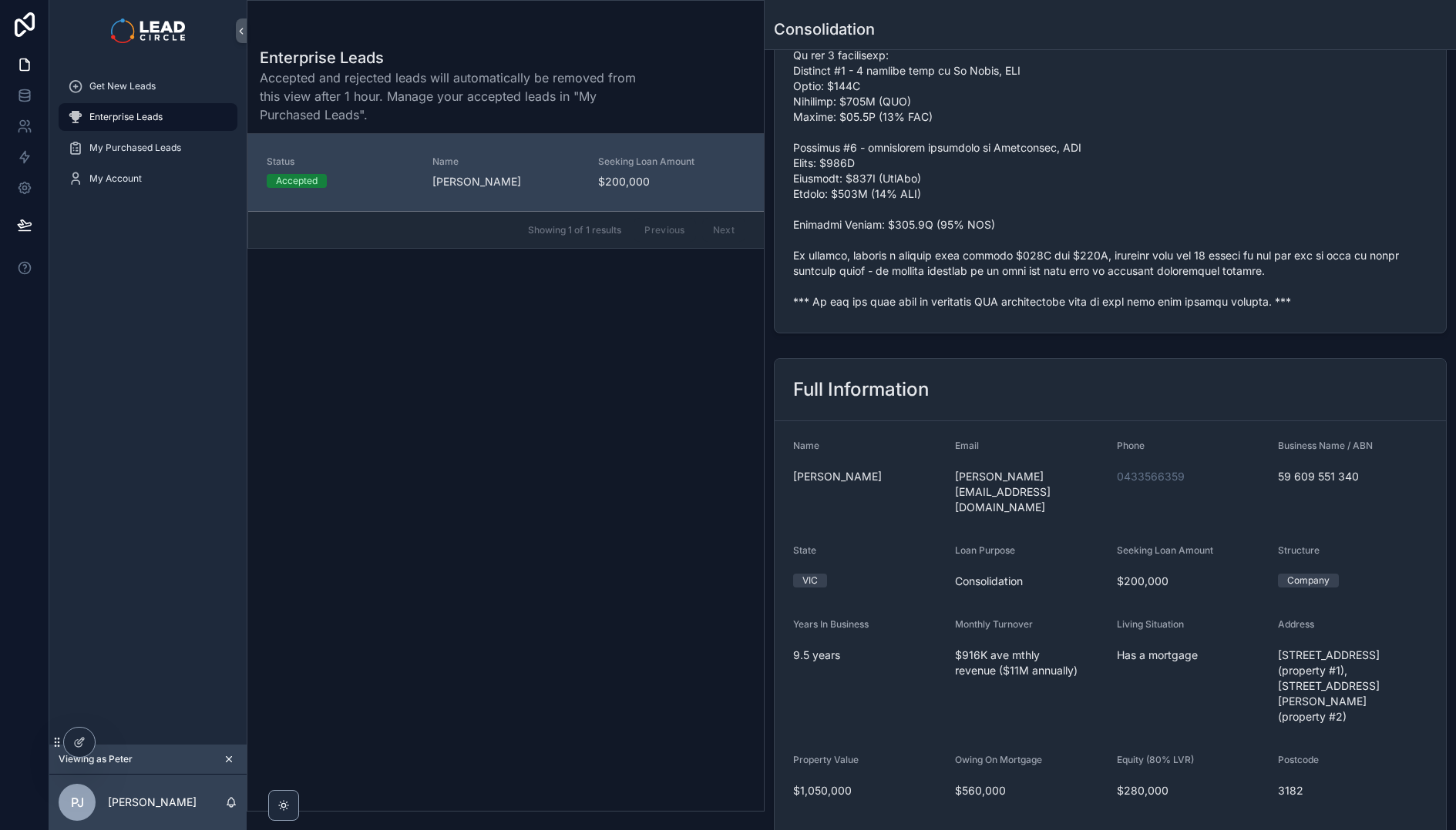
scroll to position [694, 0]
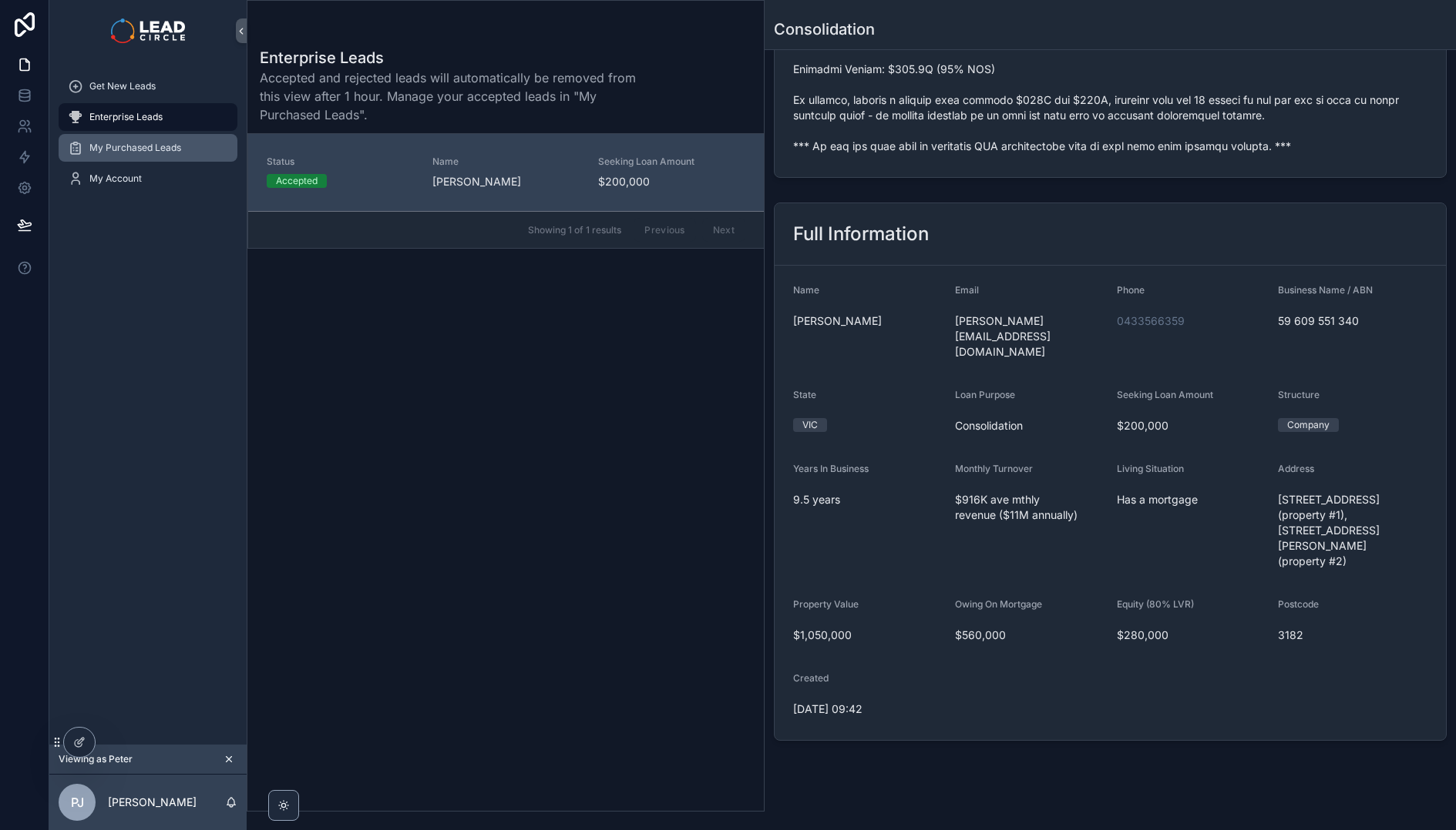
click at [135, 146] on span "My Purchased Leads" at bounding box center [135, 148] width 92 height 12
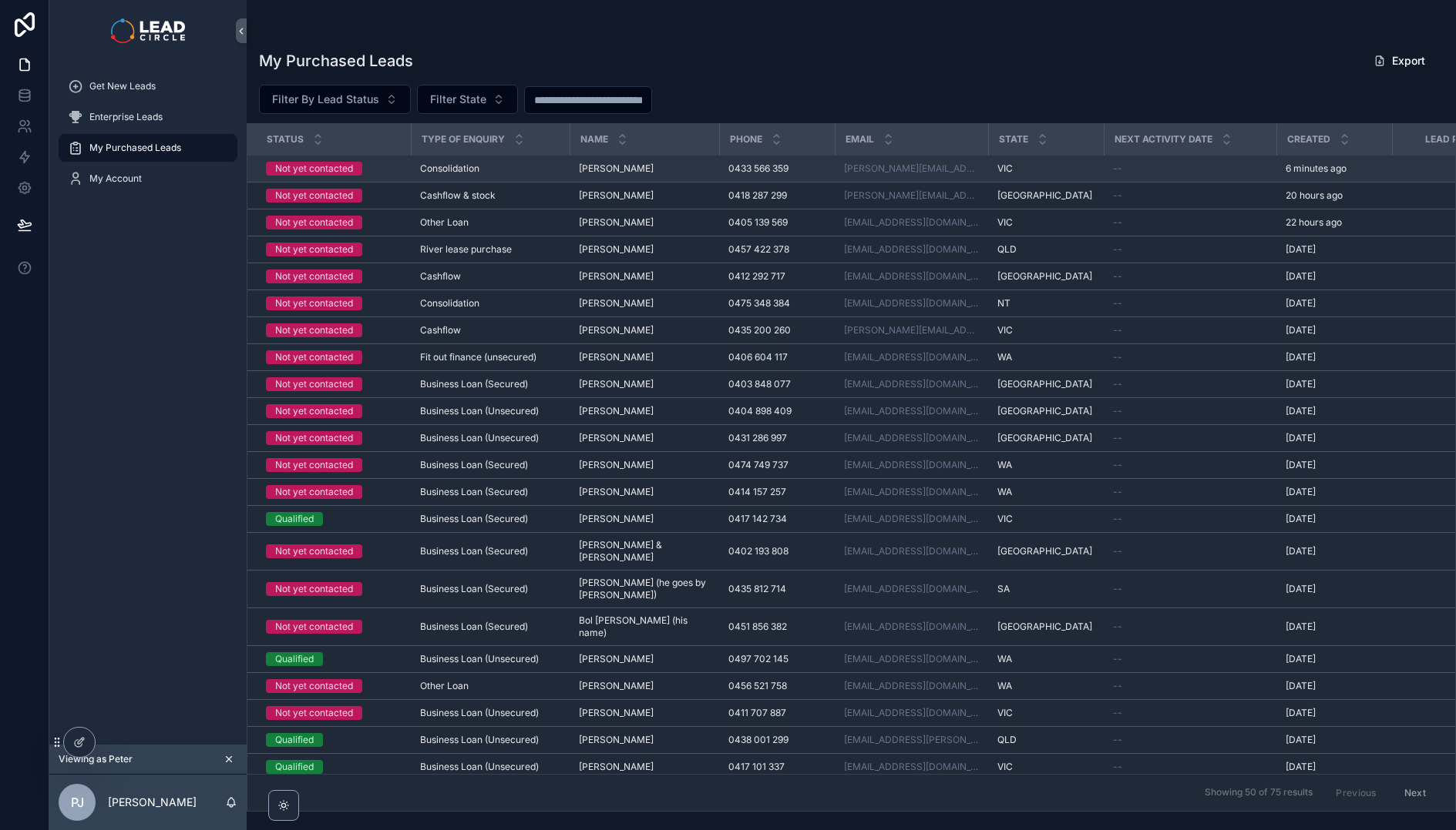
click at [343, 167] on div "Not yet contacted" at bounding box center [314, 168] width 78 height 14
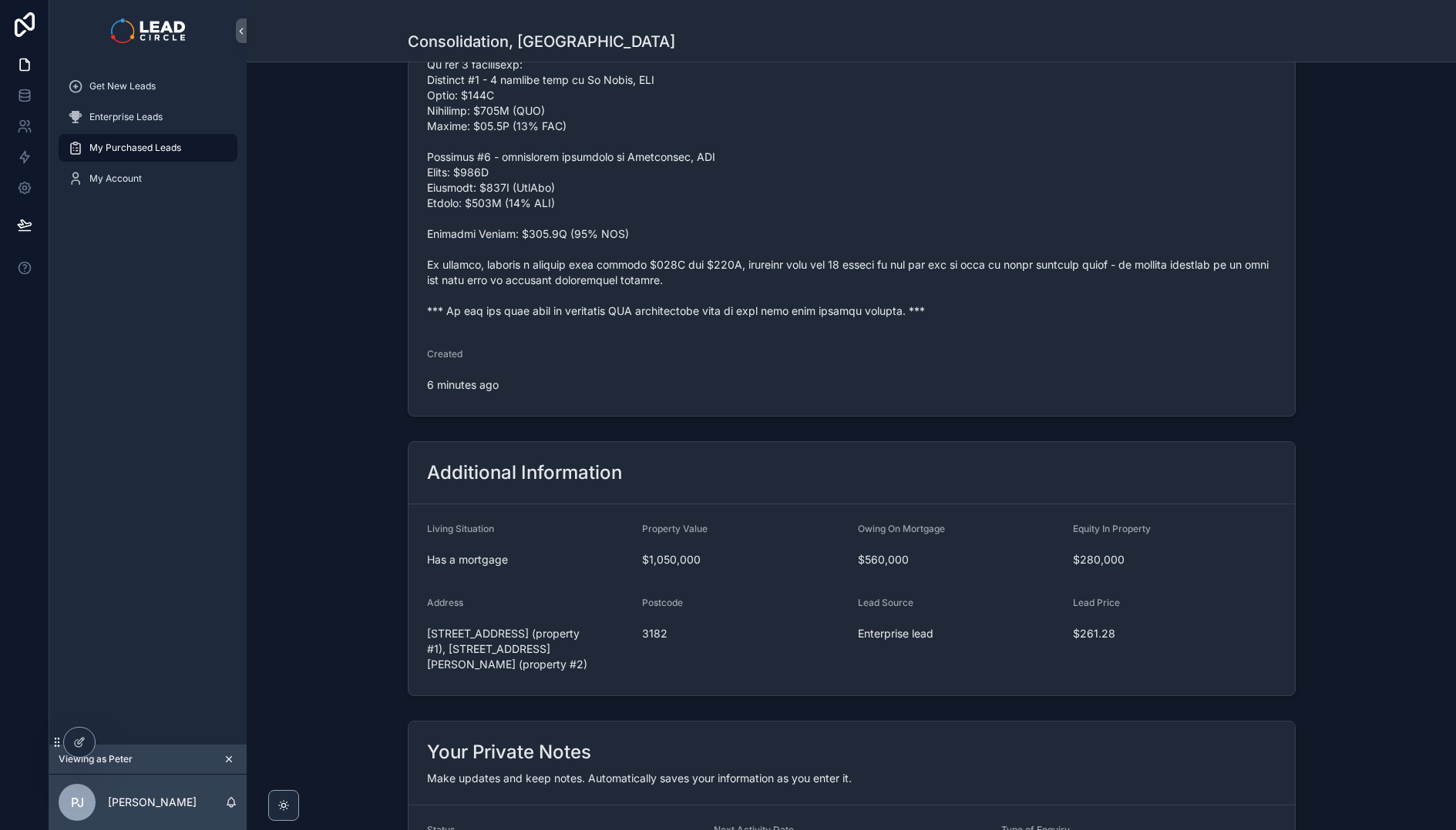
scroll to position [811, 0]
click at [108, 743] on icon at bounding box center [113, 742] width 12 height 12
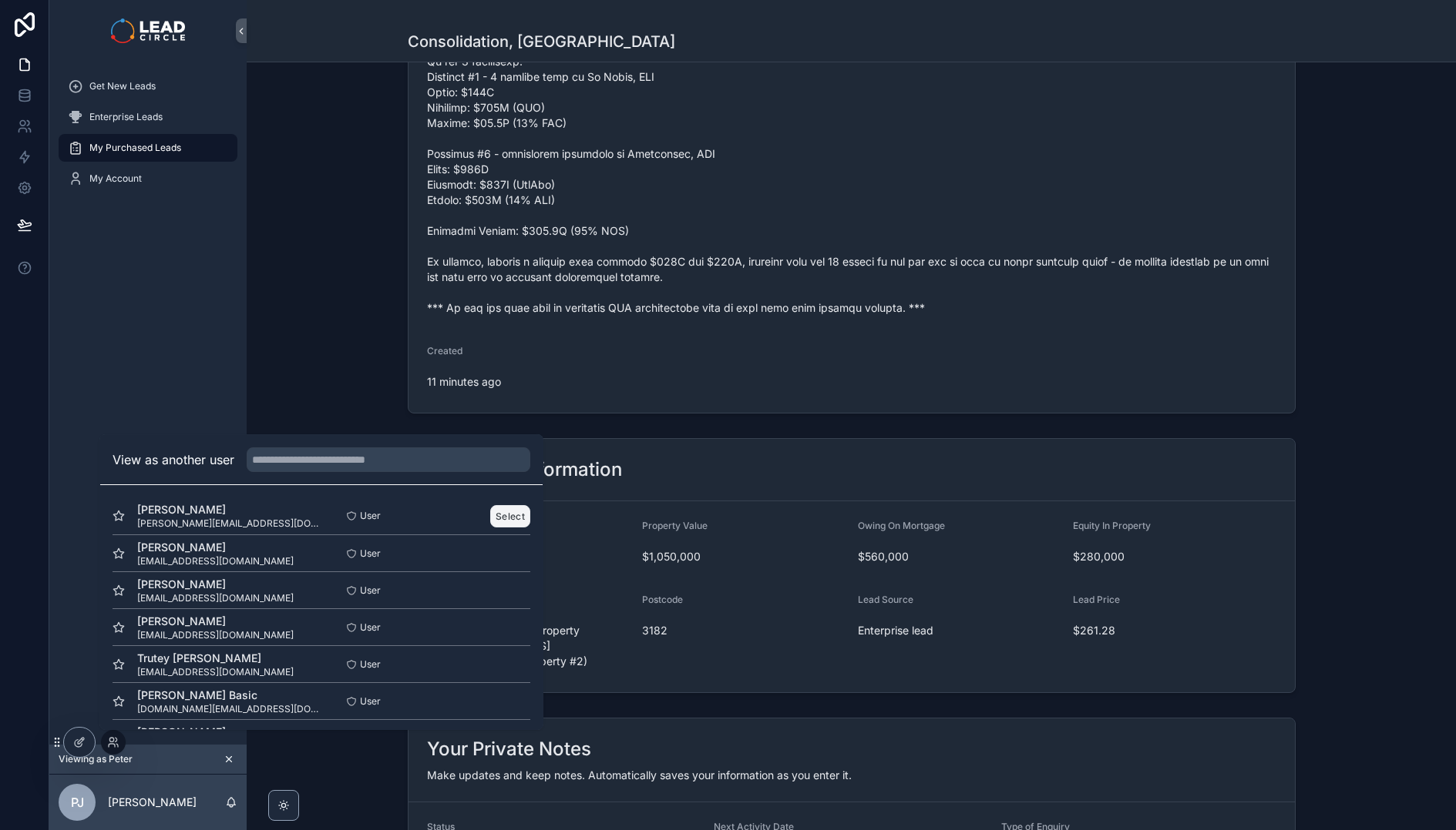
click at [509, 516] on button "Select" at bounding box center [510, 516] width 40 height 22
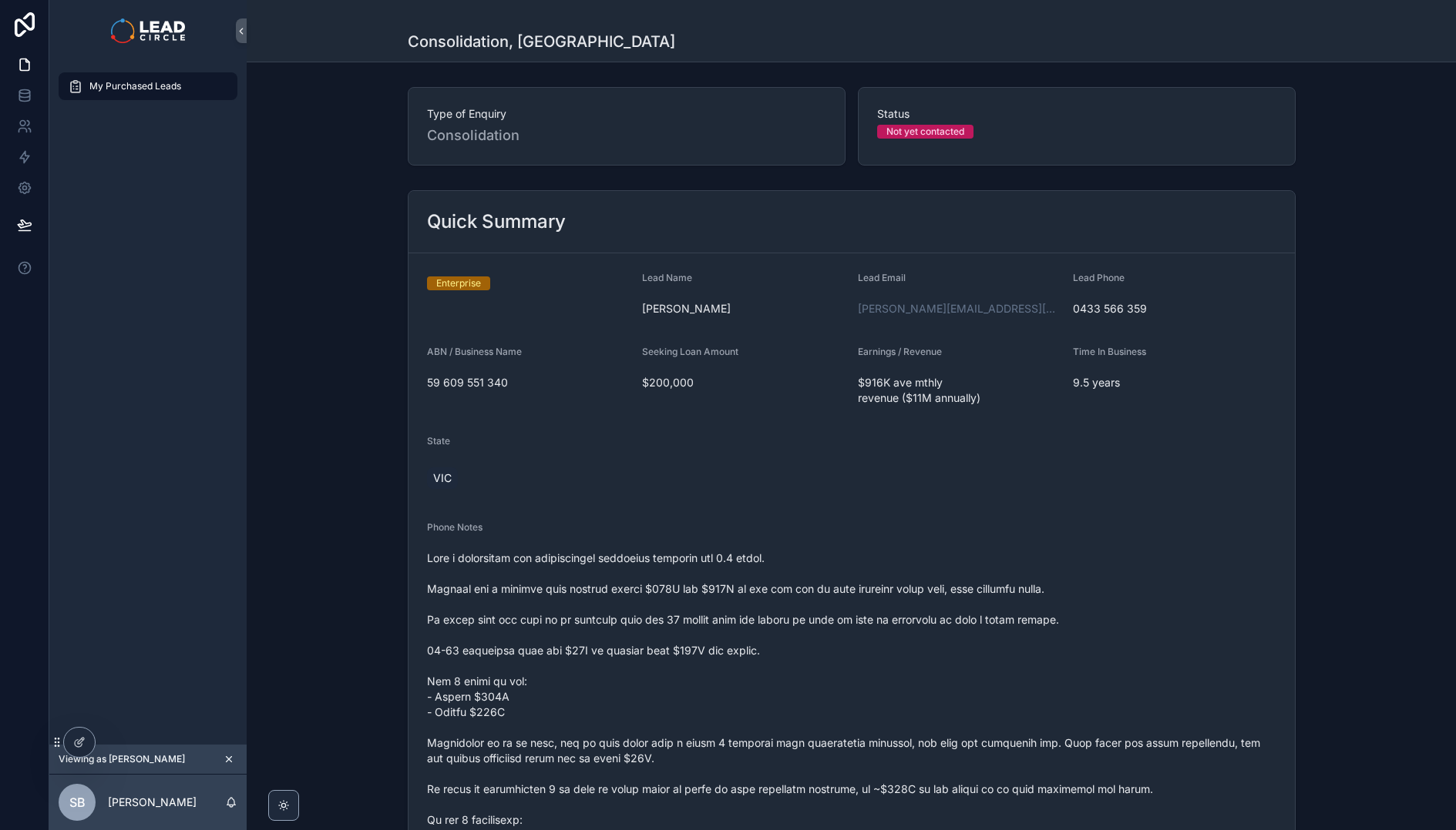
click at [173, 89] on span "My Purchased Leads" at bounding box center [135, 86] width 92 height 12
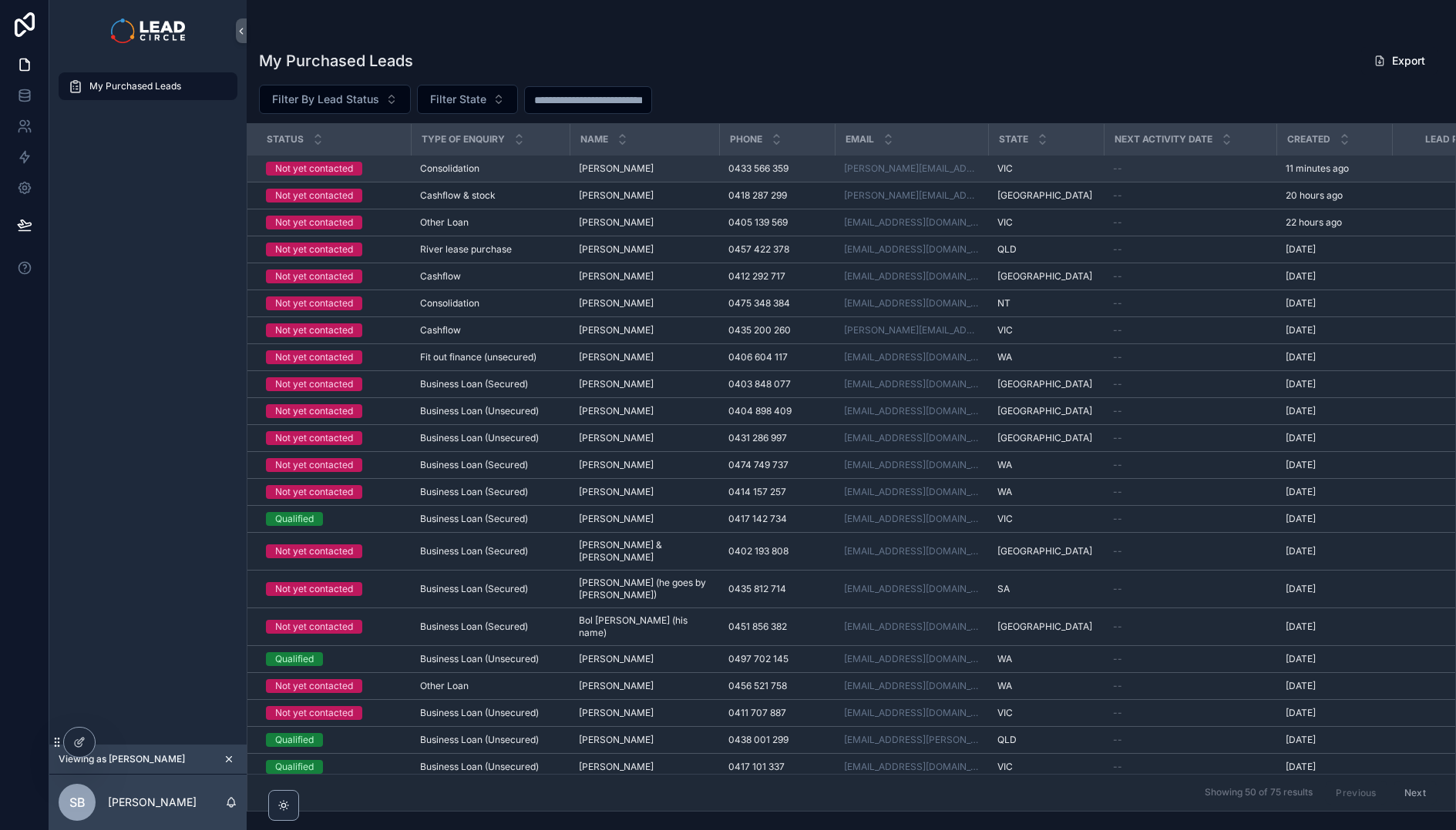
click at [317, 167] on div "Not yet contacted" at bounding box center [314, 168] width 78 height 14
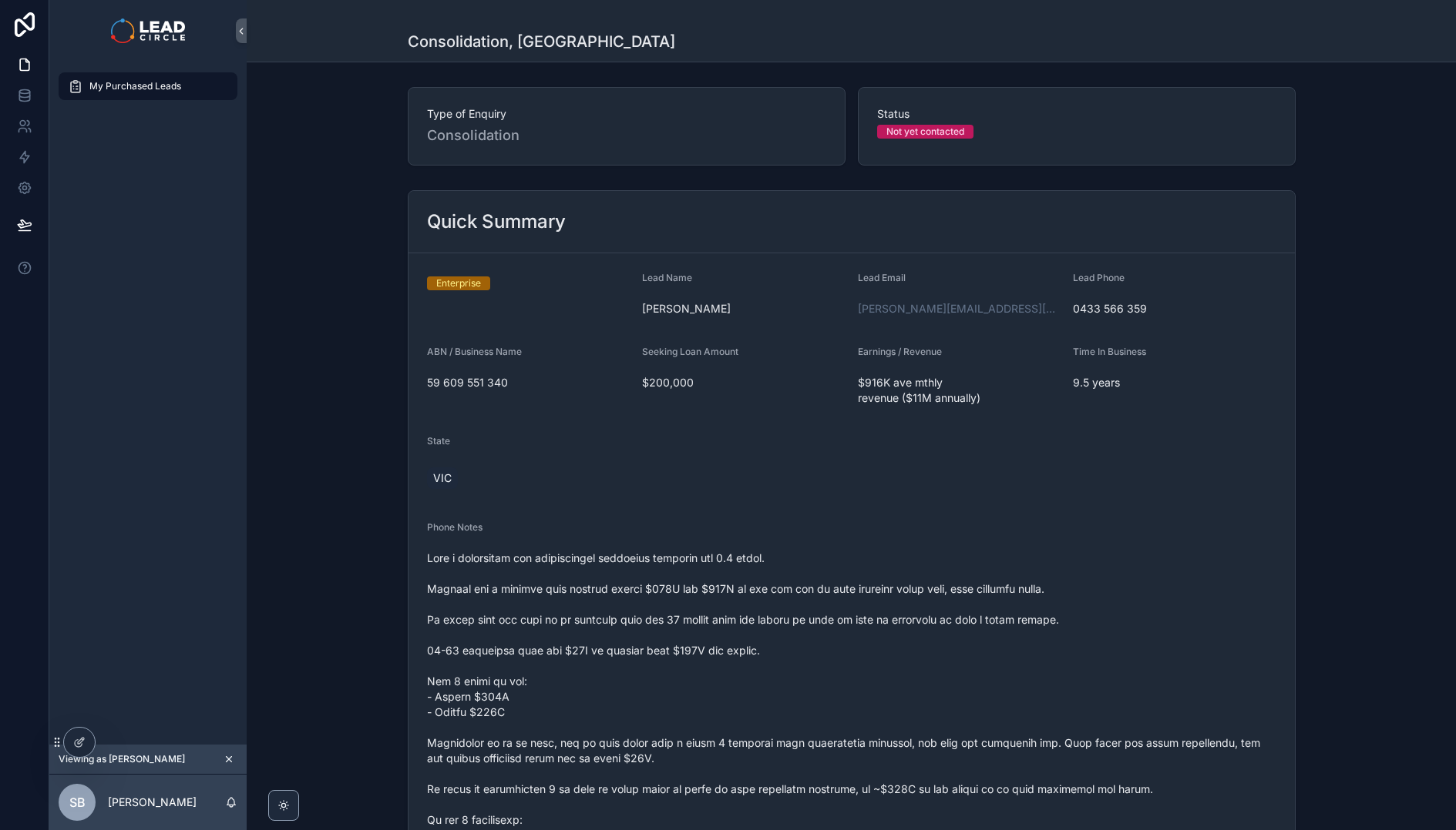
click at [93, 80] on span "My Purchased Leads" at bounding box center [135, 86] width 92 height 12
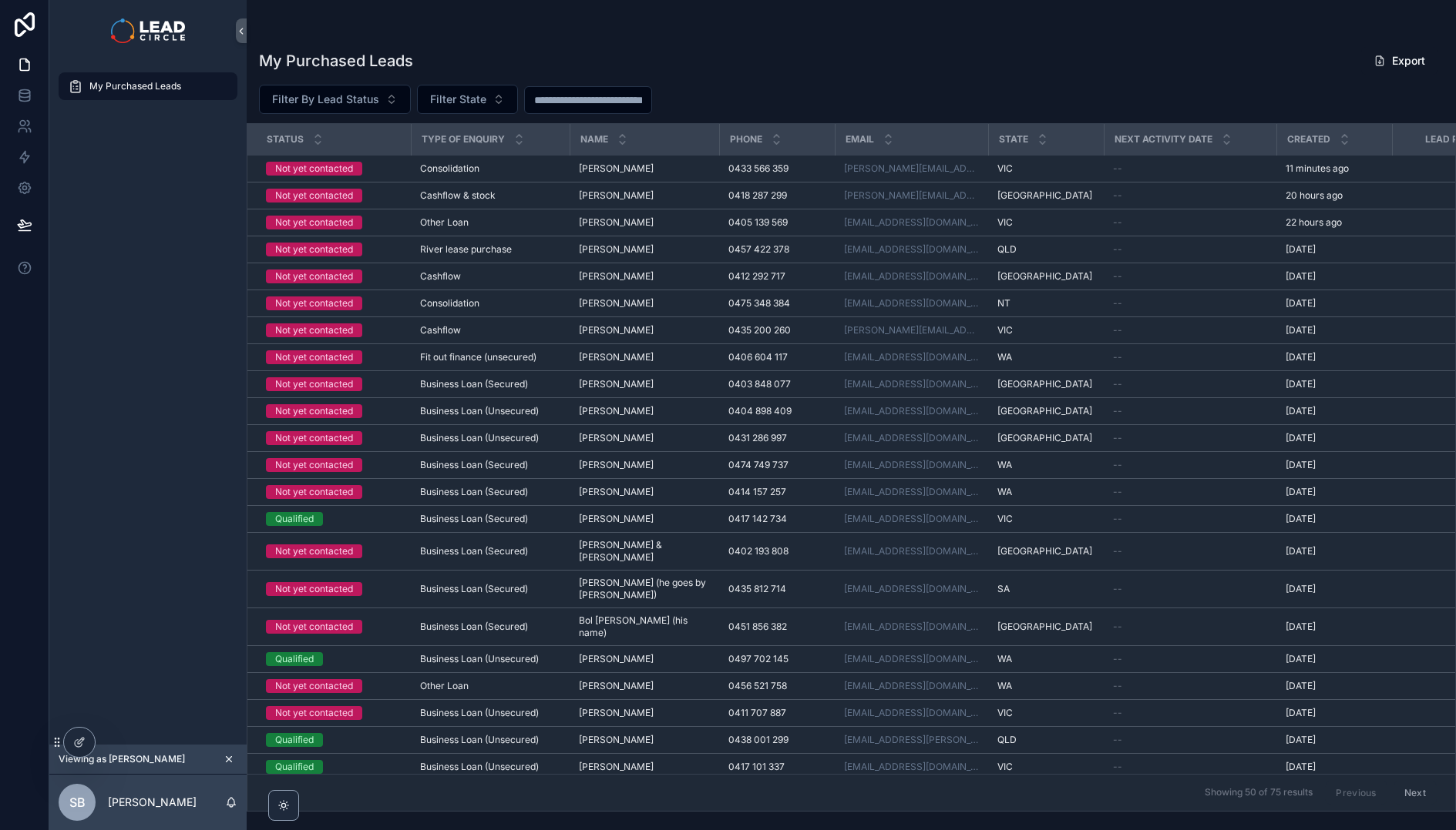
click at [93, 80] on span "My Purchased Leads" at bounding box center [135, 86] width 92 height 12
click at [231, 758] on icon "scrollable content" at bounding box center [229, 759] width 11 height 11
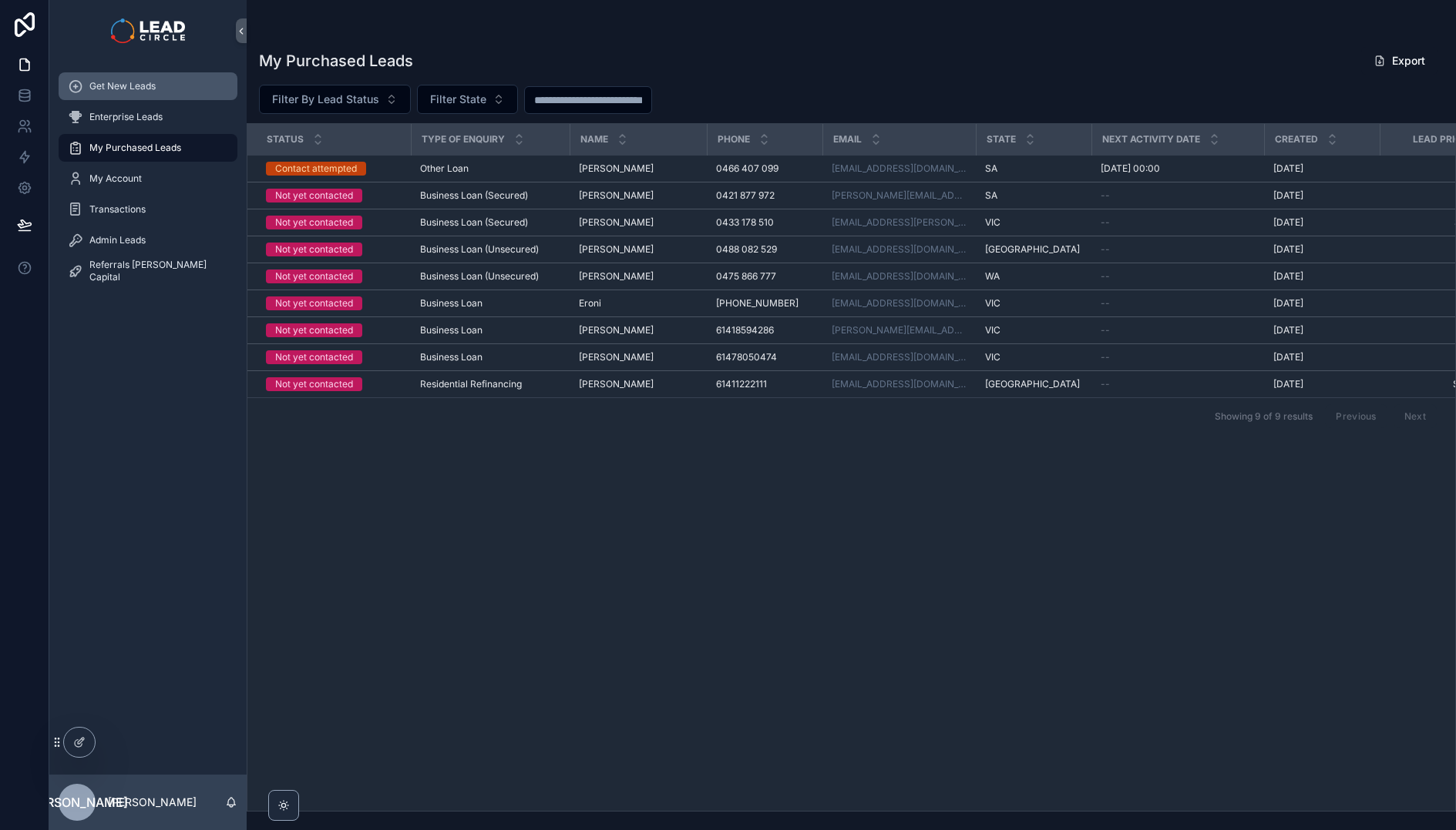
click at [152, 80] on span "Get New Leads" at bounding box center [122, 86] width 66 height 12
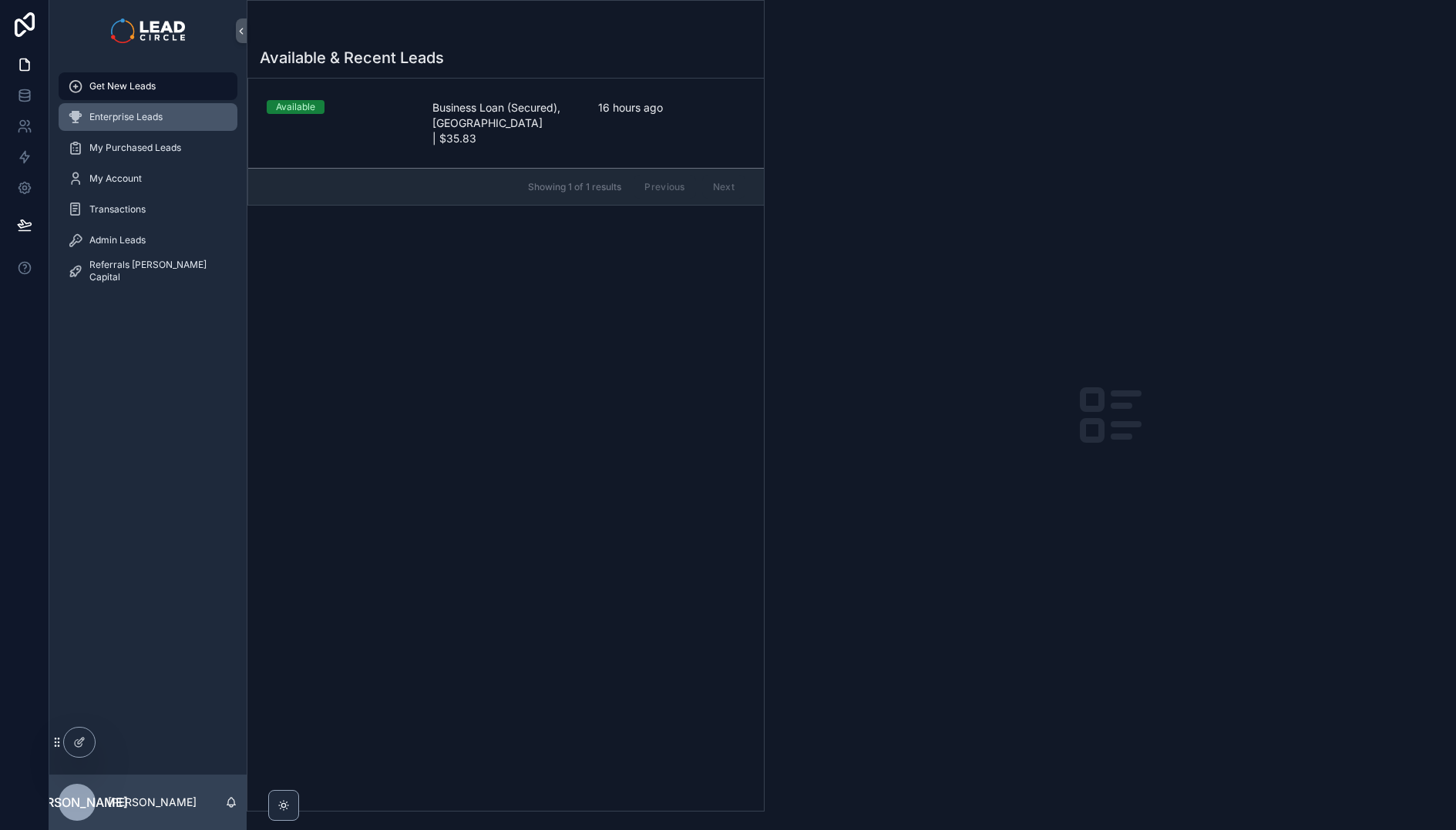
click at [157, 126] on div "Enterprise Leads" at bounding box center [148, 117] width 160 height 25
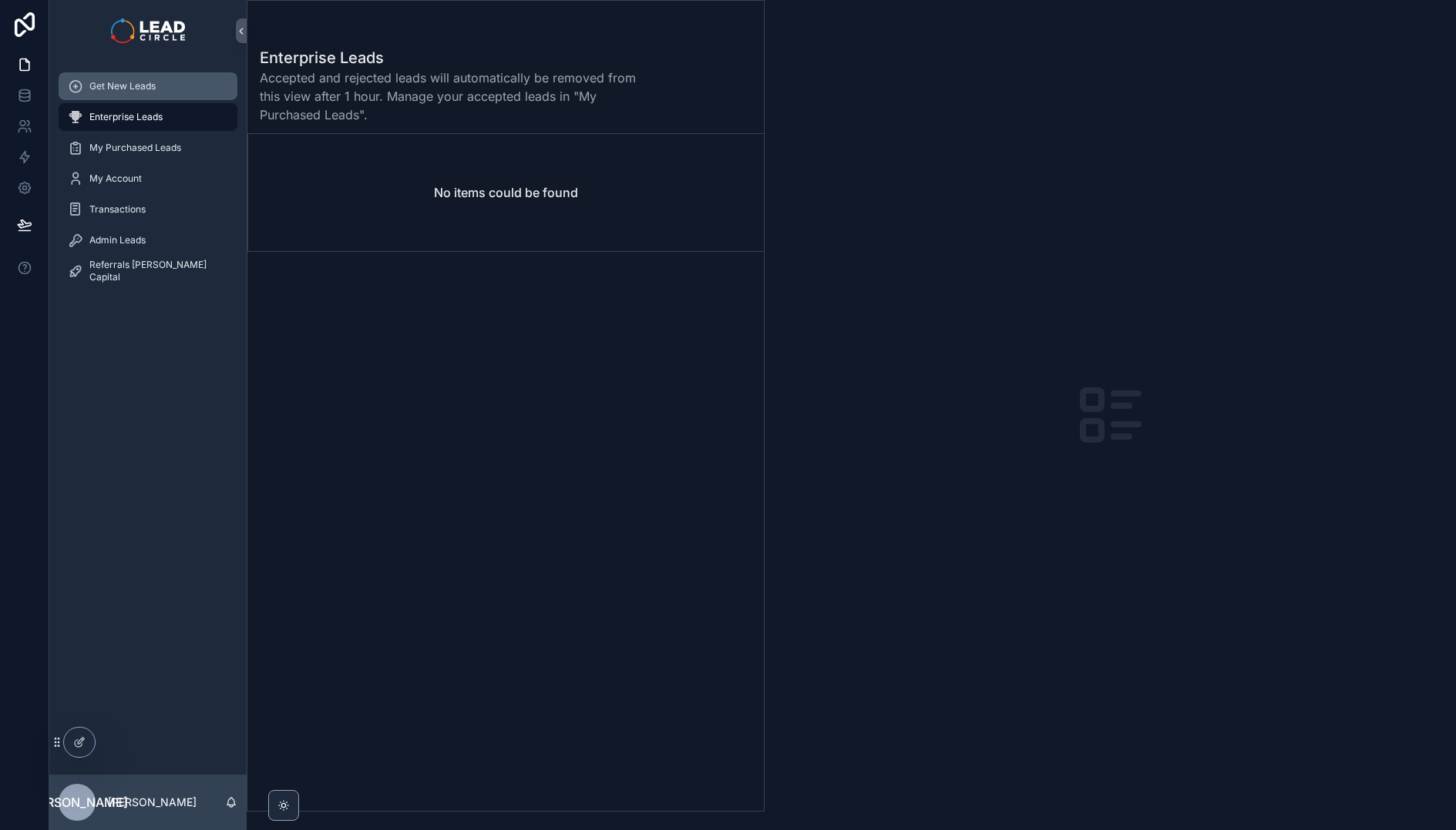
click at [158, 87] on div "Get New Leads" at bounding box center [148, 87] width 160 height 25
